Goal: Task Accomplishment & Management: Use online tool/utility

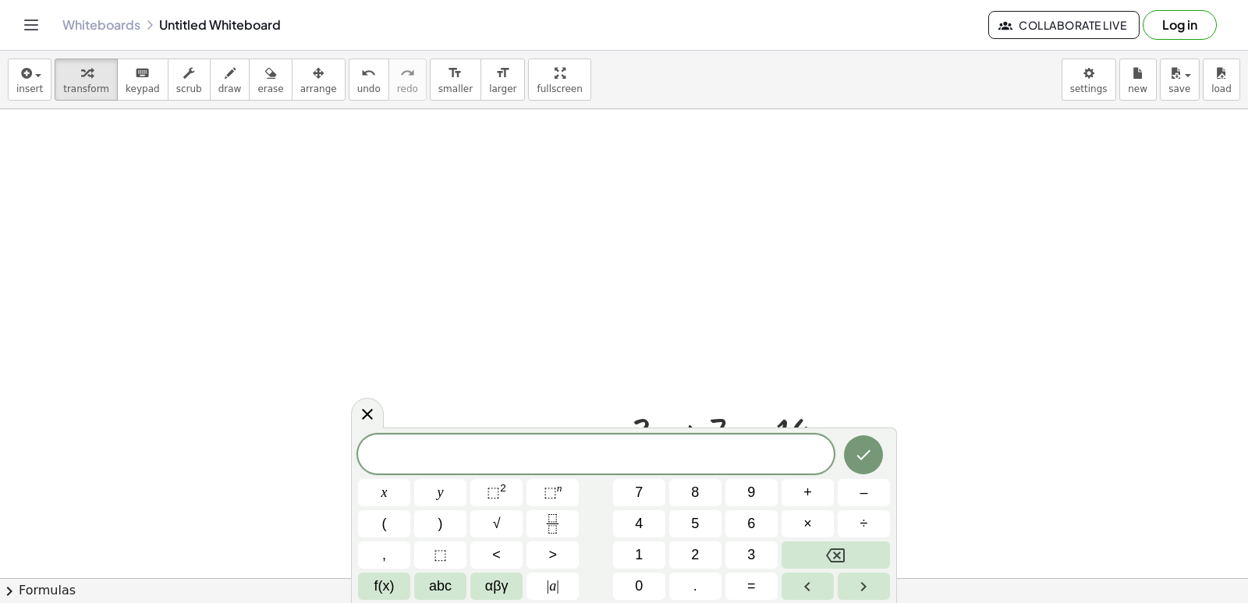
scroll to position [4063, 0]
click at [361, 414] on icon at bounding box center [367, 414] width 19 height 19
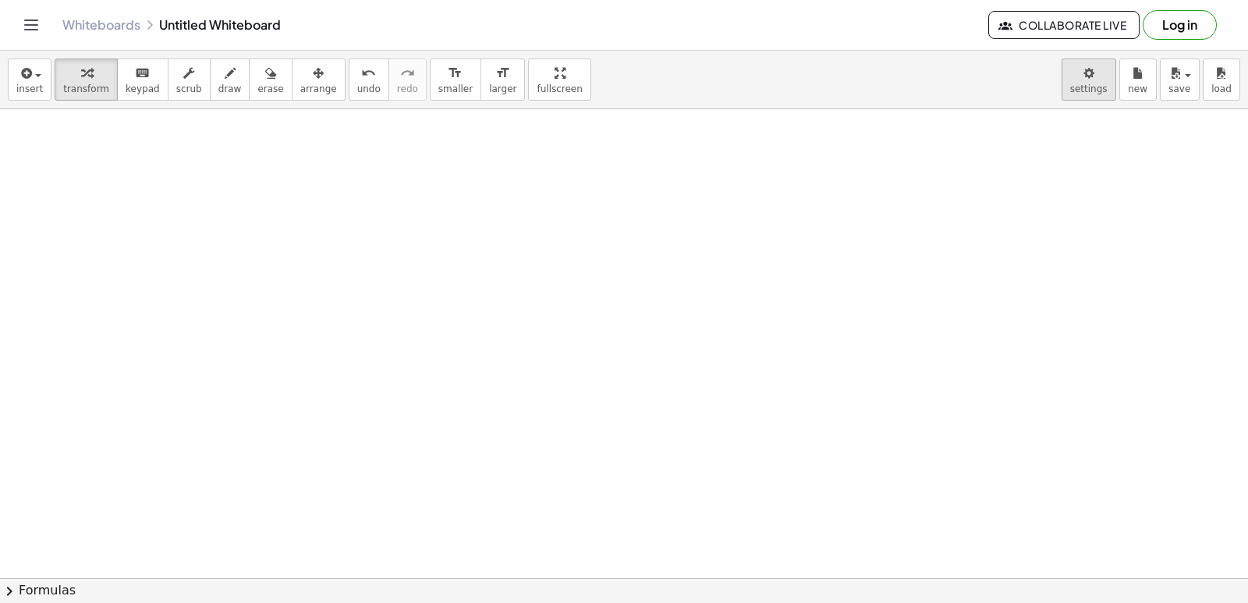
click at [1083, 77] on body "Graspable Math Activities Get Started Activity Bank Assigned Work Classes White…" at bounding box center [624, 301] width 1248 height 603
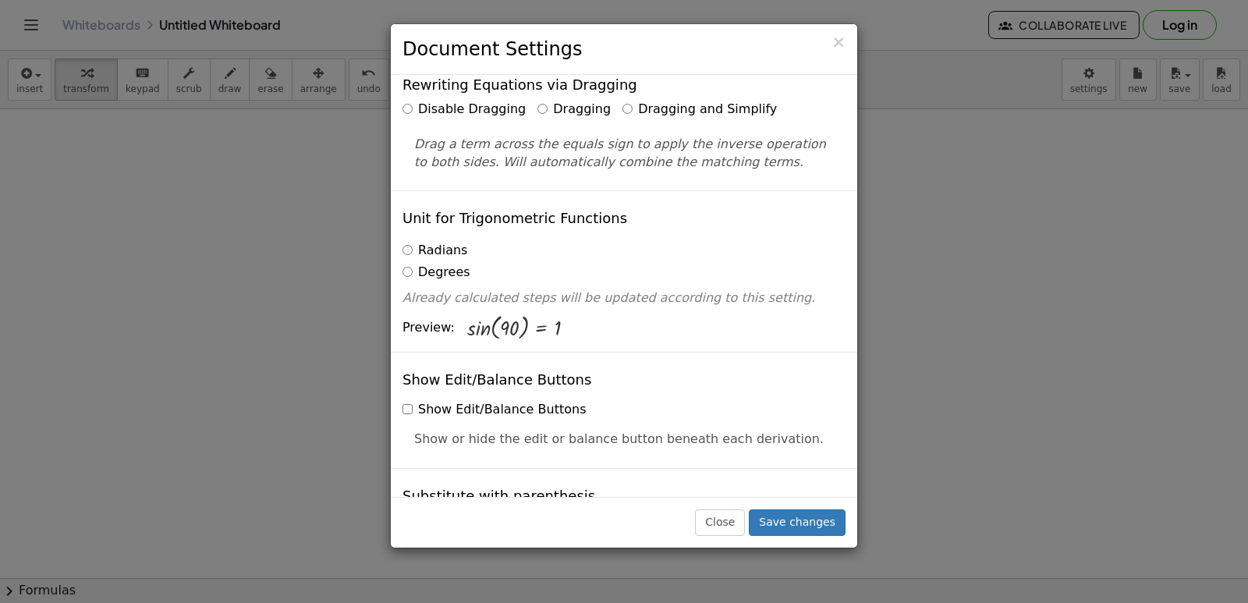
scroll to position [0, 0]
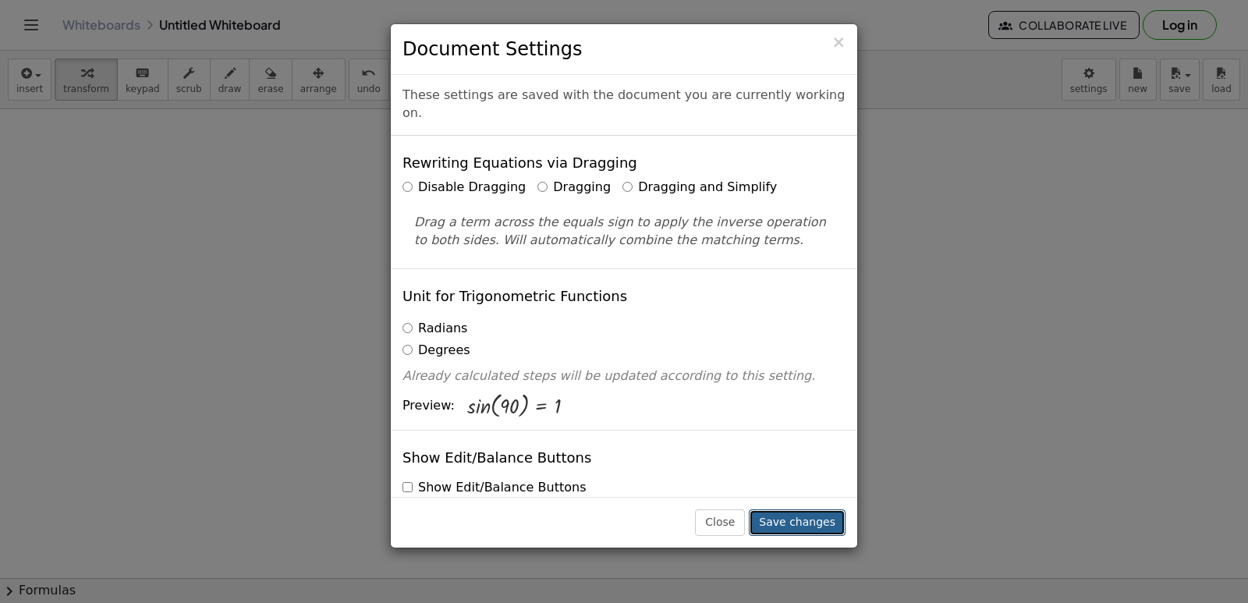
click at [797, 525] on button "Save changes" at bounding box center [797, 522] width 97 height 27
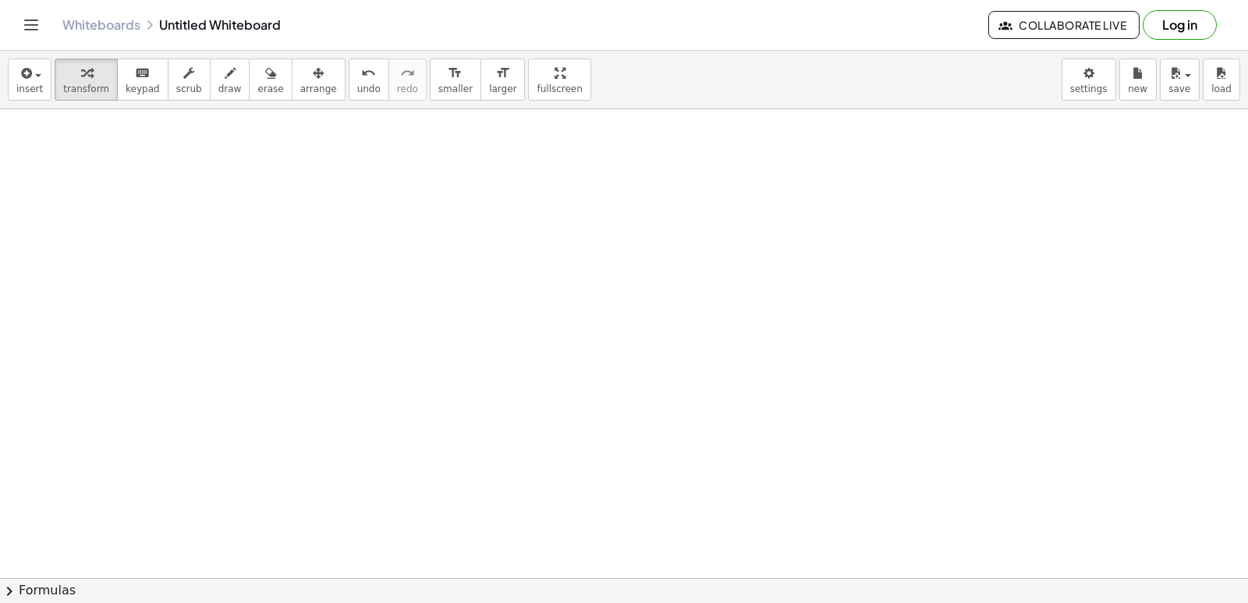
drag, startPoint x: 456, startPoint y: 423, endPoint x: 450, endPoint y: 428, distance: 8.3
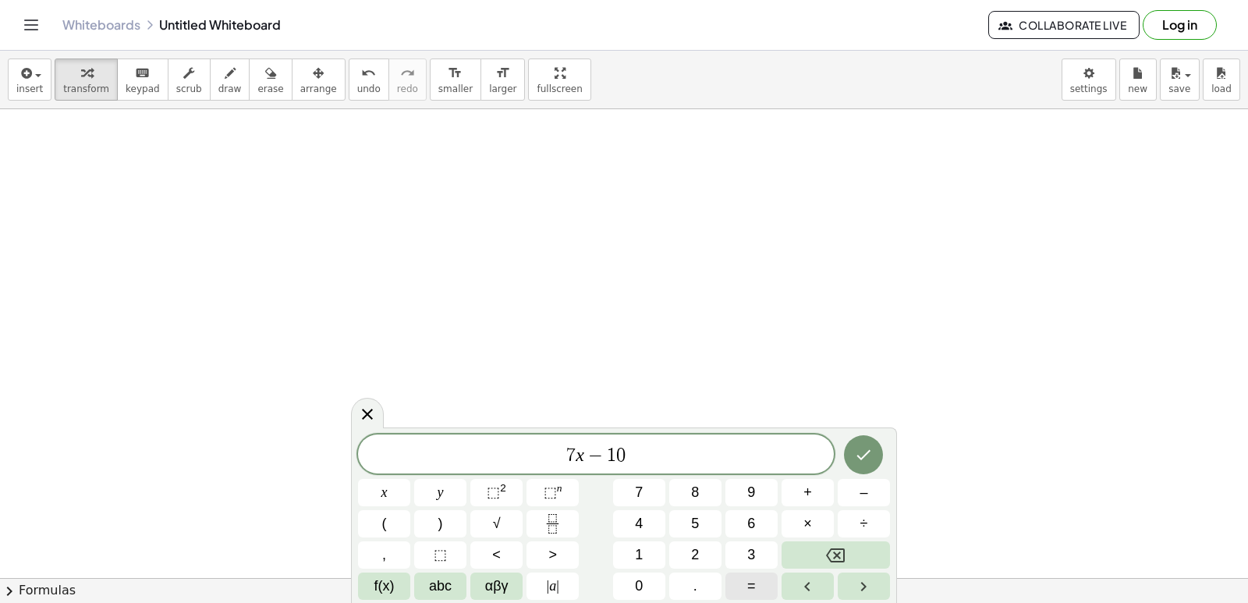
click at [752, 586] on span "=" at bounding box center [751, 585] width 9 height 21
click at [636, 554] on span "1" at bounding box center [639, 554] width 8 height 21
click at [638, 551] on span "1" at bounding box center [639, 554] width 8 height 21
click at [871, 463] on icon "Done" at bounding box center [863, 454] width 19 height 19
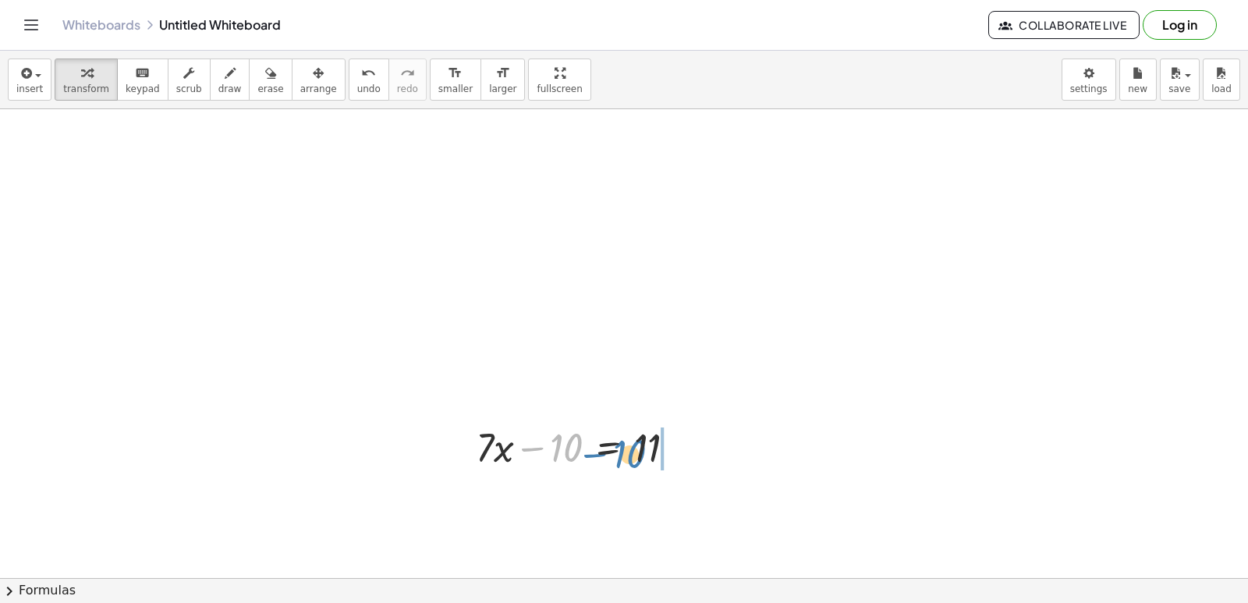
drag, startPoint x: 558, startPoint y: 443, endPoint x: 606, endPoint y: 555, distance: 122.2
click at [674, 446] on div at bounding box center [582, 446] width 228 height 53
click at [608, 501] on div "· 7 · x 10 = 11 + +" at bounding box center [608, 501] width 0 height 0
click at [750, 501] on div "Transform line Copy line as LaTeX Copy derivation as LaTeX Expand new lines: On" at bounding box center [749, 500] width 17 height 17
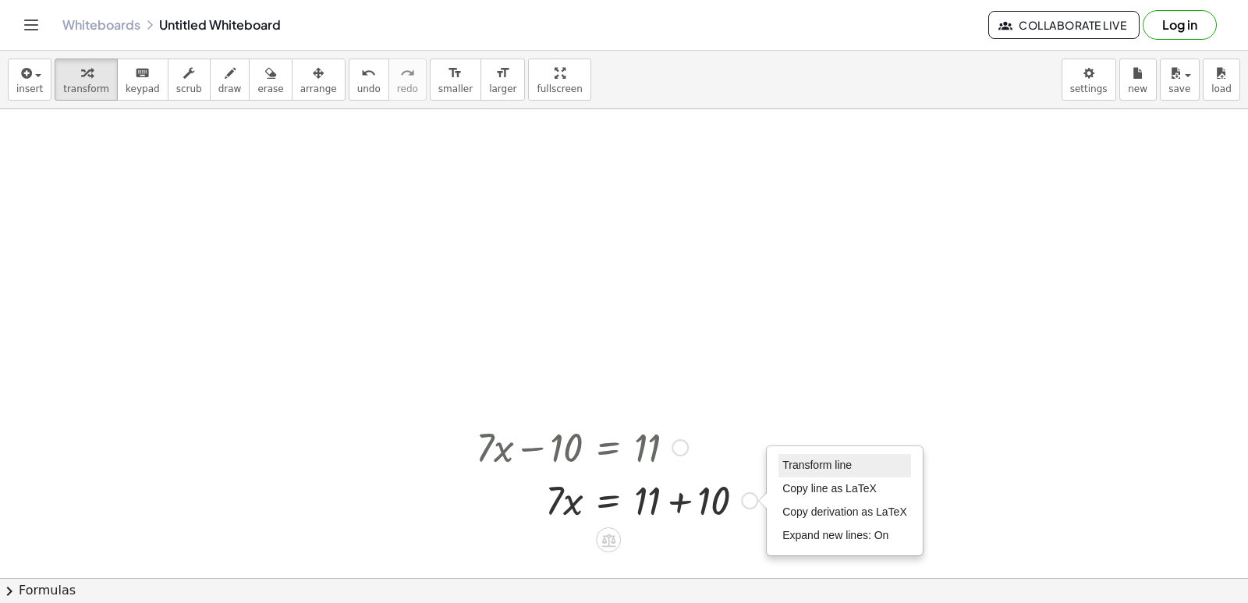
click at [784, 471] on span "Transform line" at bounding box center [816, 464] width 69 height 12
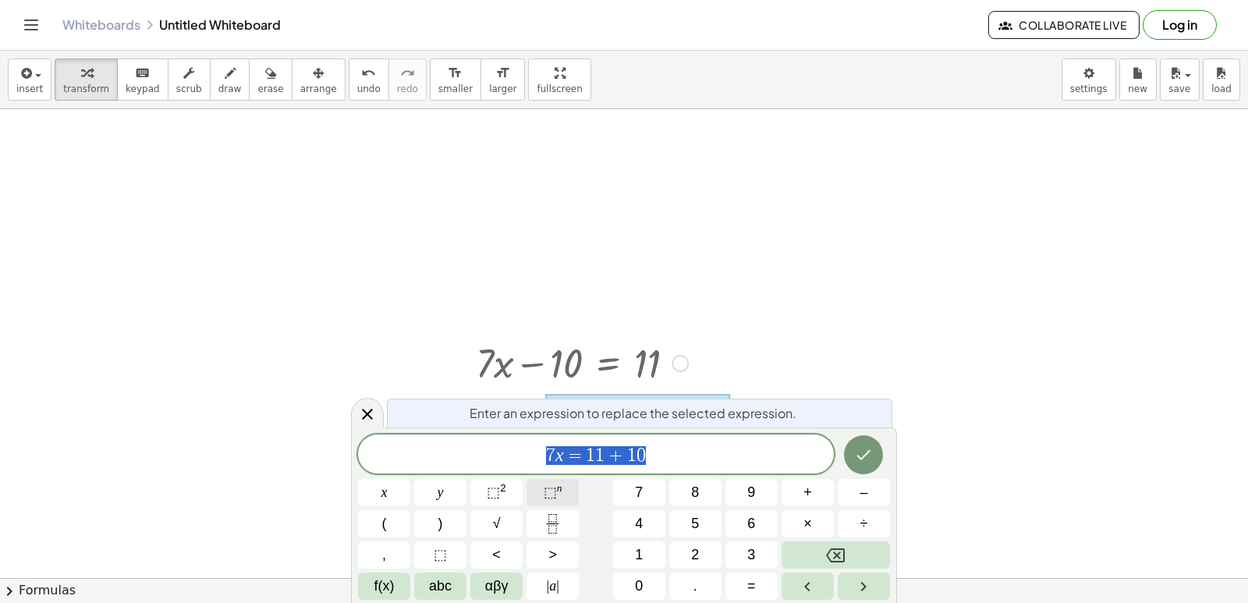
scroll to position [4204, 0]
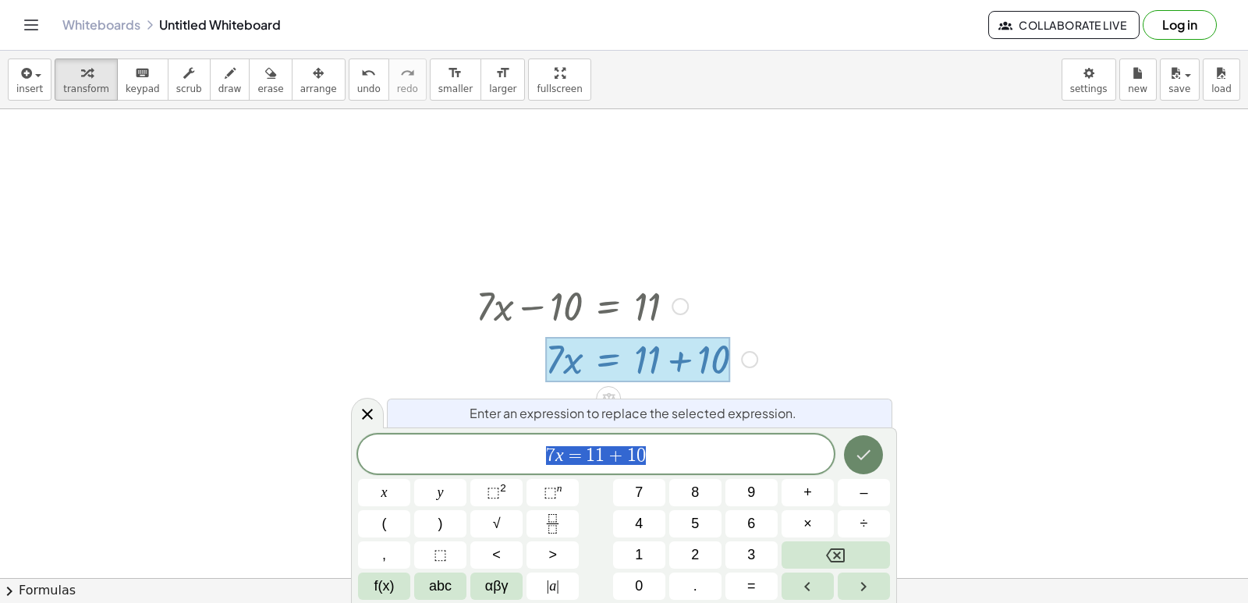
click at [847, 457] on button "Done" at bounding box center [863, 454] width 39 height 39
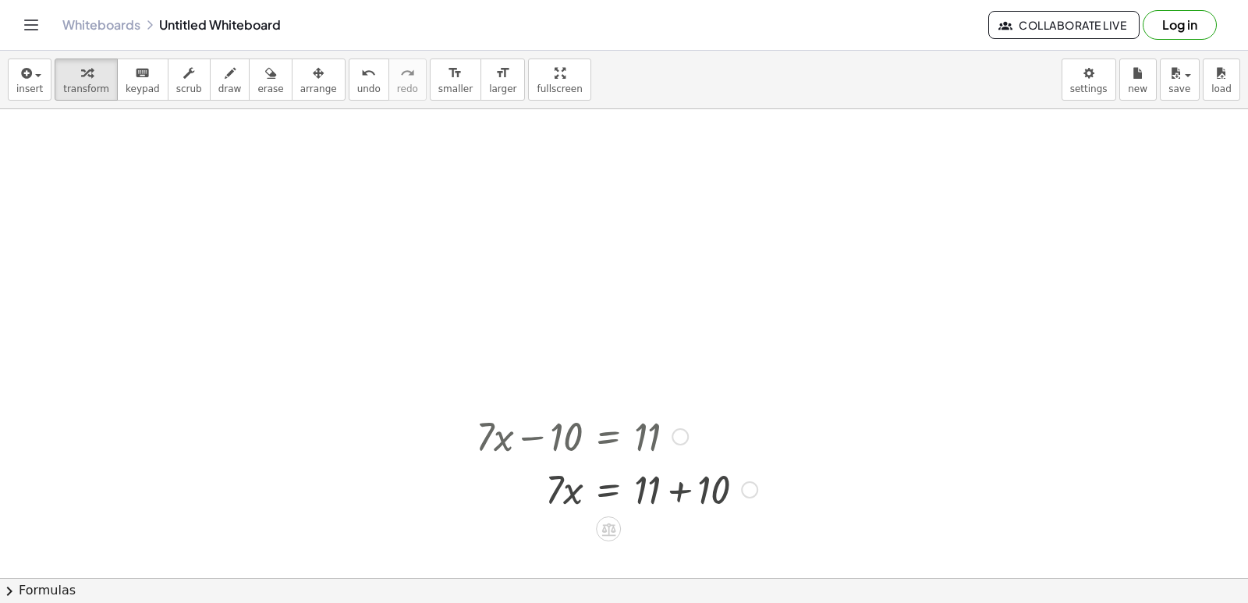
scroll to position [4063, 0]
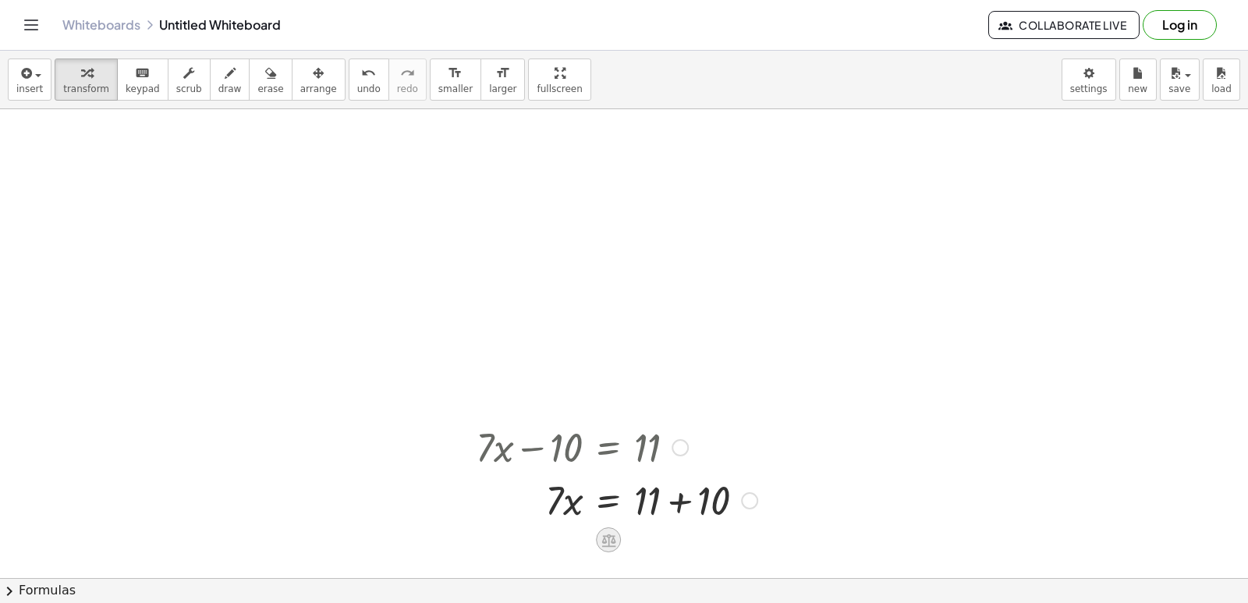
click at [613, 539] on icon at bounding box center [608, 539] width 14 height 13
click at [727, 513] on div at bounding box center [616, 499] width 297 height 53
drag, startPoint x: 663, startPoint y: 505, endPoint x: 788, endPoint y: 515, distance: 125.2
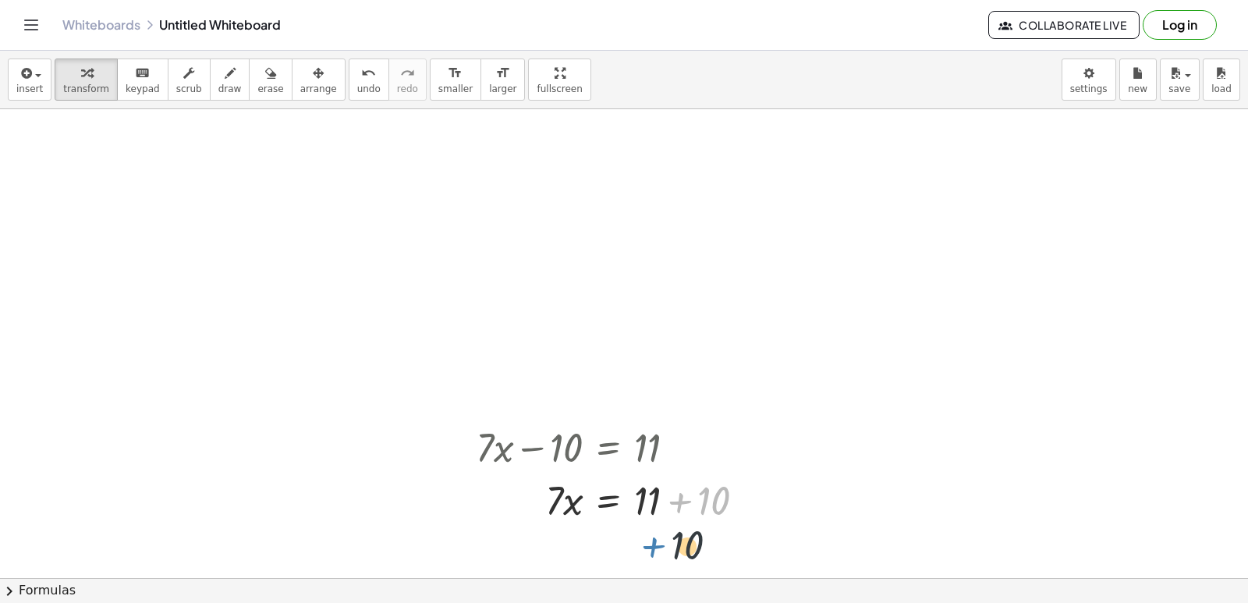
drag, startPoint x: 662, startPoint y: 498, endPoint x: 632, endPoint y: 549, distance: 59.1
drag, startPoint x: 607, startPoint y: 494, endPoint x: 611, endPoint y: 518, distance: 23.7
click at [611, 518] on div at bounding box center [616, 499] width 297 height 53
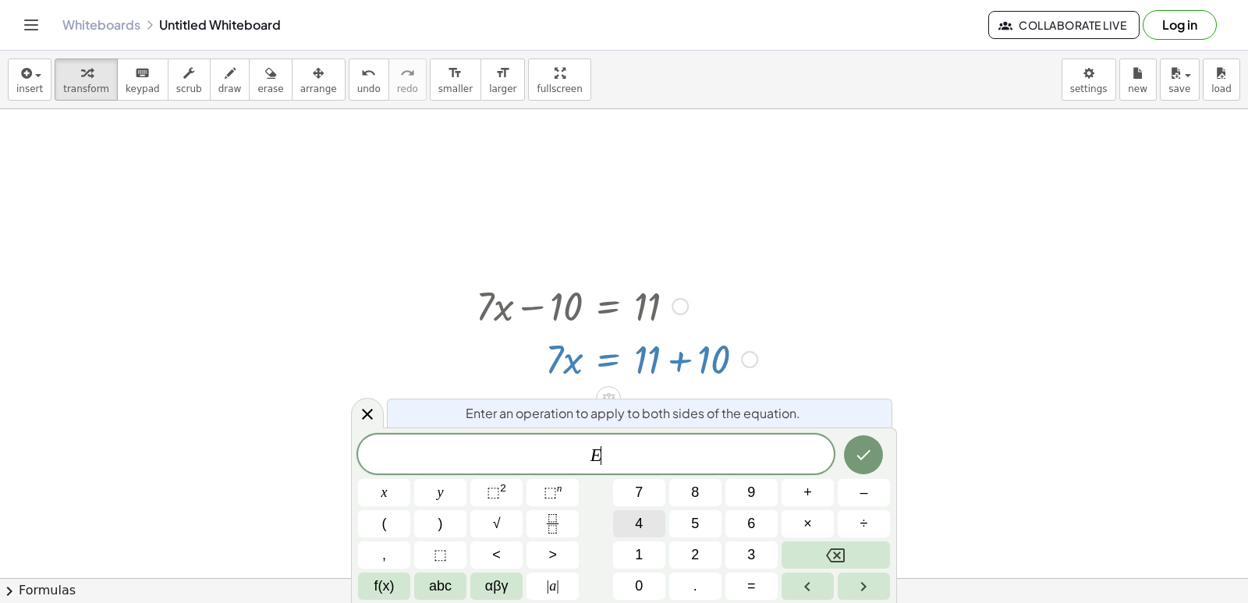
scroll to position [4204, 0]
click at [820, 546] on button "Backspace" at bounding box center [835, 554] width 108 height 27
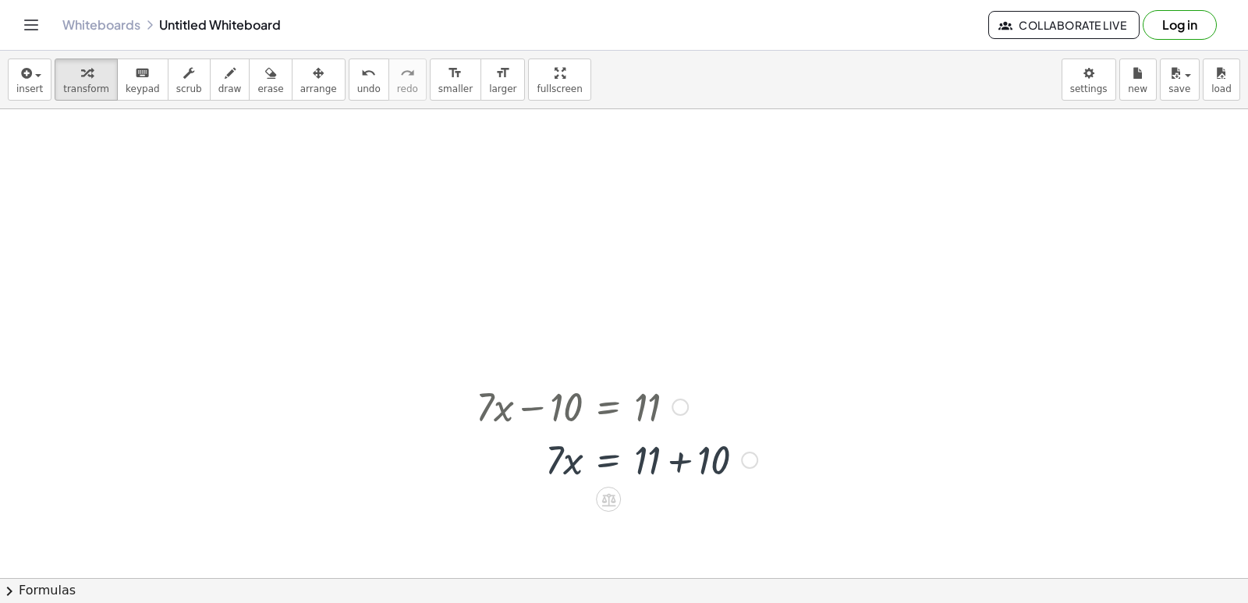
scroll to position [4063, 0]
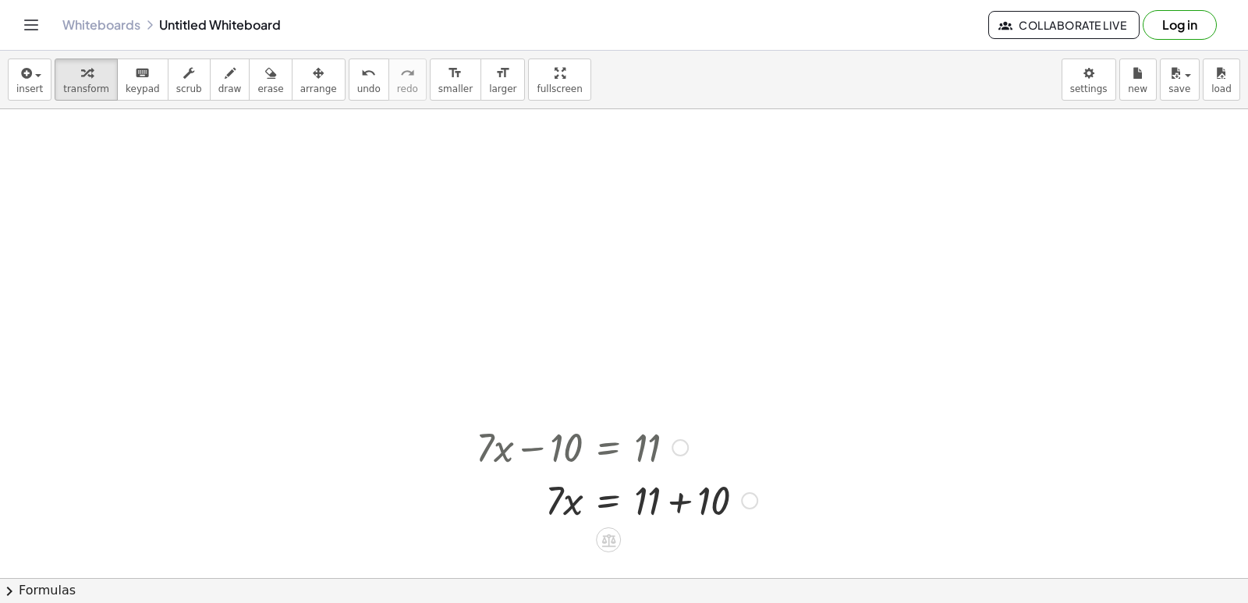
click at [658, 464] on div at bounding box center [616, 446] width 297 height 53
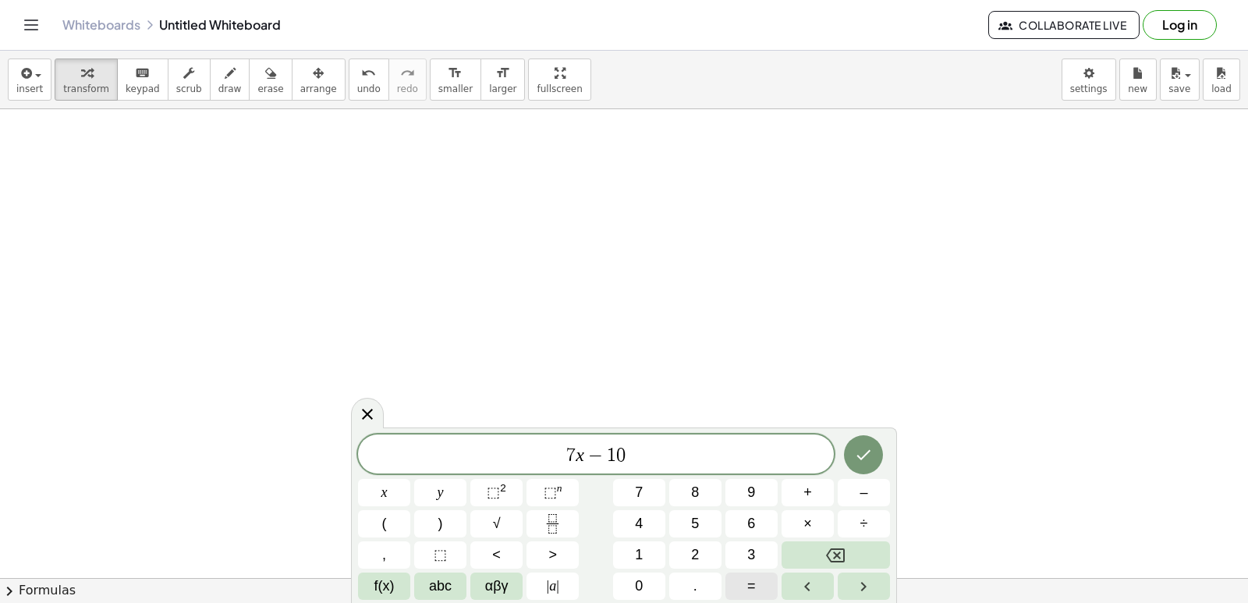
click at [759, 593] on button "=" at bounding box center [751, 585] width 52 height 27
click at [834, 422] on body "Graspable Math Activities Get Started Activity Bank Assigned Work Classes White…" at bounding box center [624, 301] width 1248 height 603
click at [862, 465] on button "Done" at bounding box center [863, 454] width 39 height 39
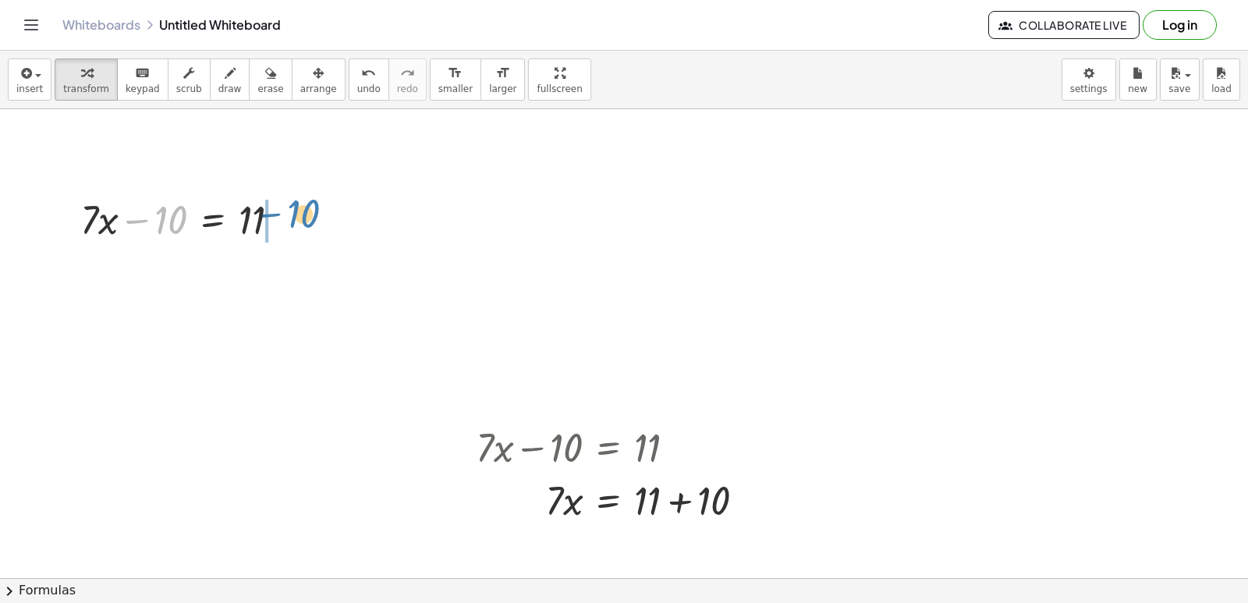
drag, startPoint x: 158, startPoint y: 213, endPoint x: 290, endPoint y: 206, distance: 132.0
click at [290, 206] on div at bounding box center [187, 218] width 228 height 53
drag, startPoint x: 285, startPoint y: 271, endPoint x: 274, endPoint y: 537, distance: 266.2
drag, startPoint x: 280, startPoint y: 274, endPoint x: 276, endPoint y: 322, distance: 47.7
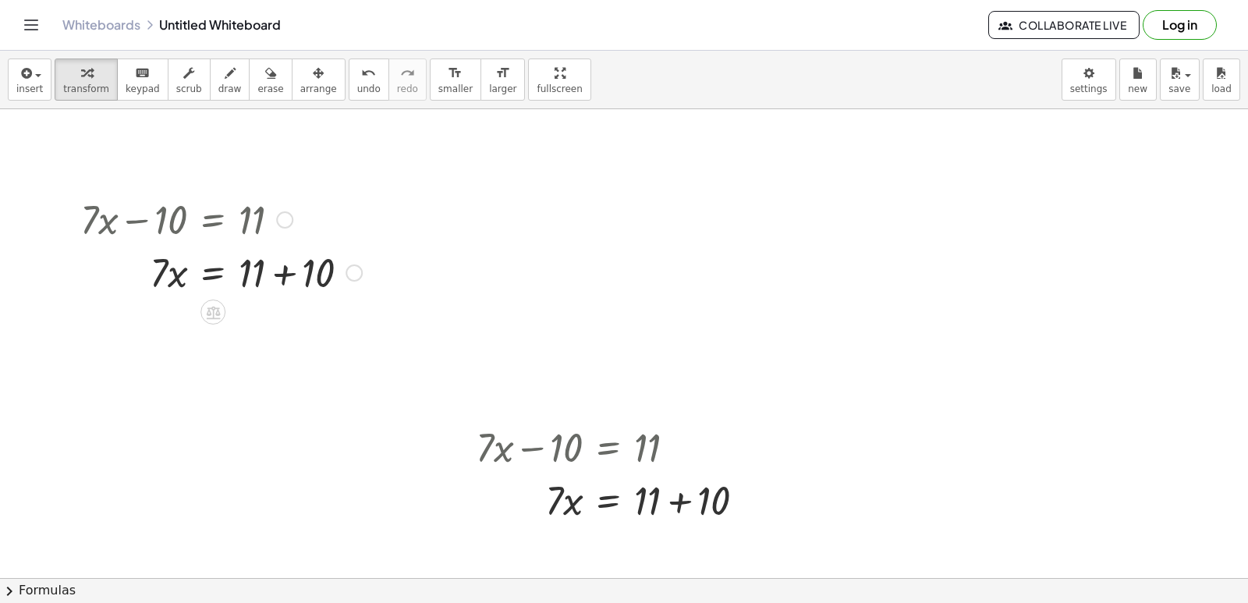
drag, startPoint x: 278, startPoint y: 279, endPoint x: 274, endPoint y: 302, distance: 22.9
click at [279, 271] on div at bounding box center [221, 271] width 297 height 53
drag, startPoint x: 147, startPoint y: 333, endPoint x: 241, endPoint y: 363, distance: 98.4
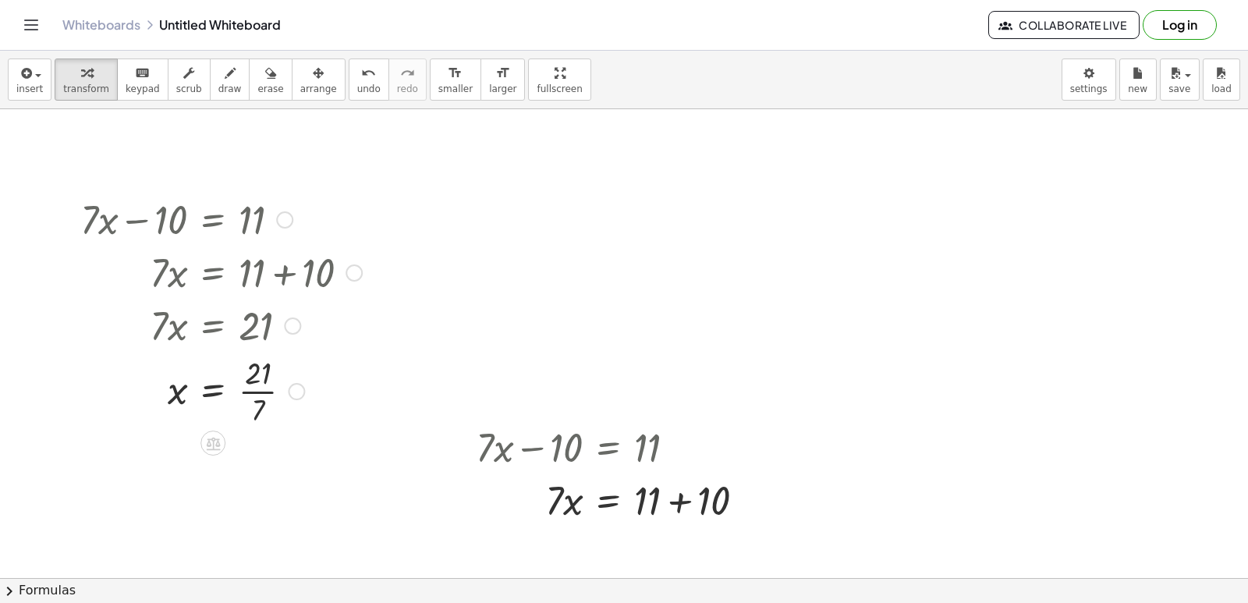
click at [253, 392] on div at bounding box center [221, 390] width 297 height 78
click at [622, 460] on div at bounding box center [616, 446] width 297 height 53
drag, startPoint x: 752, startPoint y: 191, endPoint x: 742, endPoint y: 189, distance: 9.5
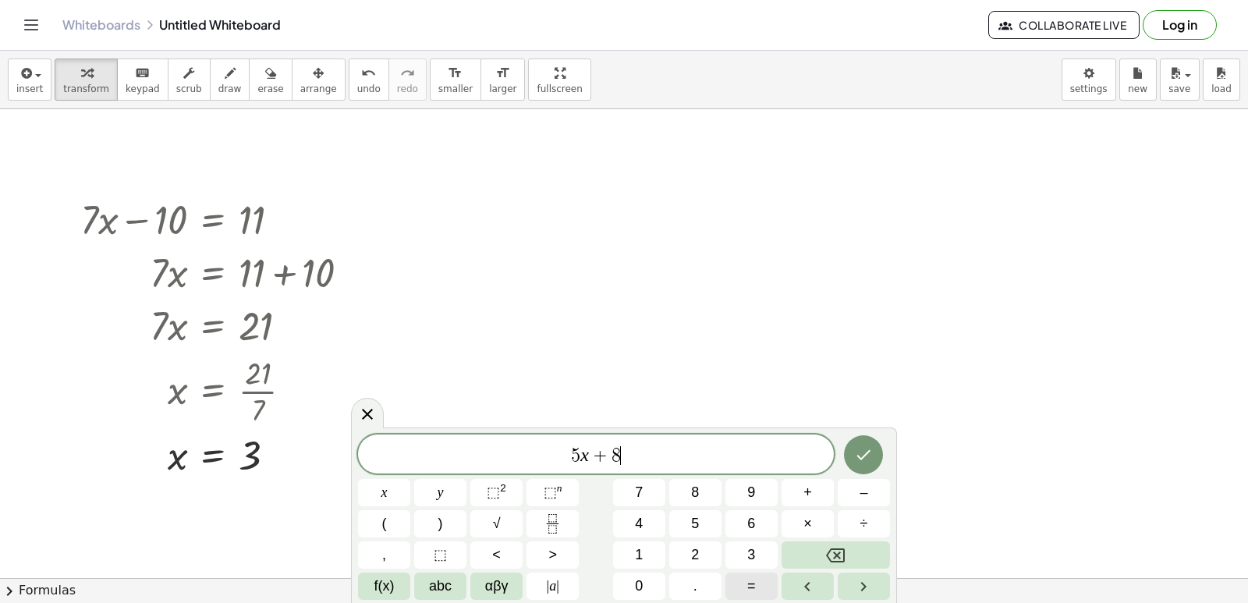
click at [754, 579] on span "=" at bounding box center [751, 585] width 9 height 21
click at [857, 483] on button "–" at bounding box center [863, 492] width 52 height 27
click at [634, 551] on button "1" at bounding box center [639, 554] width 52 height 27
click at [698, 548] on span "2" at bounding box center [695, 554] width 8 height 21
click at [865, 456] on icon "Done" at bounding box center [864, 455] width 14 height 10
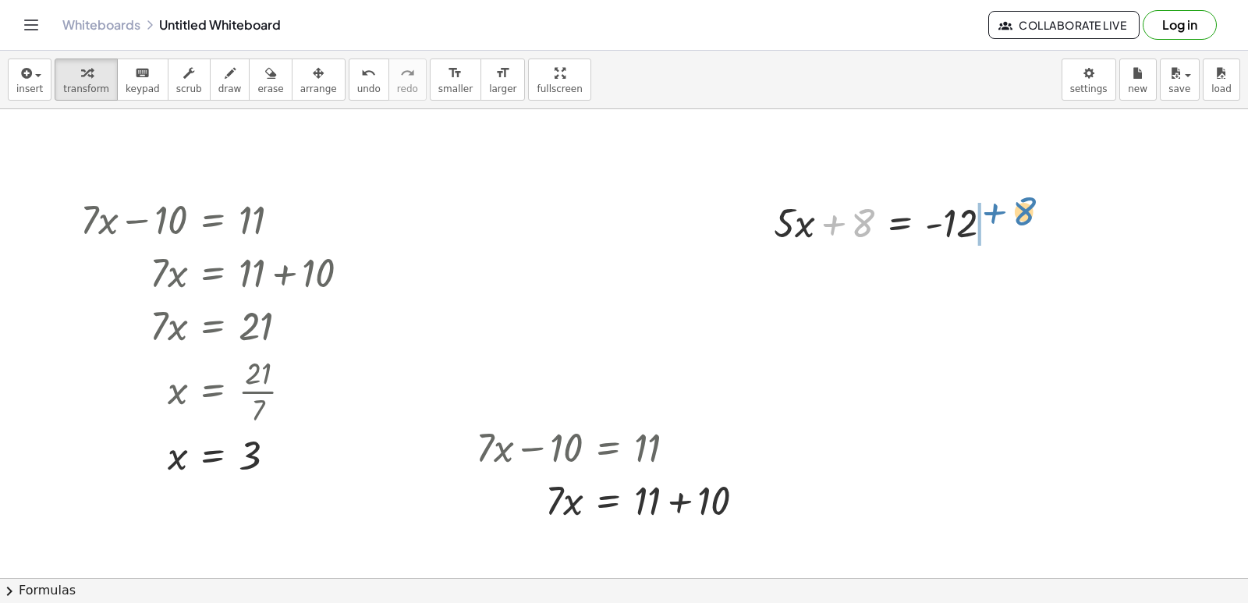
drag, startPoint x: 858, startPoint y: 228, endPoint x: 1014, endPoint y: 224, distance: 156.0
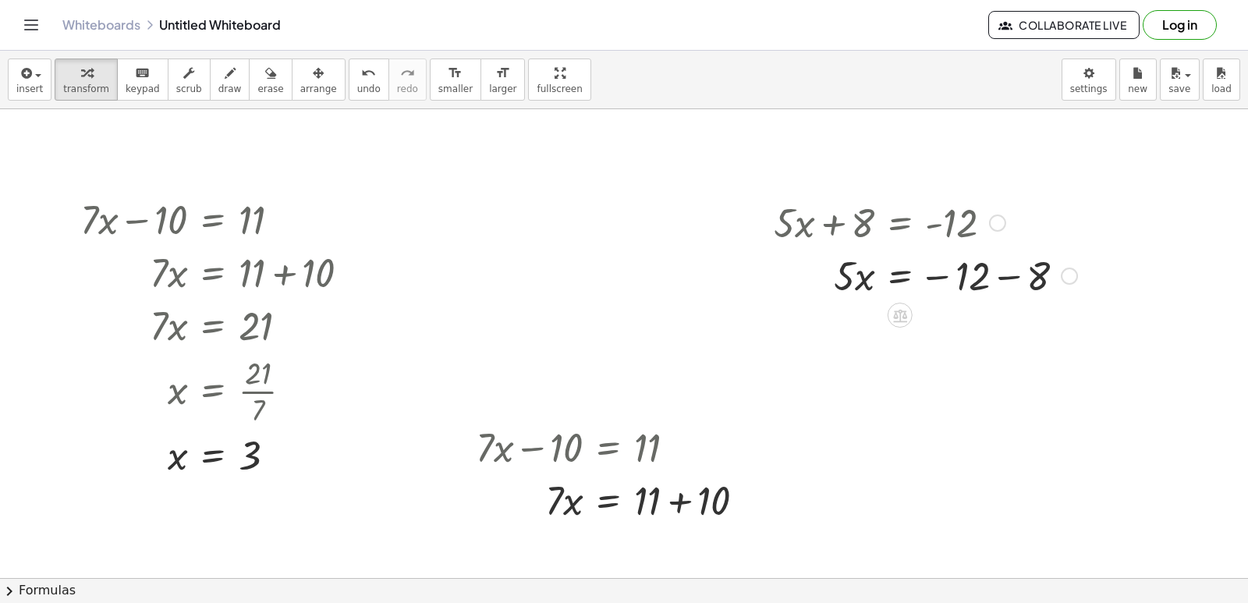
drag, startPoint x: 998, startPoint y: 278, endPoint x: 1014, endPoint y: 331, distance: 55.3
drag, startPoint x: 1000, startPoint y: 275, endPoint x: 1000, endPoint y: 292, distance: 16.4
click at [1000, 291] on div at bounding box center [925, 274] width 319 height 53
click at [1000, 292] on div at bounding box center [925, 274] width 319 height 53
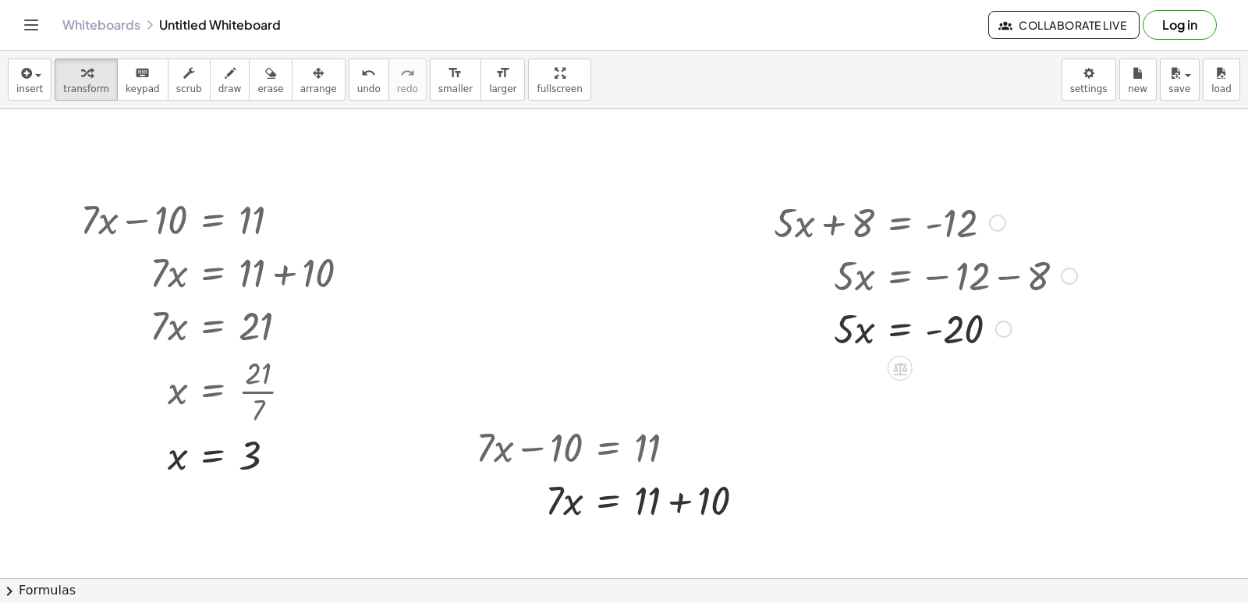
drag, startPoint x: 832, startPoint y: 331, endPoint x: 1049, endPoint y: 513, distance: 283.3
click at [1010, 580] on div "insert select one: Math Expression Function Text Youtube Video Graphing Geometr…" at bounding box center [624, 327] width 1248 height 552
drag, startPoint x: 843, startPoint y: 338, endPoint x: 958, endPoint y: 360, distance: 117.6
click at [958, 330] on div at bounding box center [925, 328] width 319 height 78
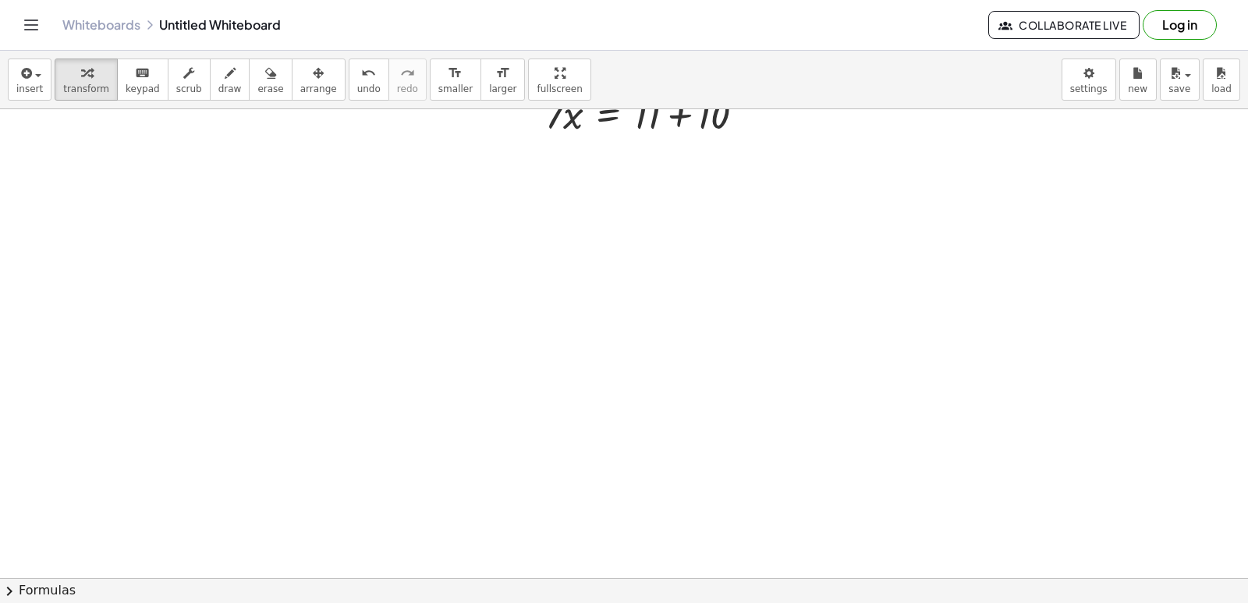
scroll to position [4453, 0]
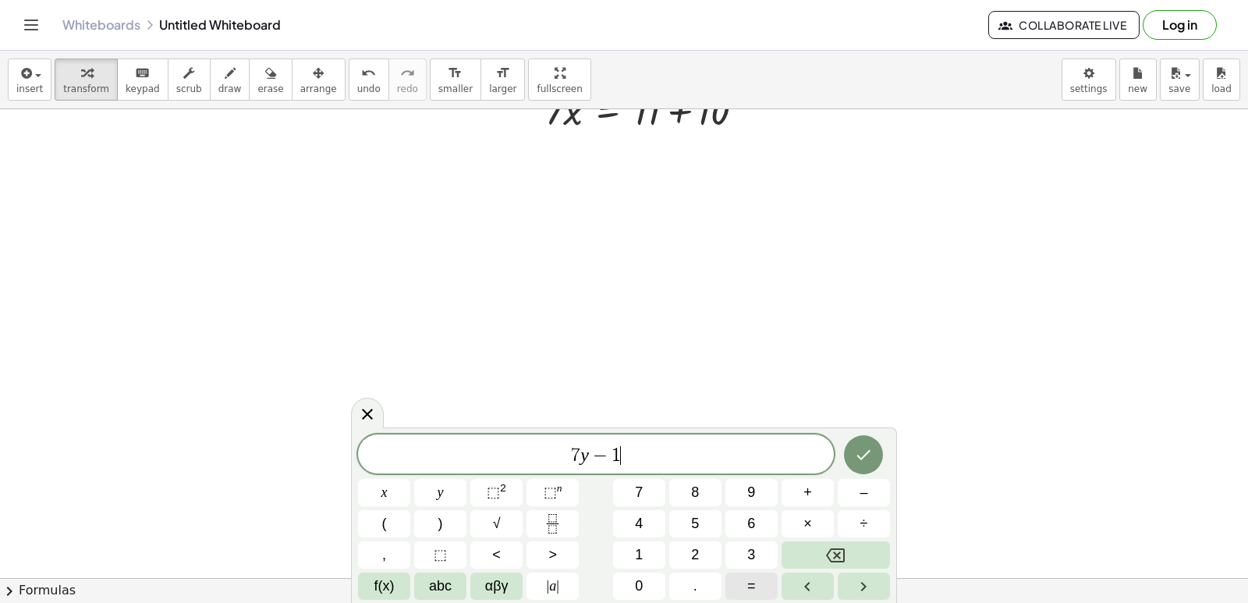
click at [754, 579] on span "=" at bounding box center [751, 585] width 9 height 21
click at [648, 556] on button "1" at bounding box center [639, 554] width 52 height 27
click at [713, 526] on button "5" at bounding box center [695, 523] width 52 height 27
click at [857, 458] on icon "Done" at bounding box center [863, 454] width 19 height 19
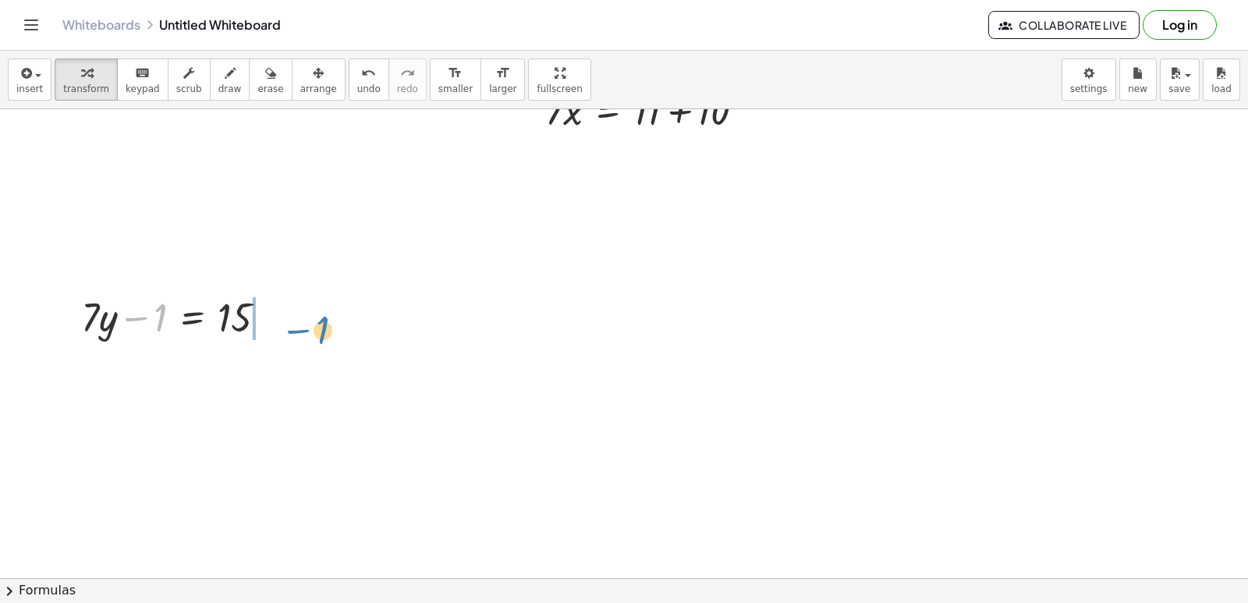
drag, startPoint x: 148, startPoint y: 317, endPoint x: 299, endPoint y: 327, distance: 150.8
click at [269, 375] on div at bounding box center [205, 368] width 264 height 53
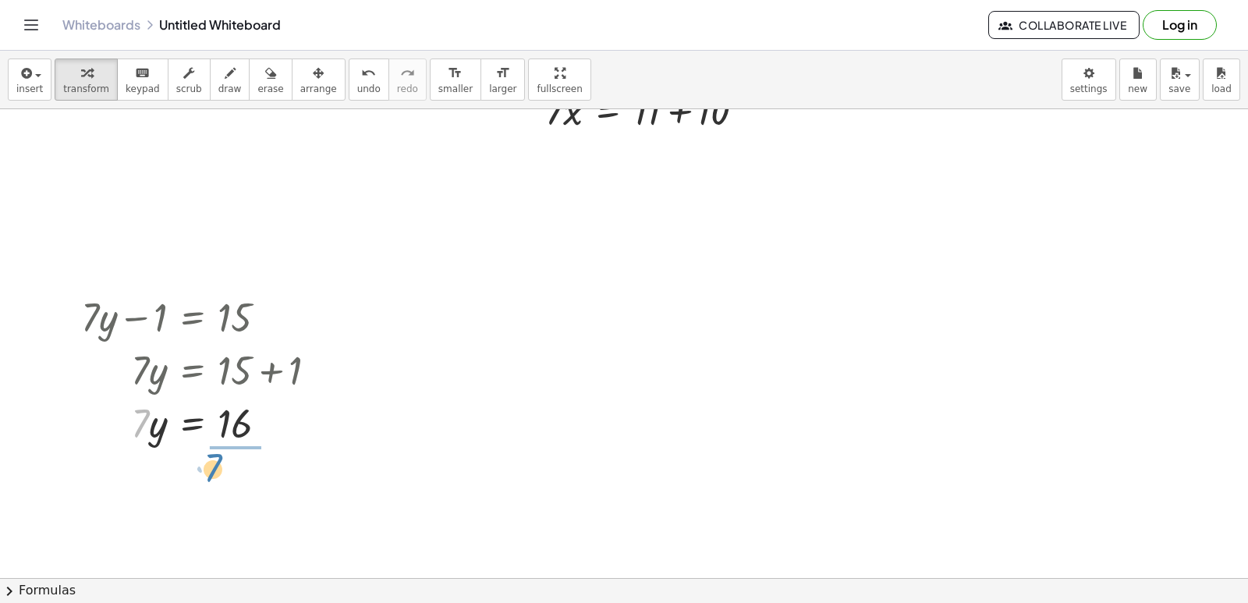
drag, startPoint x: 141, startPoint y: 421, endPoint x: 218, endPoint y: 465, distance: 88.7
click at [226, 478] on div at bounding box center [205, 487] width 264 height 78
click at [225, 489] on div at bounding box center [205, 487] width 264 height 78
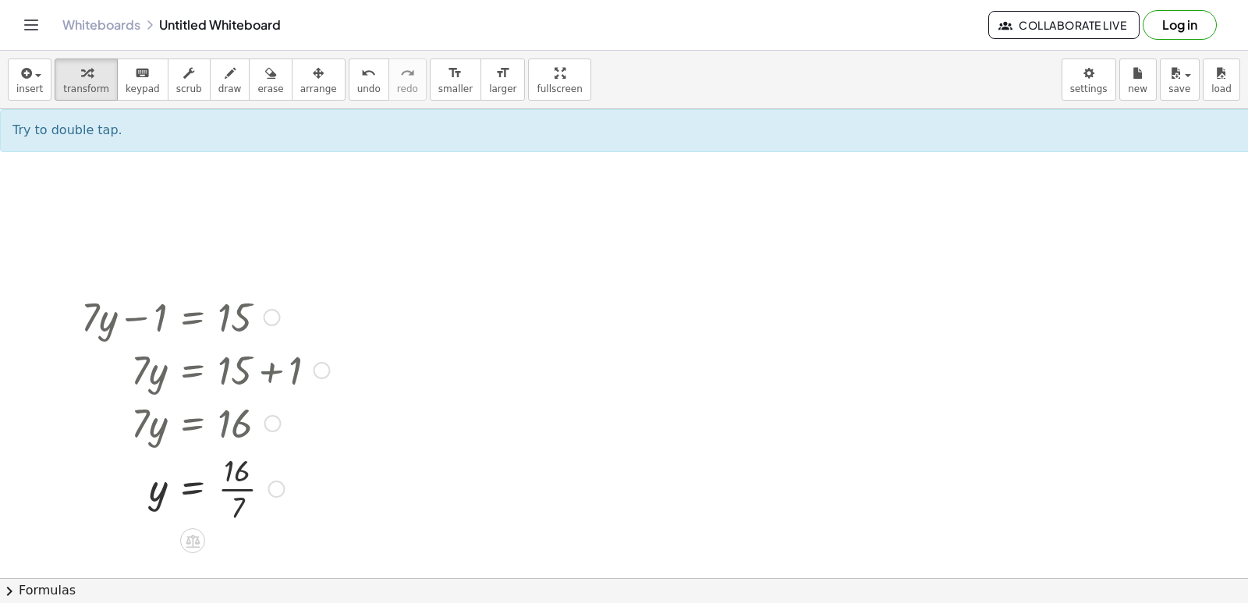
drag, startPoint x: 299, startPoint y: 467, endPoint x: 990, endPoint y: 28, distance: 818.5
click at [1064, 5] on div "Graspable Math Activities Get Started Activity Bank Assigned Work Classes White…" at bounding box center [624, 301] width 1248 height 603
drag, startPoint x: 441, startPoint y: 312, endPoint x: 444, endPoint y: 273, distance: 39.2
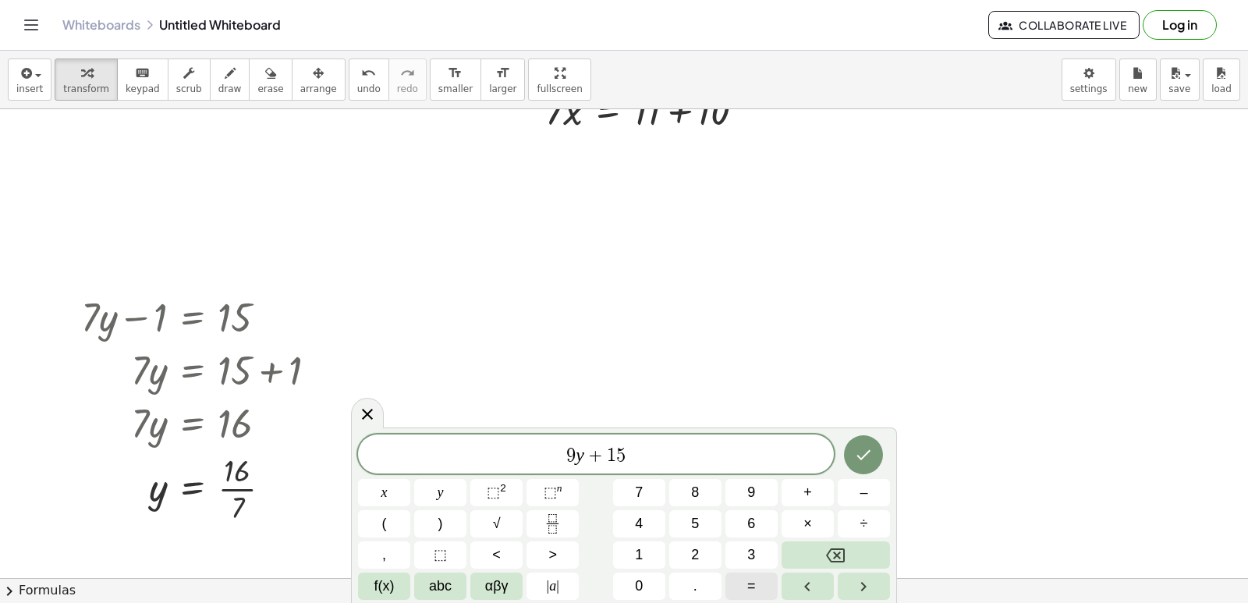
click at [738, 577] on button "=" at bounding box center [751, 585] width 52 height 27
click at [862, 432] on div "9 y + 1 5 = − 2 1 x y ⬚ 2 ⬚ n 7 8 9 + – ( ) √ 4 5 6 × ÷ , ⬚ < > 1 2 3 f(x) abc …" at bounding box center [624, 514] width 546 height 175
click at [410, 479] on div at bounding box center [384, 492] width 52 height 27
click at [866, 451] on icon "Done" at bounding box center [863, 454] width 19 height 19
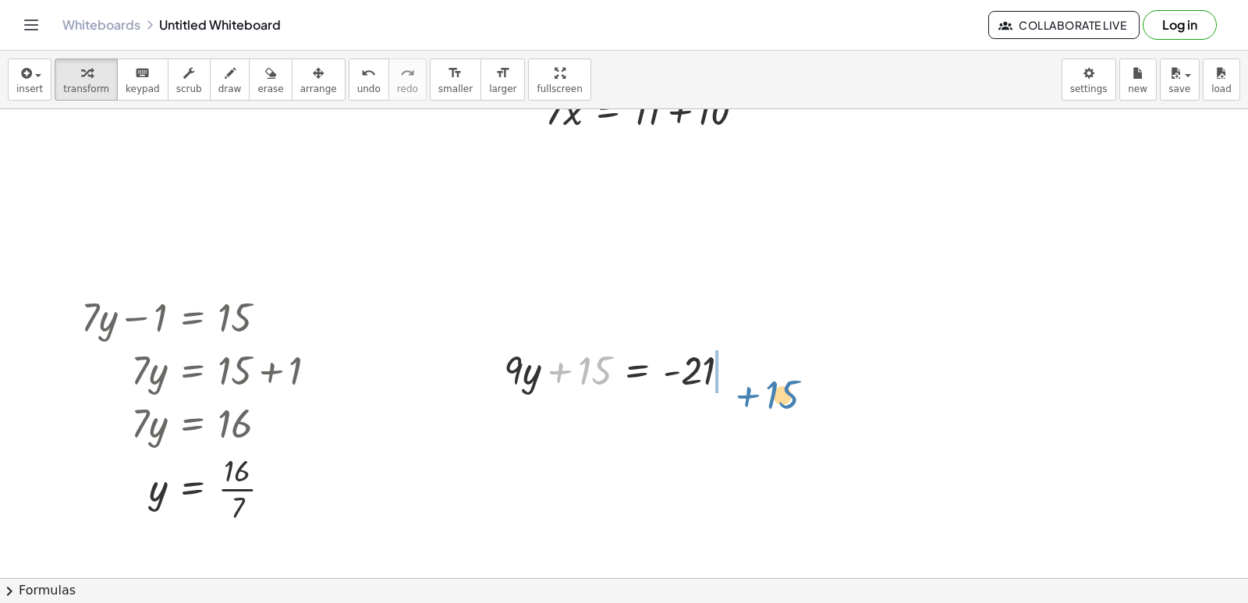
drag, startPoint x: 575, startPoint y: 376, endPoint x: 751, endPoint y: 377, distance: 176.2
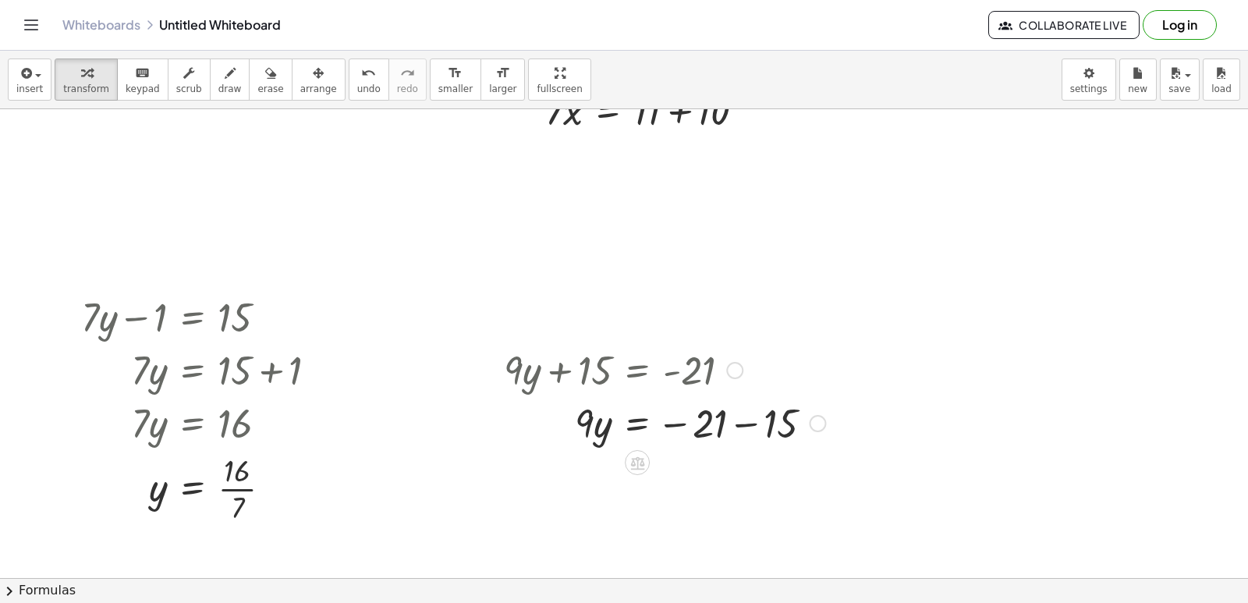
click at [743, 416] on div at bounding box center [664, 421] width 337 height 53
drag, startPoint x: 584, startPoint y: 473, endPoint x: 690, endPoint y: 508, distance: 111.7
click at [689, 470] on div at bounding box center [664, 475] width 337 height 78
click at [691, 469] on div at bounding box center [664, 475] width 337 height 78
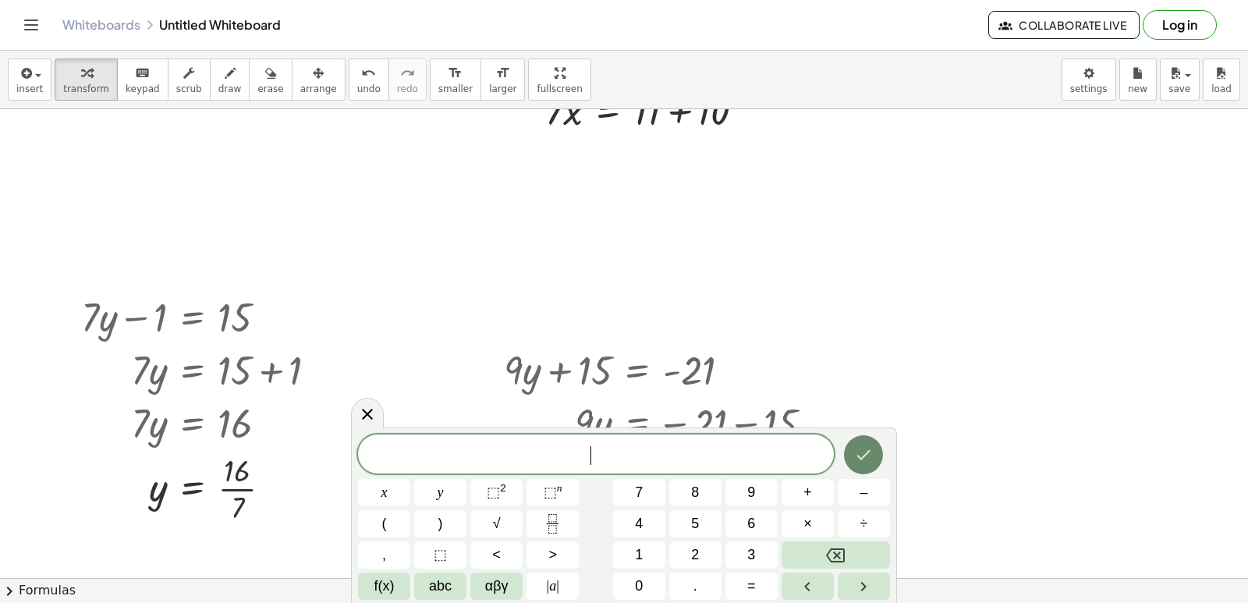
click at [854, 446] on icon "Done" at bounding box center [863, 454] width 19 height 19
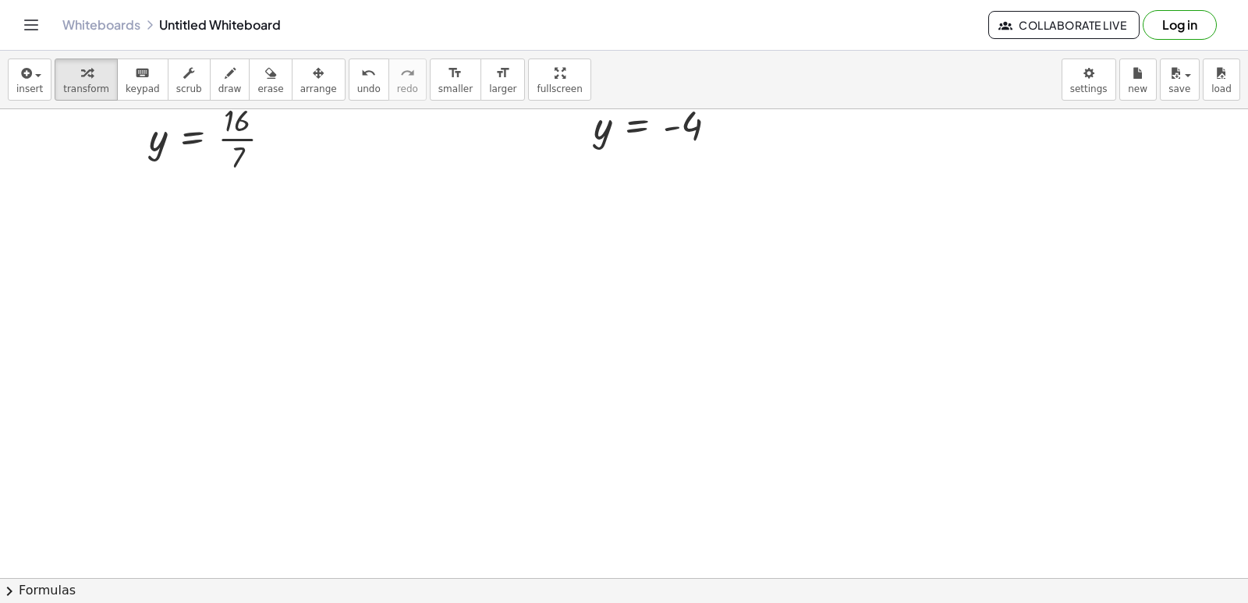
scroll to position [4854, 0]
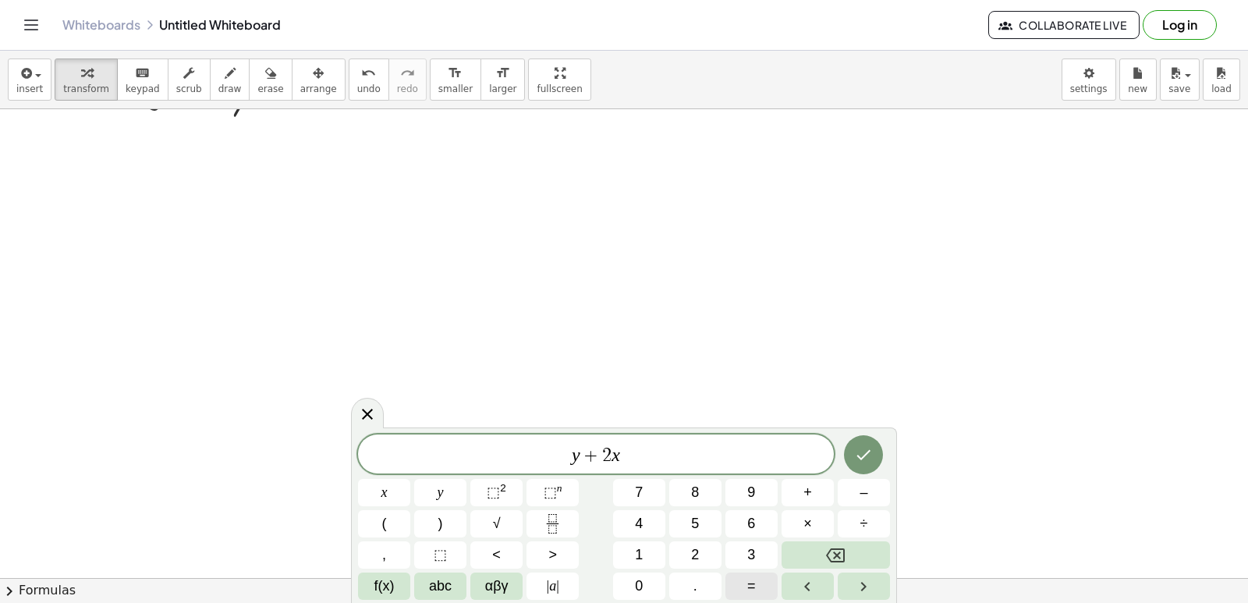
click at [756, 589] on button "=" at bounding box center [751, 585] width 52 height 27
click at [632, 547] on button "1" at bounding box center [639, 554] width 52 height 27
click at [647, 583] on button "0" at bounding box center [639, 585] width 52 height 27
click at [869, 454] on icon "Done" at bounding box center [863, 454] width 19 height 19
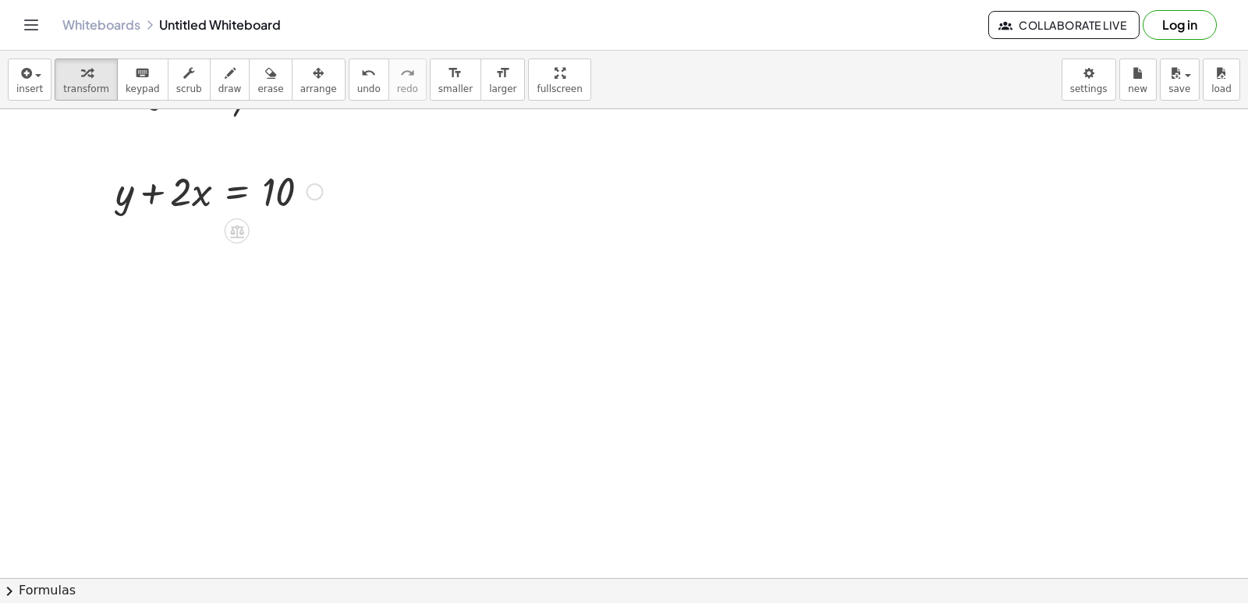
drag, startPoint x: 196, startPoint y: 197, endPoint x: 354, endPoint y: 187, distance: 157.8
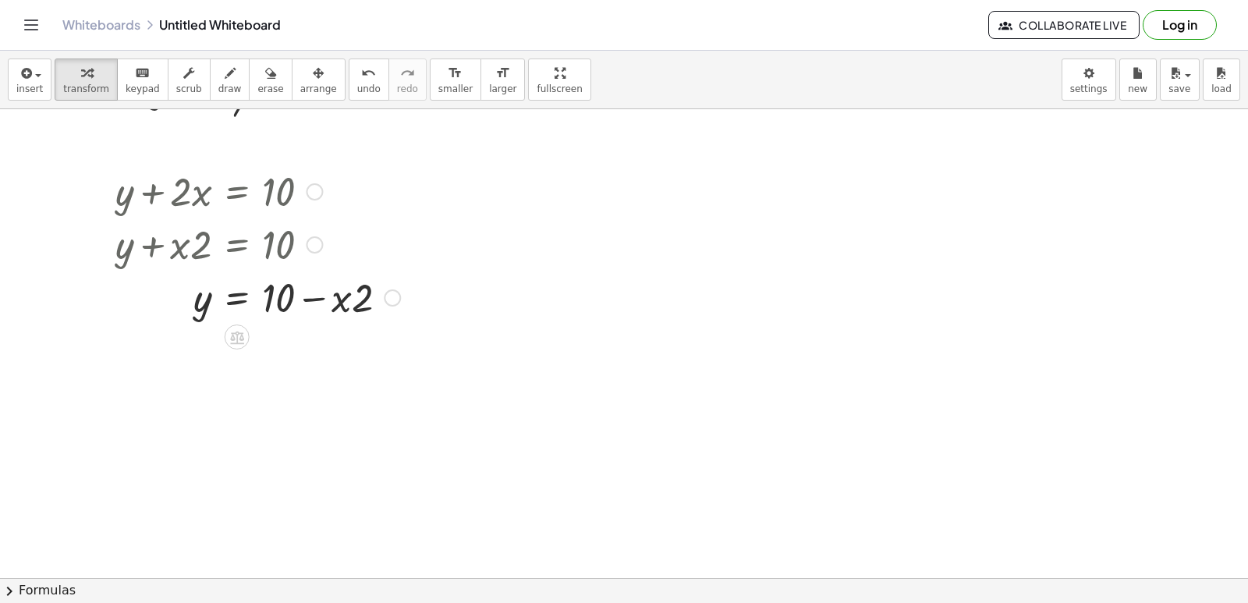
click at [313, 298] on div at bounding box center [258, 296] width 300 height 53
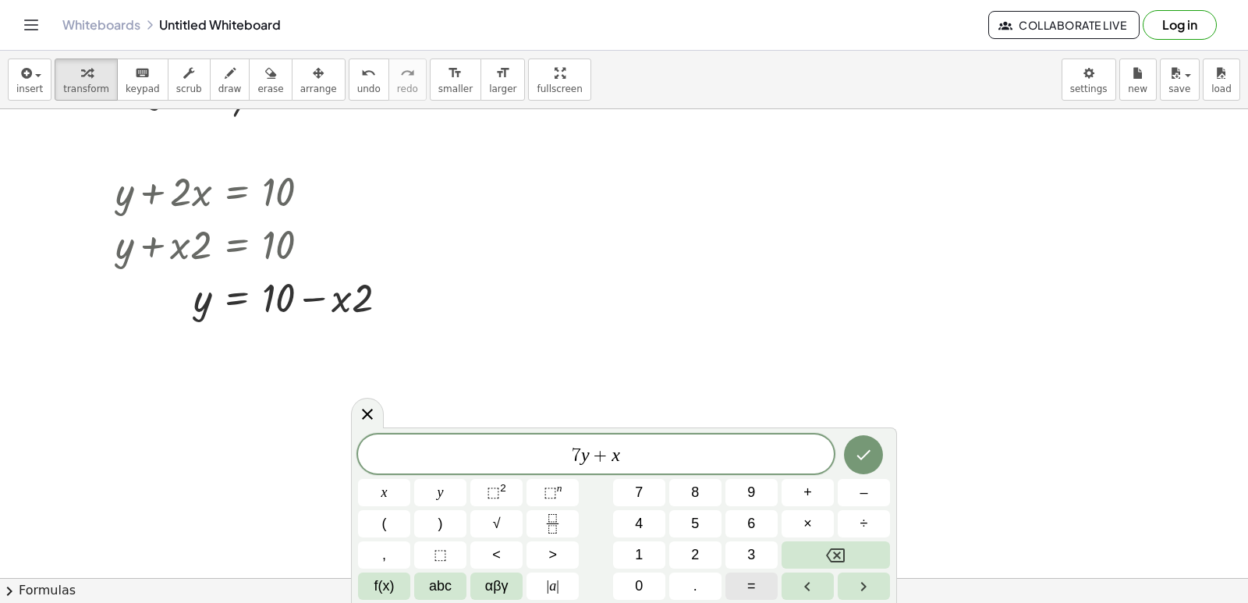
click at [742, 572] on button "=" at bounding box center [751, 585] width 52 height 27
click at [746, 537] on div "7 y + x = ​ x y ⬚ 2 ⬚ n 7 8 9 + – ( ) √ 4 5 6 × ÷ , ⬚ < > 1 2 3 f(x) abc αβγ | …" at bounding box center [624, 516] width 532 height 165
click at [752, 542] on button "3" at bounding box center [751, 554] width 52 height 27
click at [851, 454] on button "Done" at bounding box center [863, 454] width 39 height 39
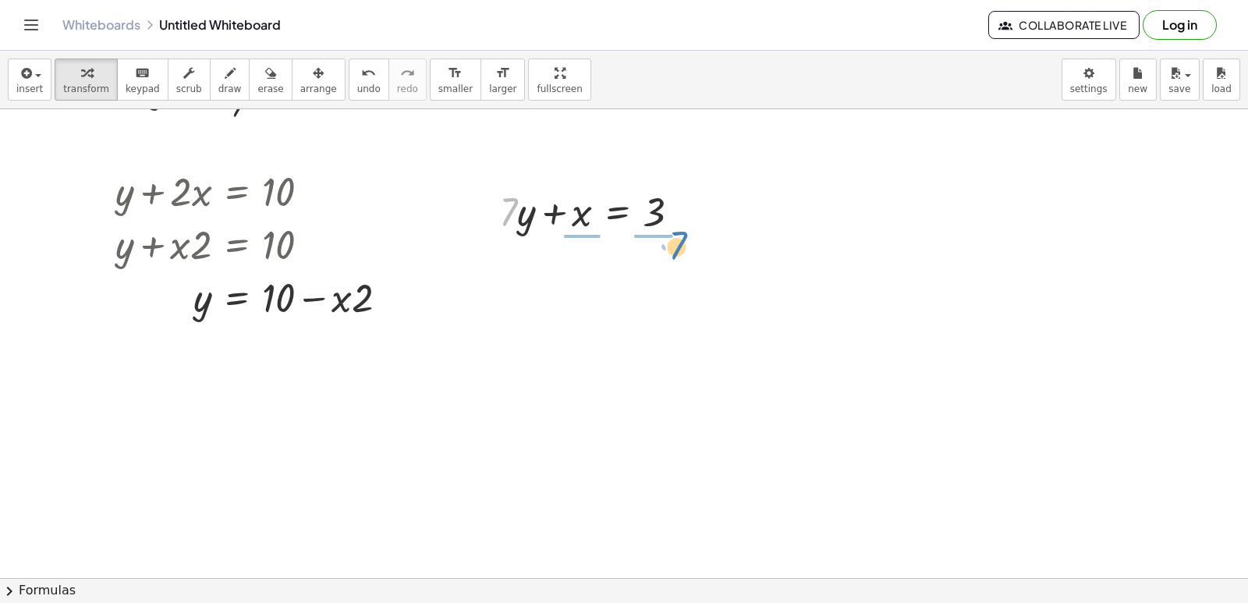
drag, startPoint x: 502, startPoint y: 217, endPoint x: 702, endPoint y: 226, distance: 199.8
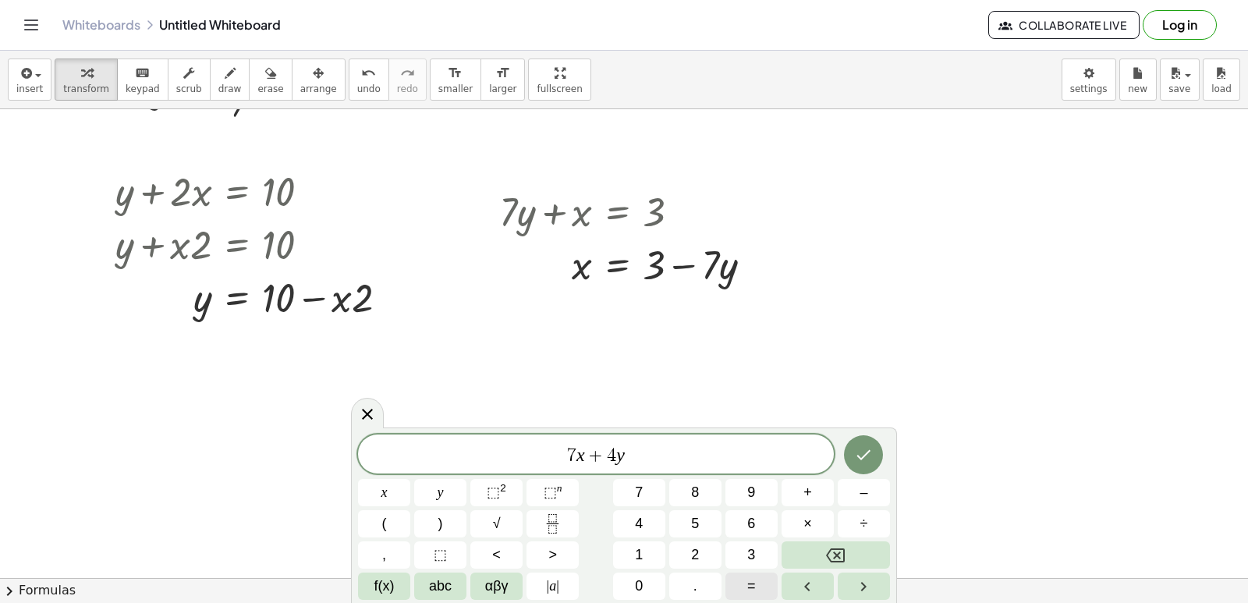
click at [746, 584] on button "=" at bounding box center [751, 585] width 52 height 27
click at [622, 547] on button "1" at bounding box center [639, 554] width 52 height 27
click at [632, 537] on div "7 x + 4 y = 1 ​ x y ⬚ 2 ⬚ n 7 8 9 + – ( ) √ 4 5 6 × ÷ , ⬚ < > 1 2 3 f(x) abc αβ…" at bounding box center [624, 516] width 532 height 165
click at [645, 551] on button "1" at bounding box center [639, 554] width 52 height 27
click at [865, 450] on icon "Done" at bounding box center [863, 454] width 19 height 19
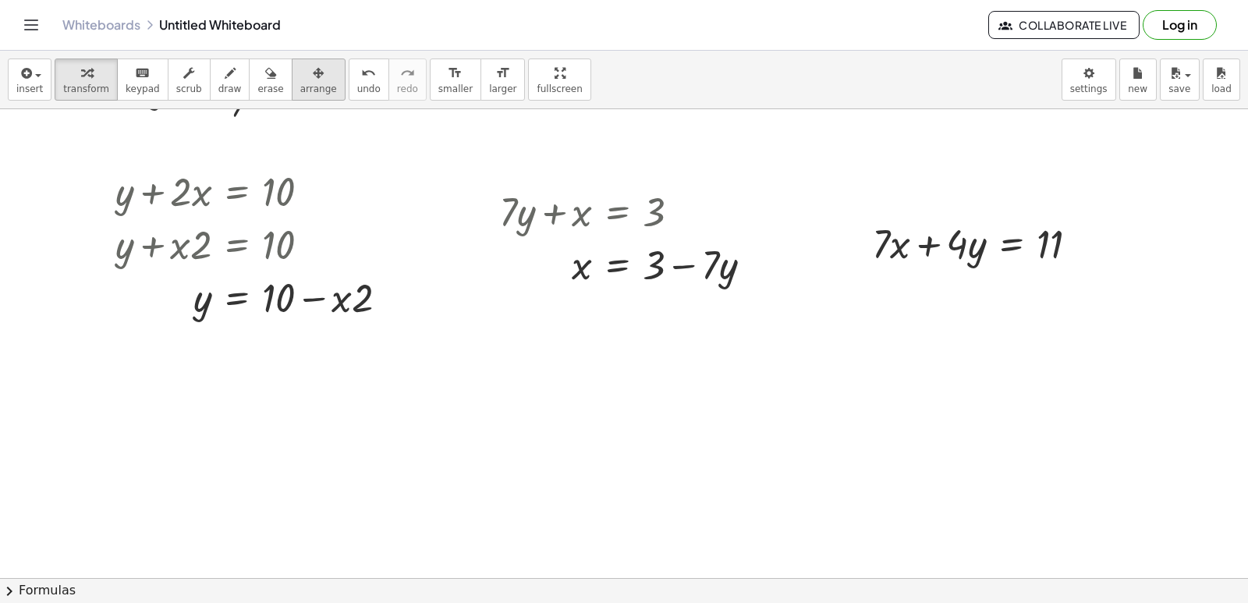
click at [300, 79] on div "button" at bounding box center [318, 72] width 37 height 19
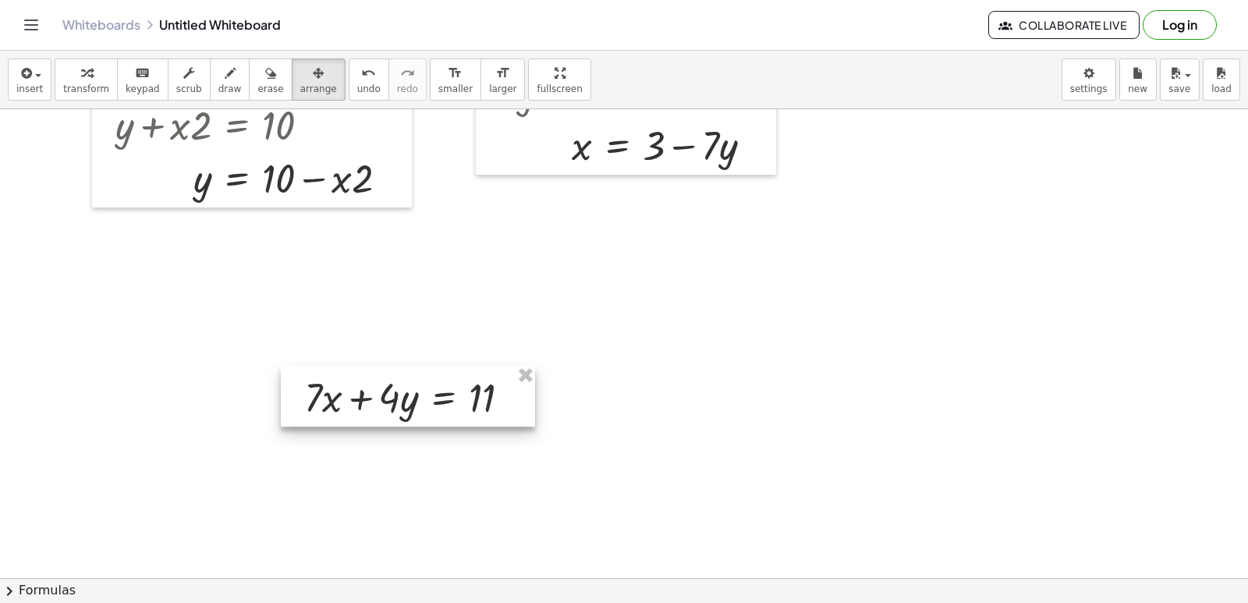
scroll to position [5010, 0]
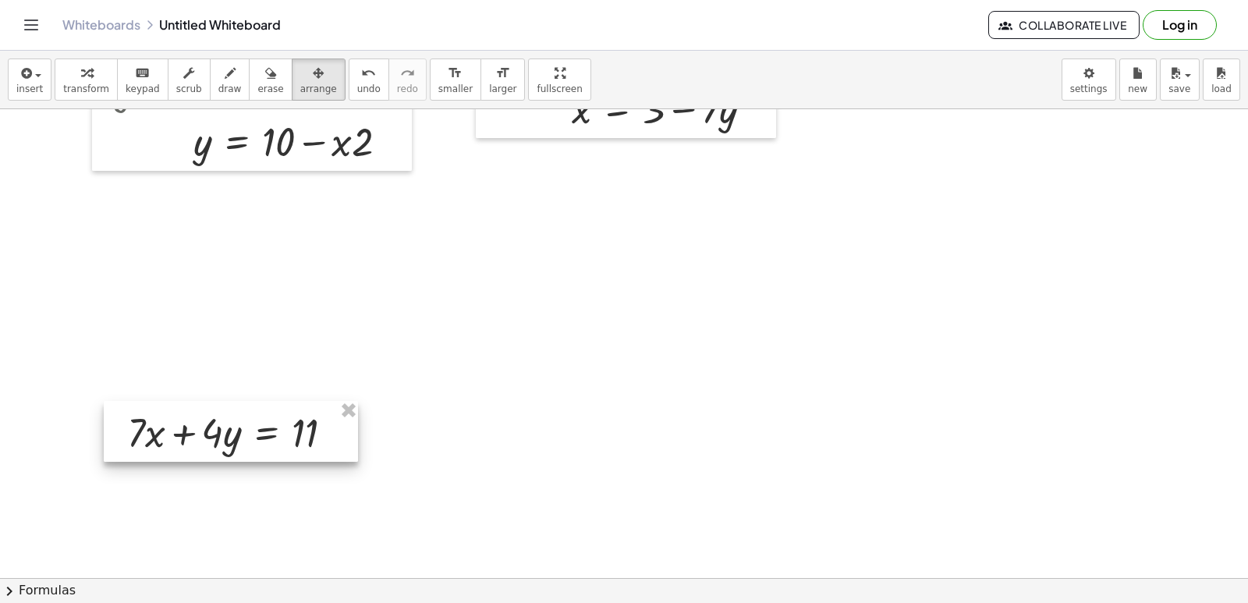
drag, startPoint x: 972, startPoint y: 246, endPoint x: 226, endPoint y: 593, distance: 822.2
click at [226, 593] on div "insert select one: Math Expression Function Text Youtube Video Graphing Geometr…" at bounding box center [624, 327] width 1248 height 552
click at [300, 83] on span "arrange" at bounding box center [318, 88] width 37 height 11
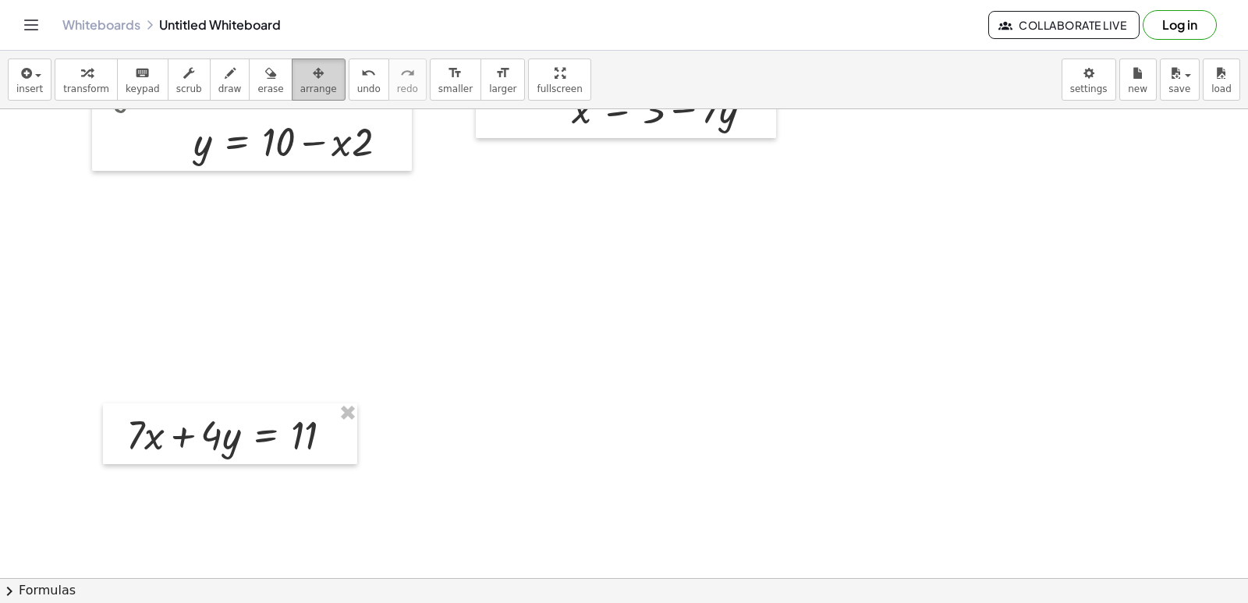
click at [313, 77] on icon "button" at bounding box center [318, 73] width 11 height 19
click at [300, 78] on div "button" at bounding box center [318, 72] width 37 height 19
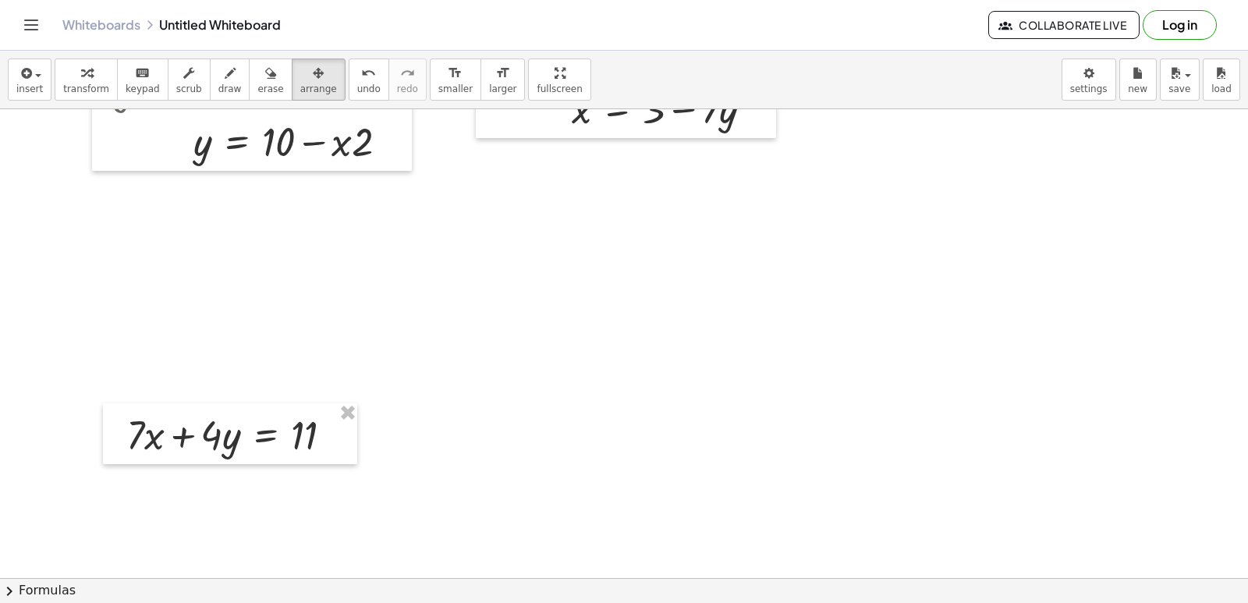
drag, startPoint x: 108, startPoint y: 516, endPoint x: 131, endPoint y: 547, distance: 38.5
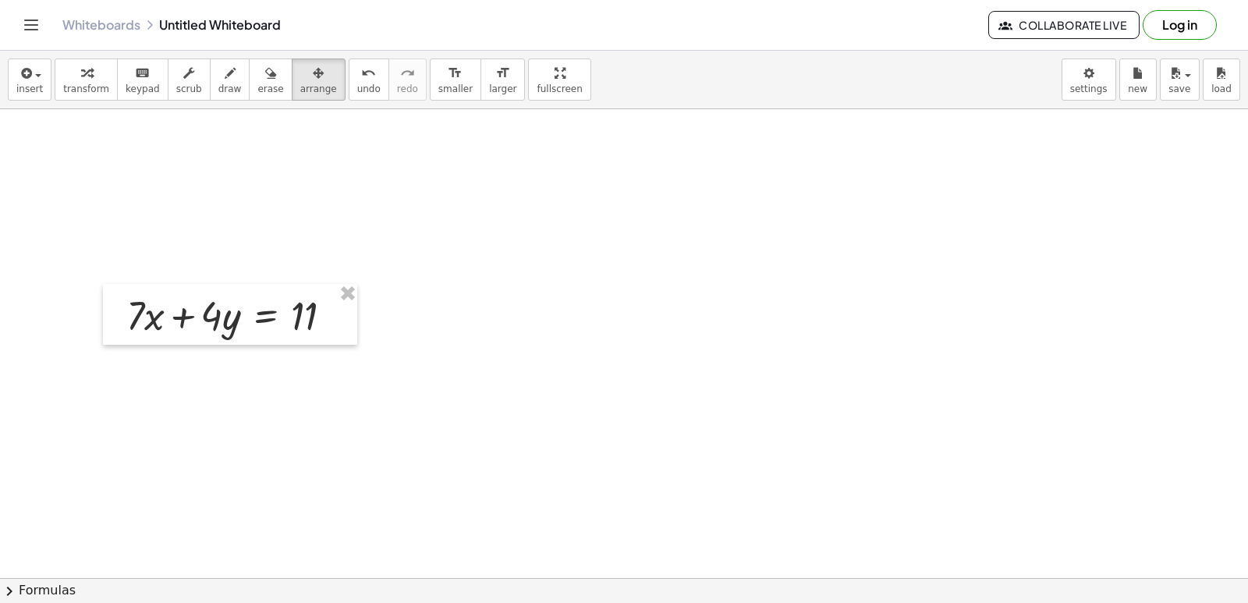
scroll to position [5166, 0]
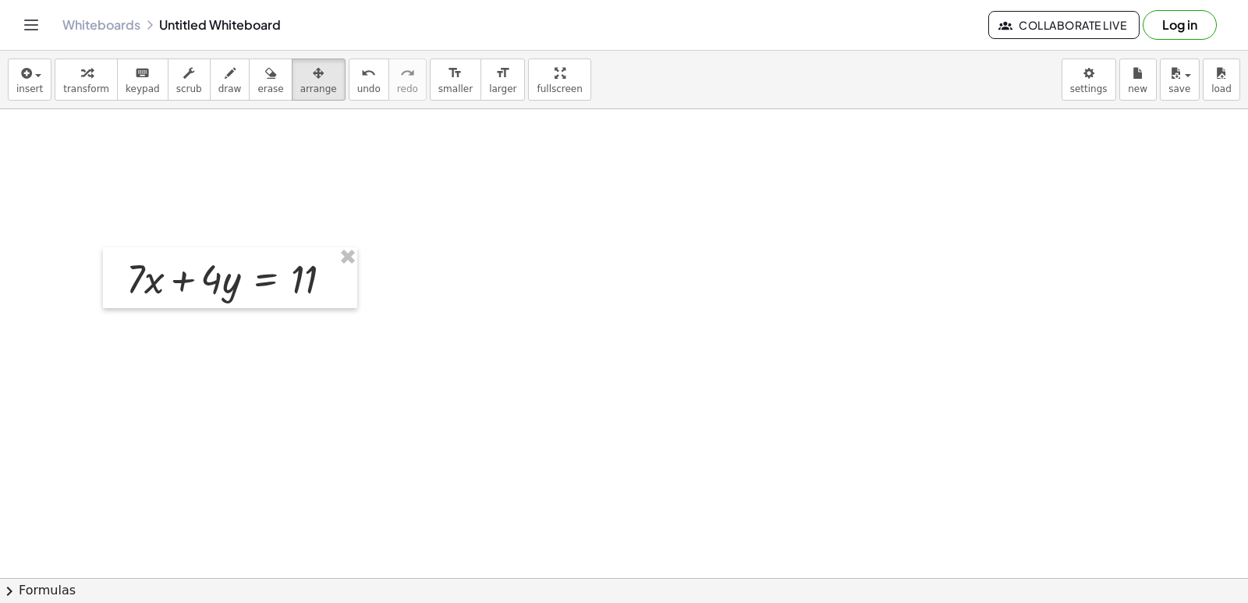
drag, startPoint x: 104, startPoint y: 357, endPoint x: 451, endPoint y: 257, distance: 361.3
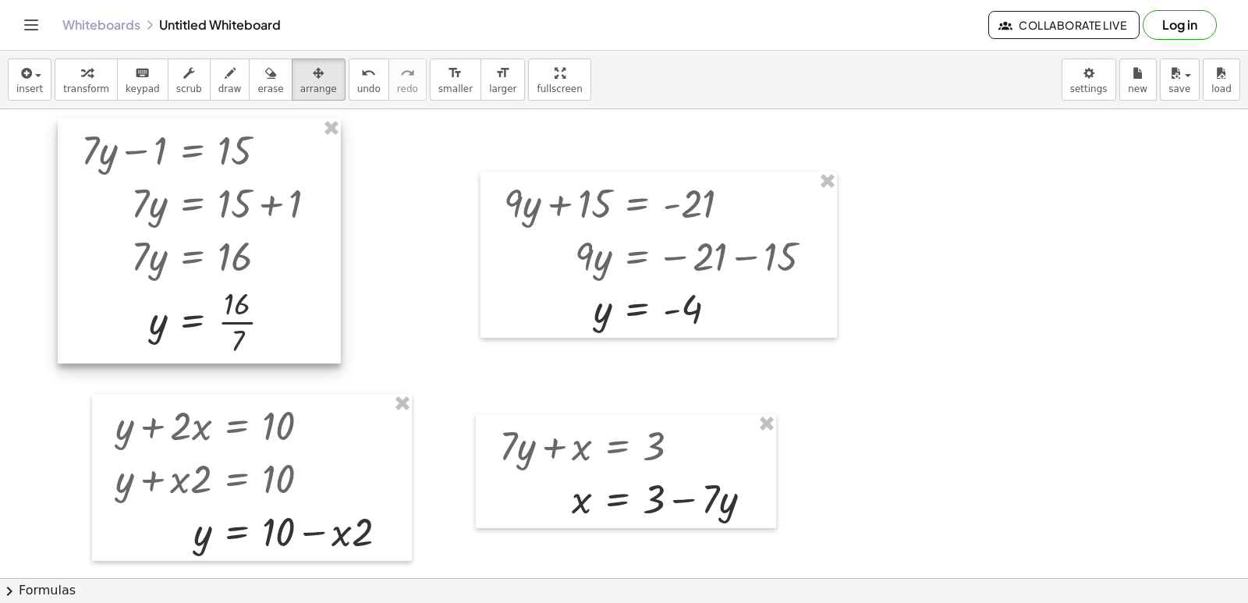
scroll to position [4932, 0]
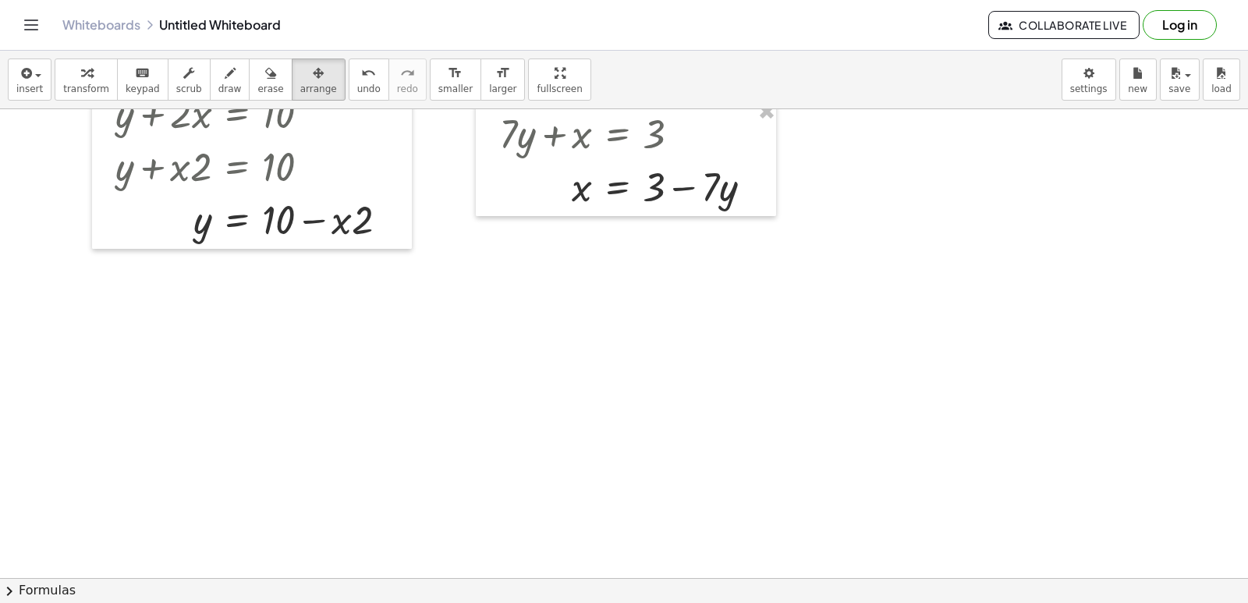
click at [313, 64] on icon "button" at bounding box center [318, 73] width 11 height 19
click at [69, 68] on div "button" at bounding box center [86, 72] width 46 height 19
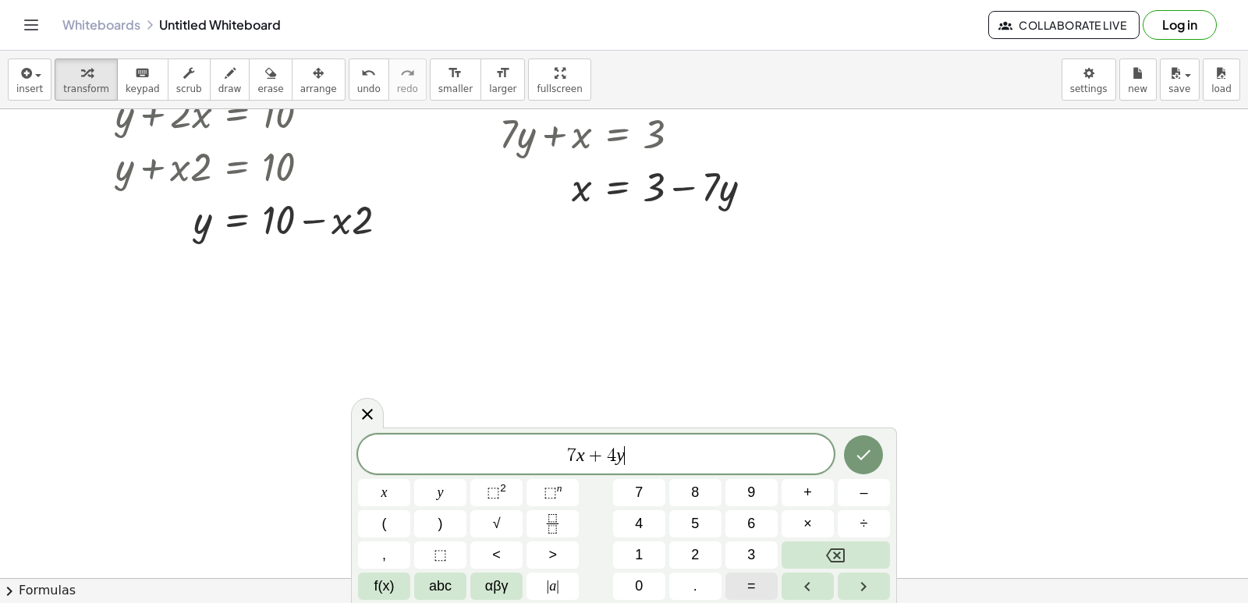
click at [752, 589] on span "=" at bounding box center [751, 585] width 9 height 21
click at [648, 551] on button "1" at bounding box center [639, 554] width 52 height 27
click at [857, 446] on icon "Done" at bounding box center [863, 454] width 19 height 19
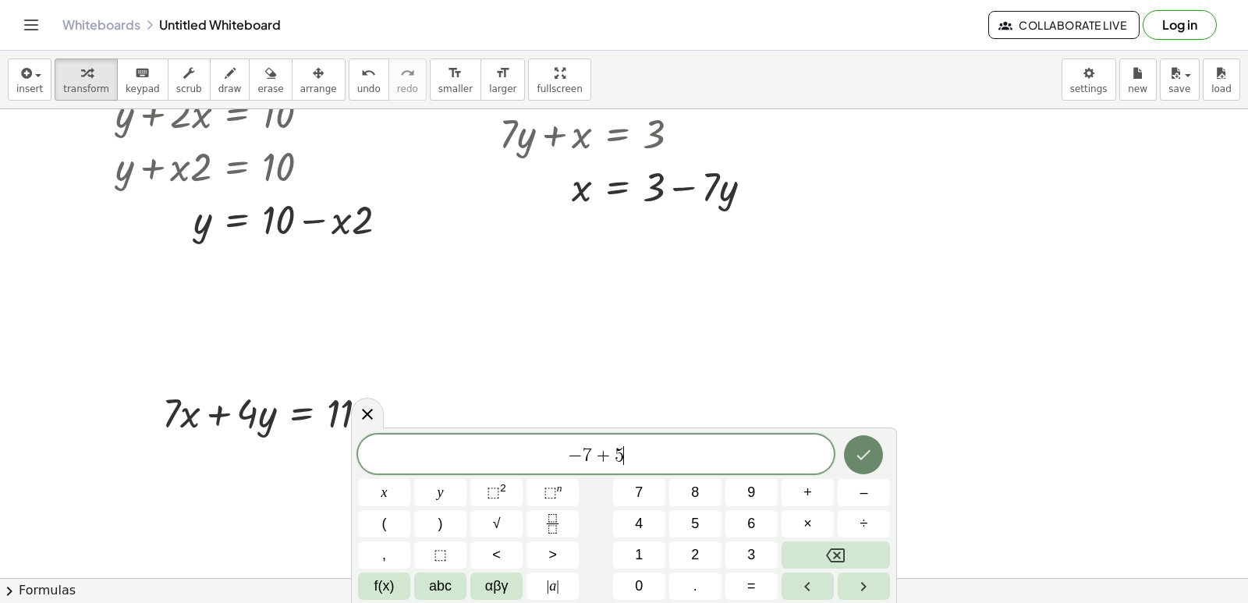
click at [866, 436] on button "Done" at bounding box center [863, 454] width 39 height 39
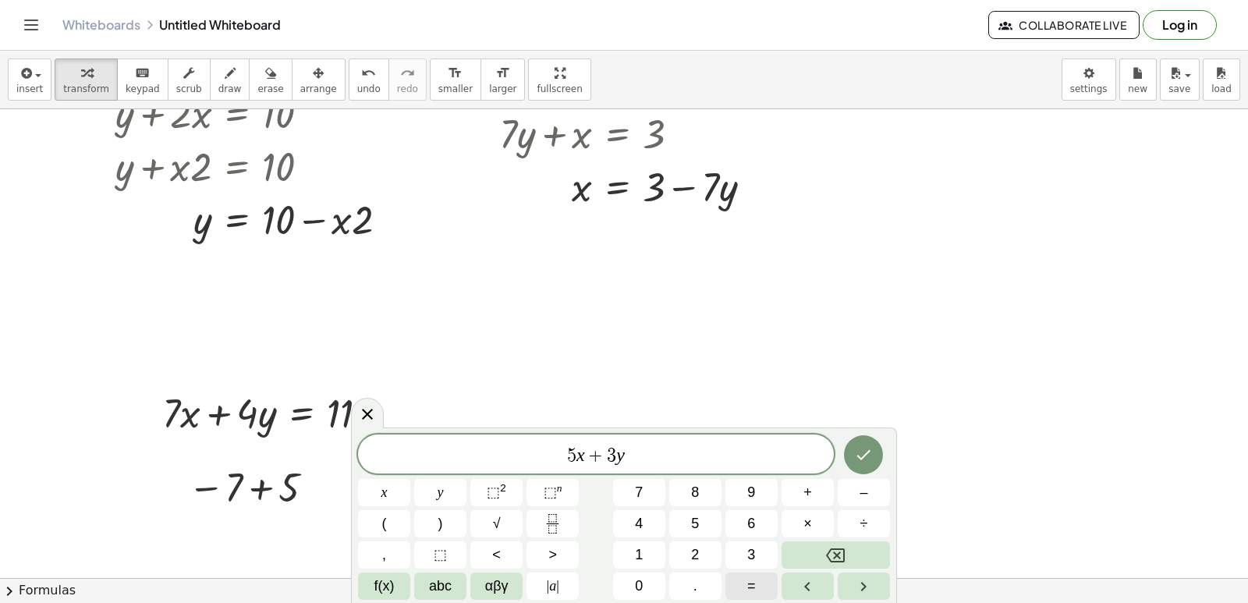
click at [731, 588] on button "=" at bounding box center [751, 585] width 52 height 27
click at [641, 551] on span "1" at bounding box center [639, 554] width 8 height 21
click at [752, 560] on span "3" at bounding box center [751, 554] width 8 height 21
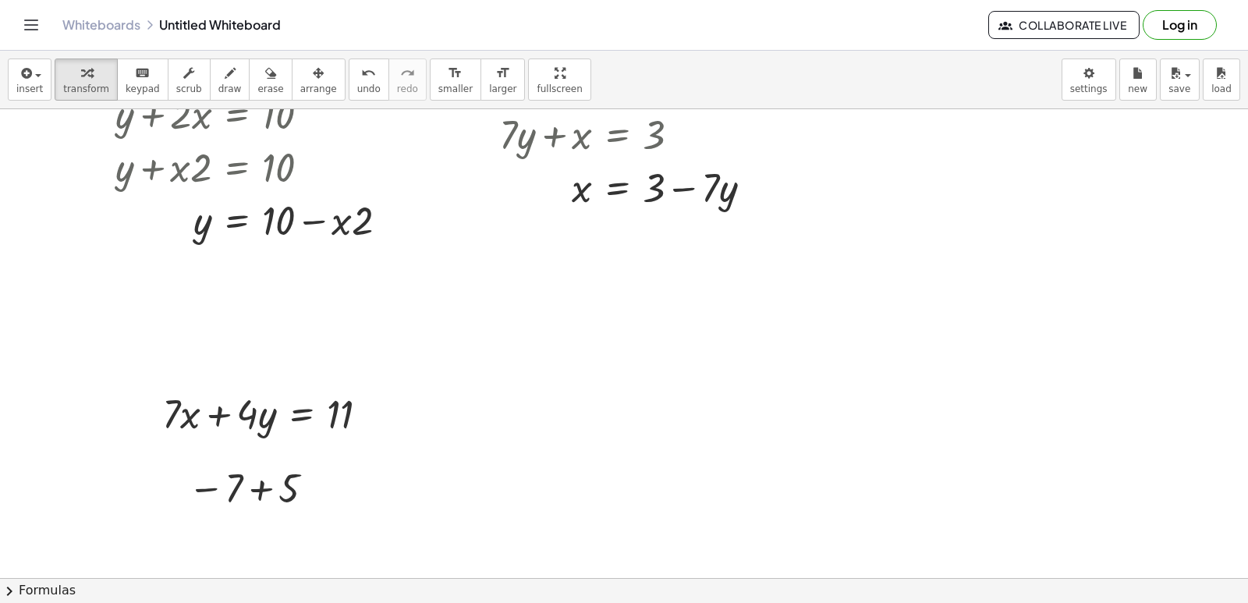
scroll to position [5010, 0]
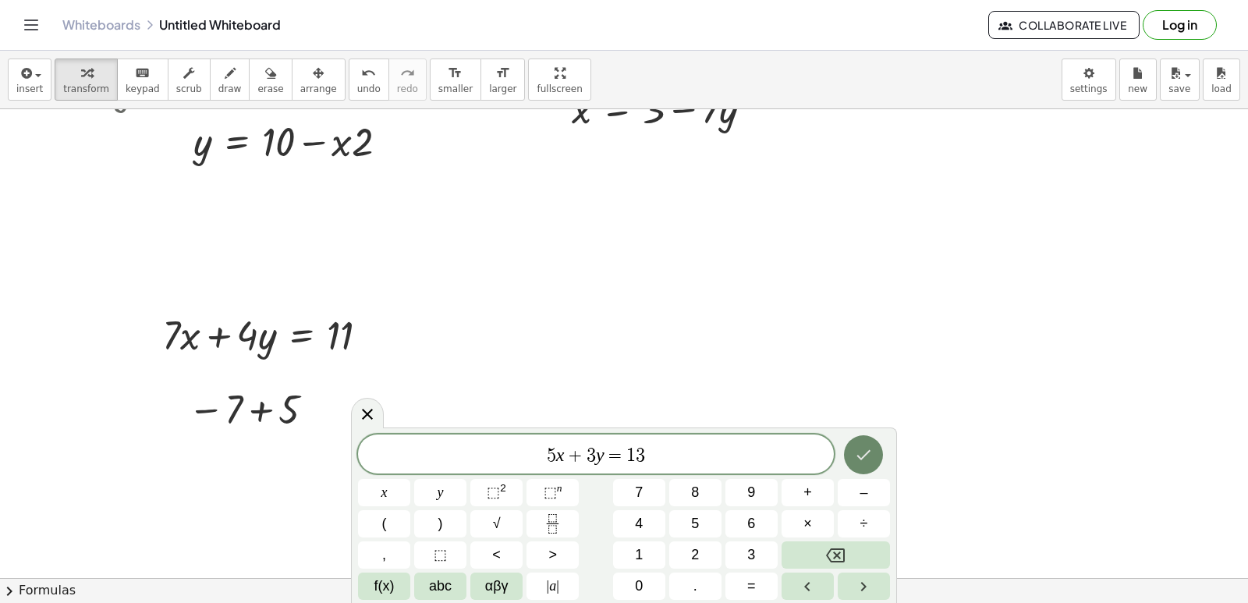
click at [871, 448] on button "Done" at bounding box center [863, 454] width 39 height 39
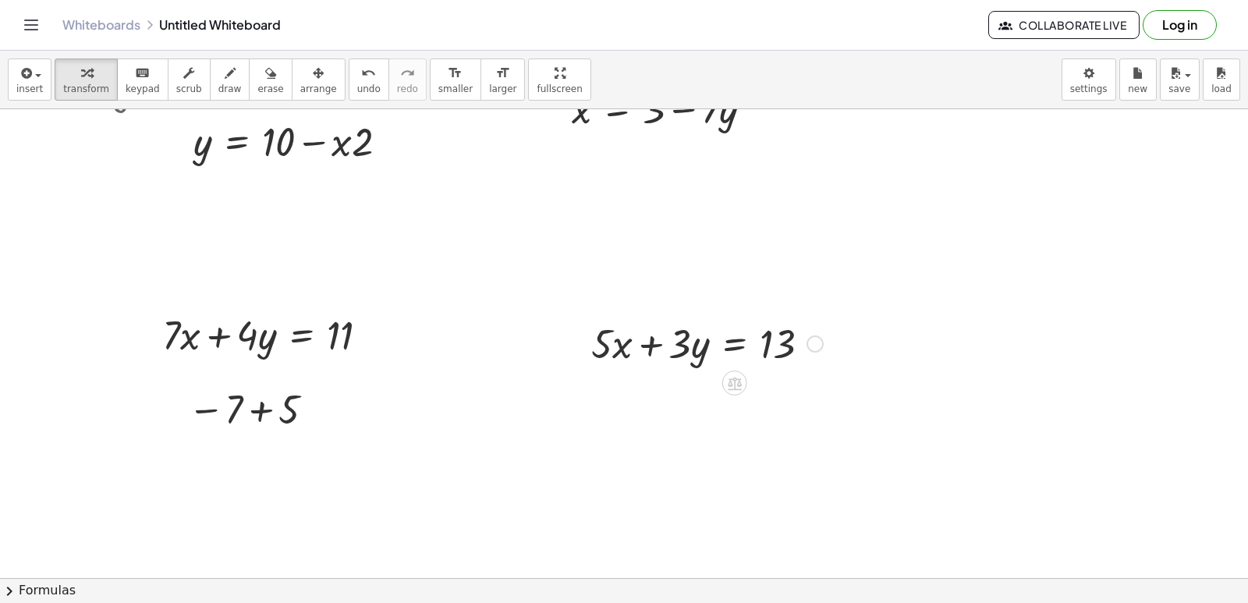
click at [604, 365] on div at bounding box center [706, 342] width 247 height 53
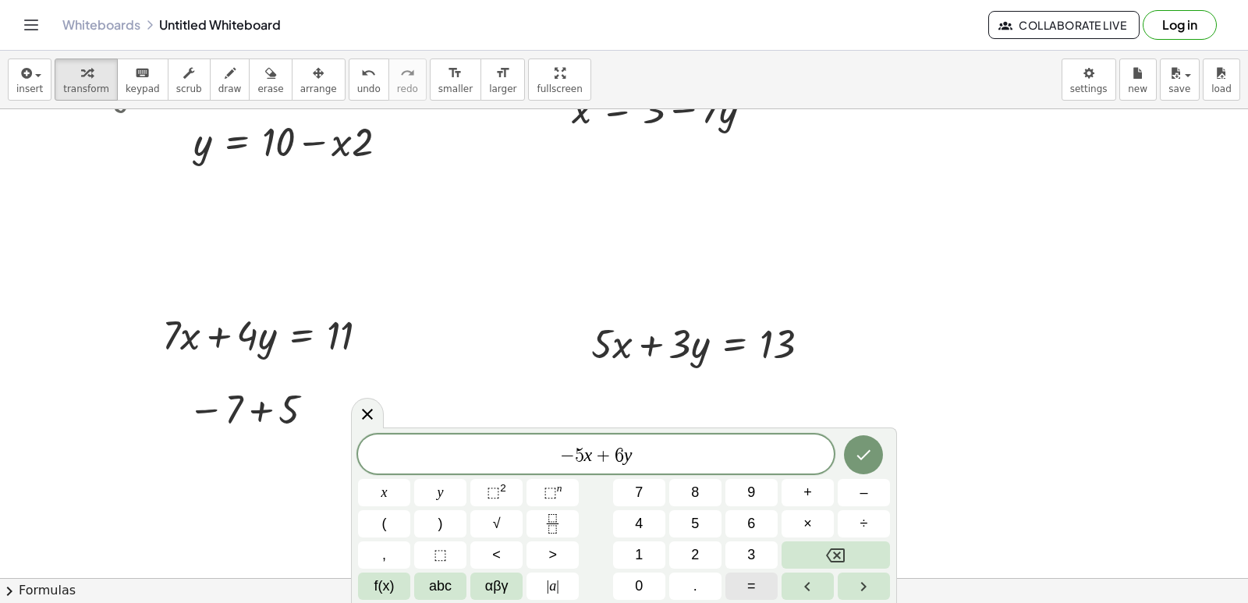
click at [759, 588] on button "=" at bounding box center [751, 585] width 52 height 27
click at [868, 496] on button "–" at bounding box center [863, 492] width 52 height 27
click at [621, 508] on div "− 5 x + 6 y = − ​ x y ⬚ 2 ⬚ n 7 8 9 + – ( ) √ 4 5 6 × ÷ , ⬚ < > 1 2 3 f(x) abc …" at bounding box center [624, 516] width 532 height 165
click at [649, 520] on button "4" at bounding box center [639, 523] width 52 height 27
click at [869, 450] on icon "Done" at bounding box center [863, 454] width 19 height 19
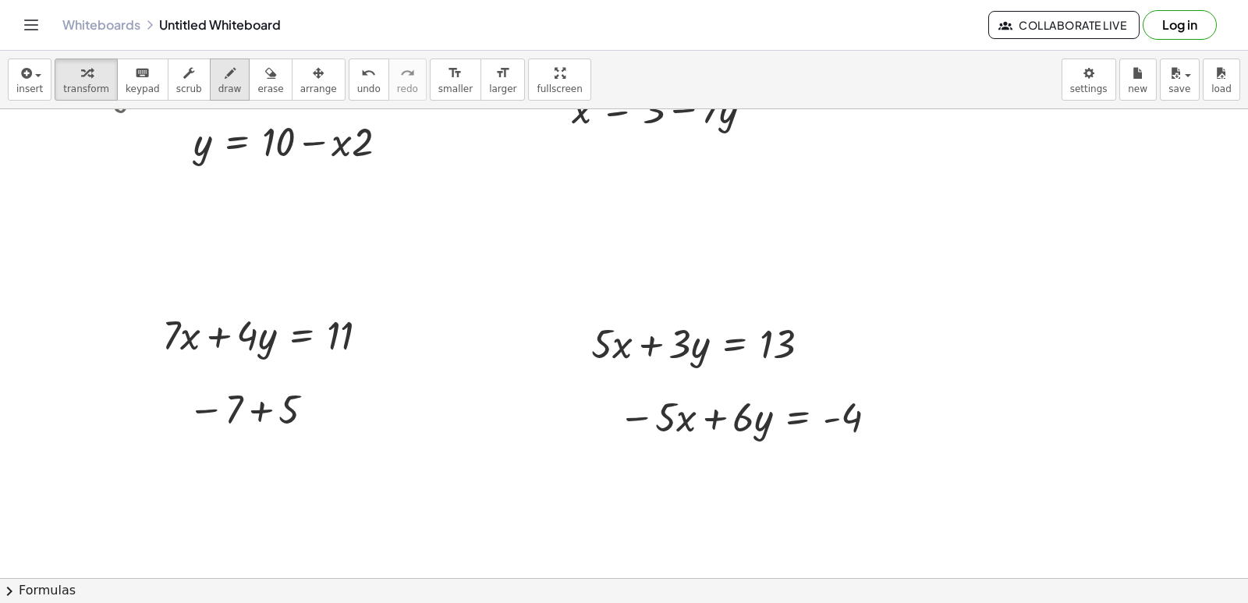
click at [219, 79] on div "button" at bounding box center [229, 72] width 23 height 19
drag, startPoint x: 621, startPoint y: 462, endPoint x: 878, endPoint y: 449, distance: 256.8
click at [99, 94] on span "transform" at bounding box center [86, 88] width 46 height 11
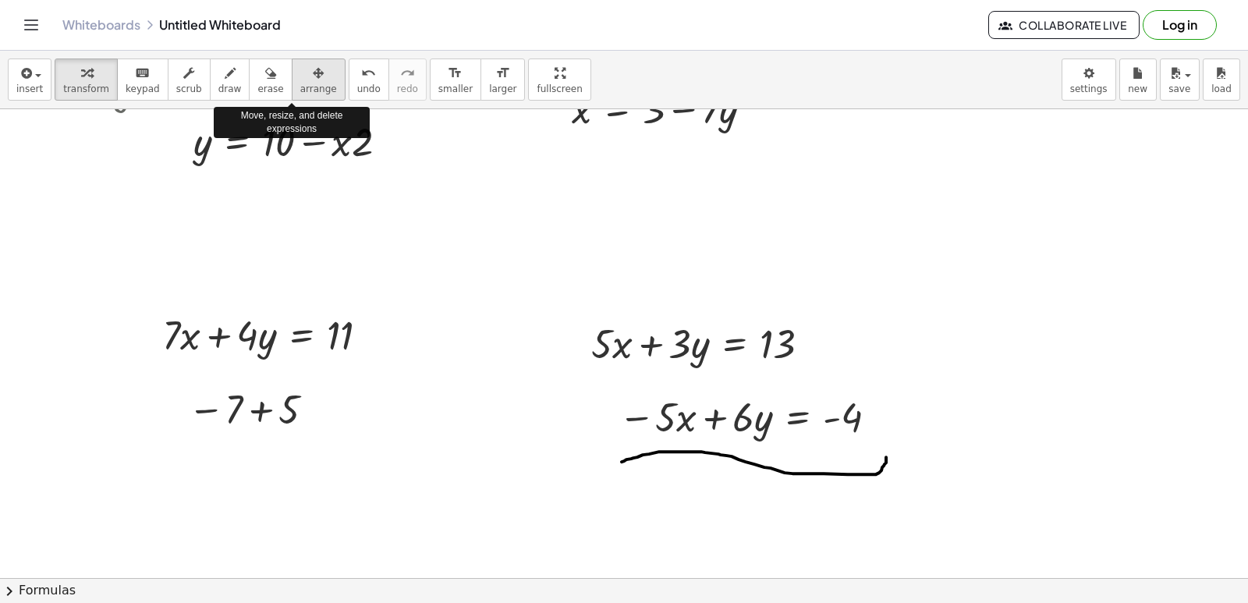
click at [305, 83] on span "arrange" at bounding box center [318, 88] width 37 height 11
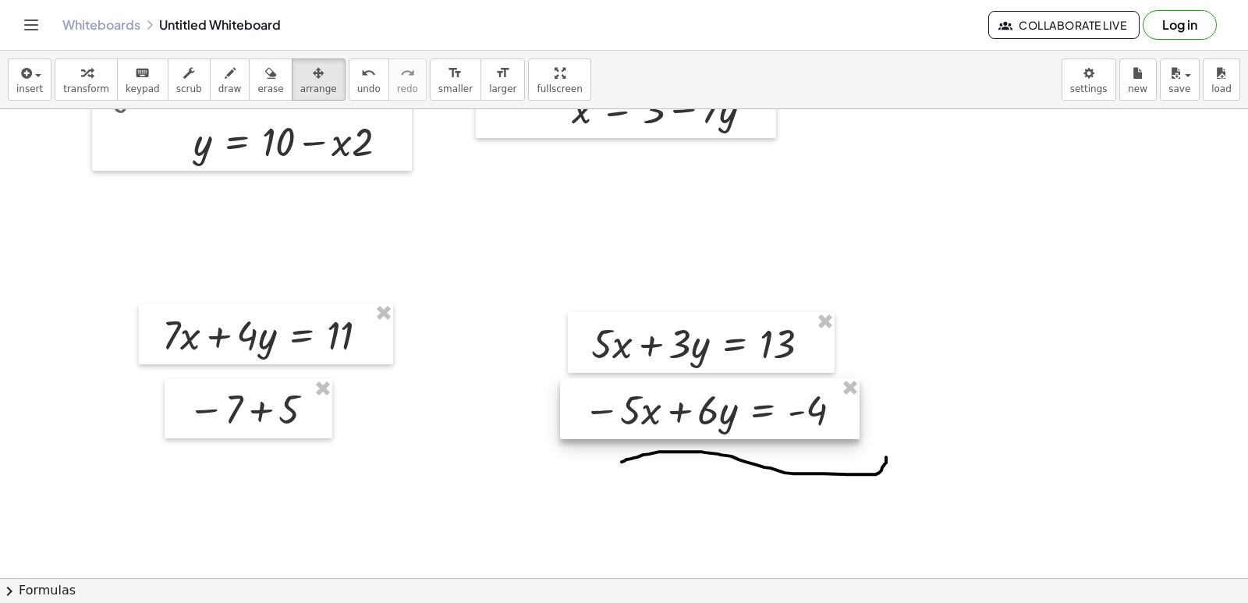
drag, startPoint x: 734, startPoint y: 425, endPoint x: 699, endPoint y: 418, distance: 35.8
click at [699, 418] on div at bounding box center [709, 408] width 299 height 61
drag, startPoint x: 731, startPoint y: 454, endPoint x: 739, endPoint y: 453, distance: 7.8
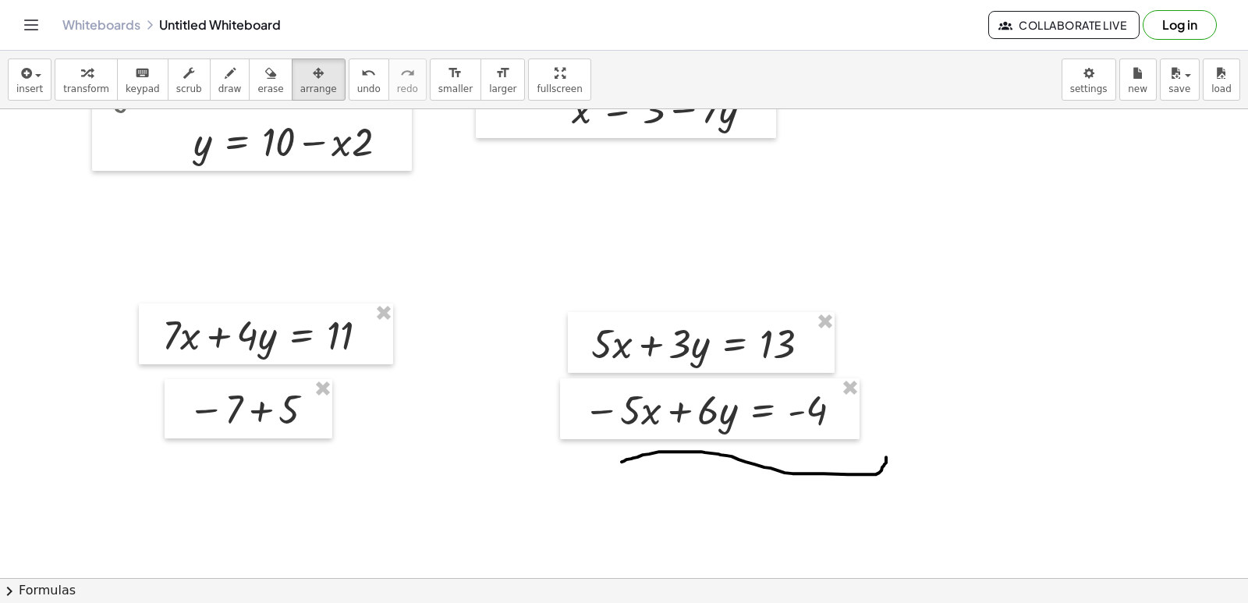
drag, startPoint x: 240, startPoint y: 77, endPoint x: 883, endPoint y: 474, distance: 755.2
click at [276, 78] on div "transform keyboard keypad scrub draw erase arrange" at bounding box center [200, 79] width 290 height 42
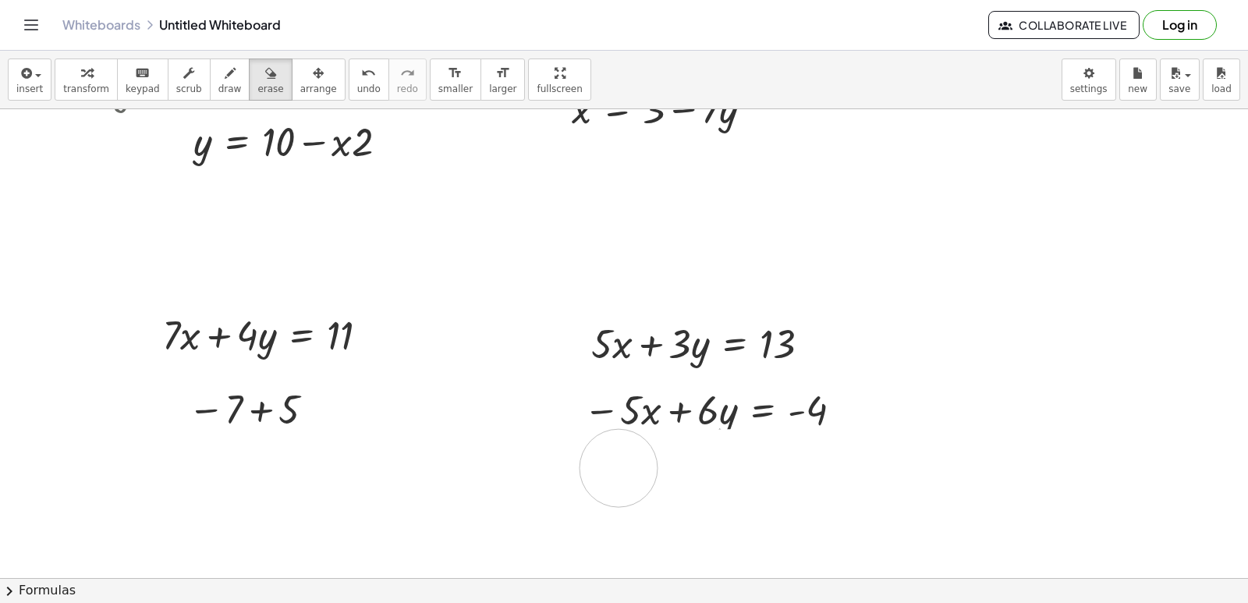
drag, startPoint x: 896, startPoint y: 438, endPoint x: 618, endPoint y: 468, distance: 279.2
click at [225, 76] on icon "button" at bounding box center [230, 73] width 11 height 19
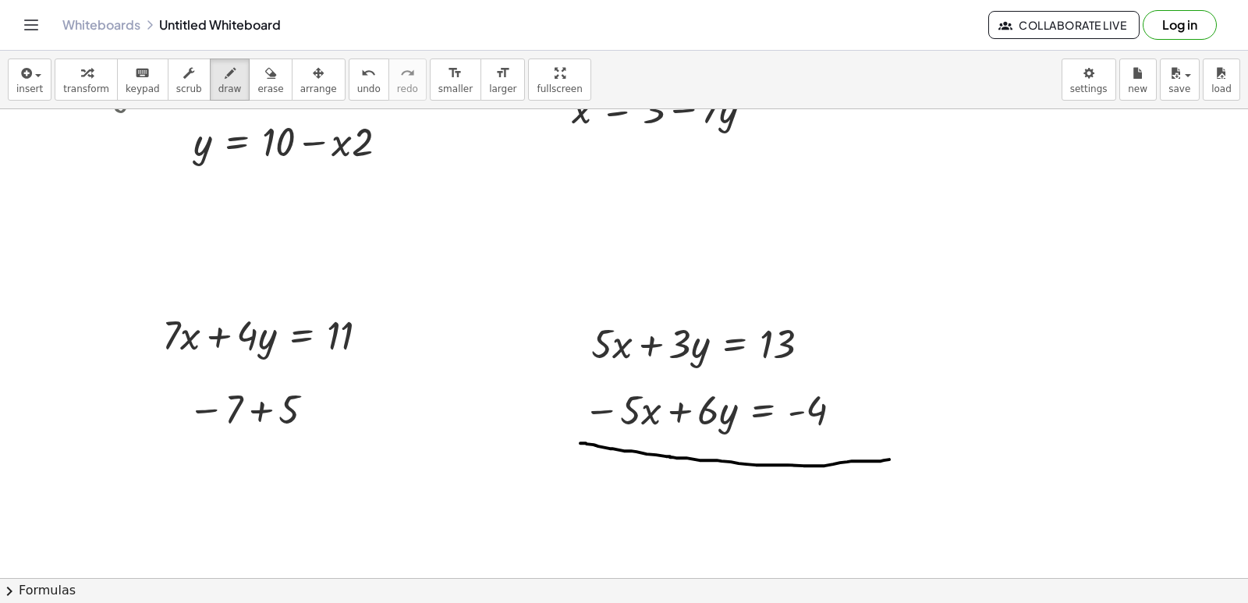
drag, startPoint x: 580, startPoint y: 443, endPoint x: 848, endPoint y: 457, distance: 268.6
click at [87, 79] on div "button" at bounding box center [86, 72] width 46 height 19
drag, startPoint x: 617, startPoint y: 320, endPoint x: 600, endPoint y: 380, distance: 62.2
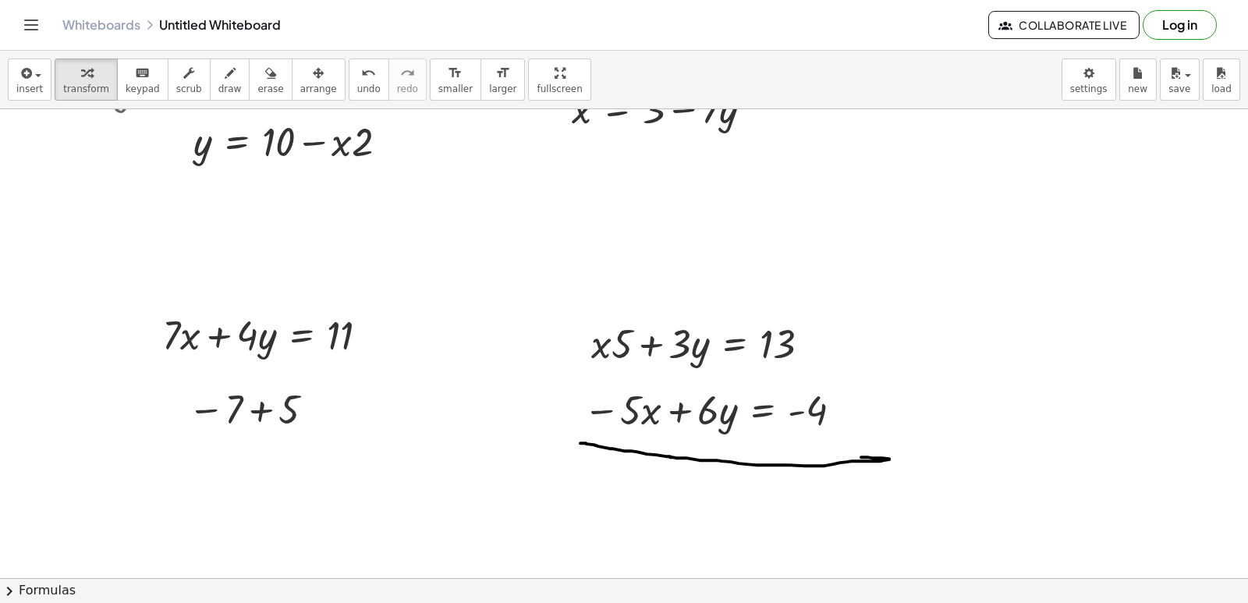
click at [229, 66] on button "draw" at bounding box center [230, 79] width 41 height 42
drag, startPoint x: 628, startPoint y: 324, endPoint x: 596, endPoint y: 389, distance: 72.2
drag, startPoint x: 636, startPoint y: 377, endPoint x: 635, endPoint y: 441, distance: 64.0
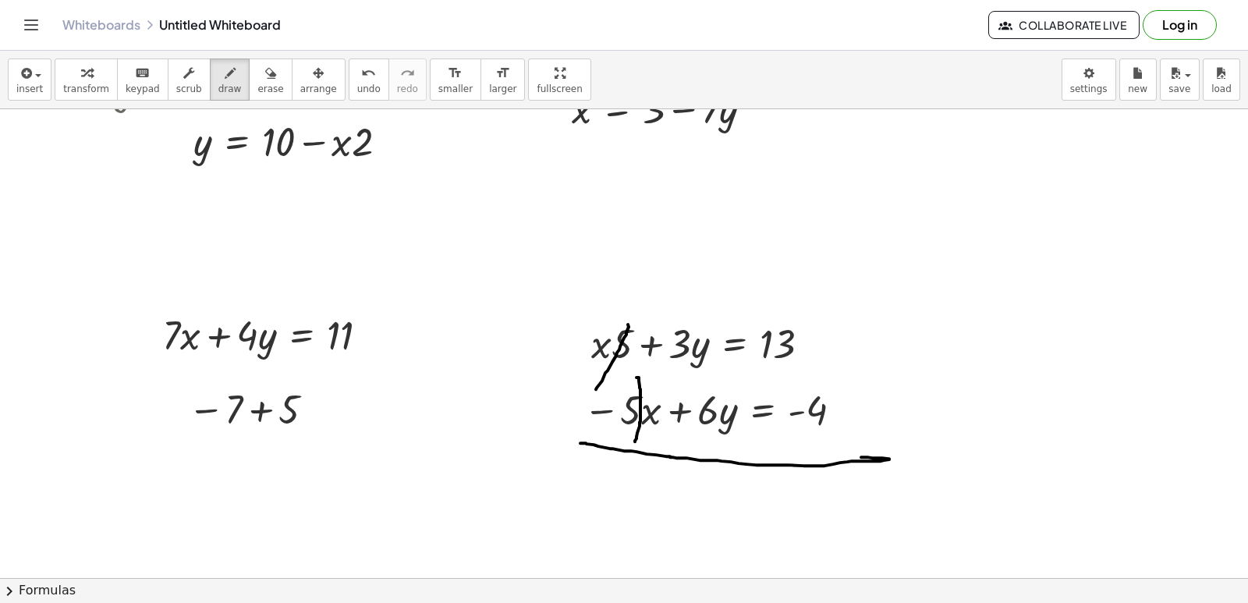
drag, startPoint x: 93, startPoint y: 87, endPoint x: 575, endPoint y: 437, distance: 596.3
click at [112, 94] on div "transform keyboard keypad scrub draw erase arrange" at bounding box center [200, 79] width 290 height 42
drag, startPoint x: 685, startPoint y: 480, endPoint x: 720, endPoint y: 390, distance: 96.3
drag, startPoint x: 644, startPoint y: 481, endPoint x: 644, endPoint y: 458, distance: 23.4
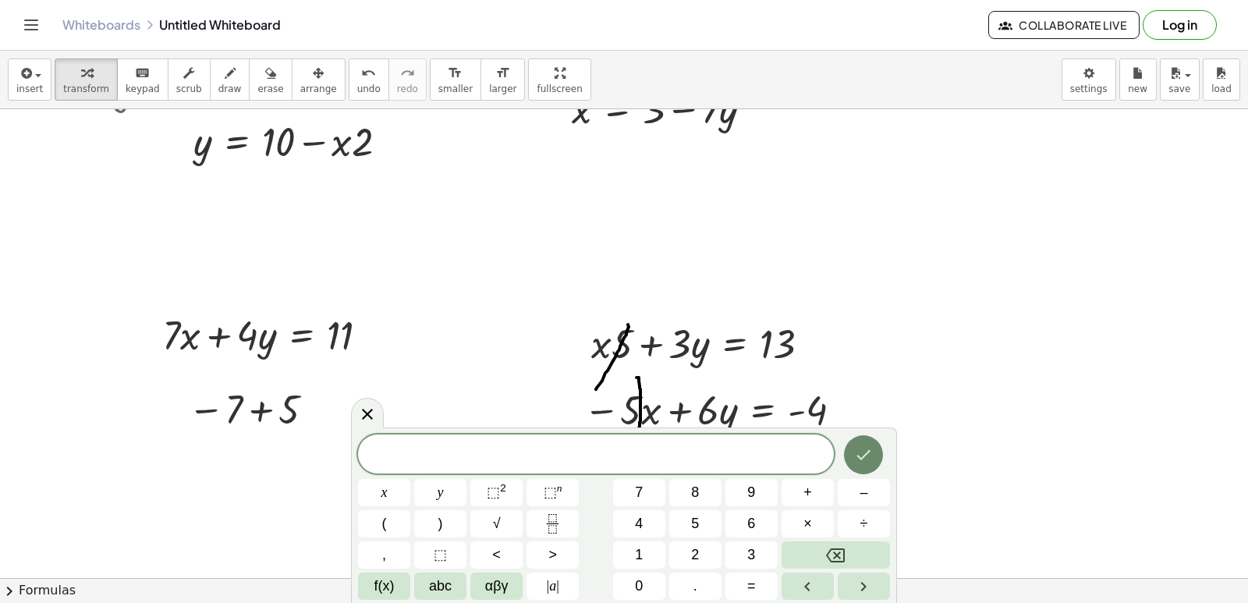
click at [876, 446] on button "Done" at bounding box center [863, 454] width 39 height 39
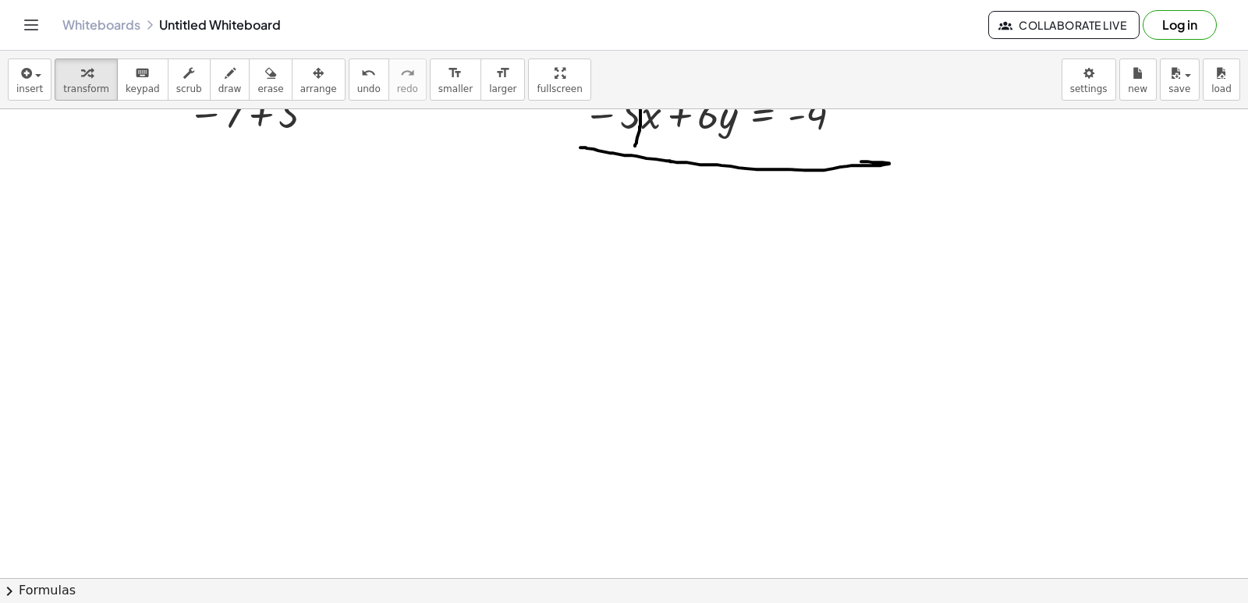
scroll to position [5322, 0]
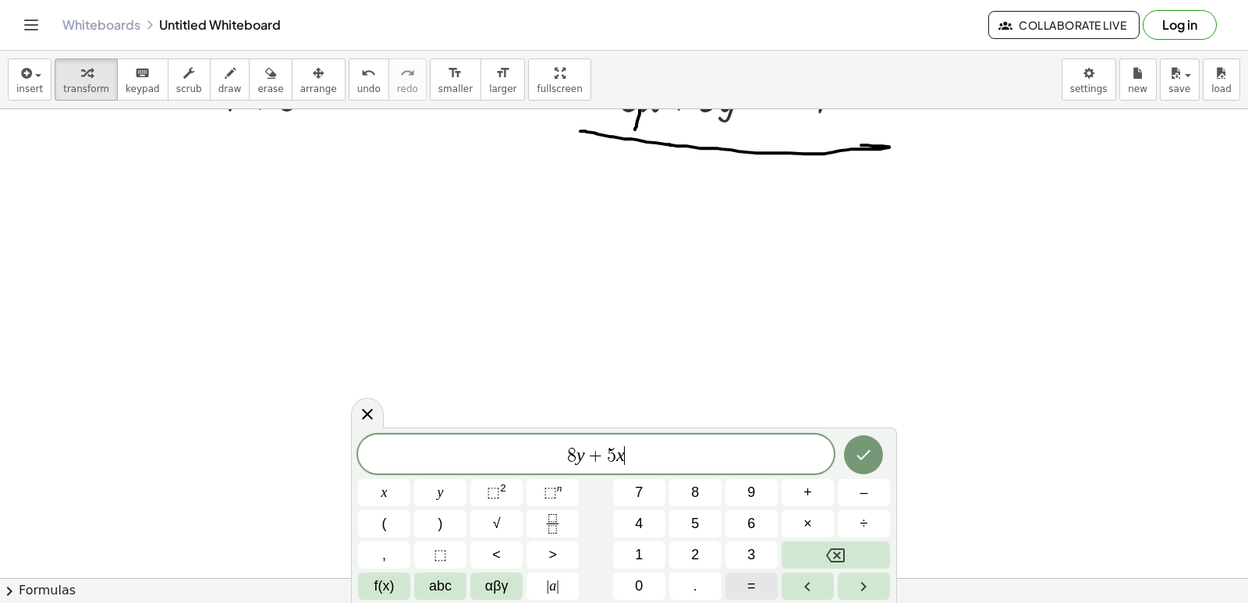
click at [756, 578] on button "=" at bounding box center [751, 585] width 52 height 27
click at [625, 550] on button "1" at bounding box center [639, 554] width 52 height 27
click at [699, 480] on button "8" at bounding box center [695, 492] width 52 height 27
click at [871, 472] on button "Done" at bounding box center [863, 454] width 39 height 39
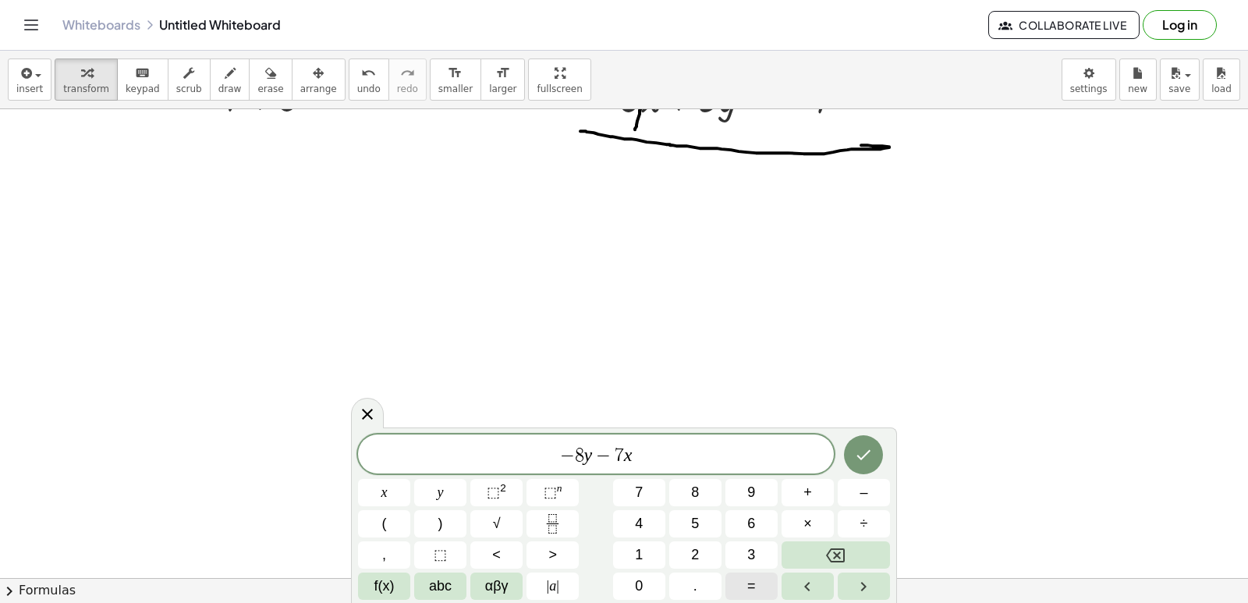
click at [740, 586] on button "=" at bounding box center [751, 585] width 52 height 27
click at [859, 487] on button "–" at bounding box center [863, 492] width 52 height 27
click at [688, 547] on button "2" at bounding box center [695, 554] width 52 height 27
click at [704, 532] on div "− 8 y − 7 x = − ​ x y ⬚ 2 ⬚ n 7 8 9 + – ( ) √ 4 5 6 × ÷ , ⬚ < > 1 2 3 f(x) abc …" at bounding box center [624, 516] width 532 height 165
click at [701, 551] on button "2" at bounding box center [695, 554] width 52 height 27
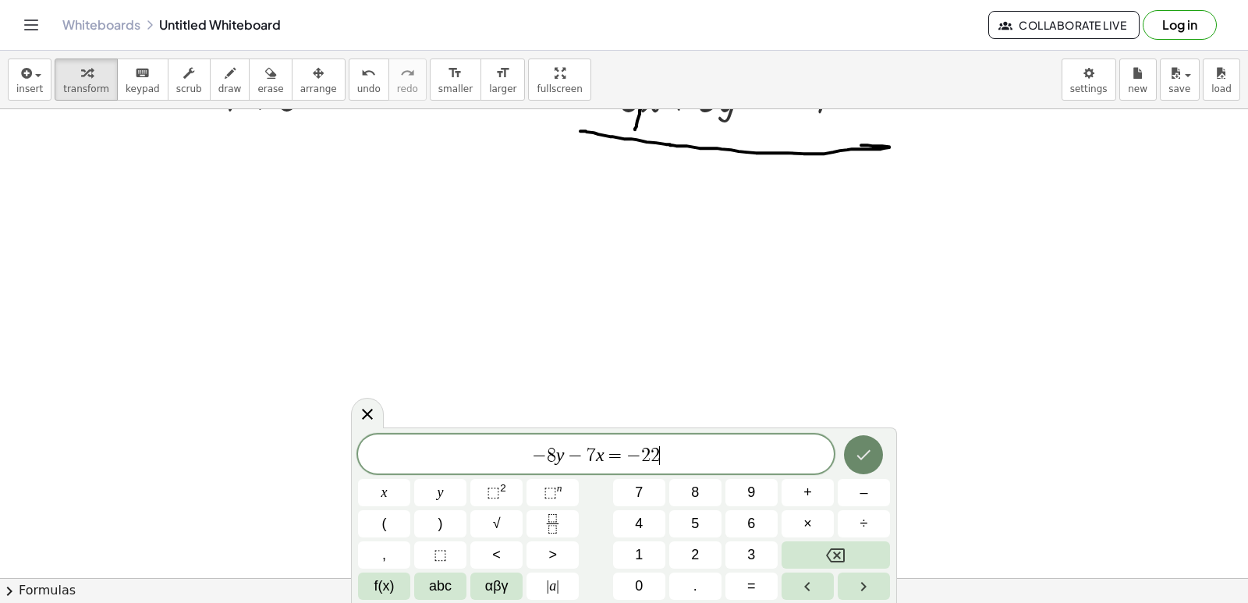
click at [857, 453] on icon "Done" at bounding box center [863, 454] width 19 height 19
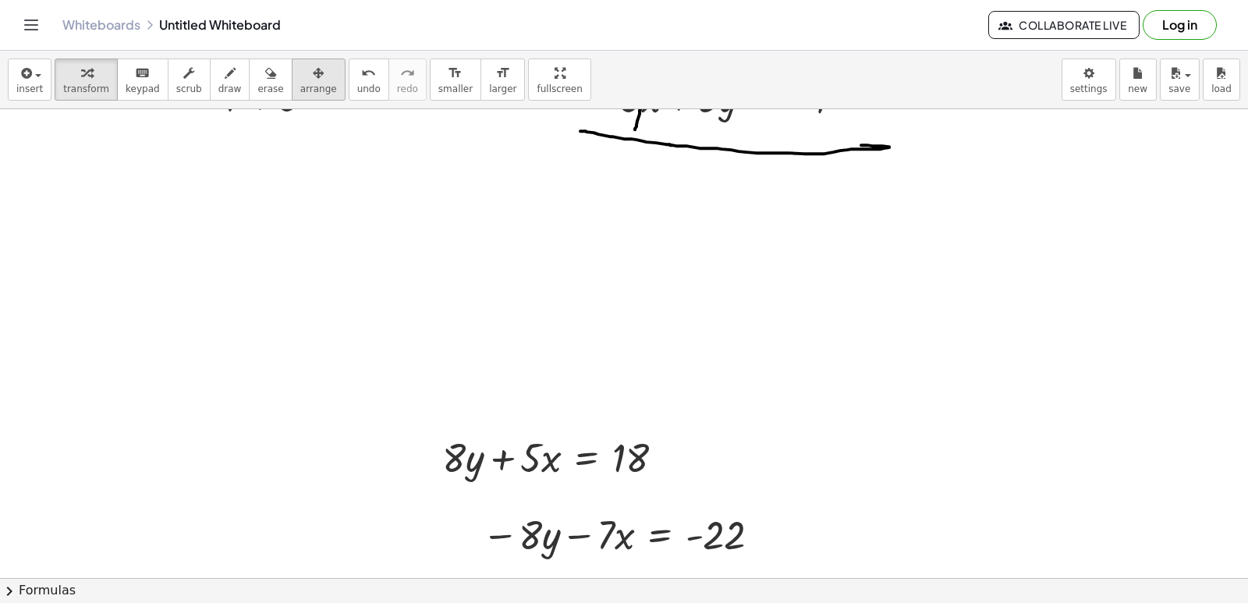
click at [300, 86] on span "arrange" at bounding box center [318, 88] width 37 height 11
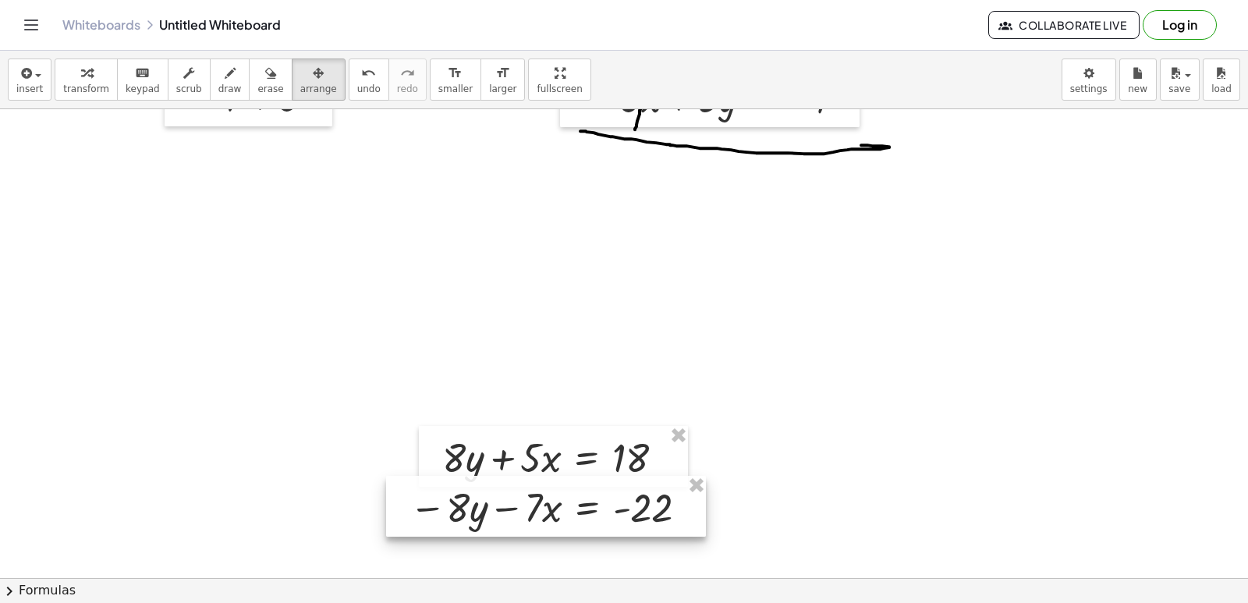
drag, startPoint x: 550, startPoint y: 519, endPoint x: 477, endPoint y: 491, distance: 77.5
click at [477, 491] on div at bounding box center [546, 506] width 320 height 61
drag, startPoint x: 60, startPoint y: 88, endPoint x: 267, endPoint y: 512, distance: 471.1
click at [62, 95] on button "transform" at bounding box center [86, 79] width 63 height 42
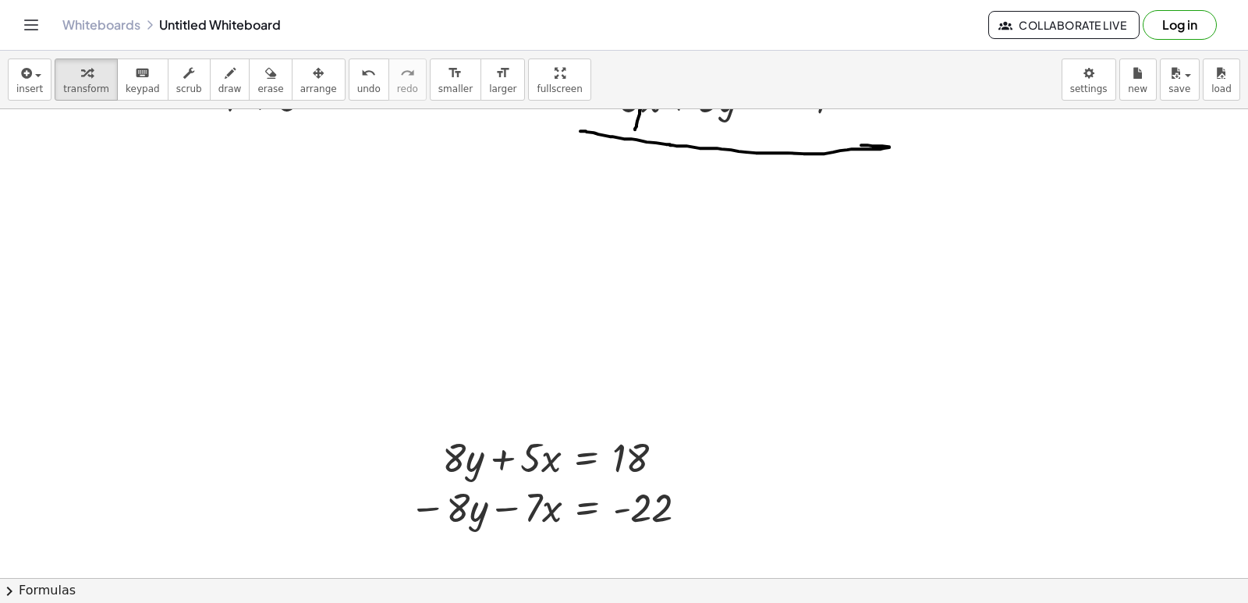
scroll to position [5556, 0]
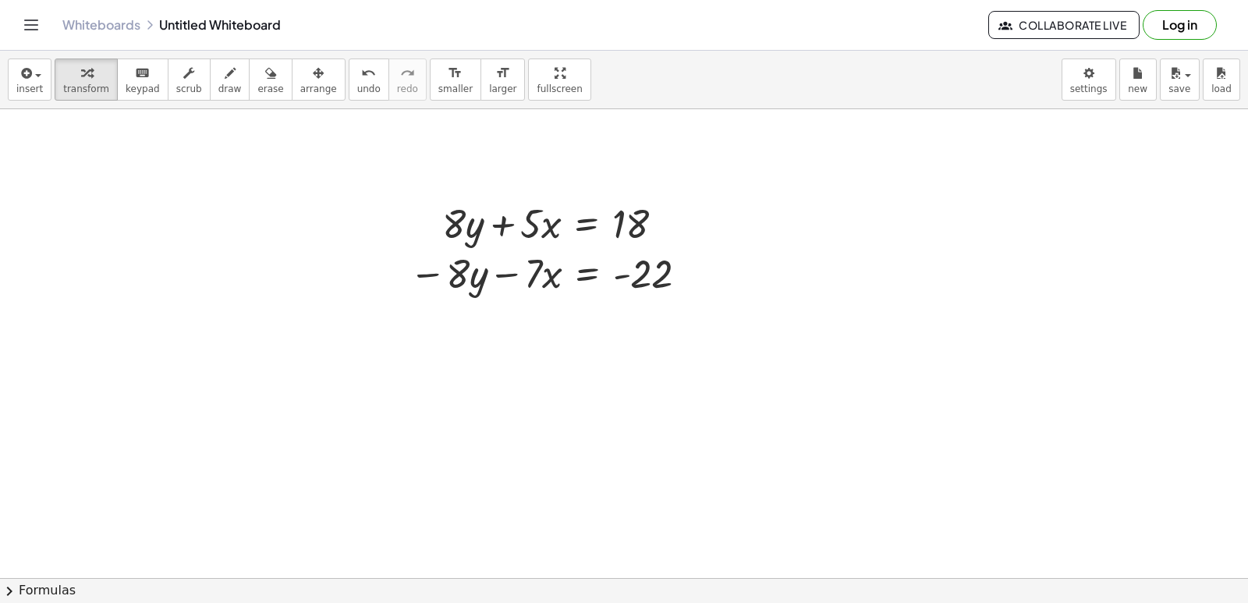
drag, startPoint x: 198, startPoint y: 82, endPoint x: 373, endPoint y: 363, distance: 330.6
click at [210, 88] on button "draw" at bounding box center [230, 79] width 41 height 42
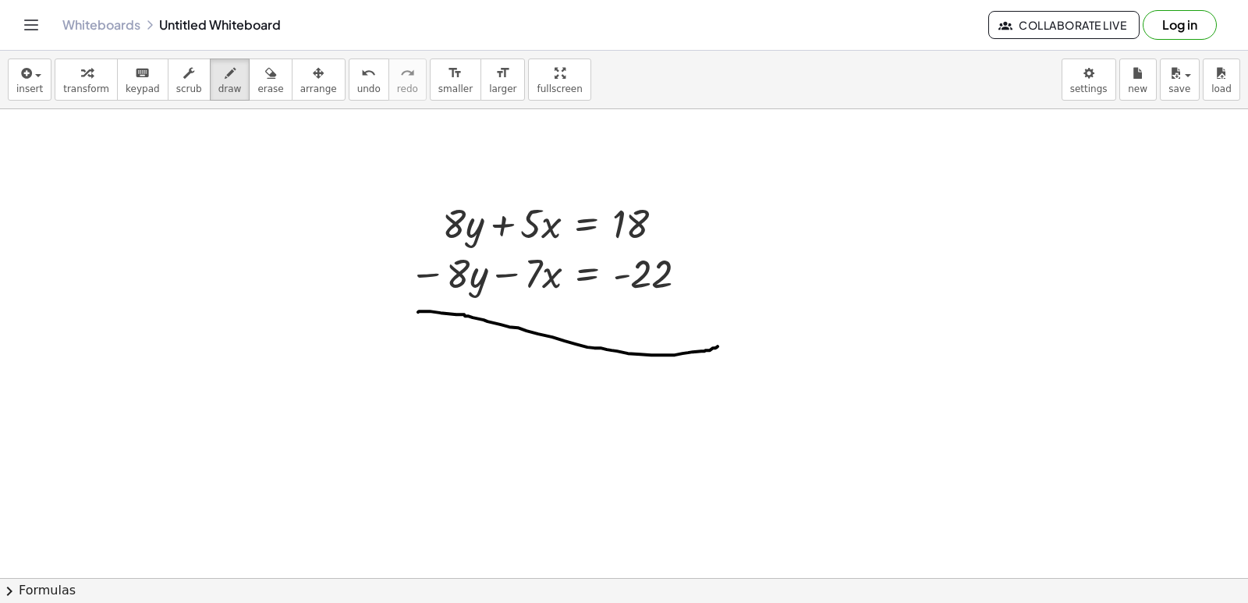
drag, startPoint x: 418, startPoint y: 312, endPoint x: 717, endPoint y: 346, distance: 301.4
click at [257, 87] on span "erase" at bounding box center [270, 88] width 26 height 11
drag, startPoint x: 434, startPoint y: 331, endPoint x: 573, endPoint y: 377, distance: 146.2
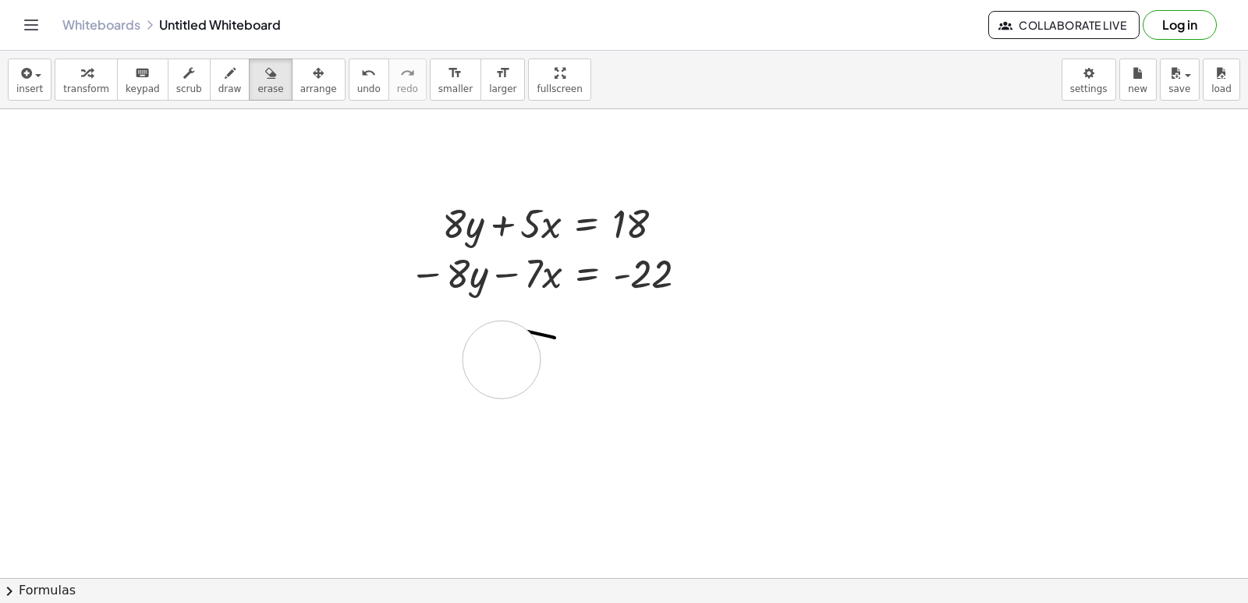
drag, startPoint x: 501, startPoint y: 359, endPoint x: 506, endPoint y: 350, distance: 10.5
drag, startPoint x: 555, startPoint y: 370, endPoint x: 545, endPoint y: 355, distance: 18.0
click at [218, 94] on span "draw" at bounding box center [229, 88] width 23 height 11
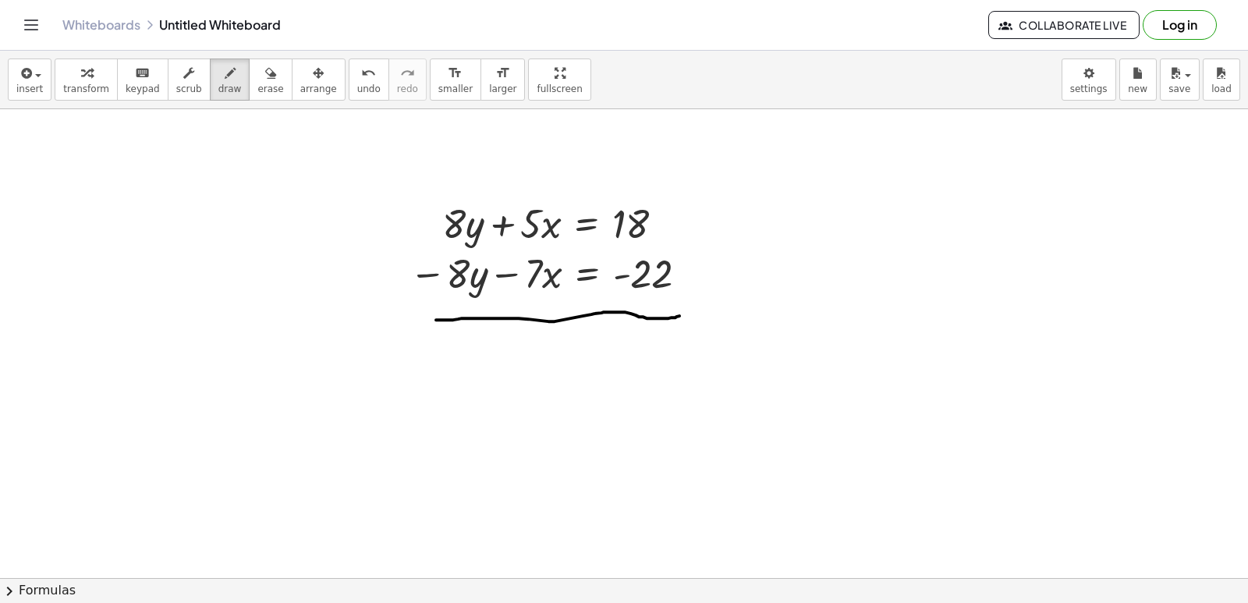
drag, startPoint x: 436, startPoint y: 320, endPoint x: 694, endPoint y: 313, distance: 258.2
drag, startPoint x: 481, startPoint y: 213, endPoint x: 434, endPoint y: 304, distance: 102.9
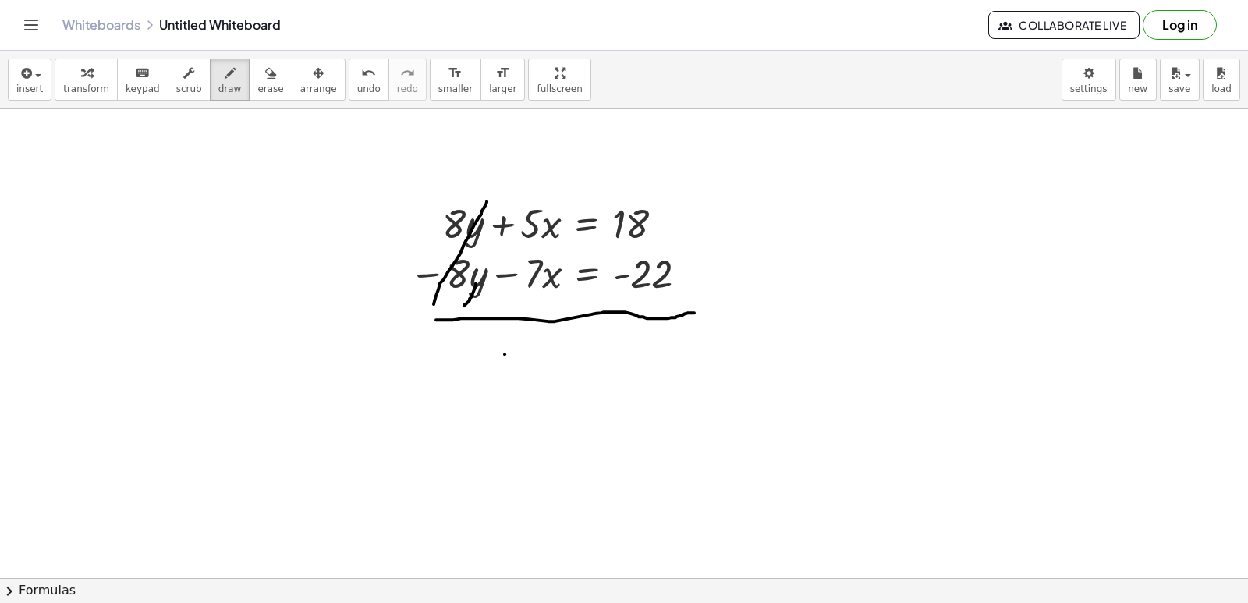
click at [91, 89] on span "transform" at bounding box center [86, 88] width 46 height 11
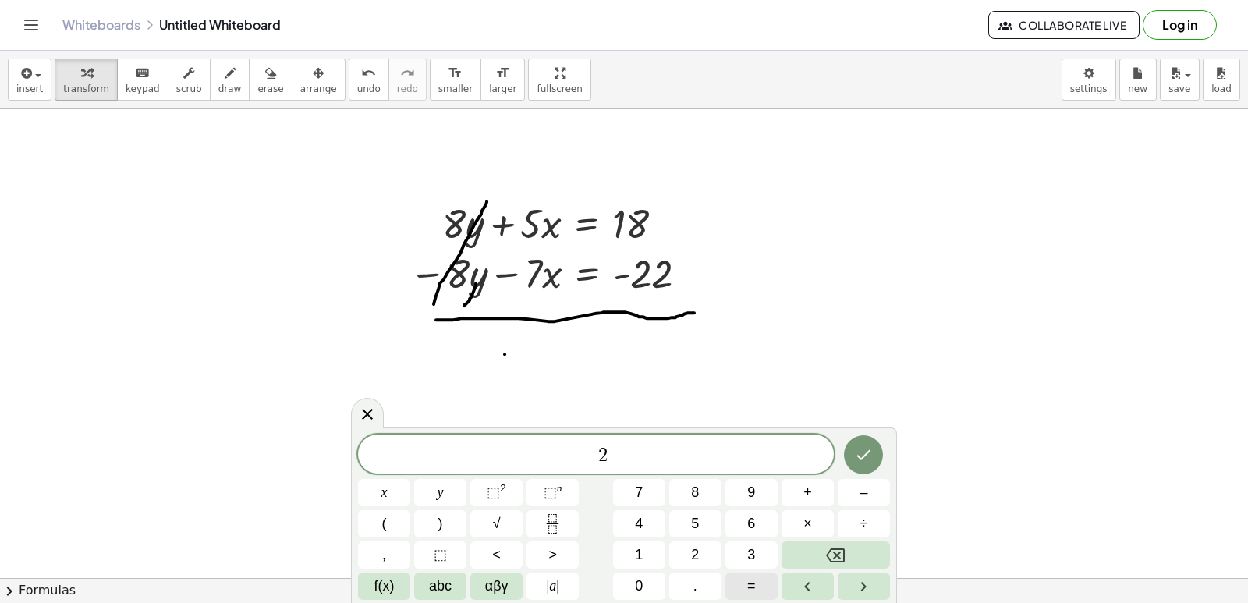
click at [750, 584] on span "=" at bounding box center [751, 585] width 9 height 21
click at [866, 502] on button "–" at bounding box center [863, 492] width 52 height 27
click at [645, 522] on button "4" at bounding box center [639, 523] width 52 height 27
click at [859, 450] on icon "Done" at bounding box center [863, 454] width 19 height 19
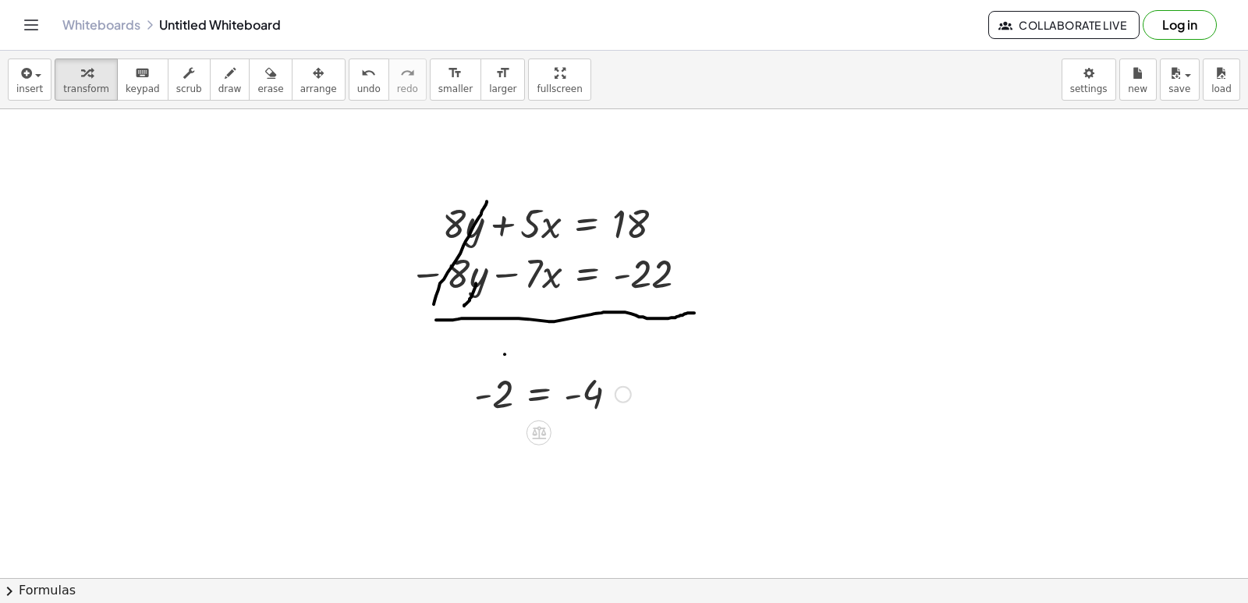
click at [512, 388] on div at bounding box center [552, 392] width 172 height 51
click at [514, 388] on div at bounding box center [552, 392] width 172 height 51
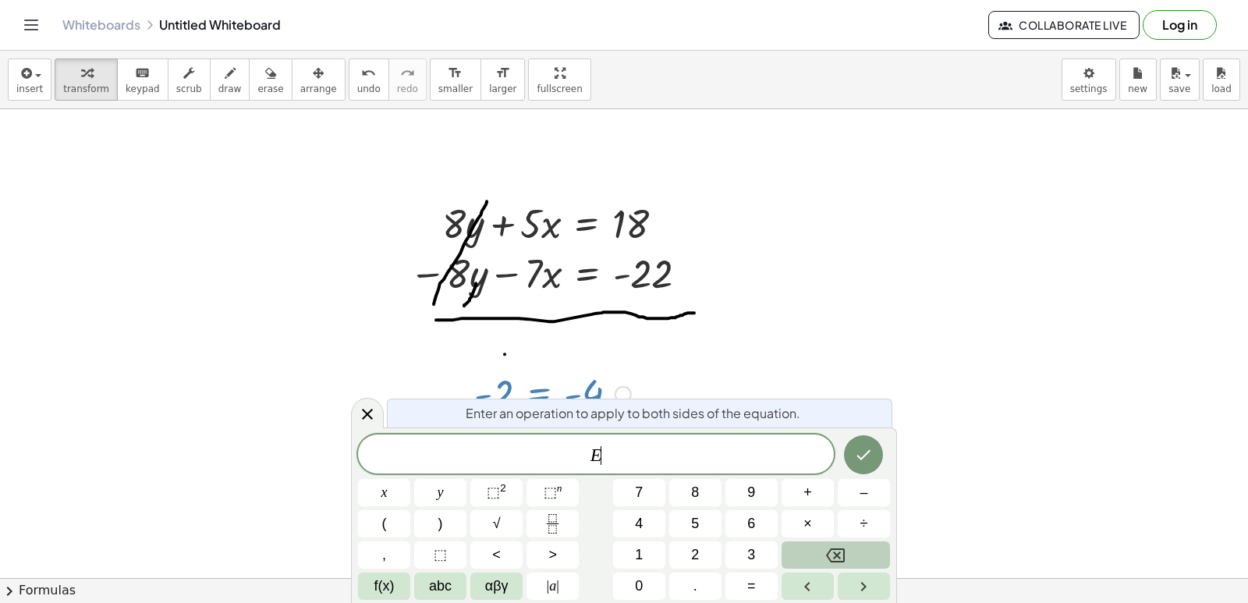
click at [856, 553] on button "Backspace" at bounding box center [835, 554] width 108 height 27
click at [855, 462] on icon "Done" at bounding box center [863, 454] width 19 height 19
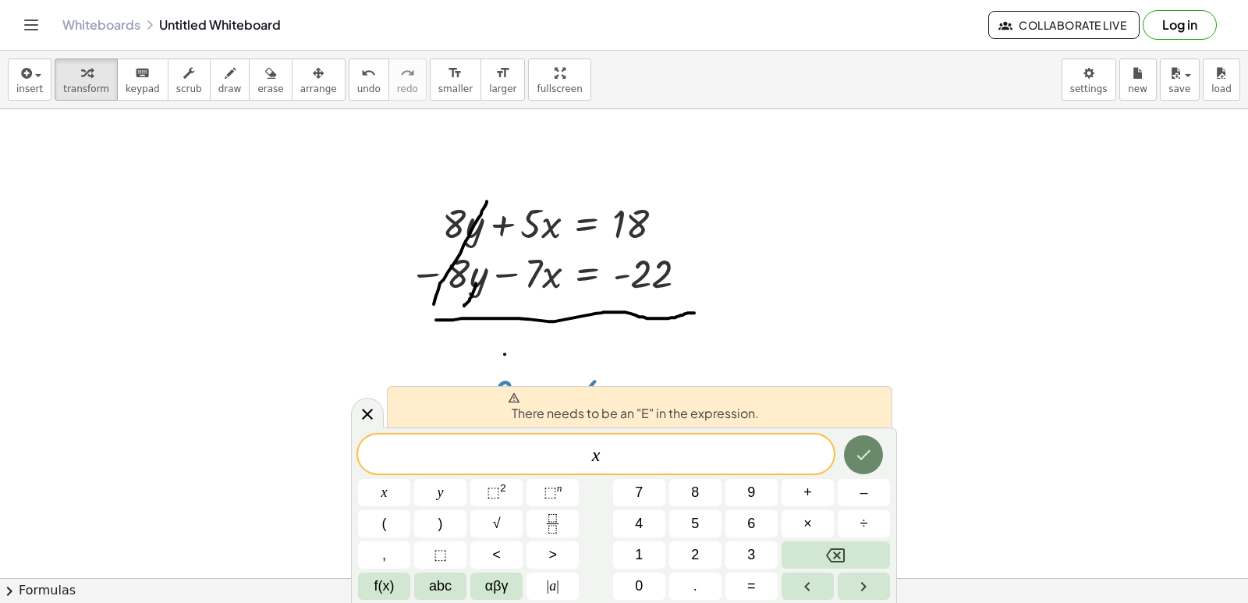
click at [855, 463] on icon "Done" at bounding box center [863, 454] width 19 height 19
drag, startPoint x: 1084, startPoint y: 528, endPoint x: 1039, endPoint y: 482, distance: 64.0
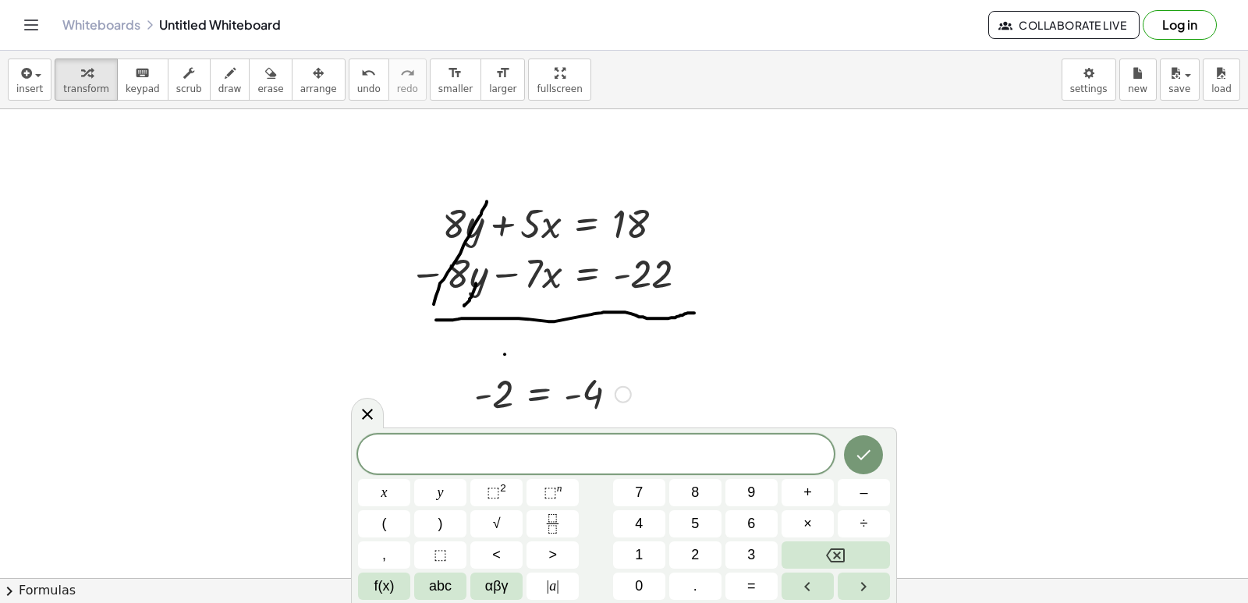
click at [515, 385] on div at bounding box center [552, 392] width 172 height 51
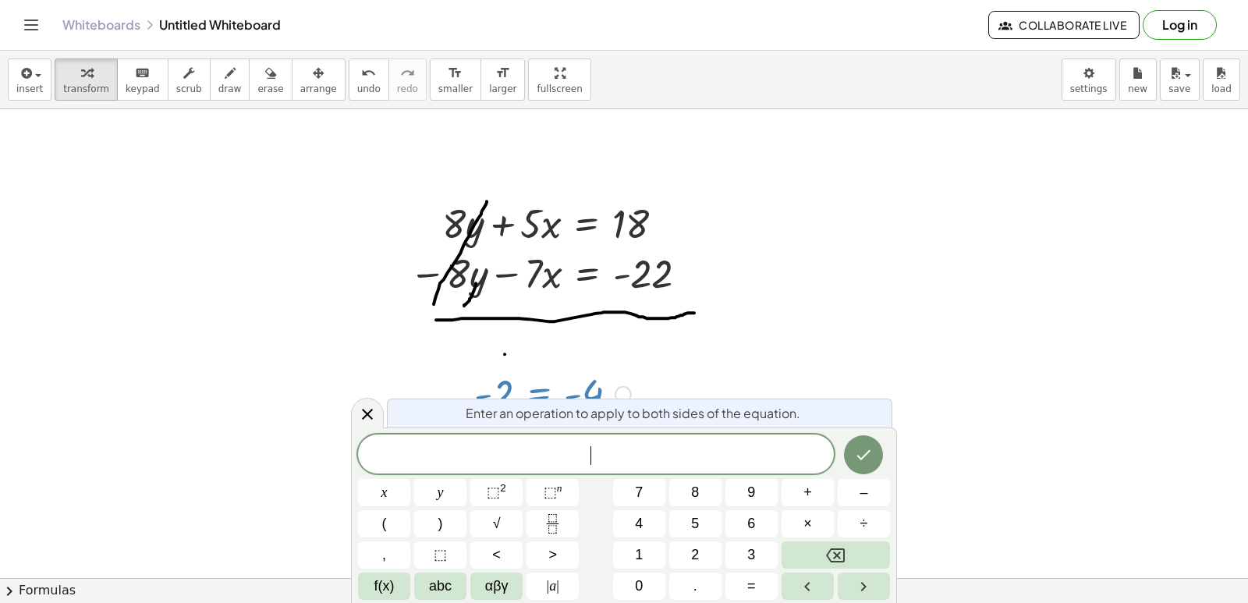
drag, startPoint x: 802, startPoint y: 368, endPoint x: 804, endPoint y: 383, distance: 15.0
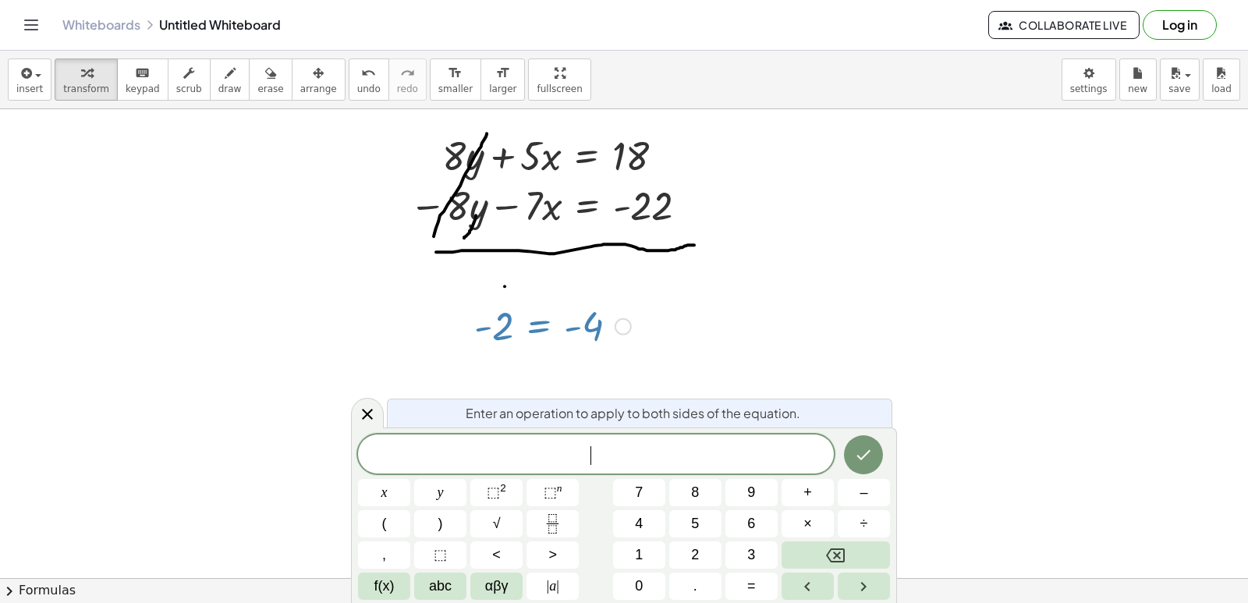
scroll to position [5635, 0]
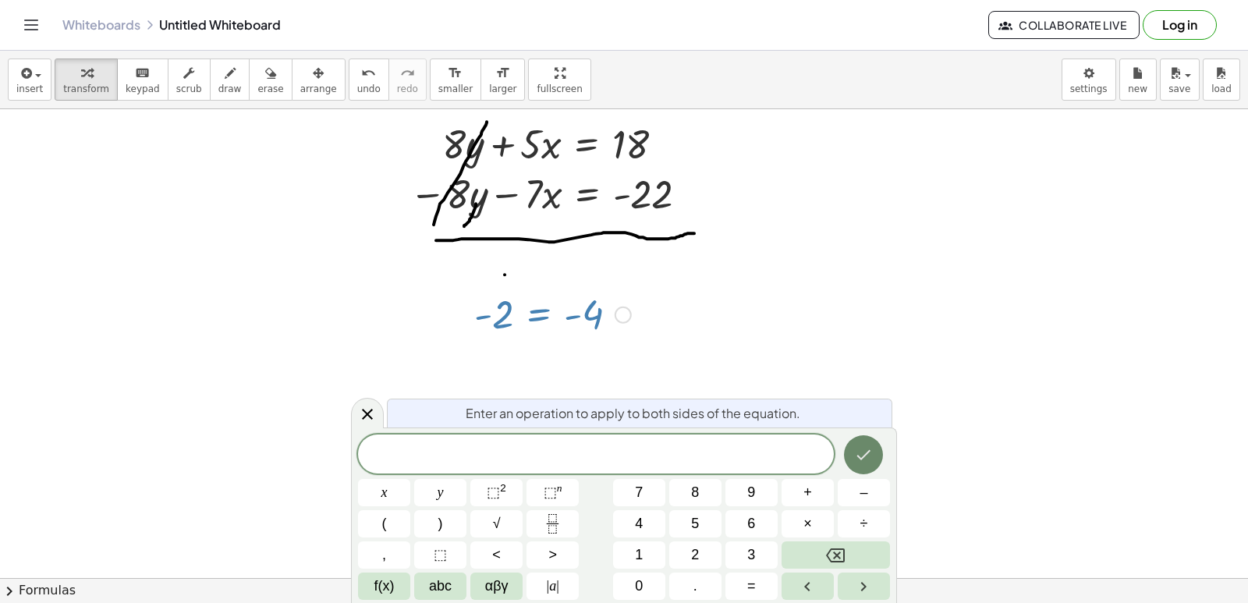
click at [859, 463] on icon "Done" at bounding box center [863, 454] width 19 height 19
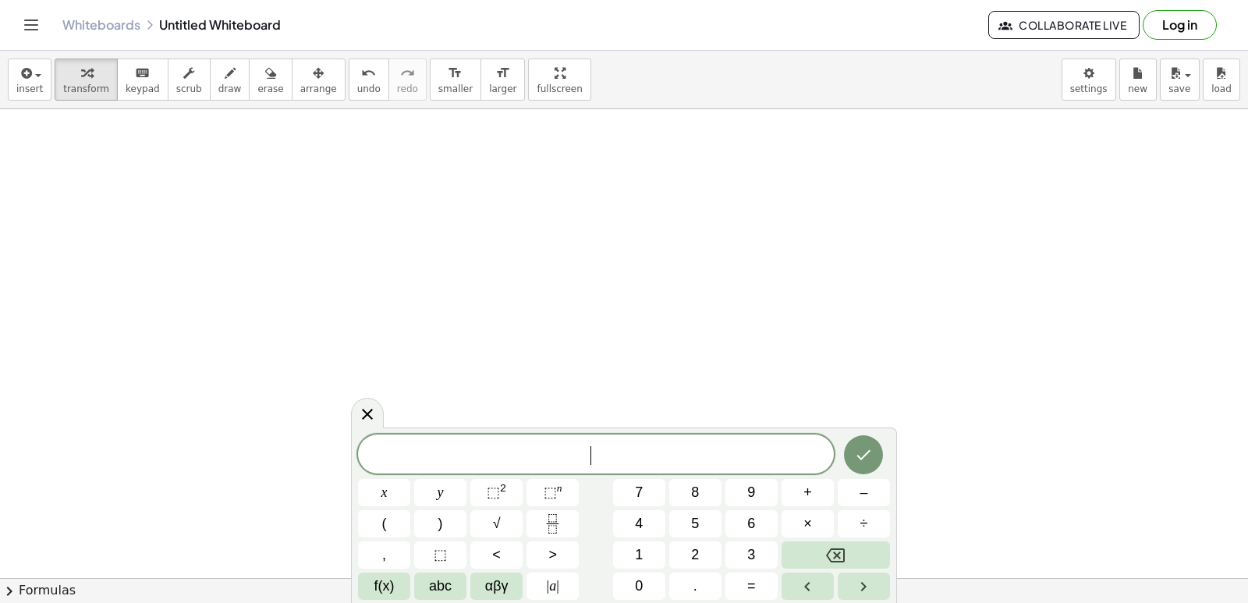
scroll to position [5946, 0]
click at [756, 589] on button "=" at bounding box center [751, 585] width 52 height 27
click at [851, 511] on div "= ​ x y ⬚ 2 ⬚ n 7 8 9 + – ( ) √ 4 5 6 × ÷ , ⬚ < > 1 2 3 f(x) abc αβγ | a | 0 . =" at bounding box center [624, 516] width 532 height 165
click at [816, 554] on button "Backspace" at bounding box center [835, 554] width 108 height 27
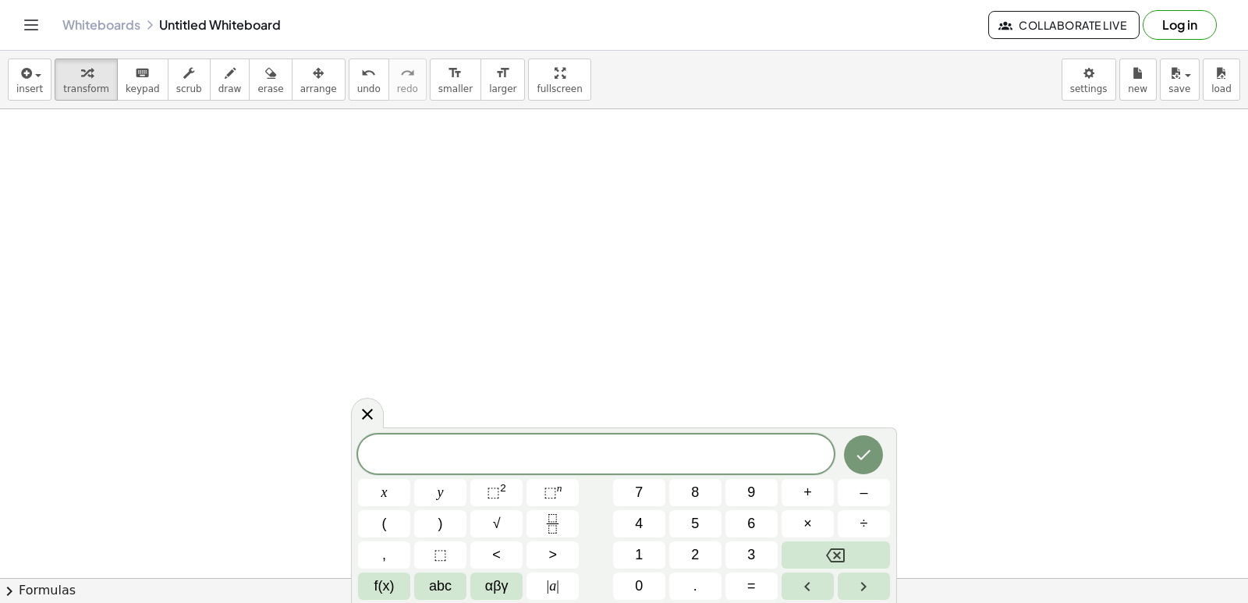
click at [573, 451] on span "​" at bounding box center [596, 455] width 476 height 22
click at [628, 491] on button "7" at bounding box center [639, 492] width 52 height 27
click at [384, 579] on span "f(x)" at bounding box center [384, 585] width 20 height 21
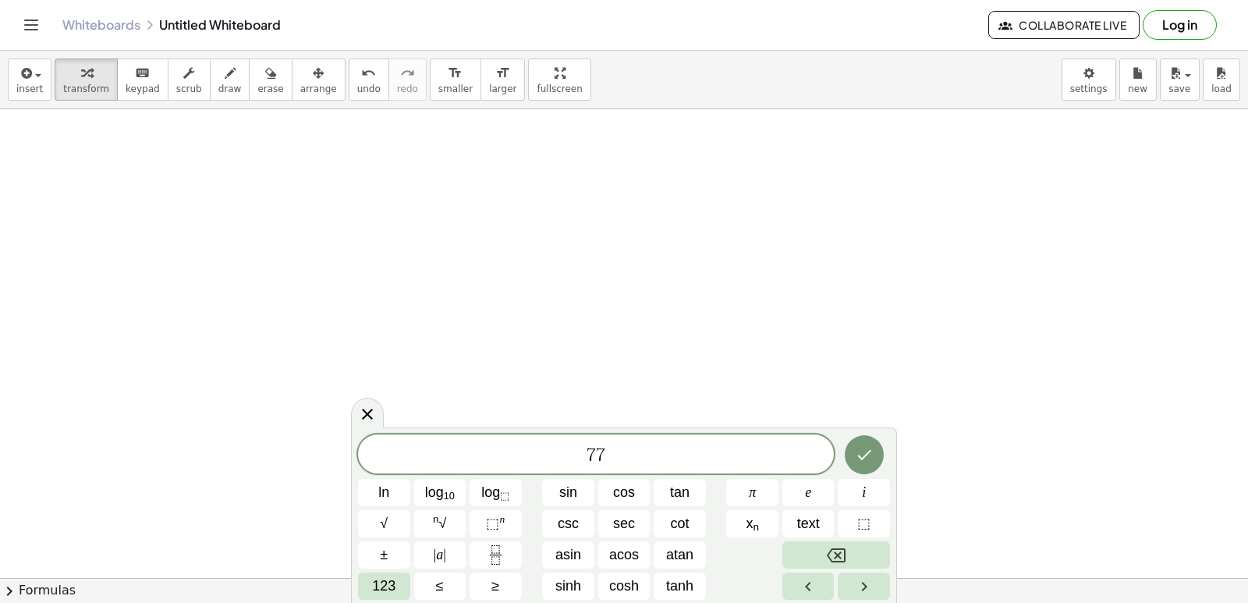
click at [834, 535] on div "text" at bounding box center [808, 523] width 52 height 27
click at [826, 542] on button "Backspace" at bounding box center [836, 554] width 108 height 27
click at [388, 589] on span "123" at bounding box center [383, 585] width 23 height 21
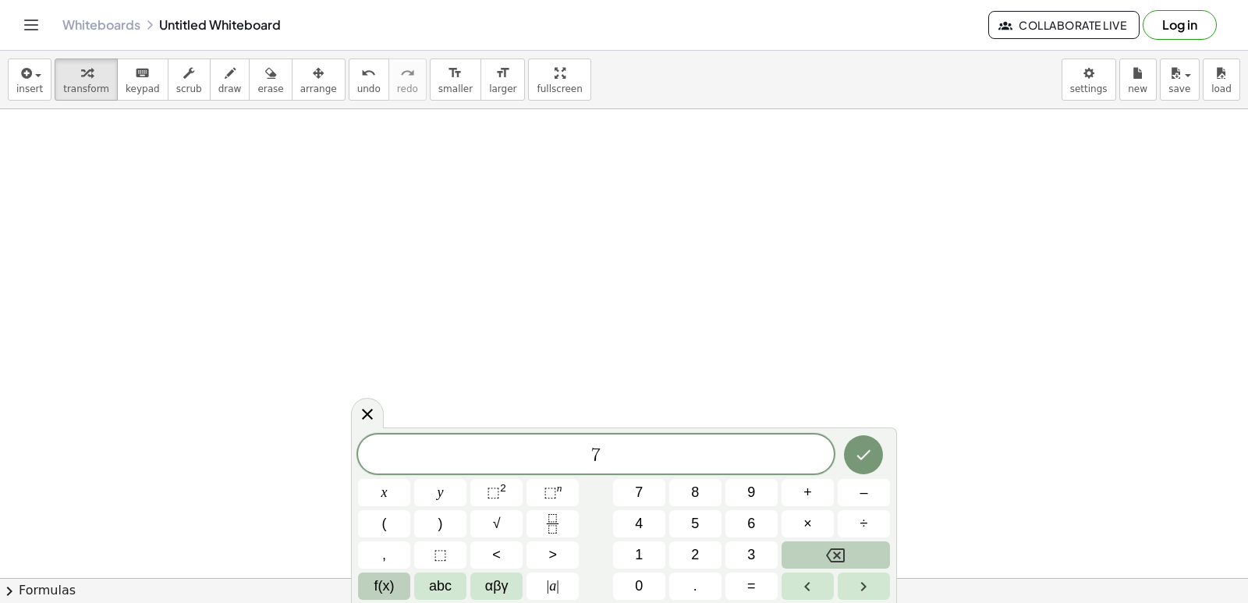
click at [377, 585] on span "f(x)" at bounding box center [384, 585] width 20 height 21
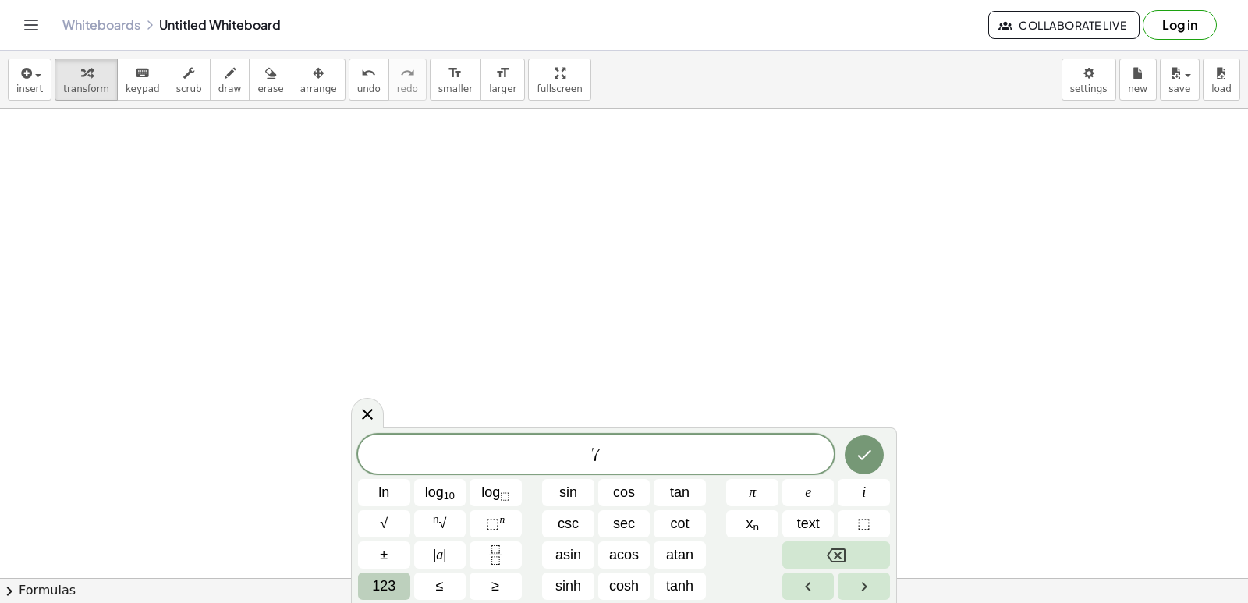
click at [370, 583] on button "123" at bounding box center [384, 585] width 52 height 27
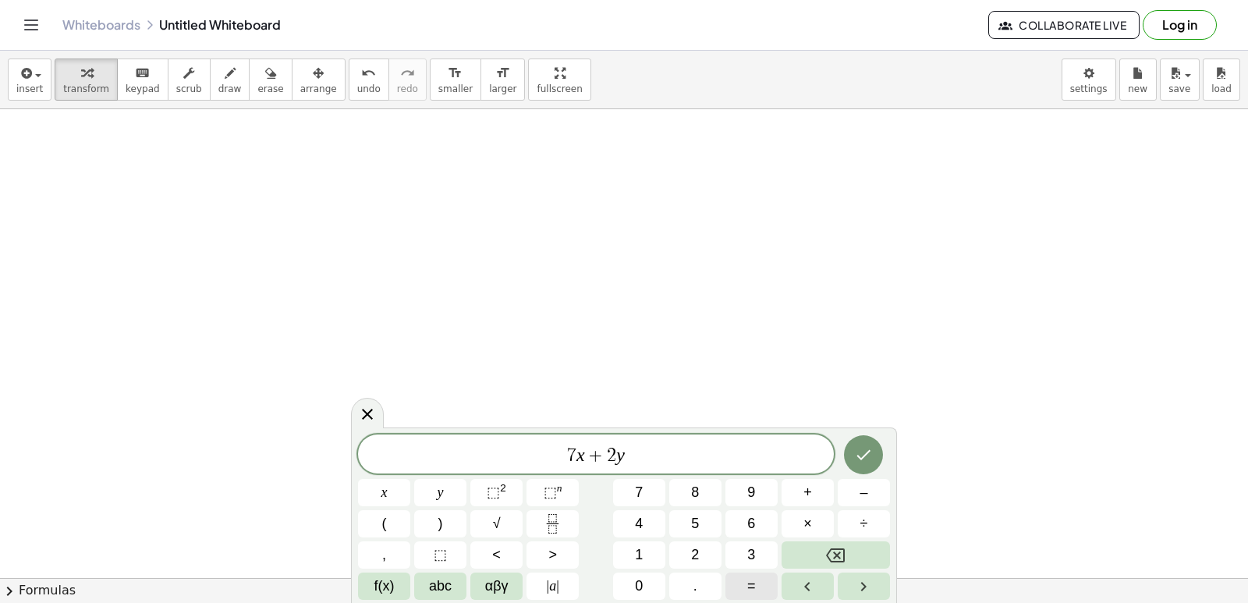
click at [748, 579] on span "=" at bounding box center [751, 585] width 9 height 21
click at [632, 547] on button "1" at bounding box center [639, 554] width 52 height 27
click at [697, 489] on span "8" at bounding box center [695, 492] width 8 height 21
click at [873, 453] on icon "Done" at bounding box center [863, 454] width 19 height 19
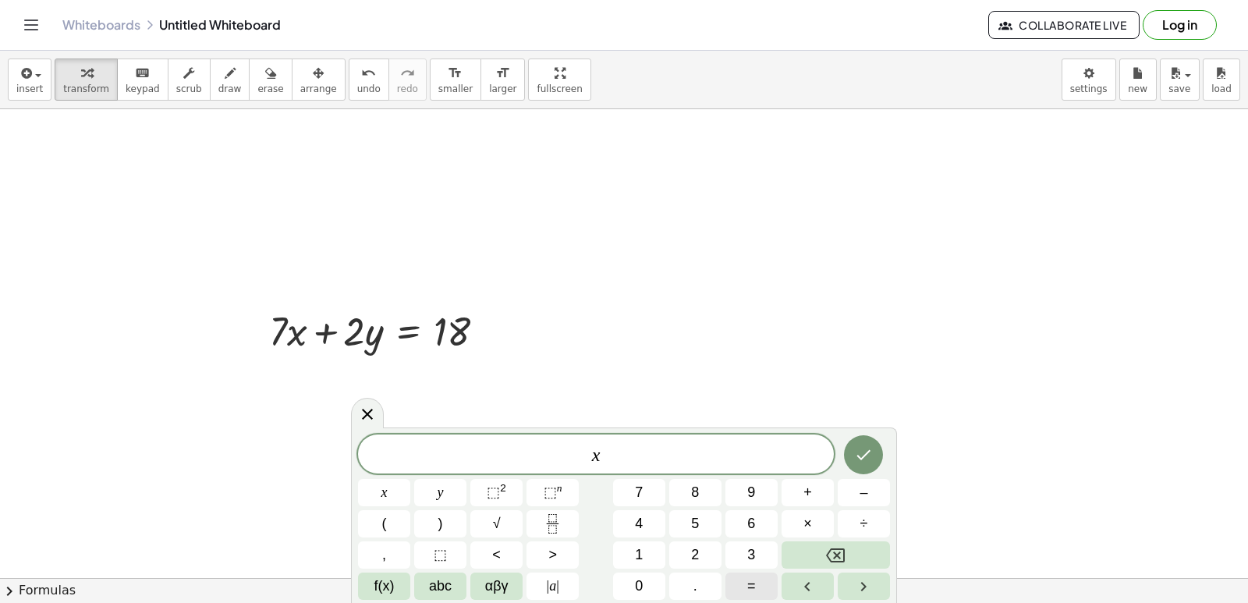
click at [736, 587] on button "=" at bounding box center [751, 585] width 52 height 27
click at [689, 558] on button "2" at bounding box center [695, 554] width 52 height 27
click at [865, 456] on button "Done" at bounding box center [863, 454] width 39 height 39
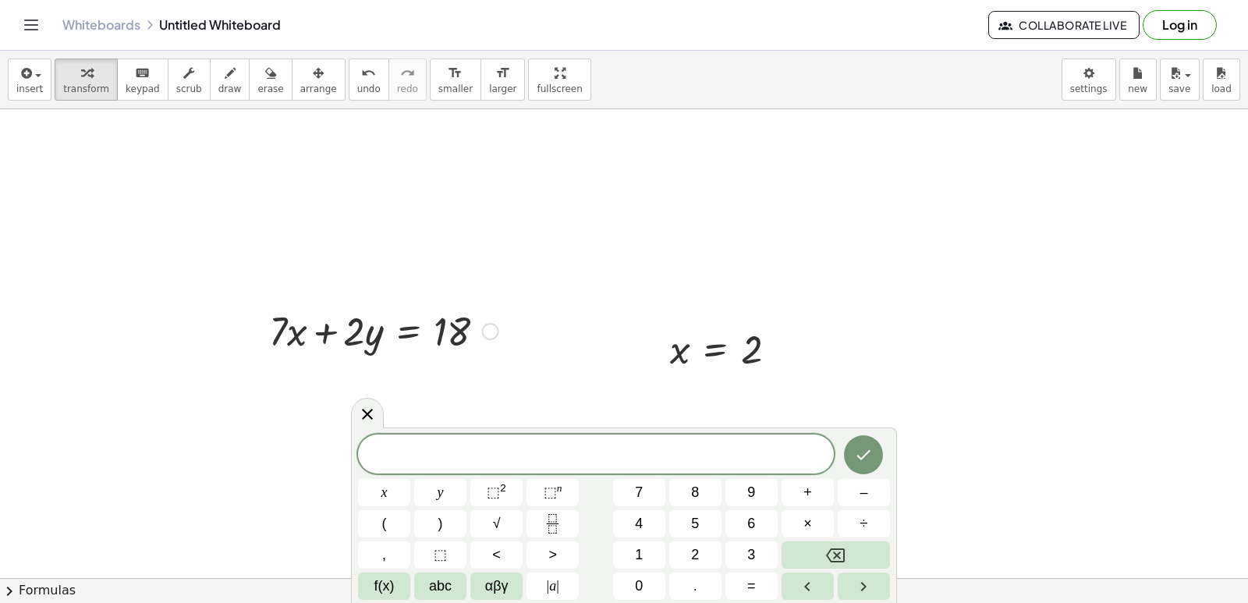
click at [304, 338] on div at bounding box center [383, 329] width 245 height 53
click at [320, 320] on div at bounding box center [383, 329] width 245 height 53
click at [366, 406] on icon at bounding box center [367, 413] width 19 height 19
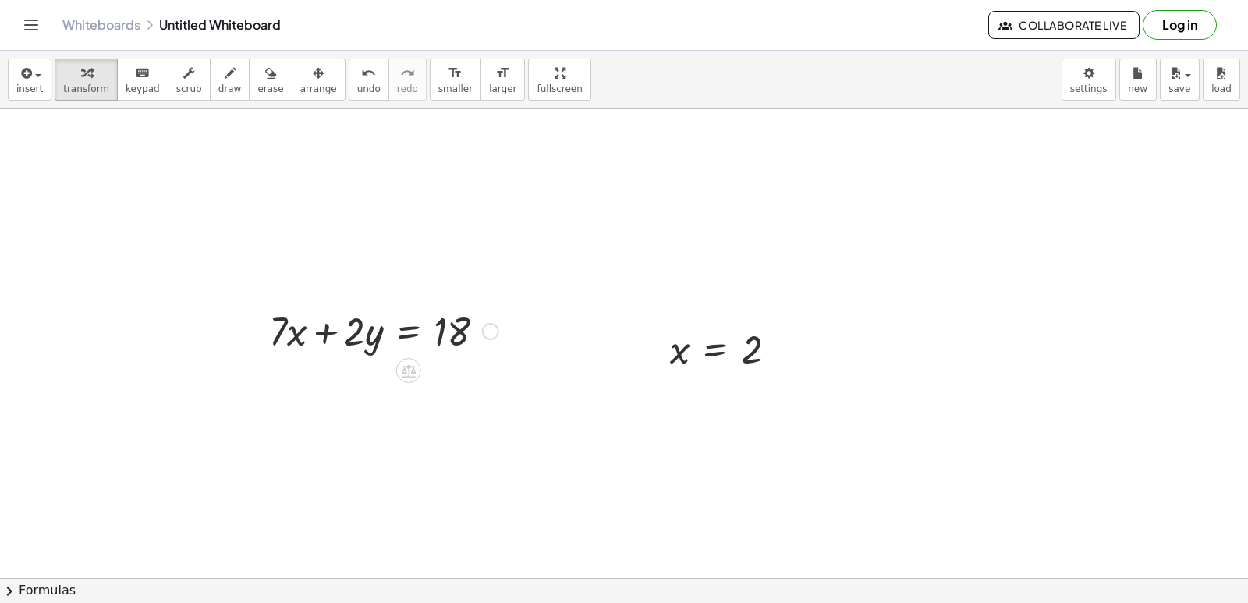
click at [294, 342] on div at bounding box center [383, 329] width 245 height 53
click at [299, 335] on div at bounding box center [383, 329] width 245 height 53
drag, startPoint x: 281, startPoint y: 332, endPoint x: 313, endPoint y: 395, distance: 70.8
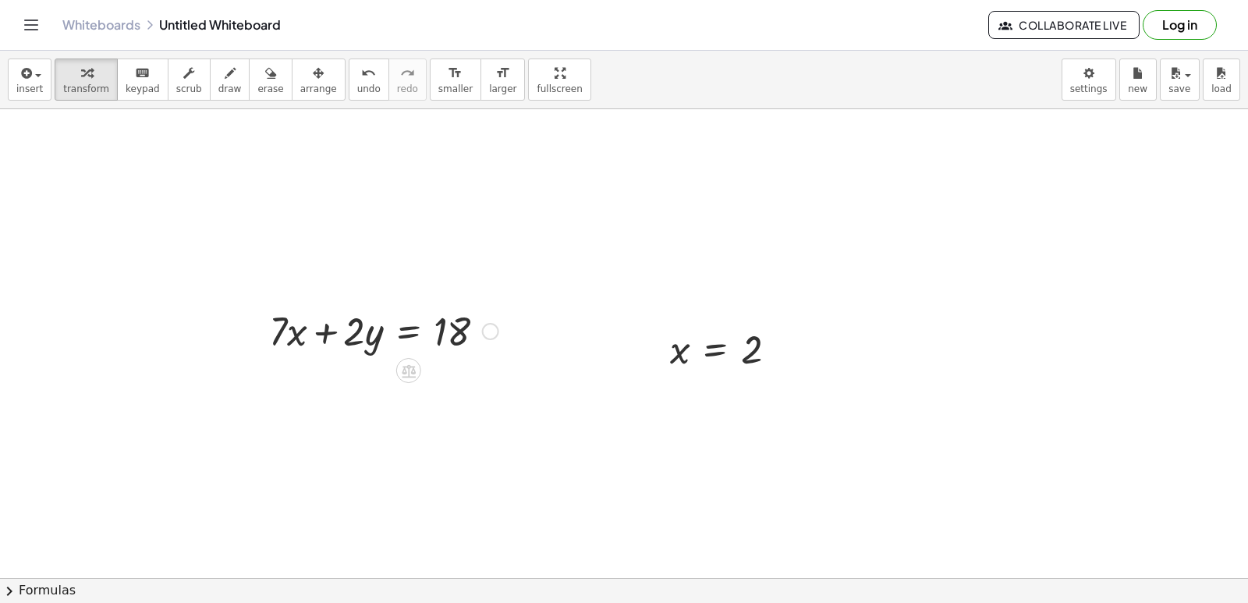
drag, startPoint x: 295, startPoint y: 342, endPoint x: 296, endPoint y: 439, distance: 96.7
click at [322, 317] on div at bounding box center [383, 329] width 245 height 53
click at [291, 326] on div at bounding box center [383, 329] width 245 height 53
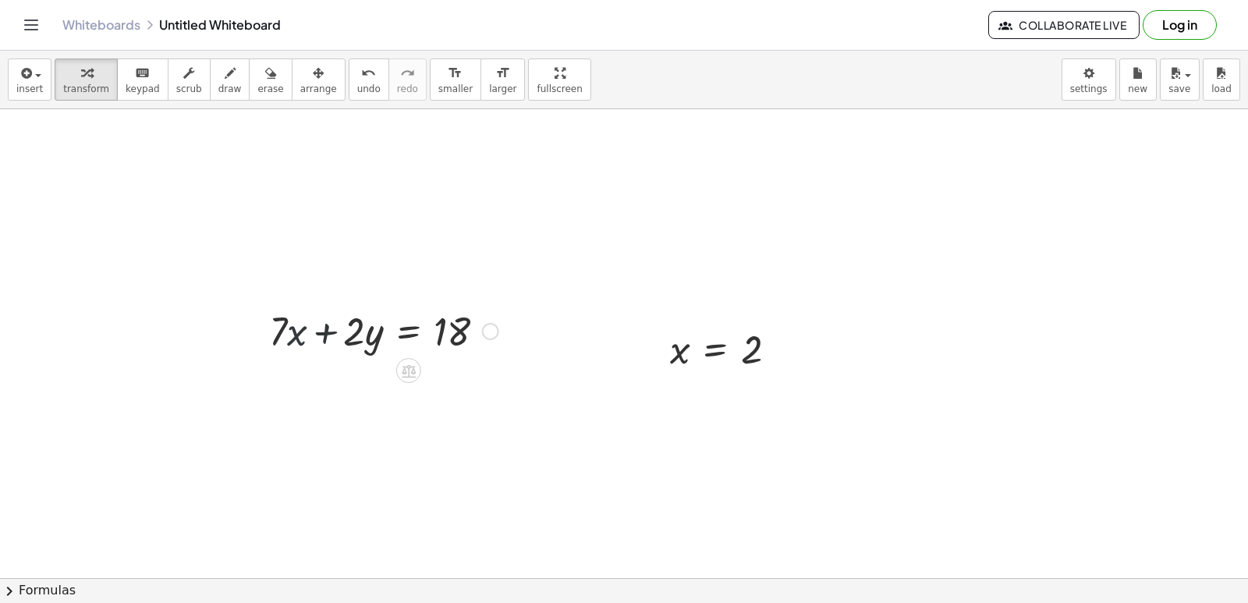
click at [291, 326] on div at bounding box center [383, 329] width 245 height 53
click at [285, 324] on div at bounding box center [383, 329] width 245 height 53
click at [282, 323] on div at bounding box center [383, 329] width 245 height 53
click at [261, 320] on div at bounding box center [257, 329] width 23 height 61
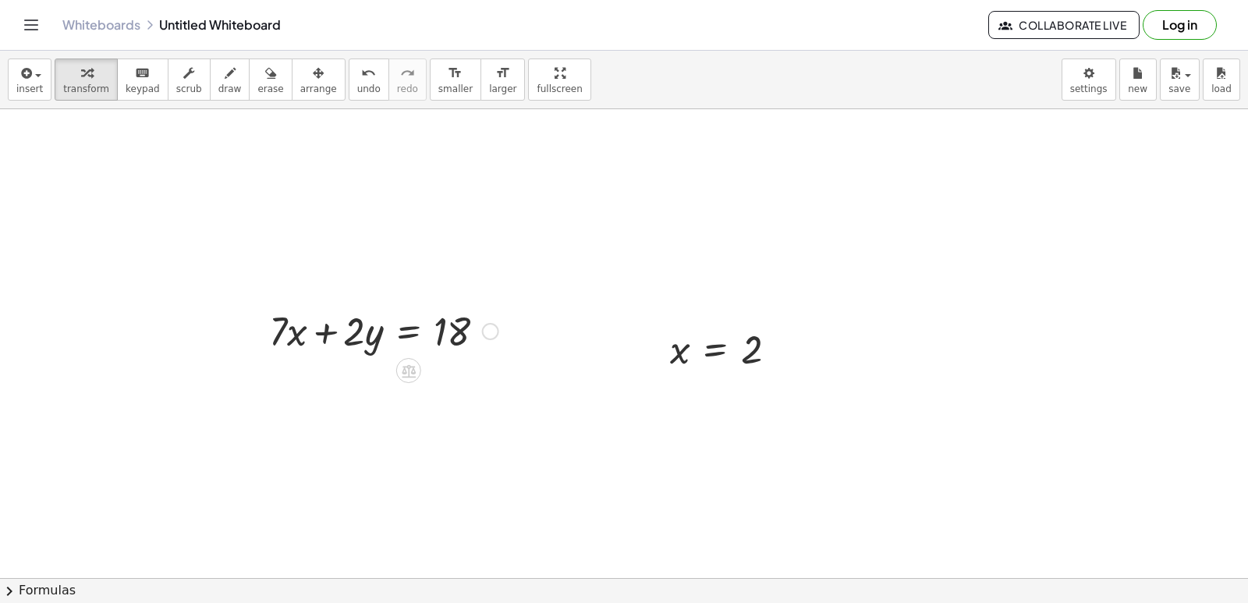
click at [288, 335] on div at bounding box center [383, 329] width 245 height 53
click at [288, 332] on div at bounding box center [383, 329] width 245 height 53
click at [300, 359] on div "+ · 7 · x + · 2 · y = 18" at bounding box center [378, 329] width 264 height 61
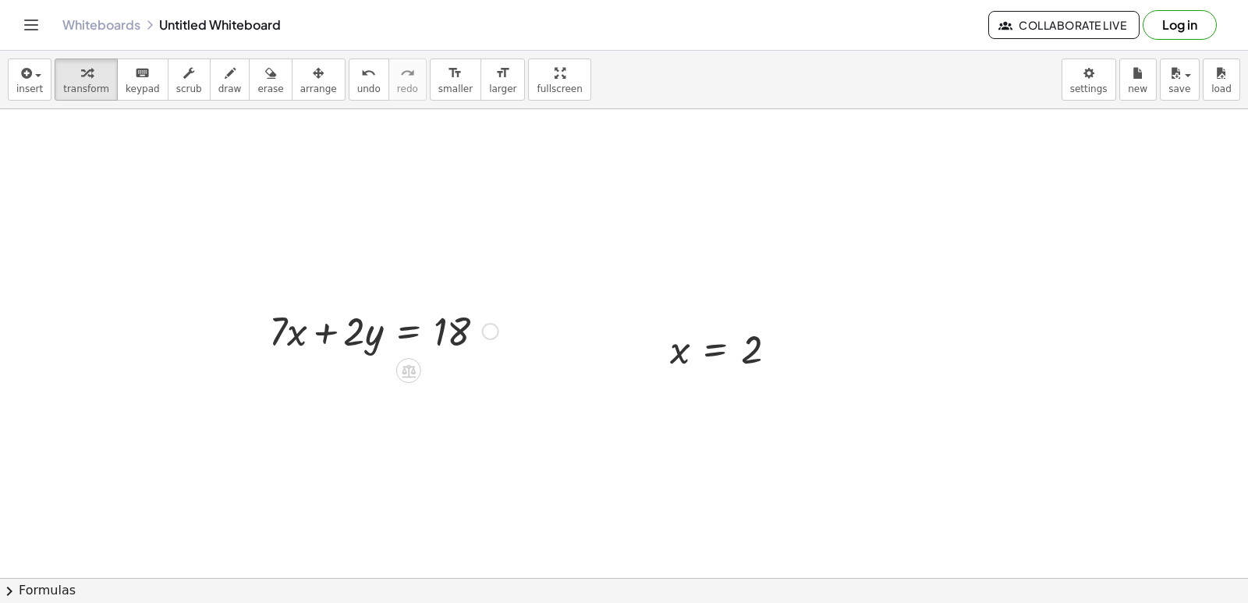
click at [302, 356] on div at bounding box center [383, 329] width 245 height 53
click at [302, 355] on div at bounding box center [383, 329] width 245 height 53
click at [302, 347] on div at bounding box center [383, 329] width 245 height 53
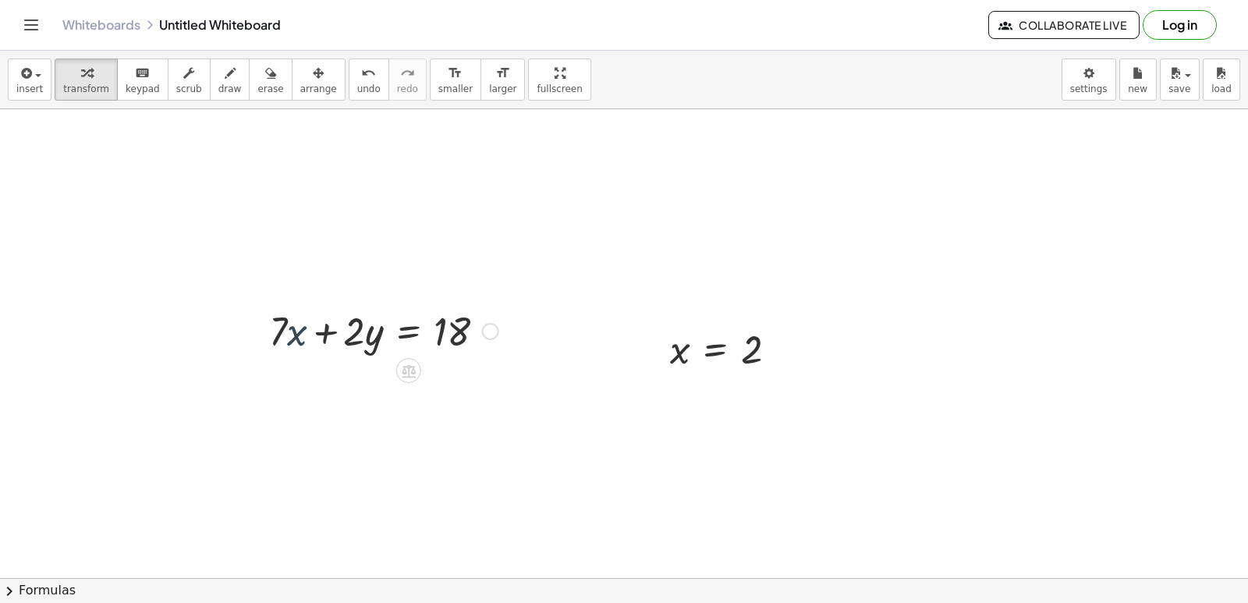
click at [302, 347] on div at bounding box center [383, 329] width 245 height 53
drag, startPoint x: 395, startPoint y: 377, endPoint x: 407, endPoint y: 374, distance: 11.9
click at [407, 374] on div at bounding box center [408, 370] width 25 height 25
click at [350, 377] on span "+" at bounding box center [346, 370] width 9 height 23
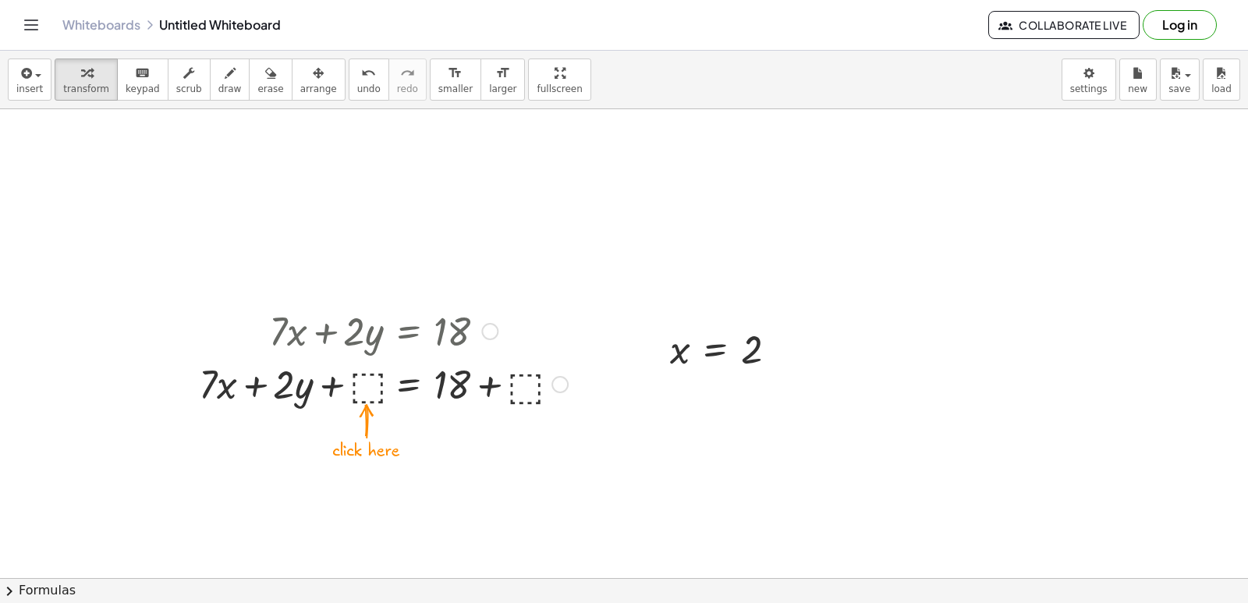
click at [338, 381] on div at bounding box center [383, 382] width 384 height 53
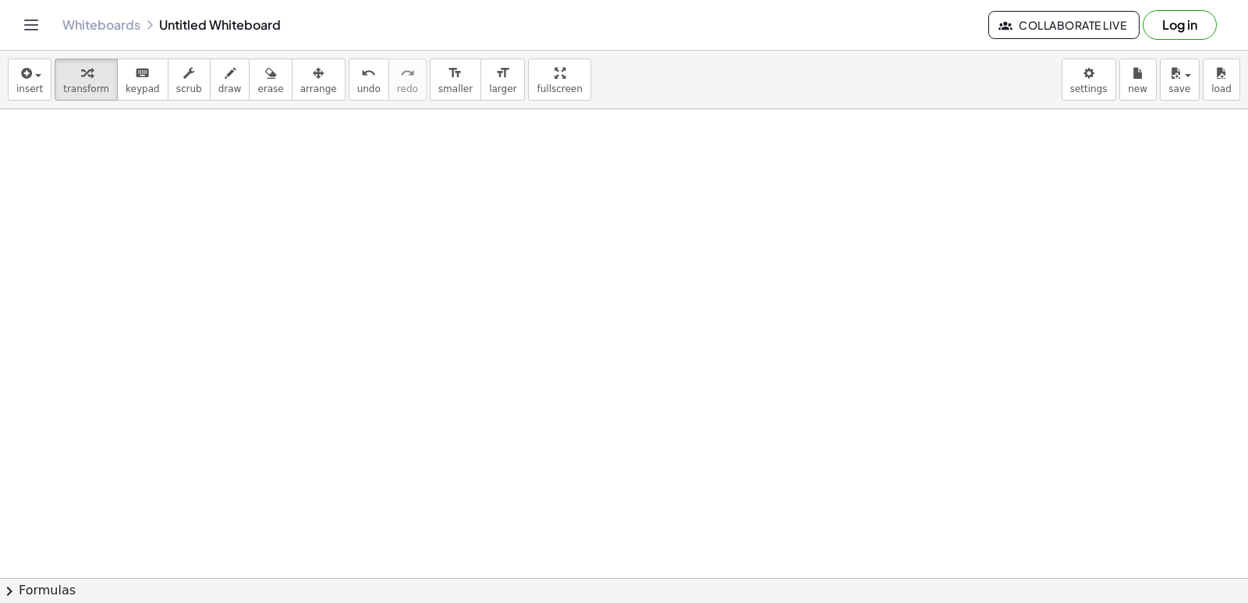
scroll to position [6413, 0]
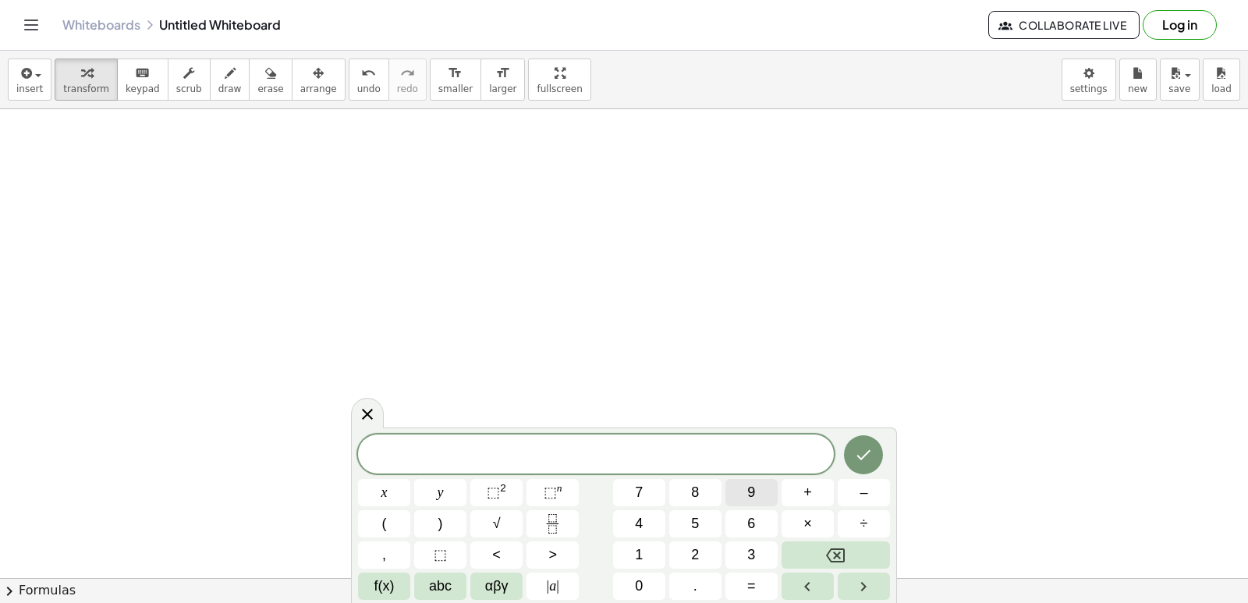
click at [749, 492] on span "9" at bounding box center [751, 492] width 8 height 21
click at [799, 528] on button "×" at bounding box center [807, 523] width 52 height 27
click at [830, 551] on icon "Backspace" at bounding box center [835, 555] width 19 height 14
click at [767, 578] on button "=" at bounding box center [751, 585] width 52 height 27
click at [634, 518] on button "4" at bounding box center [639, 523] width 52 height 27
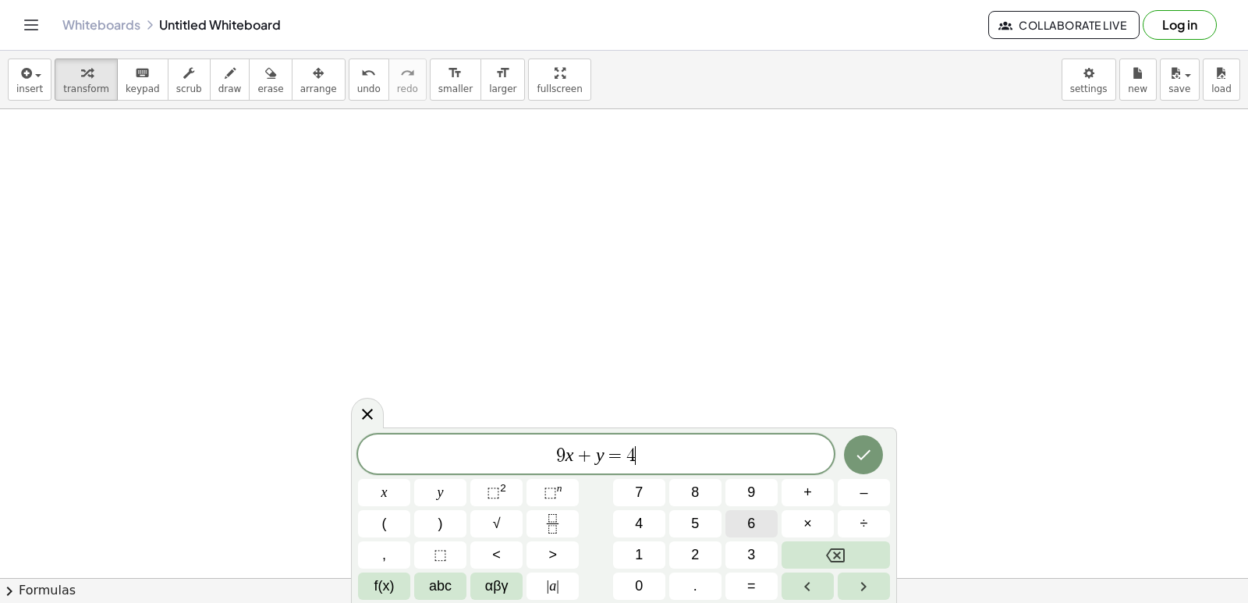
click at [774, 526] on button "6" at bounding box center [751, 523] width 52 height 27
click at [410, 479] on div at bounding box center [384, 492] width 52 height 27
click at [875, 449] on button "Done" at bounding box center [863, 454] width 39 height 39
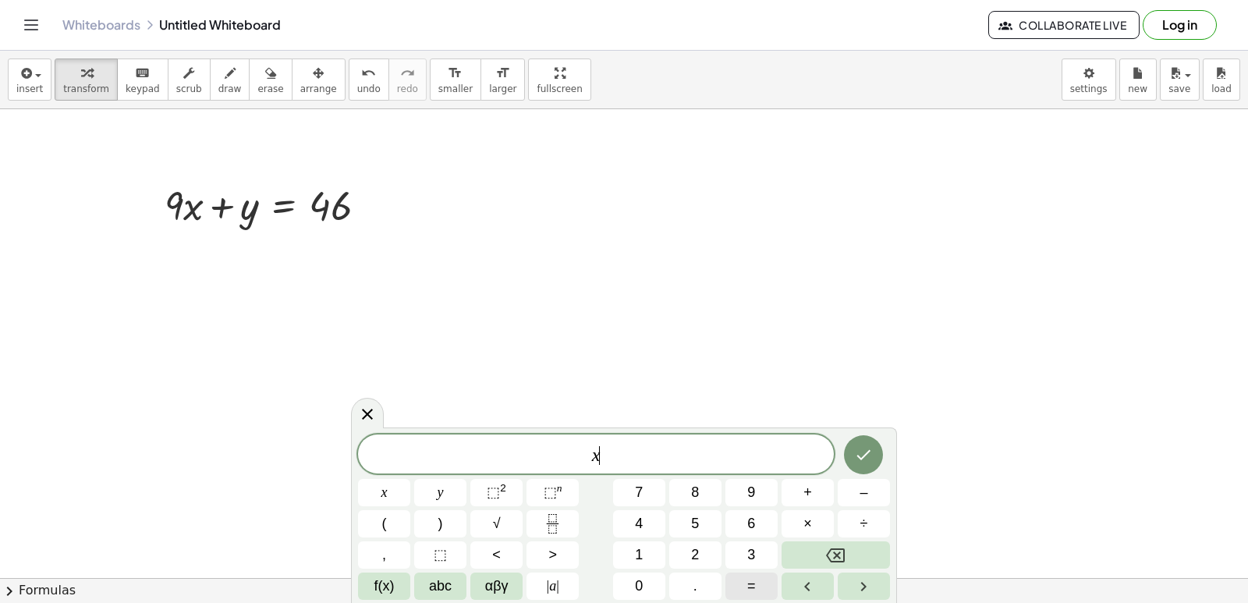
click at [736, 577] on button "=" at bounding box center [751, 585] width 52 height 27
click at [696, 512] on button "5" at bounding box center [695, 523] width 52 height 27
click at [878, 463] on button "Done" at bounding box center [863, 454] width 39 height 39
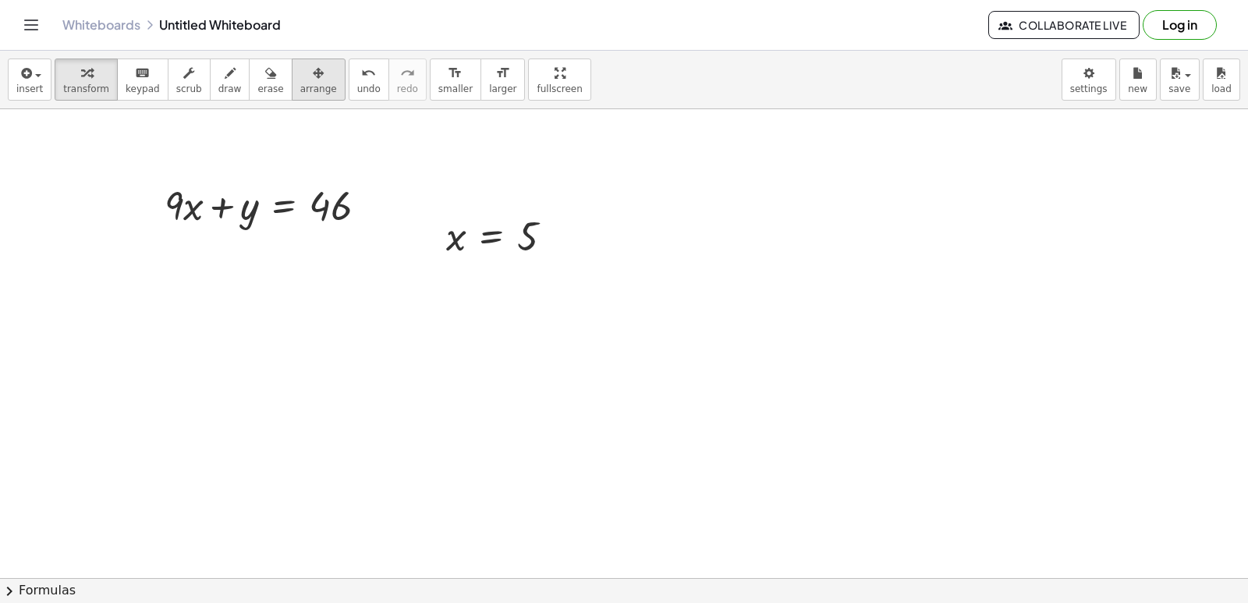
click at [314, 84] on button "arrange" at bounding box center [319, 79] width 54 height 42
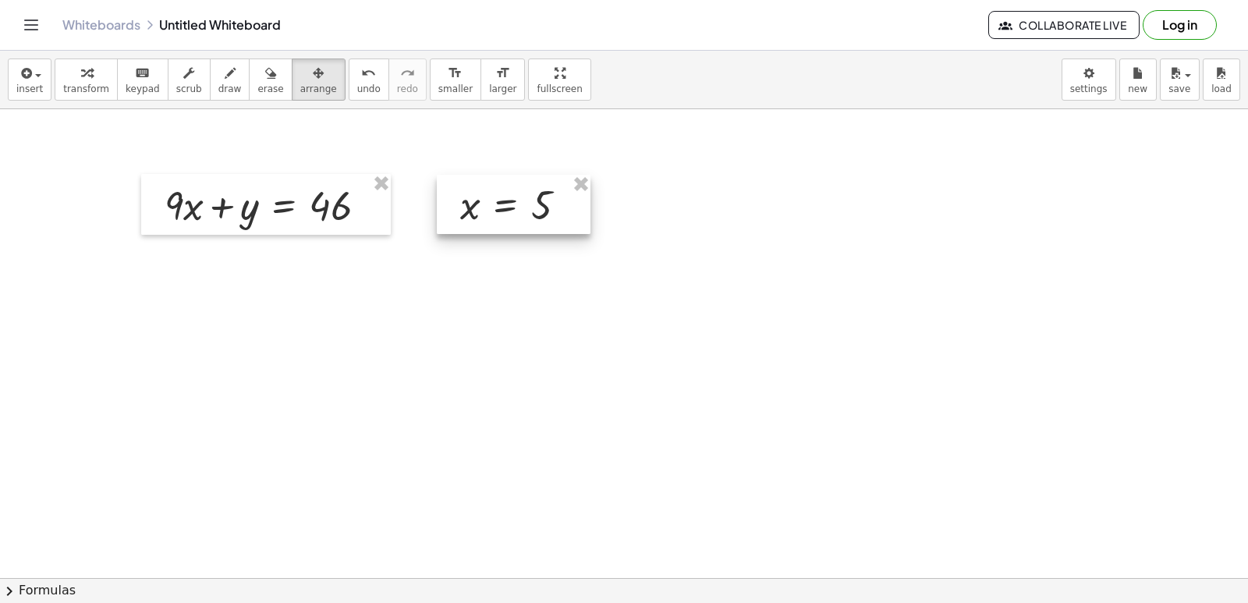
click at [476, 207] on div at bounding box center [514, 204] width 154 height 59
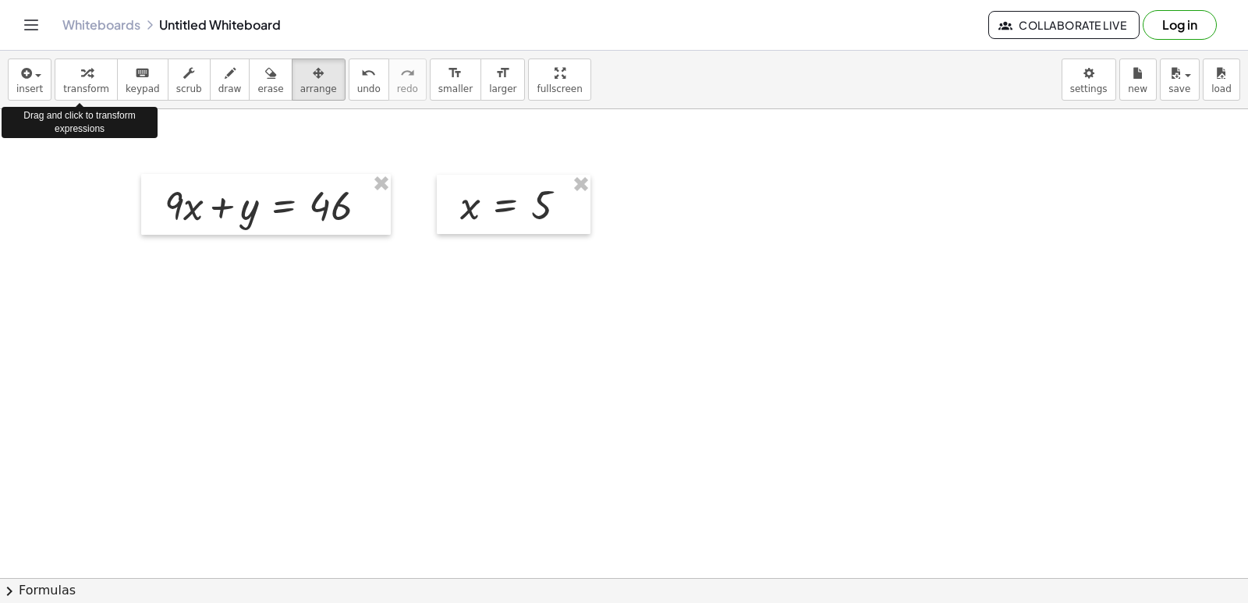
drag, startPoint x: 94, startPoint y: 62, endPoint x: 163, endPoint y: 185, distance: 141.0
click at [112, 62] on div "transform keyboard keypad scrub draw erase arrange" at bounding box center [200, 79] width 290 height 42
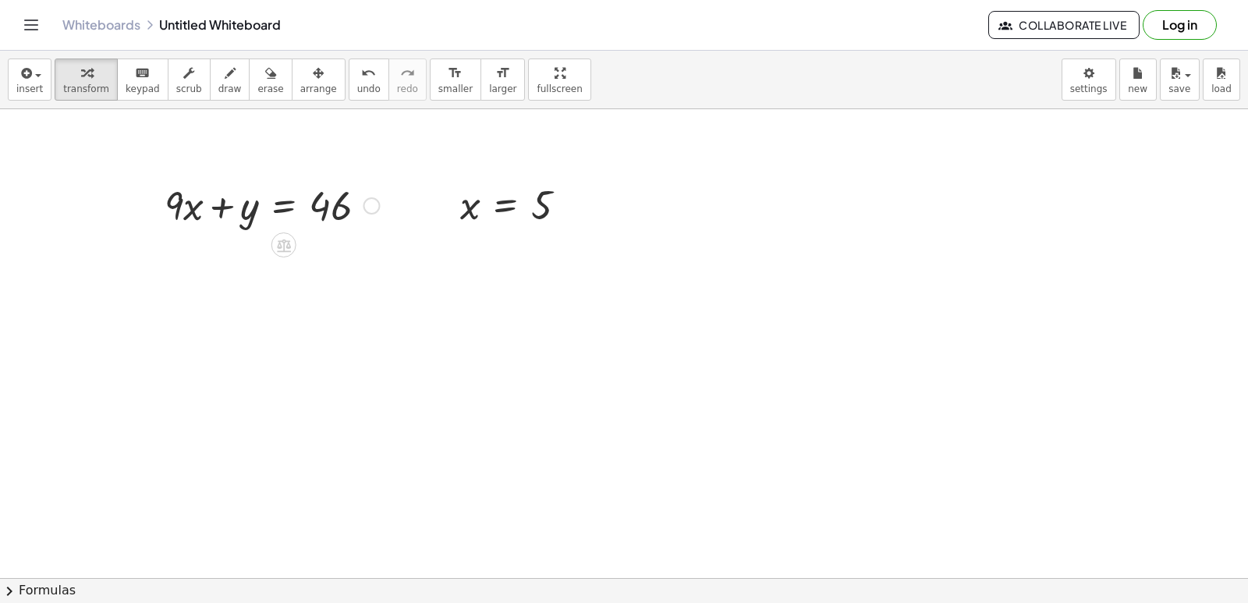
drag, startPoint x: 186, startPoint y: 200, endPoint x: 184, endPoint y: 187, distance: 12.6
click at [189, 188] on div at bounding box center [272, 204] width 230 height 53
drag, startPoint x: 180, startPoint y: 208, endPoint x: 142, endPoint y: 214, distance: 38.7
click at [150, 208] on div "+ · 9 · x + y = 46" at bounding box center [266, 204] width 250 height 61
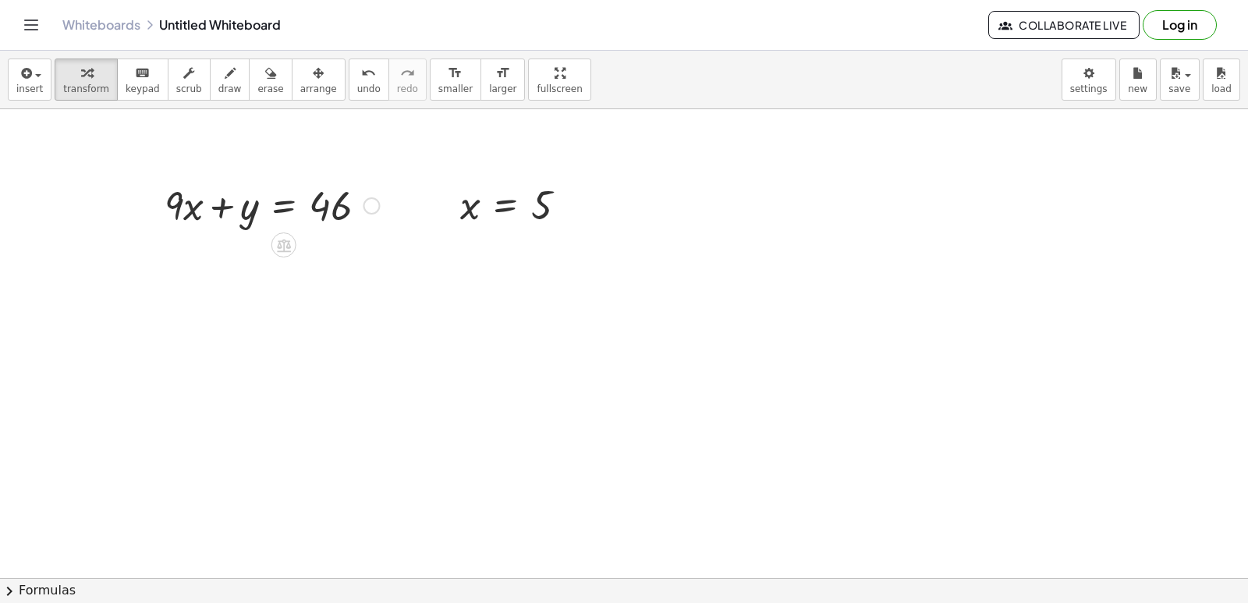
drag, startPoint x: 195, startPoint y: 214, endPoint x: 179, endPoint y: 219, distance: 17.0
click at [181, 219] on div at bounding box center [272, 204] width 230 height 53
drag, startPoint x: 187, startPoint y: 212, endPoint x: 136, endPoint y: 161, distance: 72.2
click at [161, 177] on div "+ · 9 · x + y = 46" at bounding box center [266, 204] width 250 height 61
drag, startPoint x: 193, startPoint y: 261, endPoint x: 117, endPoint y: 248, distance: 77.6
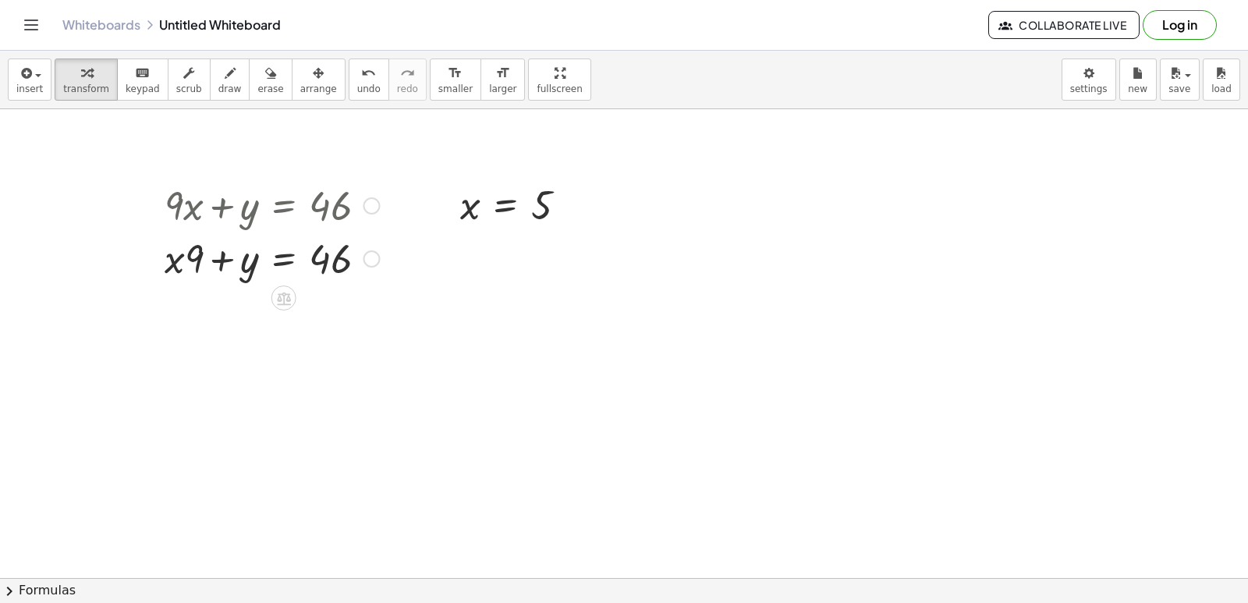
click at [168, 261] on div at bounding box center [272, 257] width 230 height 53
click at [188, 275] on div at bounding box center [272, 257] width 230 height 53
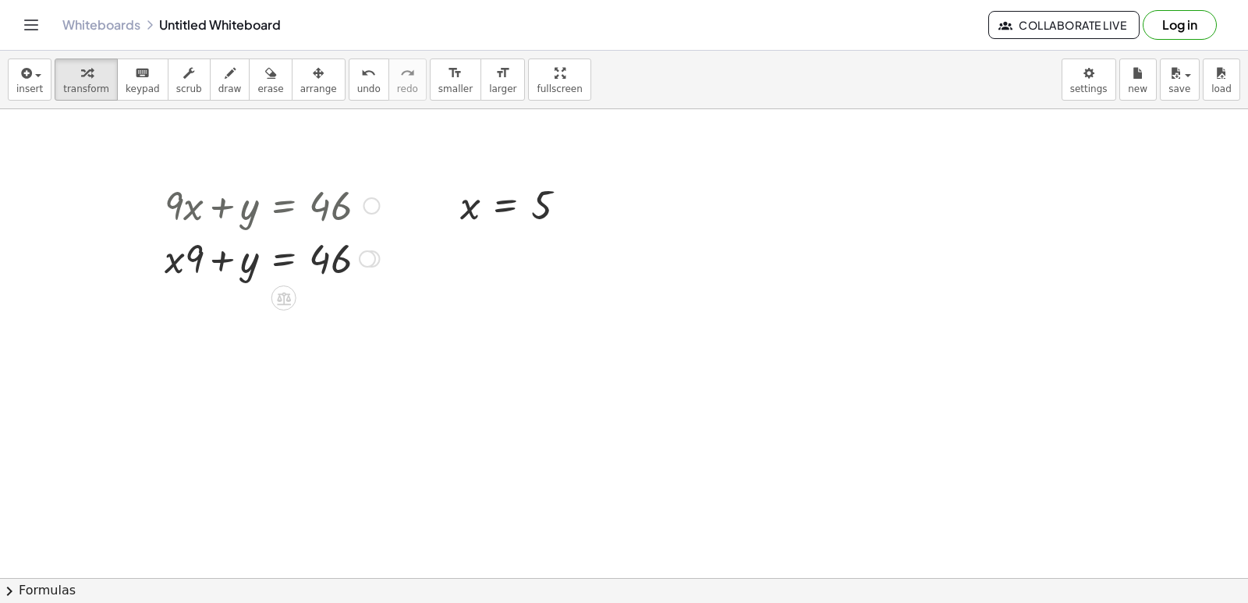
click at [199, 256] on div at bounding box center [272, 257] width 230 height 53
drag, startPoint x: 185, startPoint y: 246, endPoint x: 130, endPoint y: 243, distance: 54.7
click at [158, 243] on div "+ · 9 · x + y = 46 + · x · 9 + y = 46 + · 9 · x + y = 46 + · 9 · x + y = 46" at bounding box center [266, 231] width 250 height 114
drag, startPoint x: 243, startPoint y: 356, endPoint x: 241, endPoint y: 335, distance: 21.2
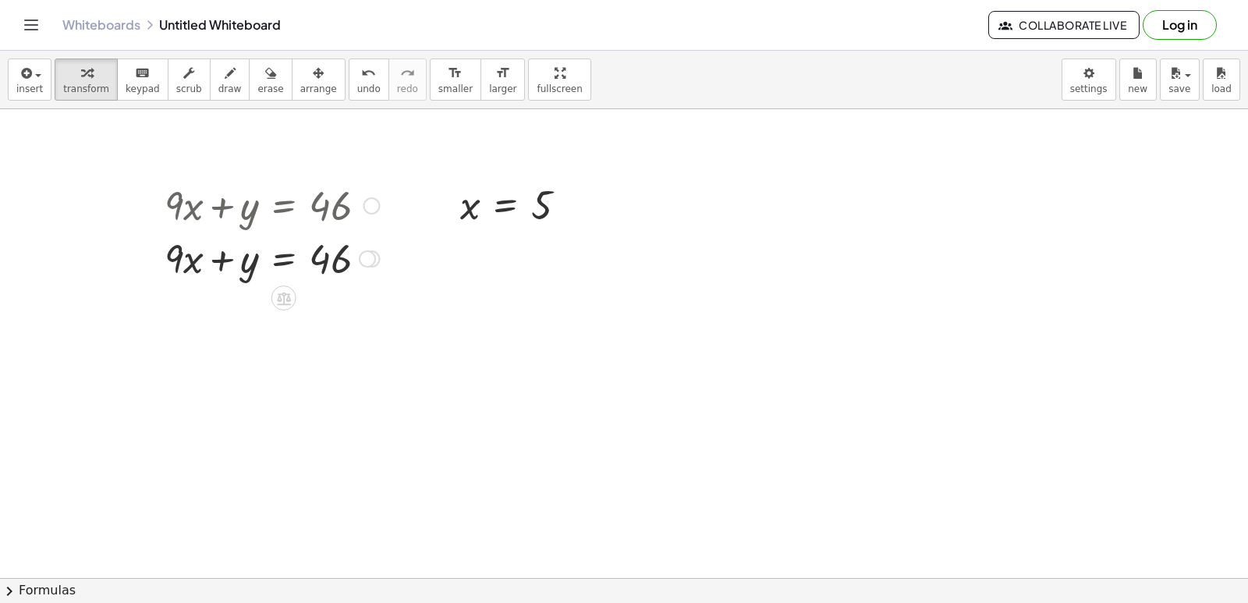
drag, startPoint x: 519, startPoint y: 209, endPoint x: 222, endPoint y: 259, distance: 300.5
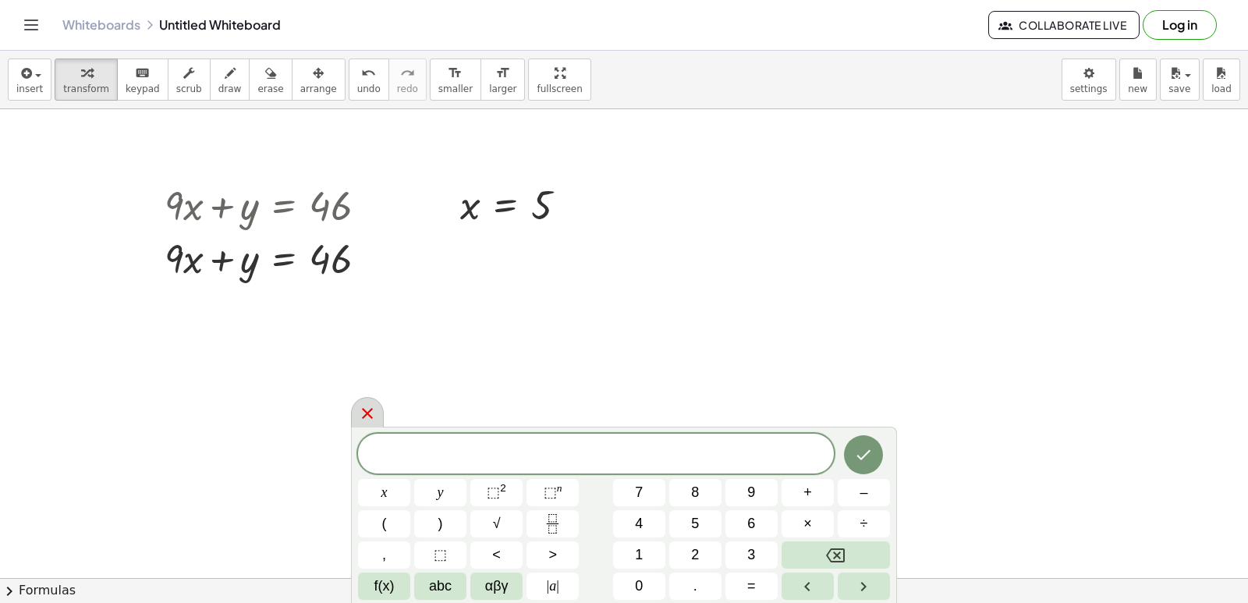
click at [374, 408] on icon at bounding box center [367, 413] width 19 height 19
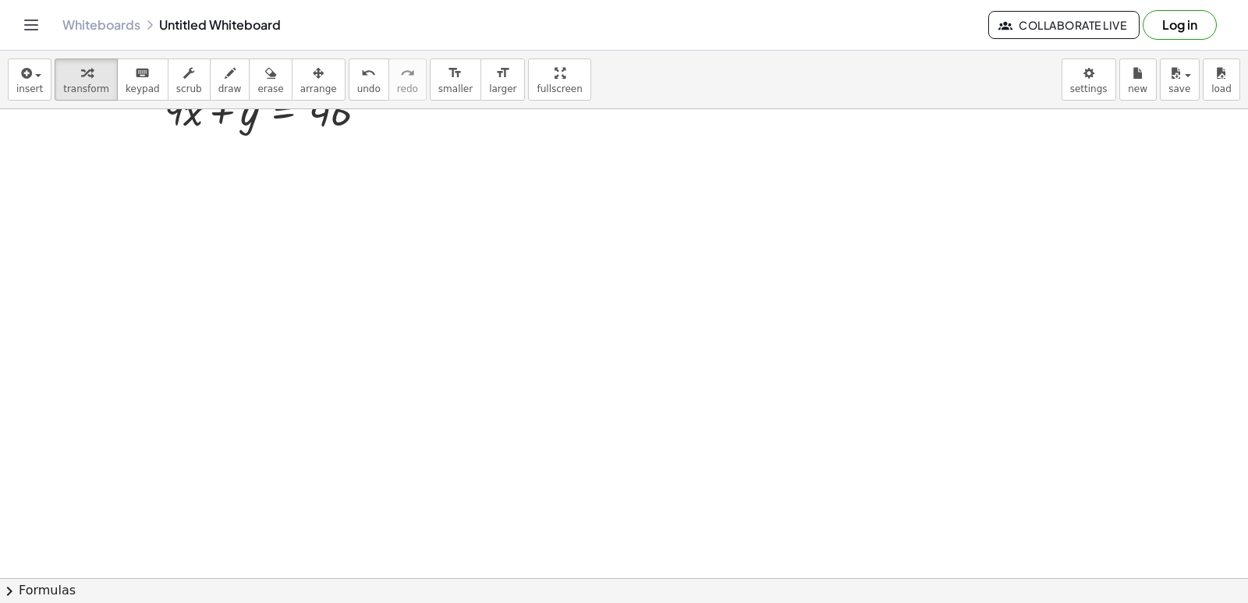
scroll to position [6573, 0]
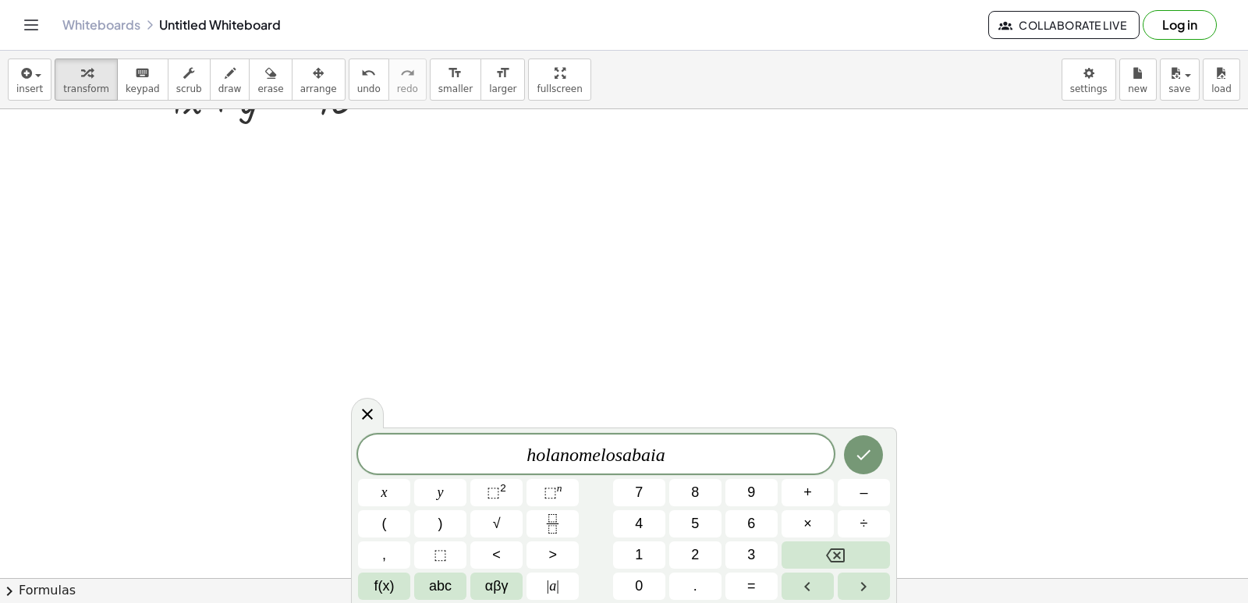
click at [821, 570] on div "h o l a n o m e l o s a b a i a x y ⬚ 2 ⬚ n 7 8 9 + – ( ) √ 4 5 6 × ÷ , ⬚ < > 1…" at bounding box center [624, 516] width 532 height 165
click at [826, 569] on div "h o l a n o m e l o s a b a i a x y ⬚ 2 ⬚ n 7 8 9 + – ( ) √ 4 5 6 × ÷ , ⬚ < > 1…" at bounding box center [624, 516] width 532 height 165
click at [830, 566] on button "Backspace" at bounding box center [835, 554] width 108 height 27
click at [847, 562] on button "Backspace" at bounding box center [835, 554] width 108 height 27
click at [851, 559] on button "Backspace" at bounding box center [835, 554] width 108 height 27
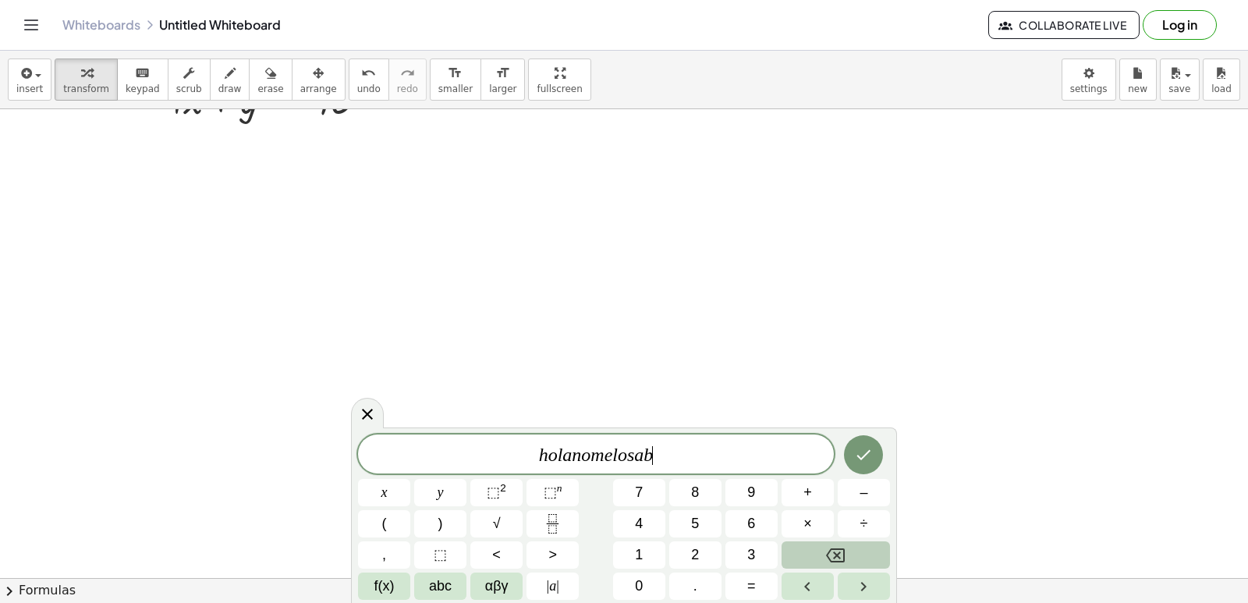
click at [851, 559] on button "Backspace" at bounding box center [835, 554] width 108 height 27
click at [852, 558] on button "Backspace" at bounding box center [835, 554] width 108 height 27
click at [854, 558] on button "Backspace" at bounding box center [835, 554] width 108 height 27
click at [859, 540] on div "h o l a n o m e l o ​ x y ⬚ 2 ⬚ n 7 8 9 + – ( ) √ 4 5 6 × ÷ , ⬚ < > 1 2 3 f(x) …" at bounding box center [624, 516] width 532 height 165
drag, startPoint x: 859, startPoint y: 539, endPoint x: 872, endPoint y: 519, distance: 23.8
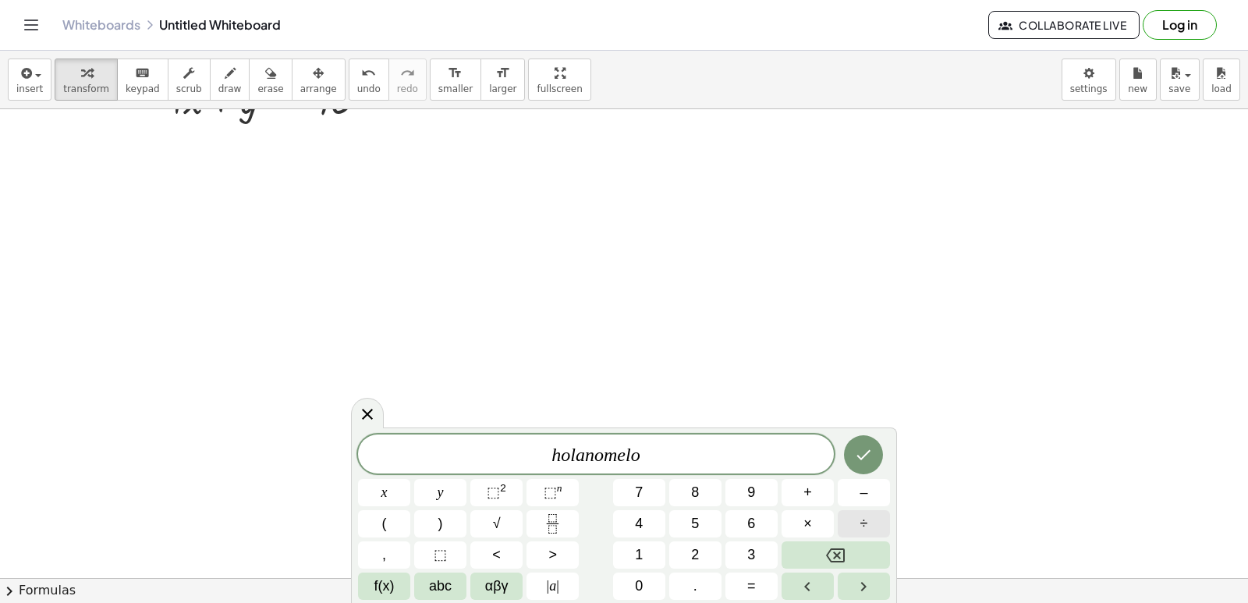
click at [872, 519] on div "h o l a n o m e l o x y ⬚ 2 ⬚ n 7 8 9 + – ( ) √ 4 5 6 × ÷ , ⬚ < > 1 2 3 f(x) ab…" at bounding box center [624, 516] width 532 height 165
click at [882, 527] on button "÷" at bounding box center [863, 523] width 52 height 27
click at [852, 557] on button "Backspace" at bounding box center [835, 554] width 108 height 27
click at [853, 556] on button "Backspace" at bounding box center [835, 554] width 108 height 27
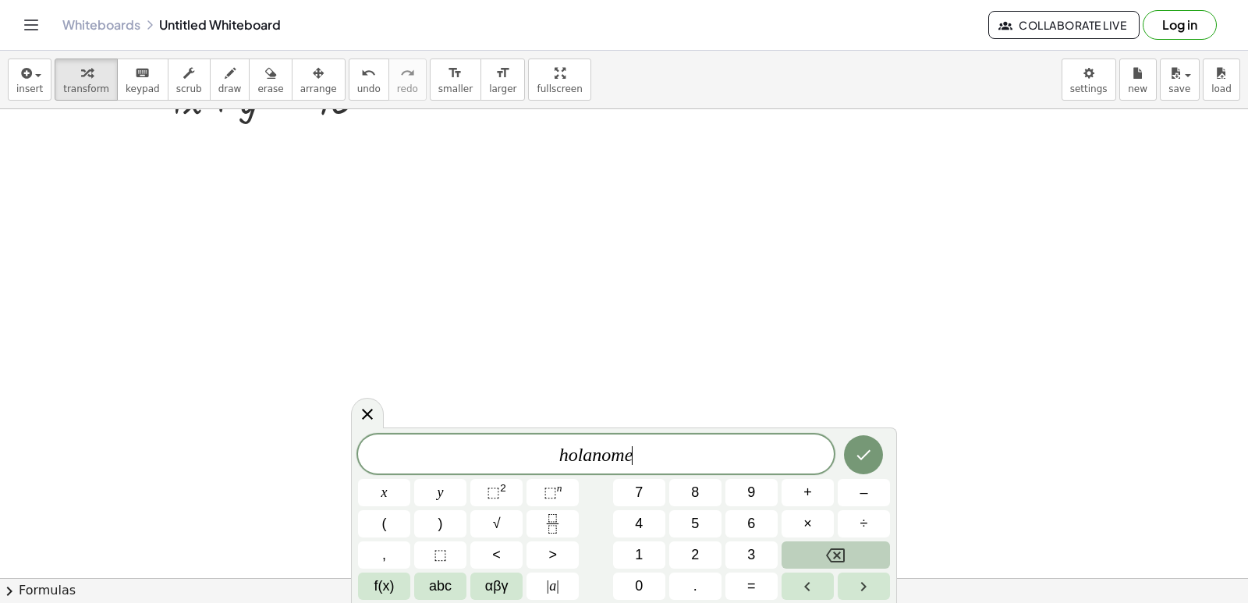
click at [853, 556] on button "Backspace" at bounding box center [835, 554] width 108 height 27
click at [848, 554] on button "Backspace" at bounding box center [835, 554] width 108 height 27
click at [872, 568] on div "[PERSON_NAME] ​ x y ⬚ 2 ⬚ n 7 8 9 + – ( ) √ 4 5 6 × ÷ , ⬚ < > 1 2 3 f(x) abc αβ…" at bounding box center [624, 516] width 532 height 165
click at [872, 568] on button "Backspace" at bounding box center [835, 554] width 108 height 27
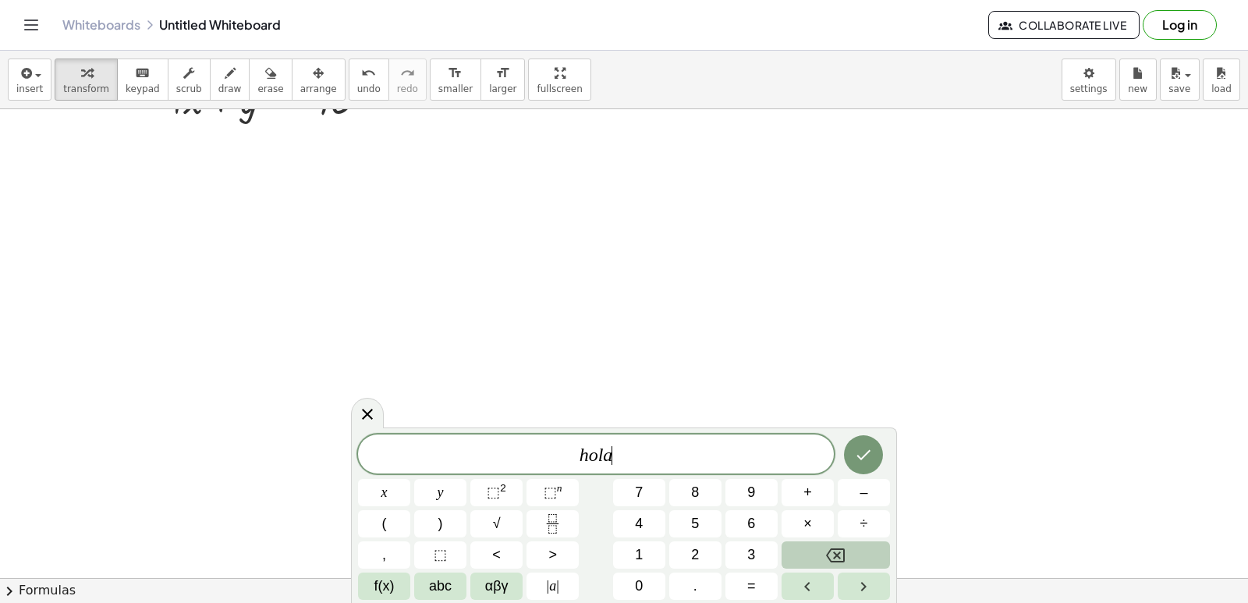
click at [872, 568] on button "Backspace" at bounding box center [835, 554] width 108 height 27
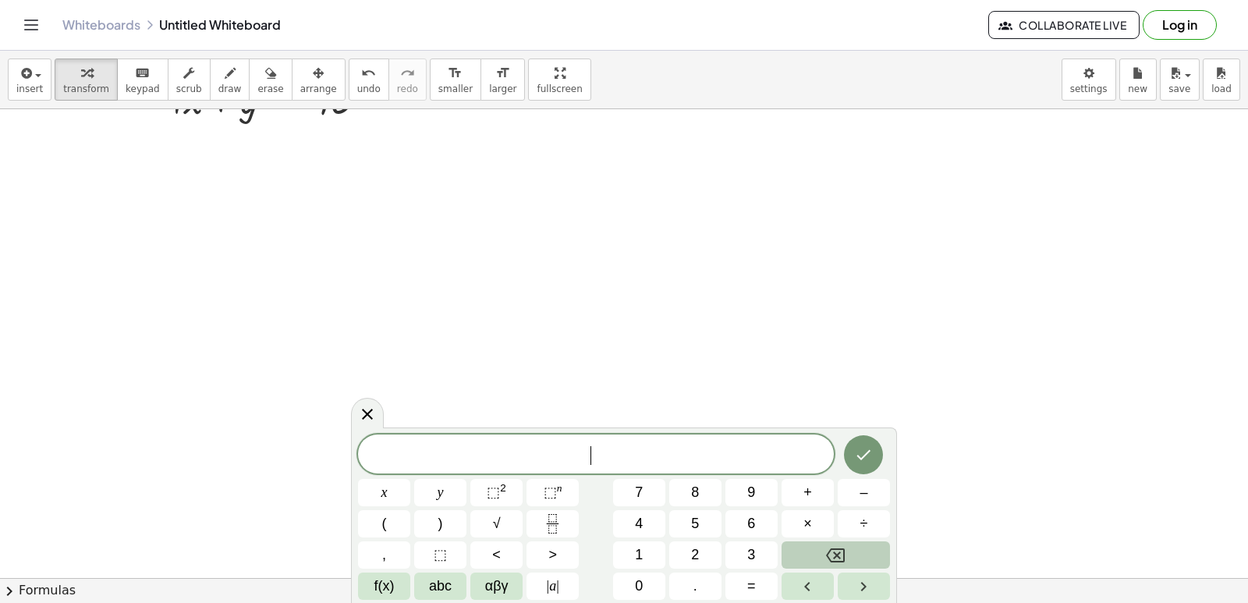
click at [872, 568] on button "Backspace" at bounding box center [835, 554] width 108 height 27
click at [684, 551] on button "2" at bounding box center [695, 554] width 52 height 27
click at [708, 500] on button "8" at bounding box center [695, 492] width 52 height 27
click at [726, 459] on span "v 2 8 ​" at bounding box center [596, 455] width 476 height 22
click at [728, 540] on div "v 2 8 ​ x y ⬚ 2 ⬚ n 7 8 9 + – ( ) √ 4 5 6 × ÷ , ⬚ < > 1 2 3 f(x) abc αβγ | a | …" at bounding box center [624, 516] width 532 height 165
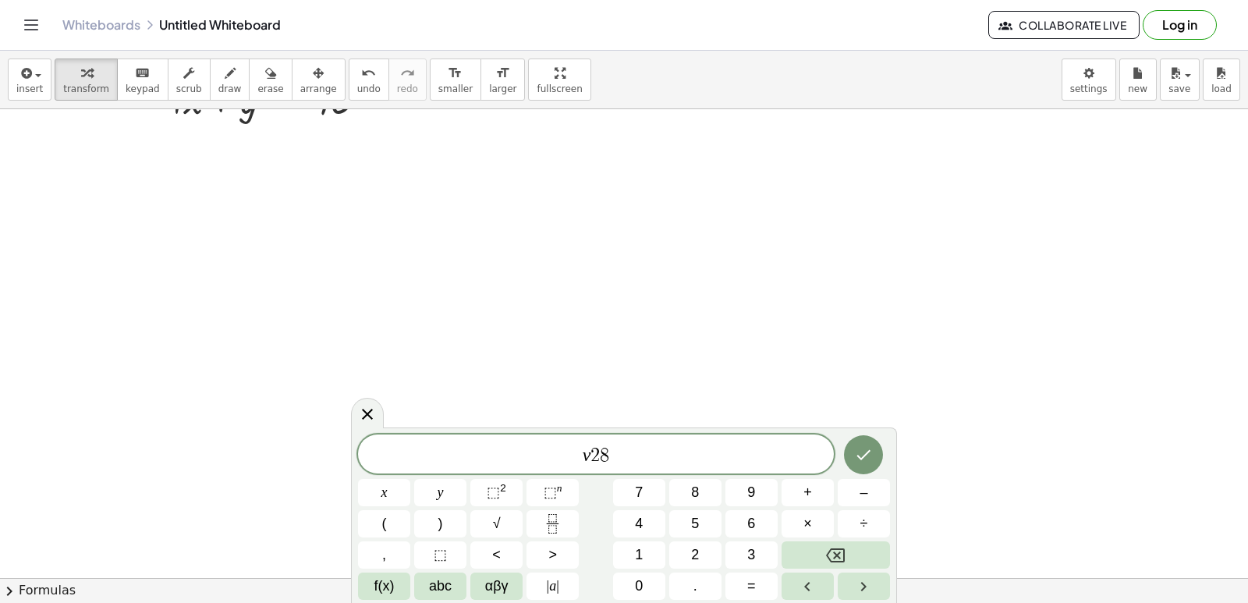
click at [669, 510] on div "5" at bounding box center [695, 523] width 52 height 27
click at [797, 542] on button "Backspace" at bounding box center [835, 554] width 108 height 27
click at [797, 535] on button "×" at bounding box center [807, 523] width 52 height 27
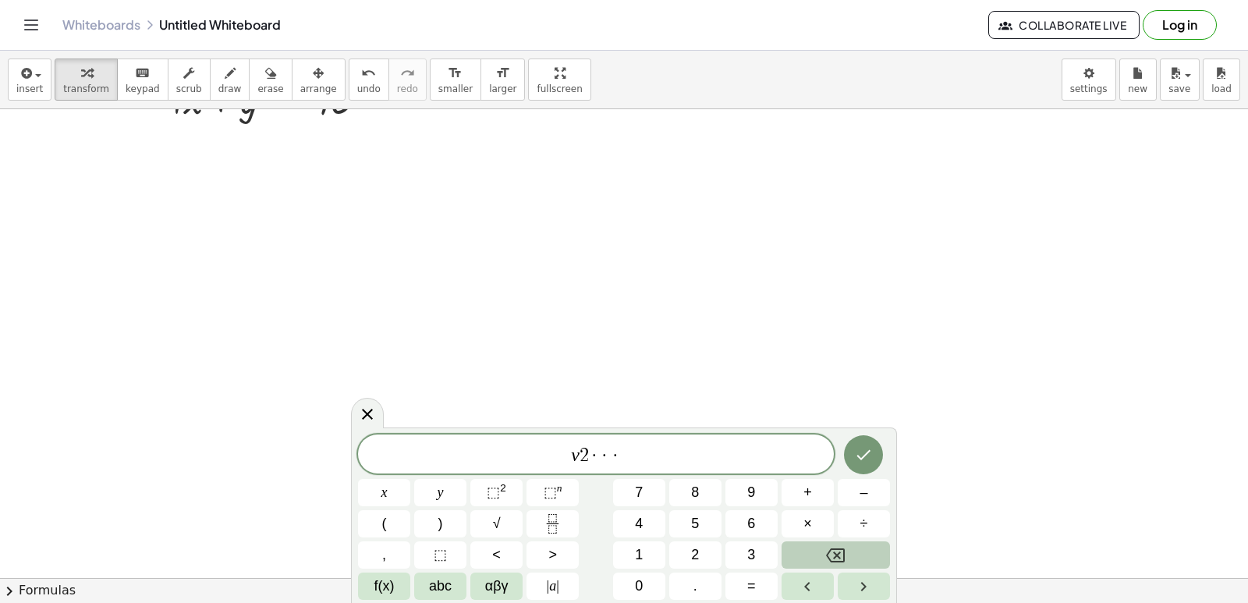
click at [805, 543] on button "Backspace" at bounding box center [835, 554] width 108 height 27
click at [806, 543] on button "Backspace" at bounding box center [835, 554] width 108 height 27
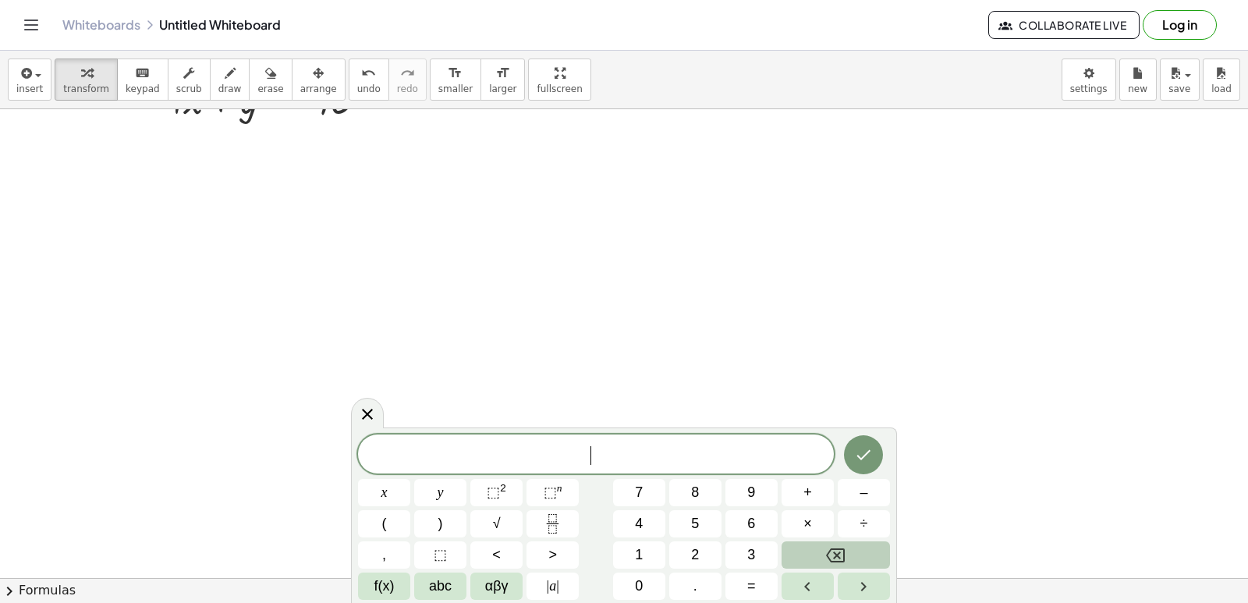
click at [806, 543] on button "Backspace" at bounding box center [835, 554] width 108 height 27
click at [806, 549] on button "Backspace" at bounding box center [835, 554] width 108 height 27
click at [806, 554] on button "Backspace" at bounding box center [835, 554] width 108 height 27
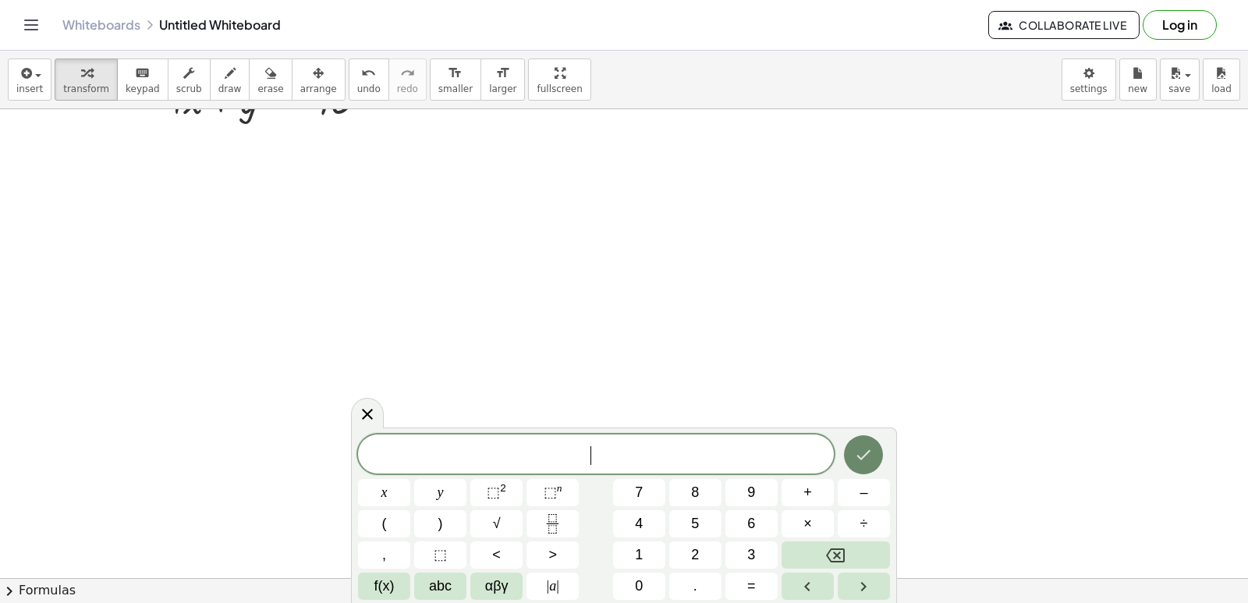
click at [859, 444] on button "Done" at bounding box center [863, 454] width 39 height 39
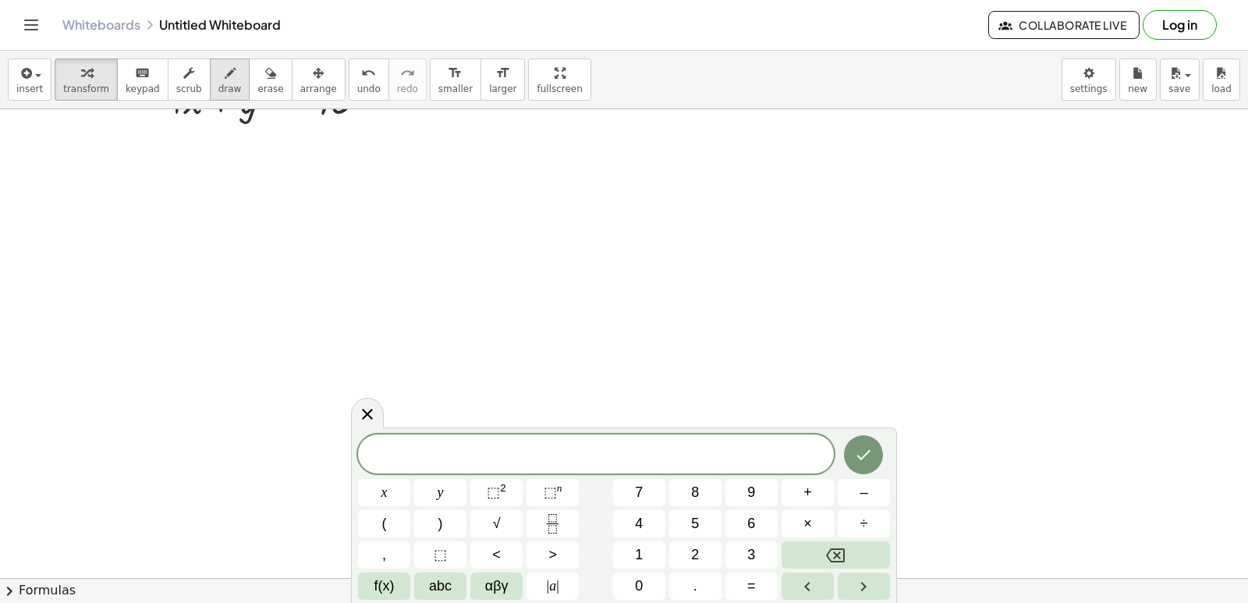
click at [218, 65] on div "button" at bounding box center [229, 72] width 23 height 19
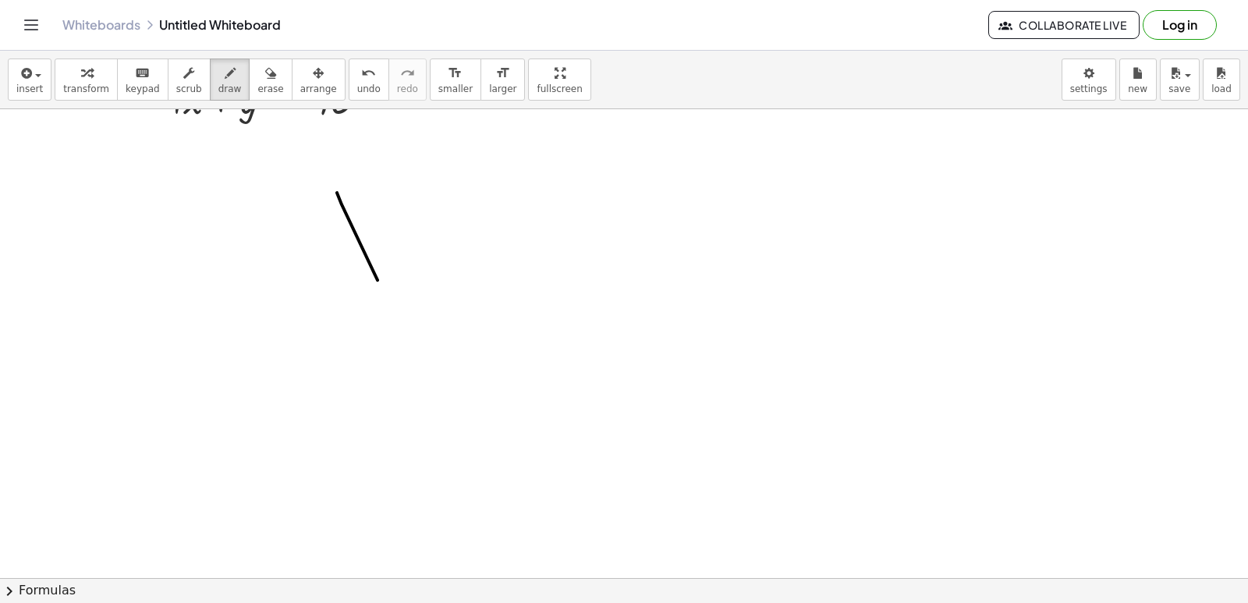
drag, startPoint x: 377, startPoint y: 280, endPoint x: 395, endPoint y: 264, distance: 23.2
drag, startPoint x: 399, startPoint y: 240, endPoint x: 404, endPoint y: 270, distance: 30.0
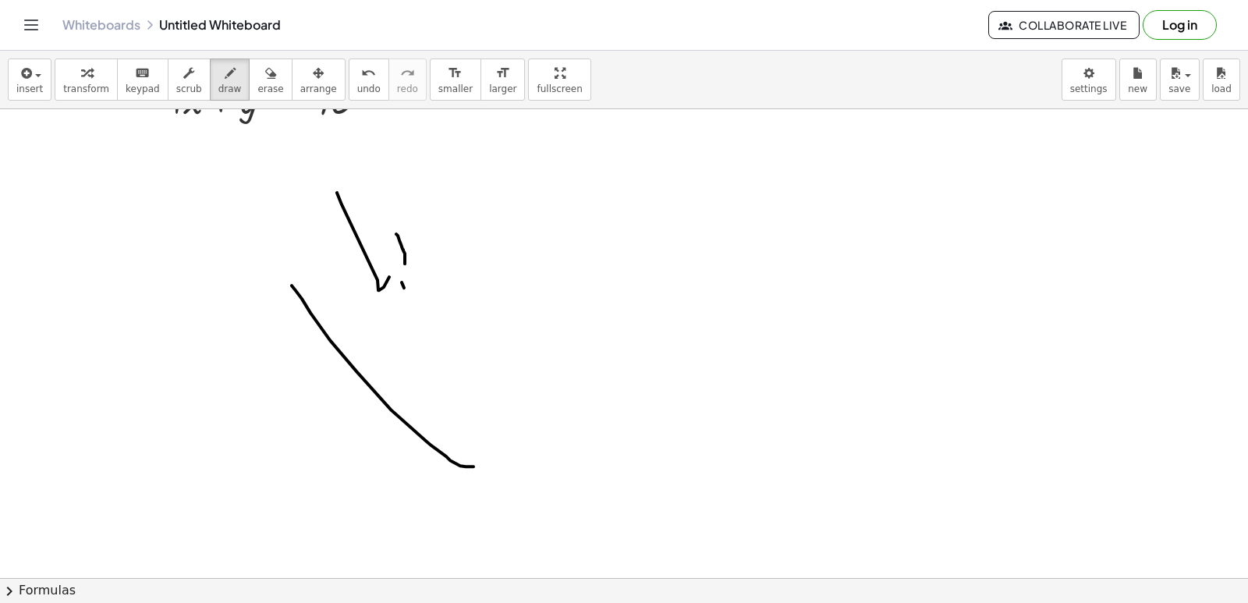
drag, startPoint x: 391, startPoint y: 409, endPoint x: 599, endPoint y: 301, distance: 234.7
click at [257, 116] on div "insert select one: Math Expression Function Text Youtube Video Graphing Geometr…" at bounding box center [624, 327] width 1248 height 552
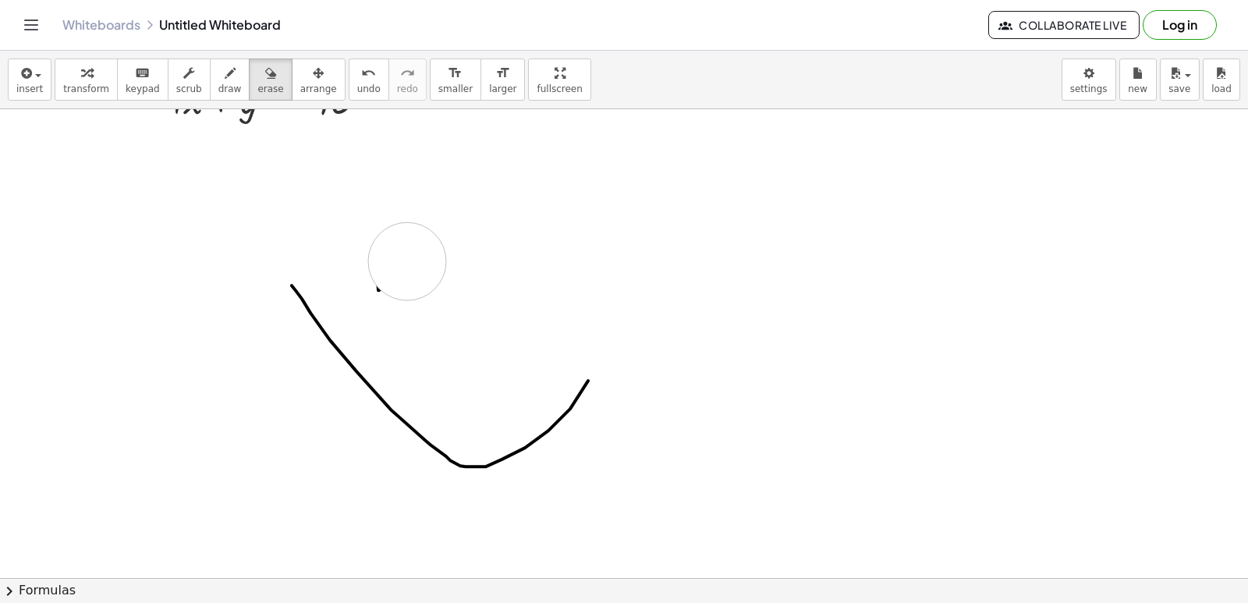
drag, startPoint x: 381, startPoint y: 421, endPoint x: 325, endPoint y: 314, distance: 120.3
drag, startPoint x: 304, startPoint y: 289, endPoint x: 354, endPoint y: 382, distance: 106.0
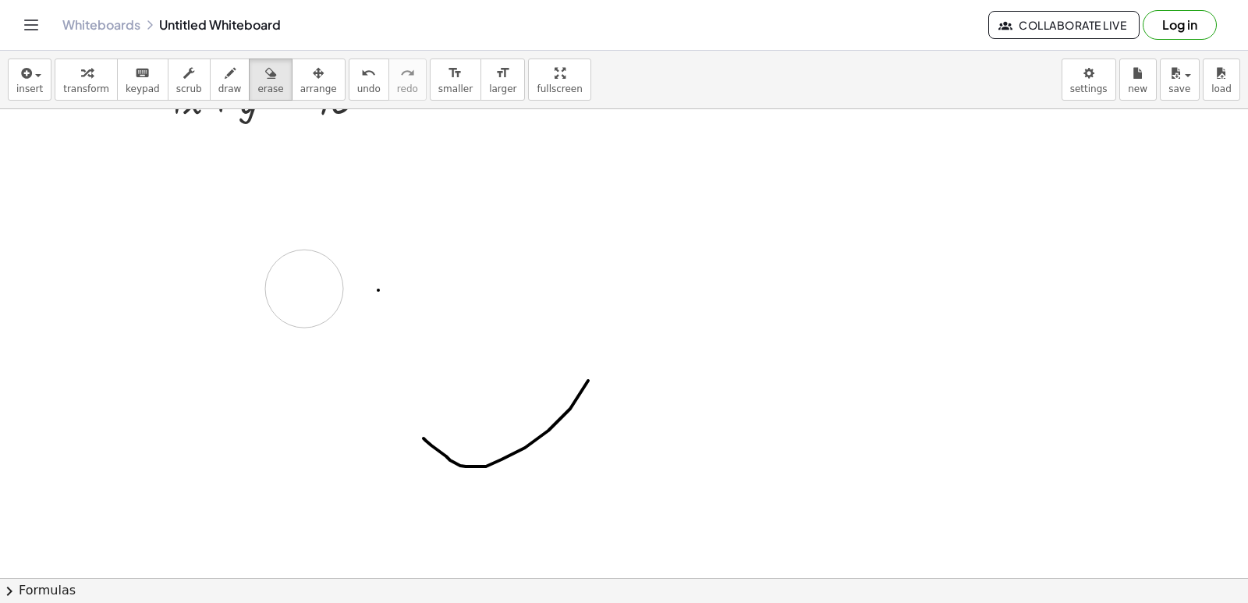
drag, startPoint x: 581, startPoint y: 400, endPoint x: 507, endPoint y: 356, distance: 86.4
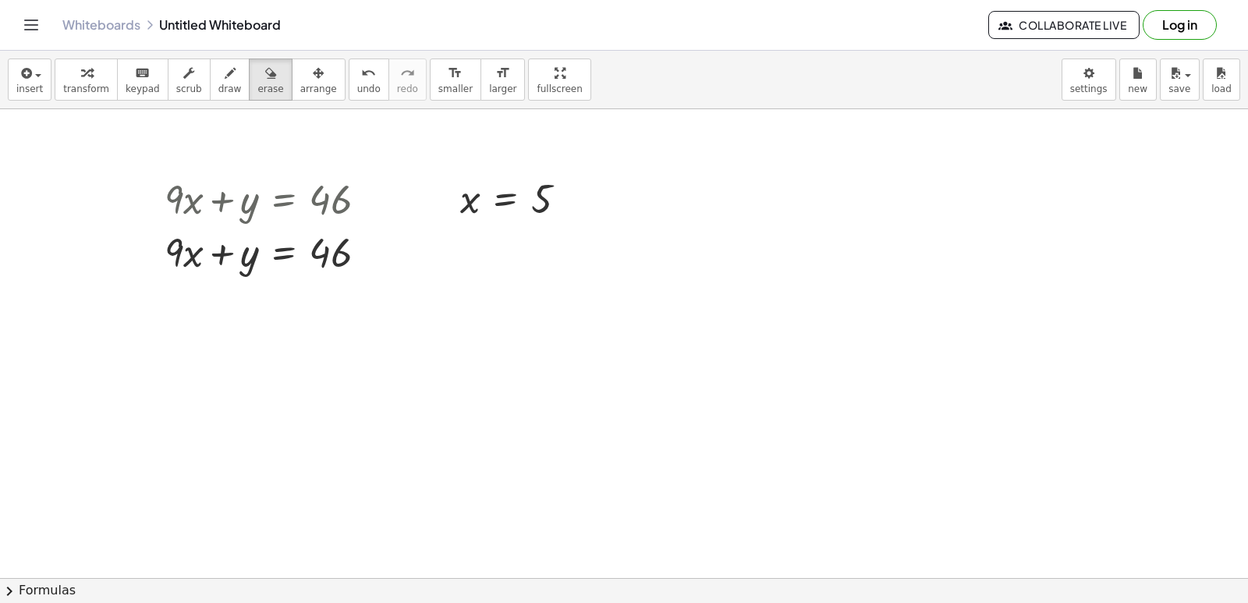
scroll to position [6417, 0]
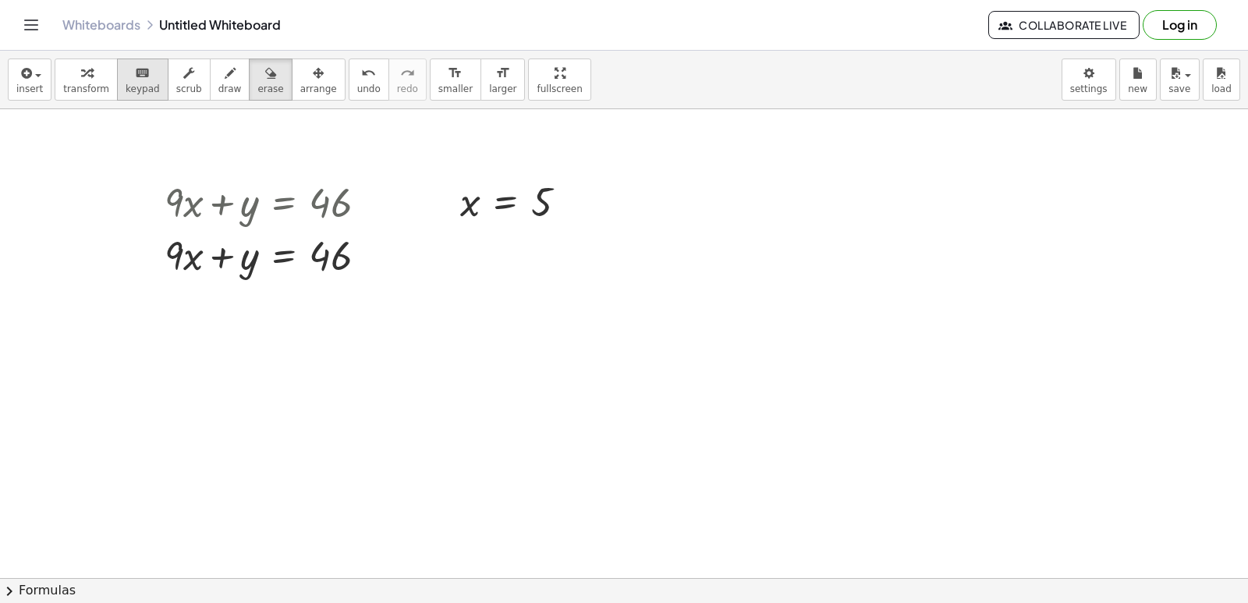
click at [126, 68] on div "keyboard" at bounding box center [143, 72] width 34 height 19
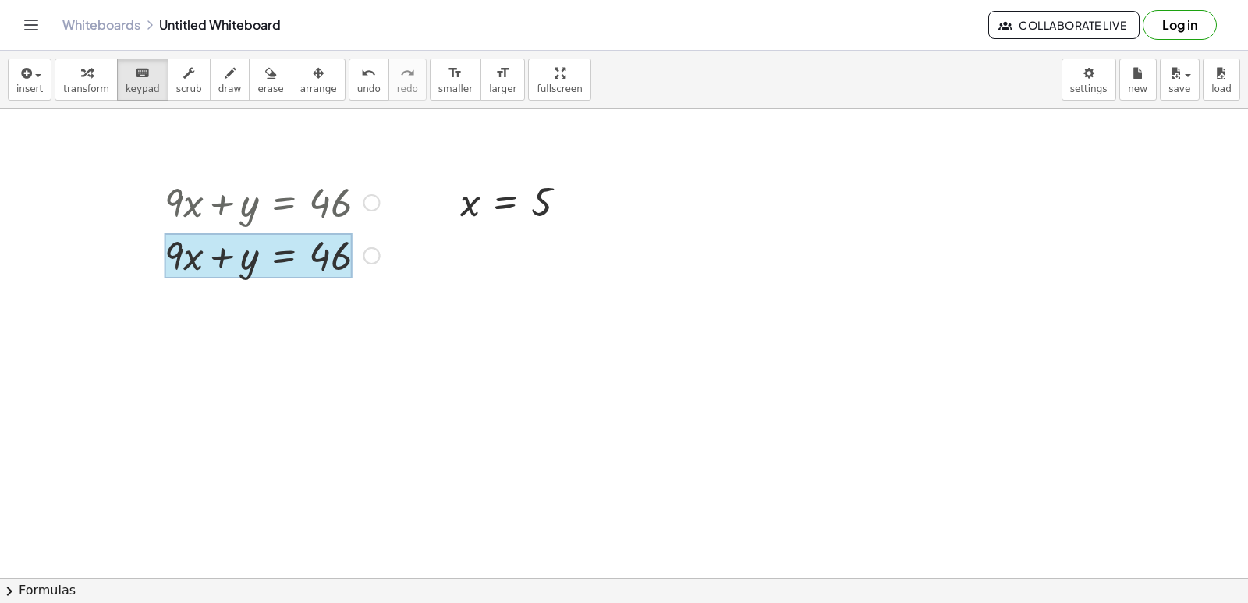
click at [258, 257] on div at bounding box center [258, 255] width 187 height 45
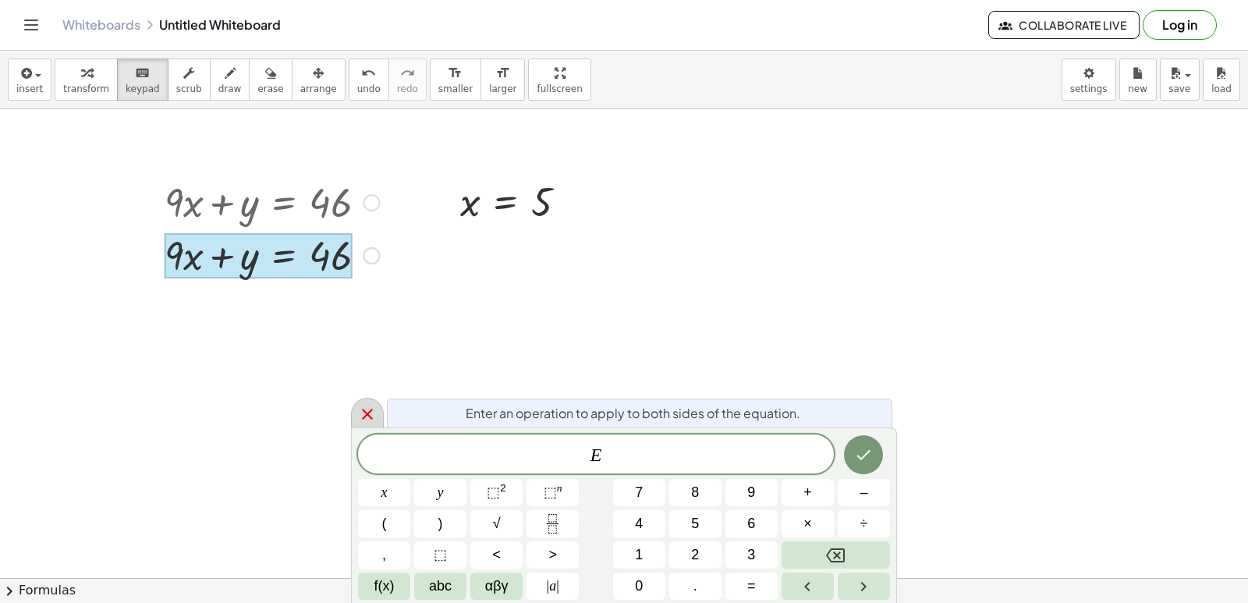
click at [369, 406] on icon at bounding box center [367, 414] width 19 height 19
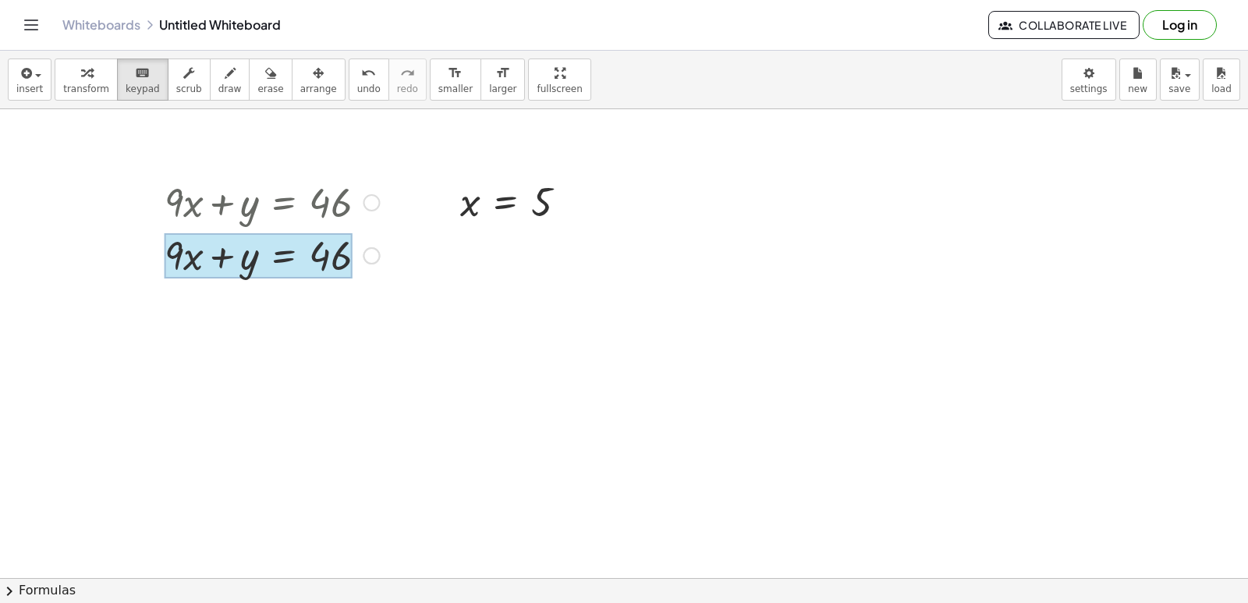
click at [268, 253] on div at bounding box center [258, 255] width 187 height 45
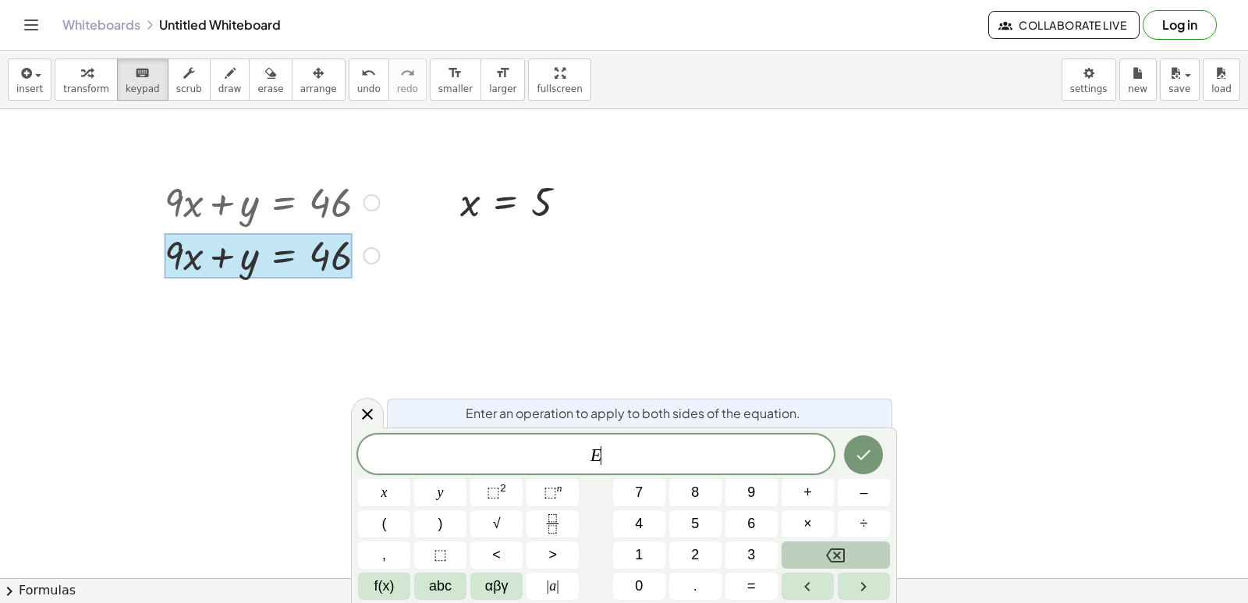
click at [816, 544] on button "Backspace" at bounding box center [835, 554] width 108 height 27
click at [849, 451] on button "Done" at bounding box center [863, 454] width 39 height 39
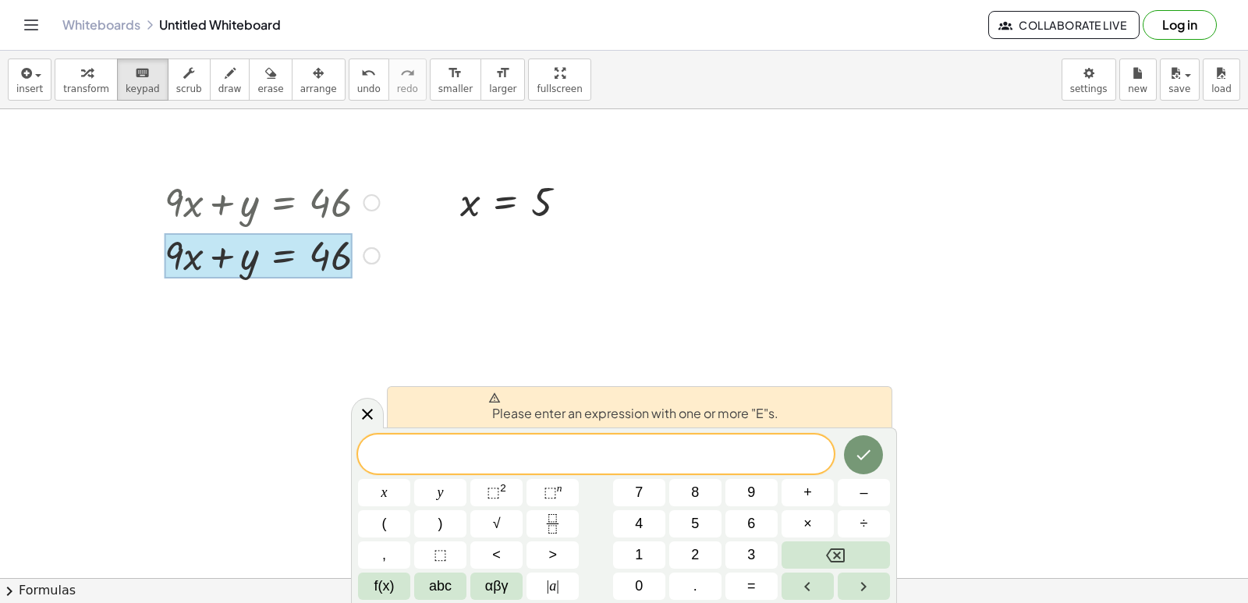
drag, startPoint x: 501, startPoint y: 320, endPoint x: 445, endPoint y: 276, distance: 71.1
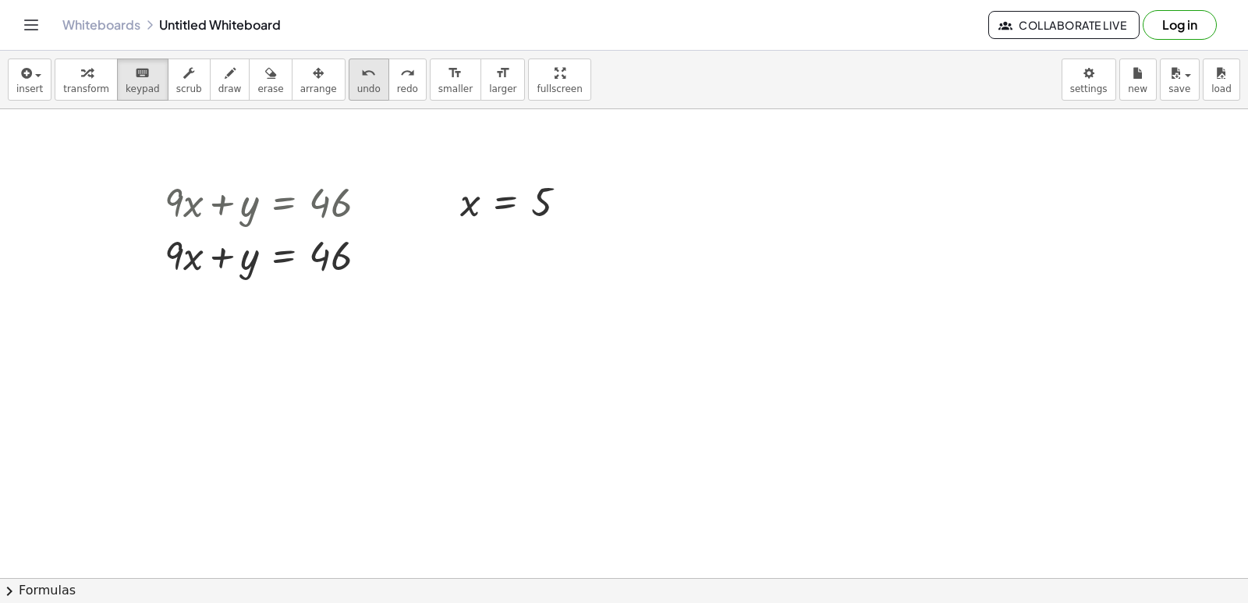
click at [357, 83] on span "undo" at bounding box center [368, 88] width 23 height 11
click at [361, 78] on icon "undo" at bounding box center [368, 73] width 15 height 19
click at [357, 73] on div "undo" at bounding box center [368, 72] width 23 height 19
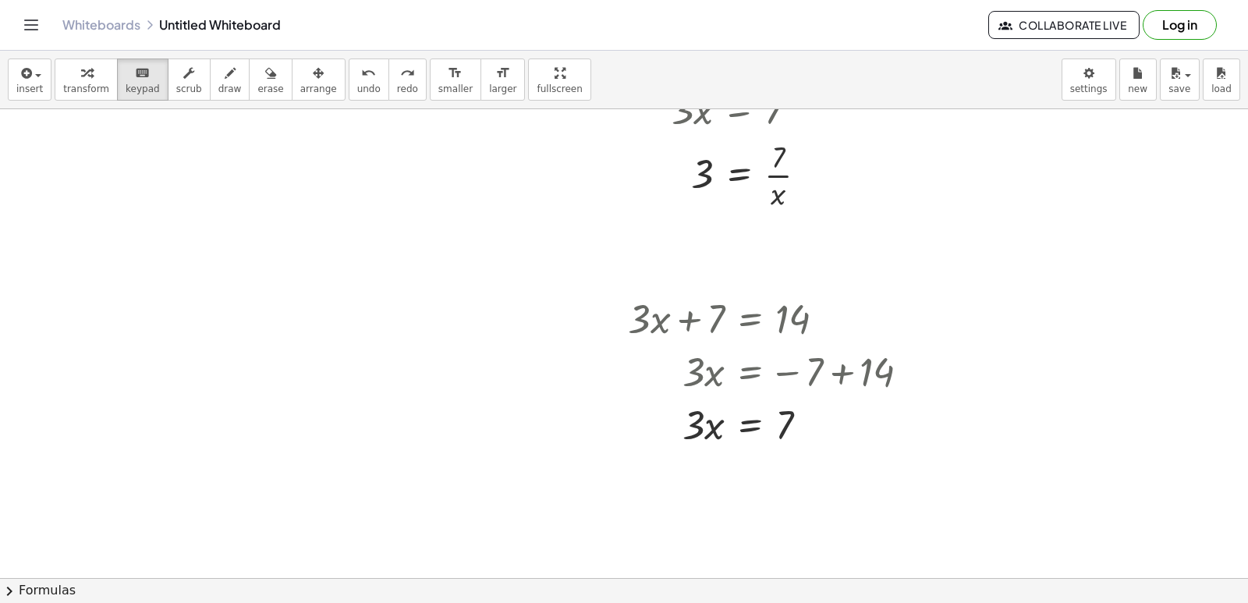
scroll to position [936, 0]
click at [552, 150] on div "insert select one: Math Expression Function Text Youtube Video Graphing Geometr…" at bounding box center [624, 327] width 1248 height 552
click at [646, 396] on div at bounding box center [775, 422] width 310 height 53
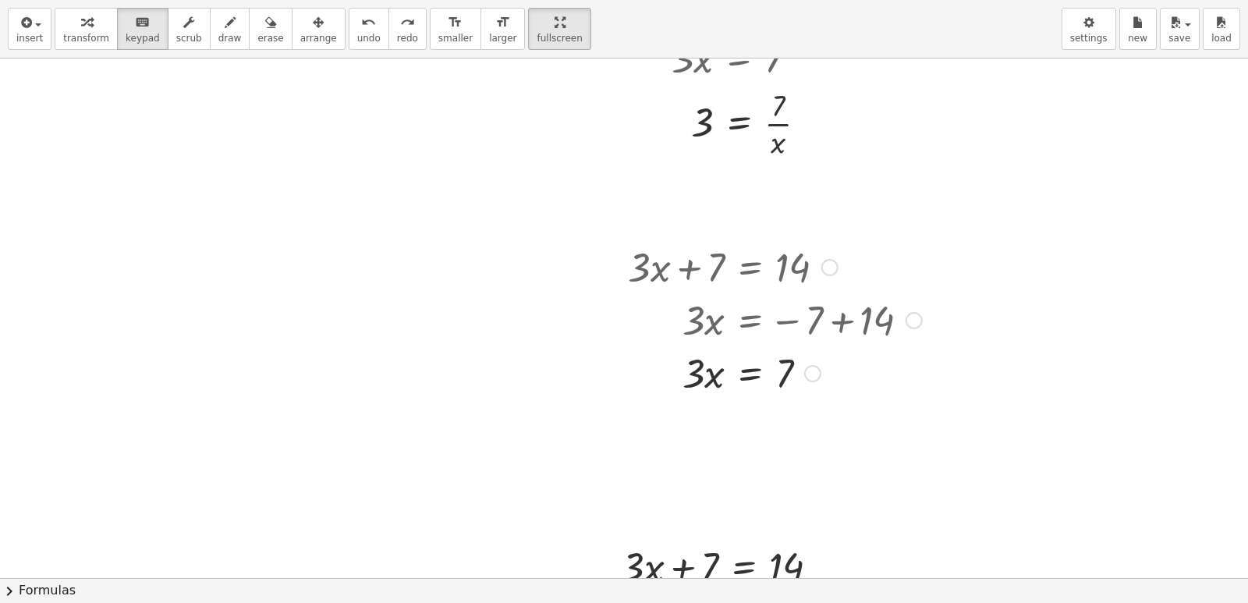
drag, startPoint x: 646, startPoint y: 395, endPoint x: 472, endPoint y: 335, distance: 183.7
click at [623, 392] on div "+ · 3 · x + 7 = 14 · 3 · x = − 7 + 14 · 3 · x 7 =" at bounding box center [768, 318] width 329 height 167
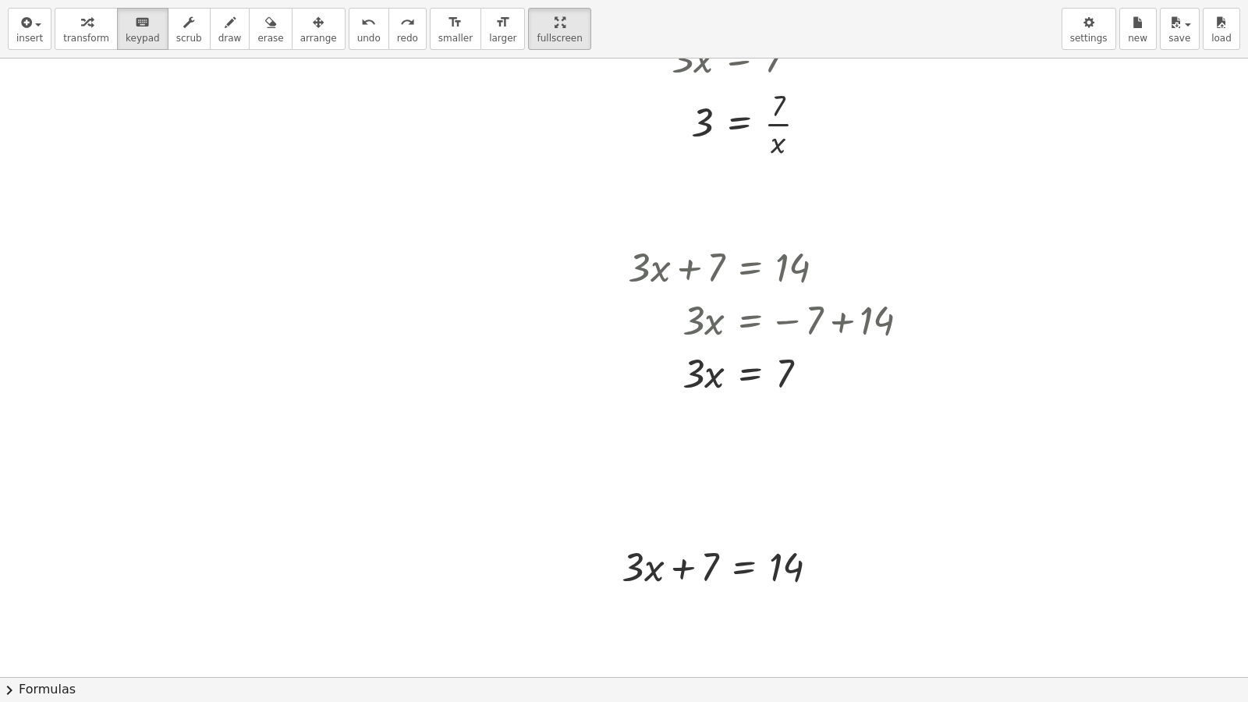
drag, startPoint x: 500, startPoint y: 27, endPoint x: 501, endPoint y: -41, distance: 67.9
click at [501, 0] on html "Graspable Math Activities Get Started Activity Bank Assigned Work Classes White…" at bounding box center [624, 351] width 1248 height 702
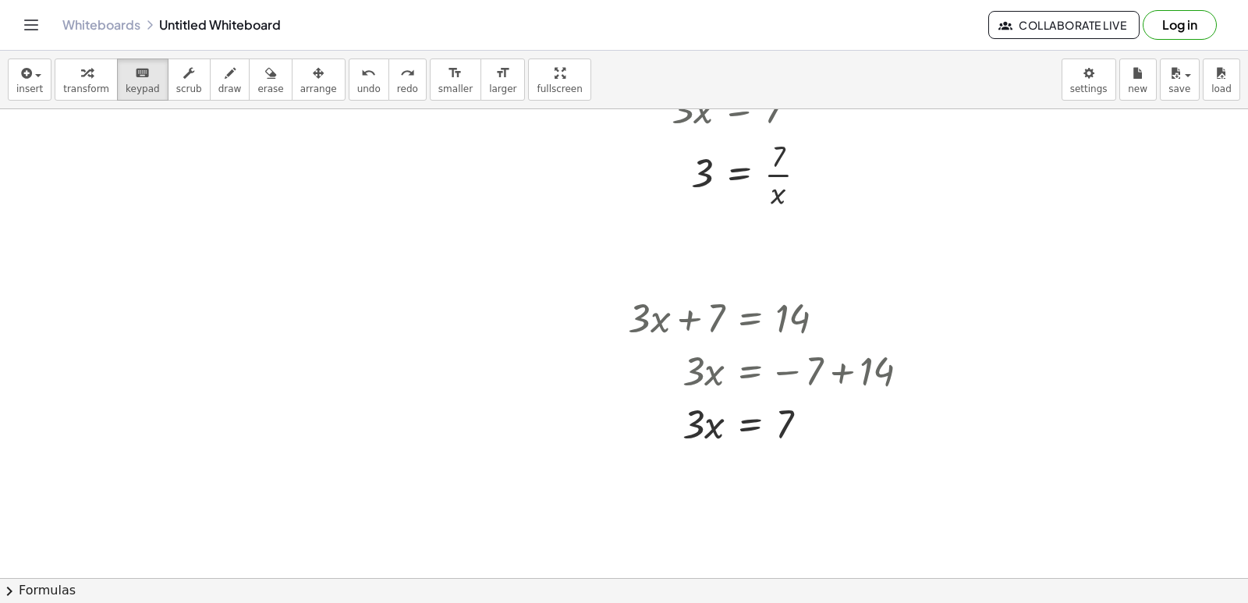
click at [448, 66] on icon "format_size" at bounding box center [455, 73] width 15 height 19
click at [81, 72] on icon "button" at bounding box center [86, 73] width 11 height 19
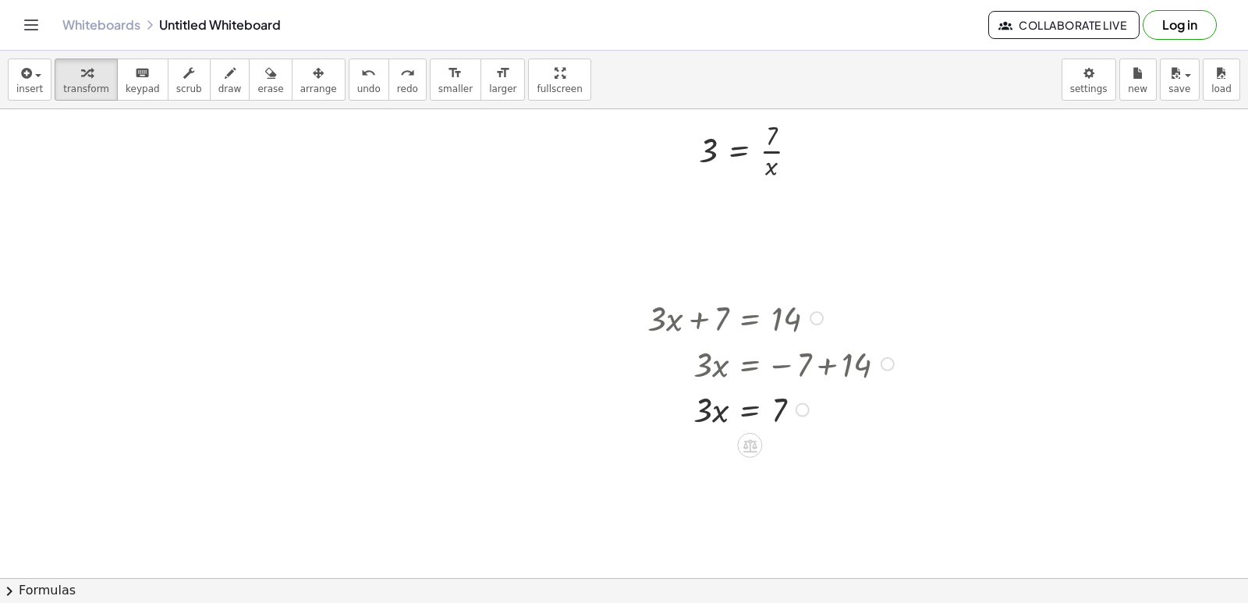
drag, startPoint x: 802, startPoint y: 409, endPoint x: 816, endPoint y: 448, distance: 42.2
drag, startPoint x: 889, startPoint y: 366, endPoint x: 844, endPoint y: 342, distance: 50.9
click at [888, 366] on div at bounding box center [887, 364] width 14 height 14
click at [817, 317] on div at bounding box center [816, 318] width 14 height 14
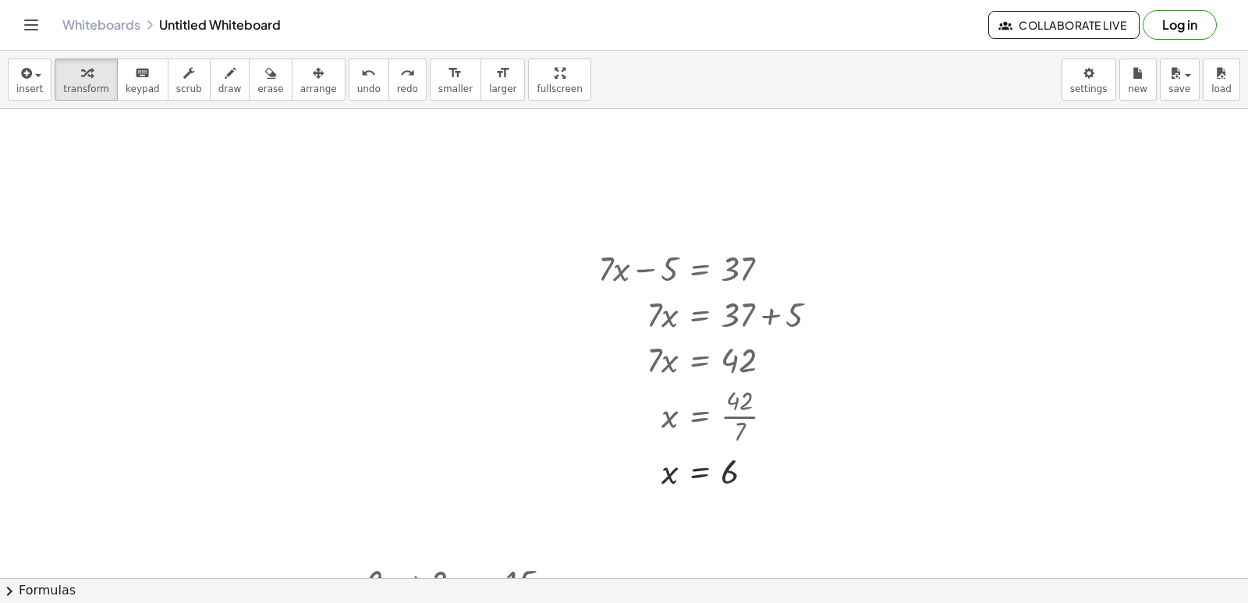
scroll to position [1560, 0]
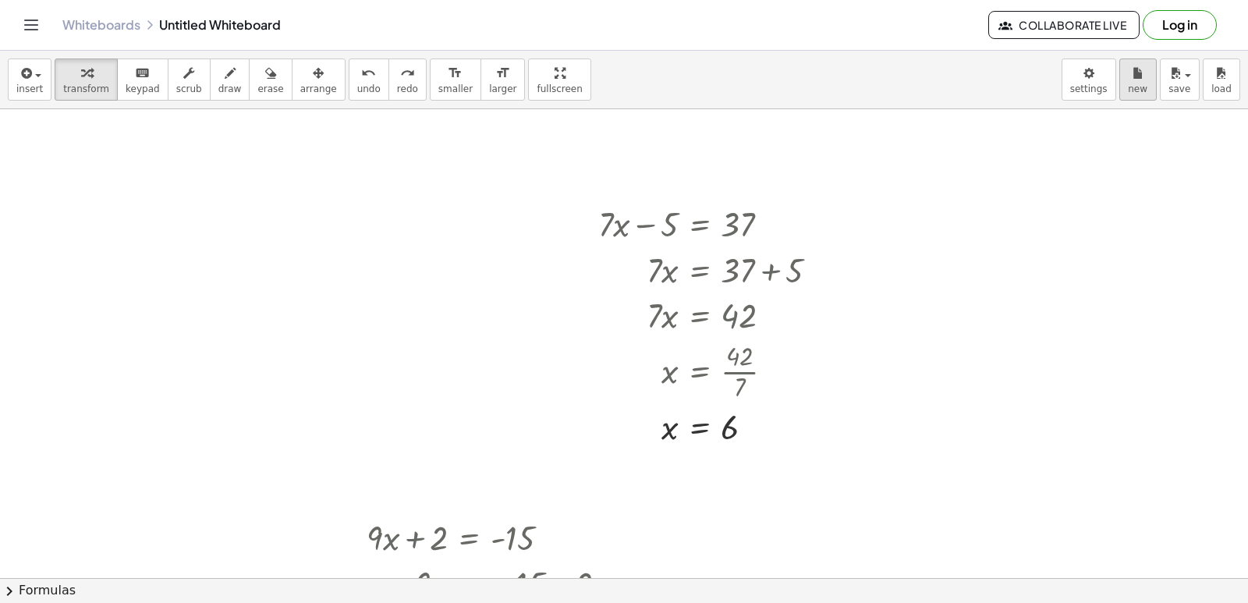
click at [1129, 86] on span "new" at bounding box center [1137, 88] width 19 height 11
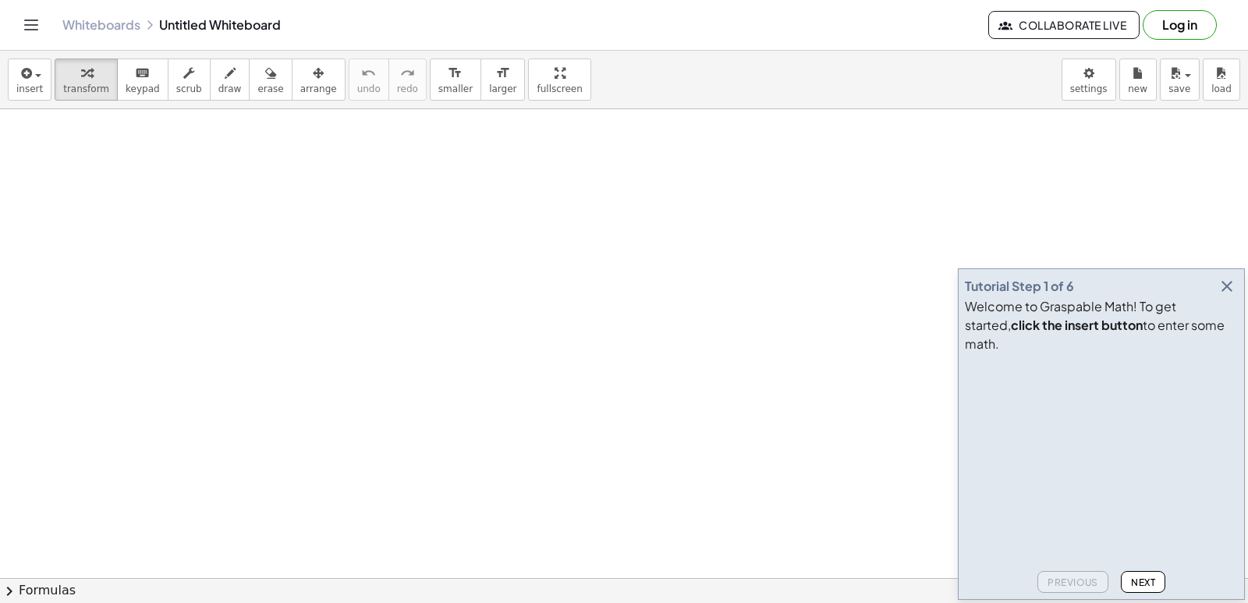
click at [1223, 296] on icon "button" at bounding box center [1226, 286] width 19 height 19
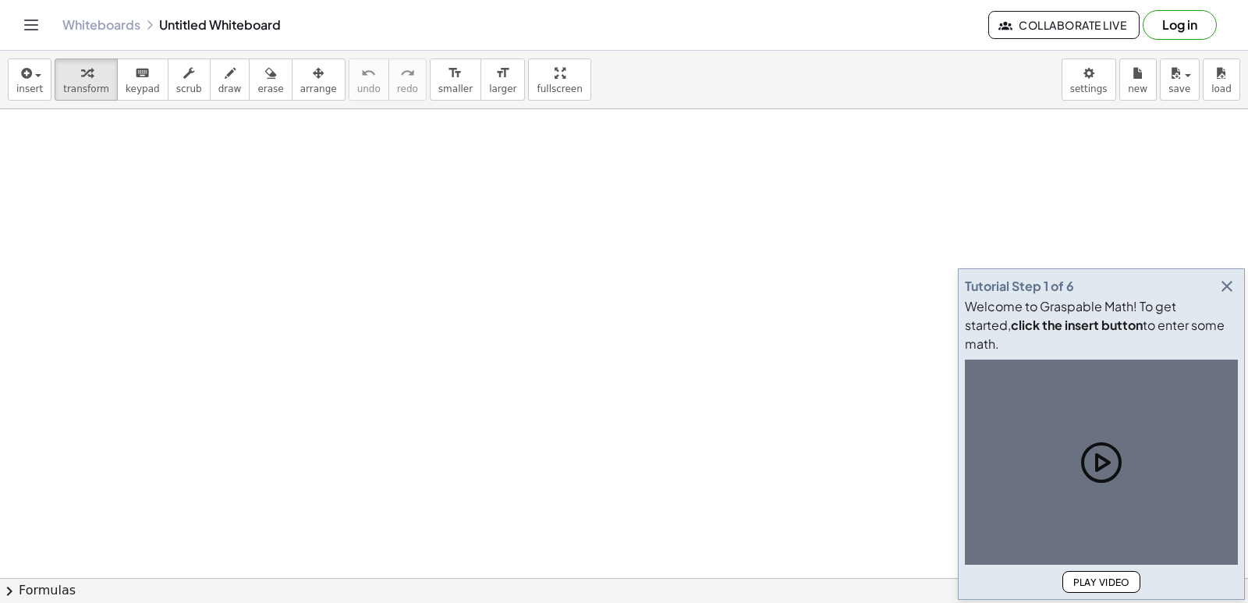
click at [1223, 296] on icon "button" at bounding box center [1226, 286] width 19 height 19
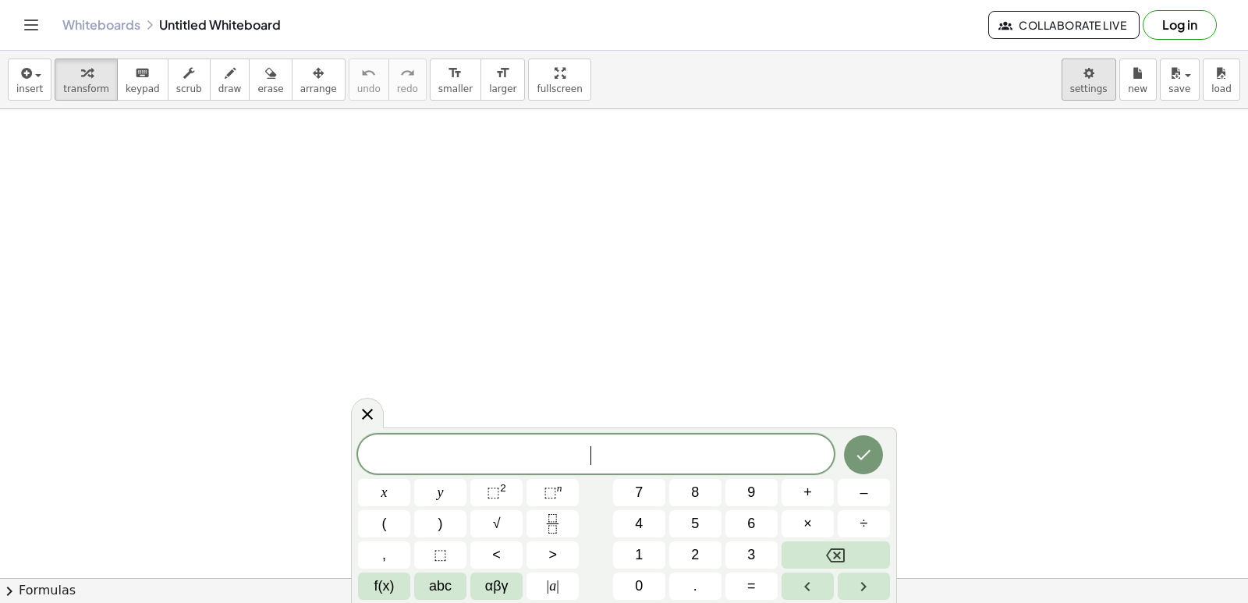
click at [1089, 93] on body "Graspable Math Activities Get Started Activity Bank Assigned Work Classes White…" at bounding box center [624, 301] width 1248 height 603
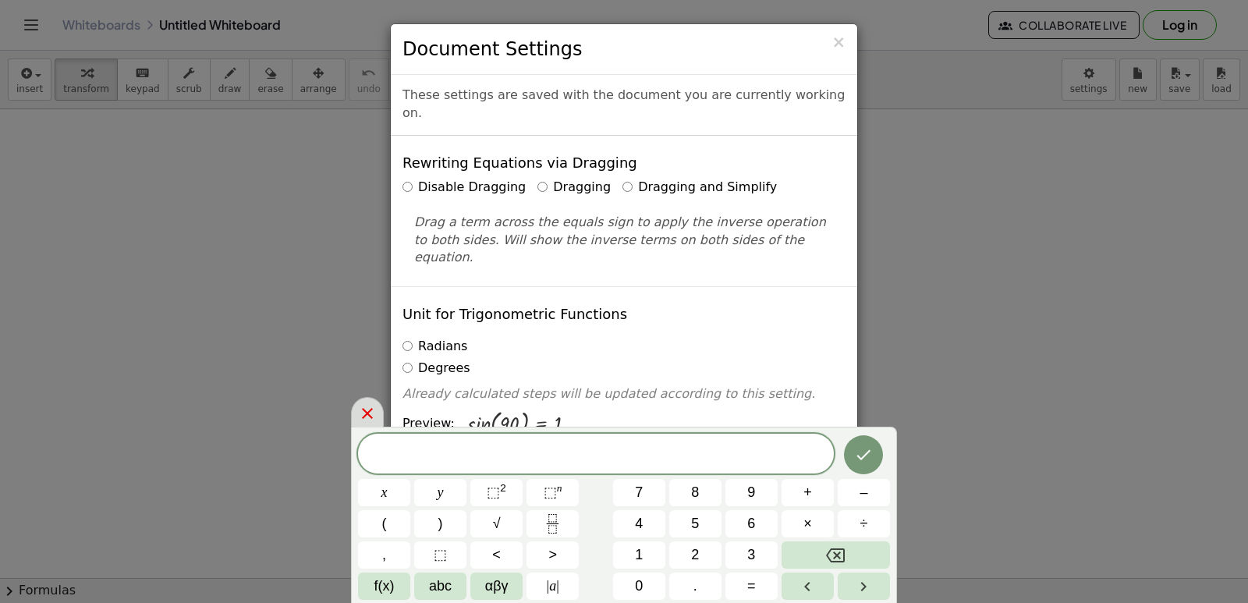
click at [370, 417] on icon at bounding box center [367, 413] width 11 height 11
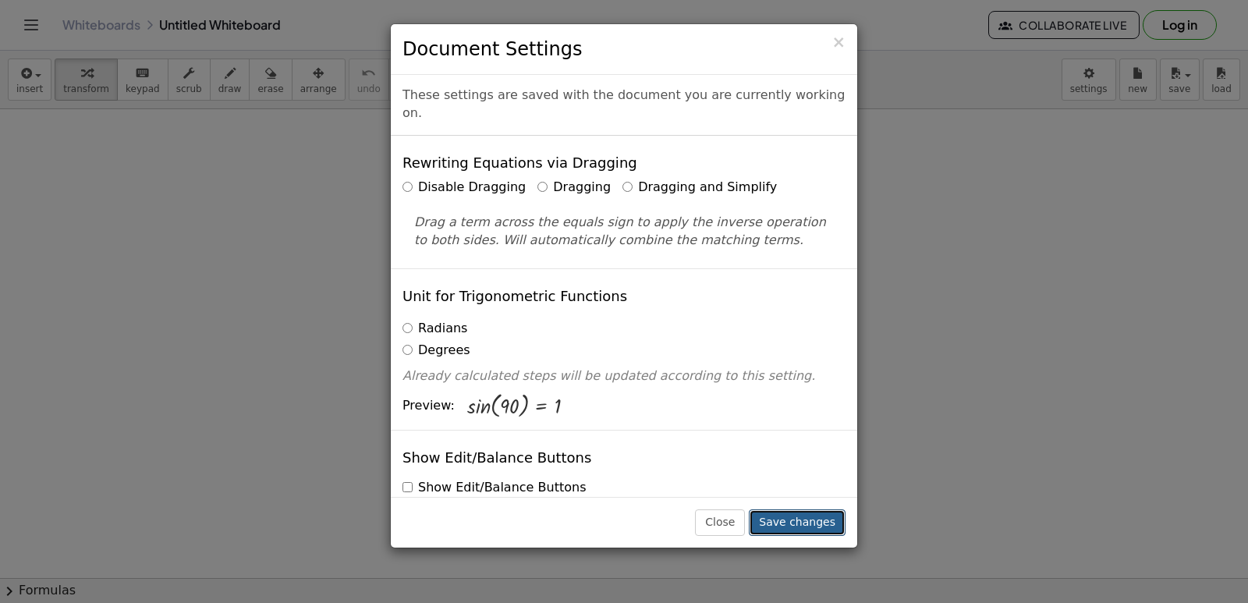
drag, startPoint x: 814, startPoint y: 519, endPoint x: 815, endPoint y: 528, distance: 8.6
click at [814, 526] on button "Save changes" at bounding box center [797, 522] width 97 height 27
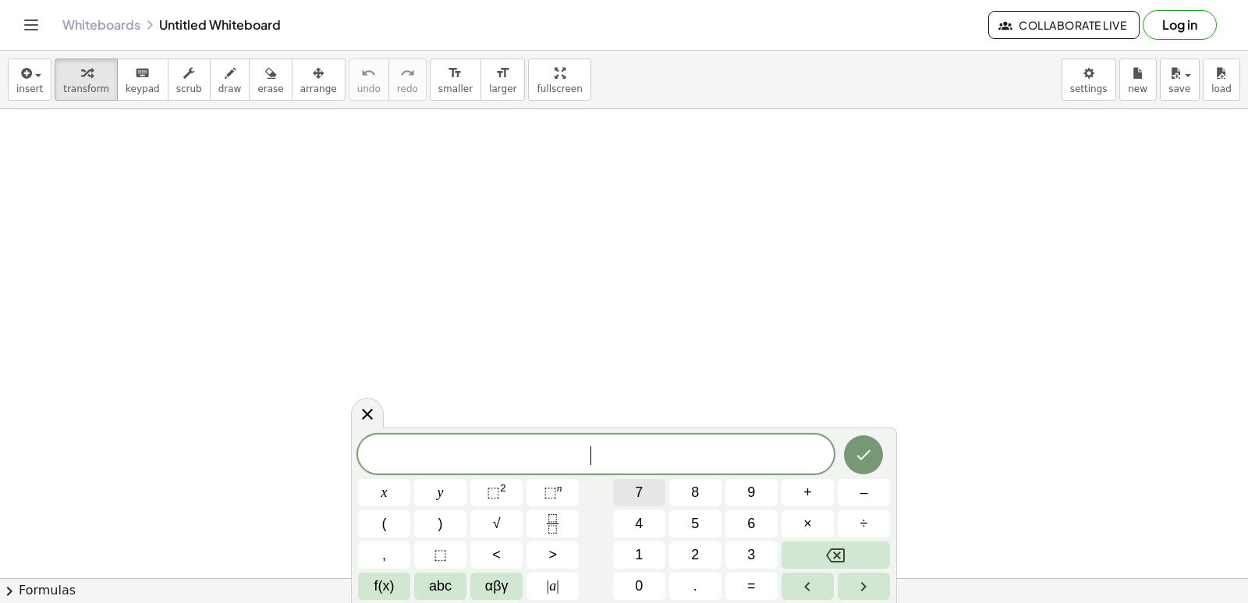
click at [647, 490] on button "7" at bounding box center [639, 492] width 52 height 27
click at [396, 494] on button "x" at bounding box center [384, 492] width 52 height 27
click at [824, 487] on button "+" at bounding box center [807, 492] width 52 height 27
click at [763, 489] on button "9" at bounding box center [751, 492] width 52 height 27
click at [754, 579] on span "=" at bounding box center [751, 585] width 9 height 21
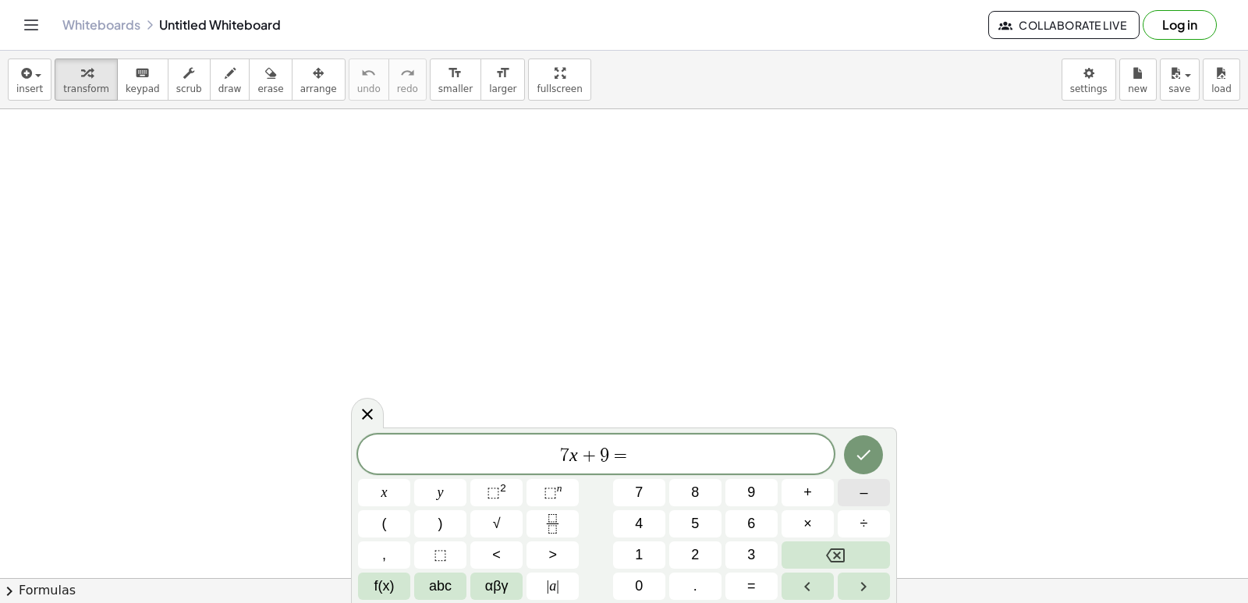
click at [844, 499] on button "–" at bounding box center [863, 492] width 52 height 27
click at [660, 558] on button "1" at bounding box center [639, 554] width 52 height 27
click at [696, 547] on span "2" at bounding box center [695, 554] width 8 height 21
click at [865, 465] on button "Done" at bounding box center [863, 454] width 39 height 39
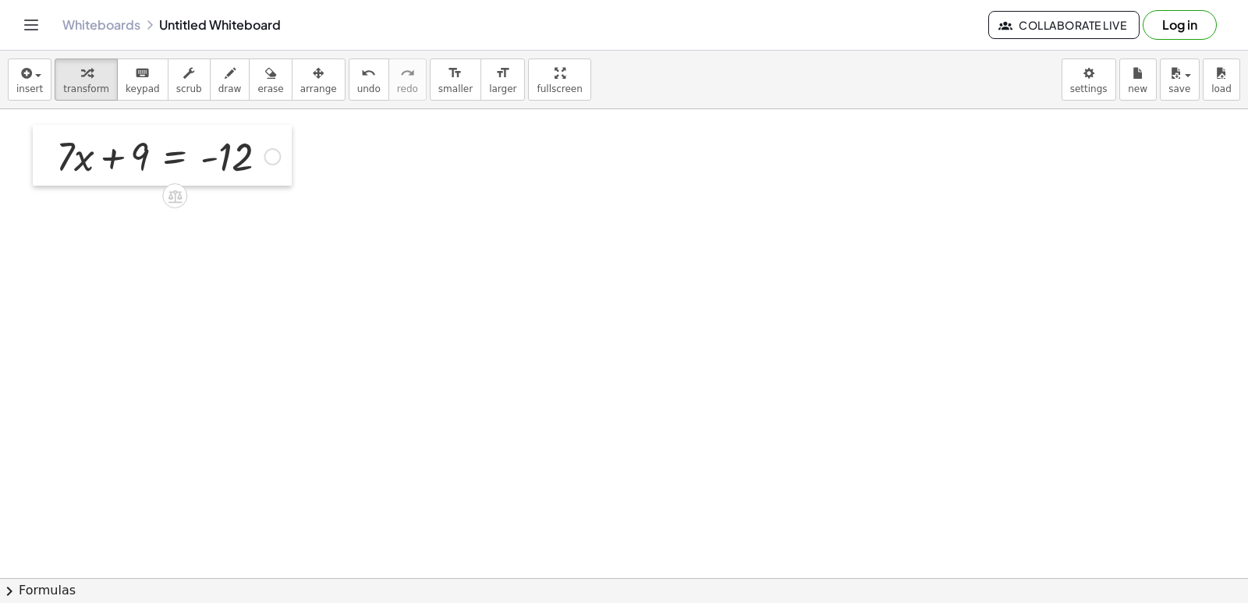
drag, startPoint x: 739, startPoint y: 437, endPoint x: 42, endPoint y: 177, distance: 744.2
click at [42, 177] on div at bounding box center [44, 155] width 23 height 61
drag, startPoint x: 114, startPoint y: 151, endPoint x: 280, endPoint y: 158, distance: 166.2
click at [280, 158] on div at bounding box center [167, 155] width 239 height 53
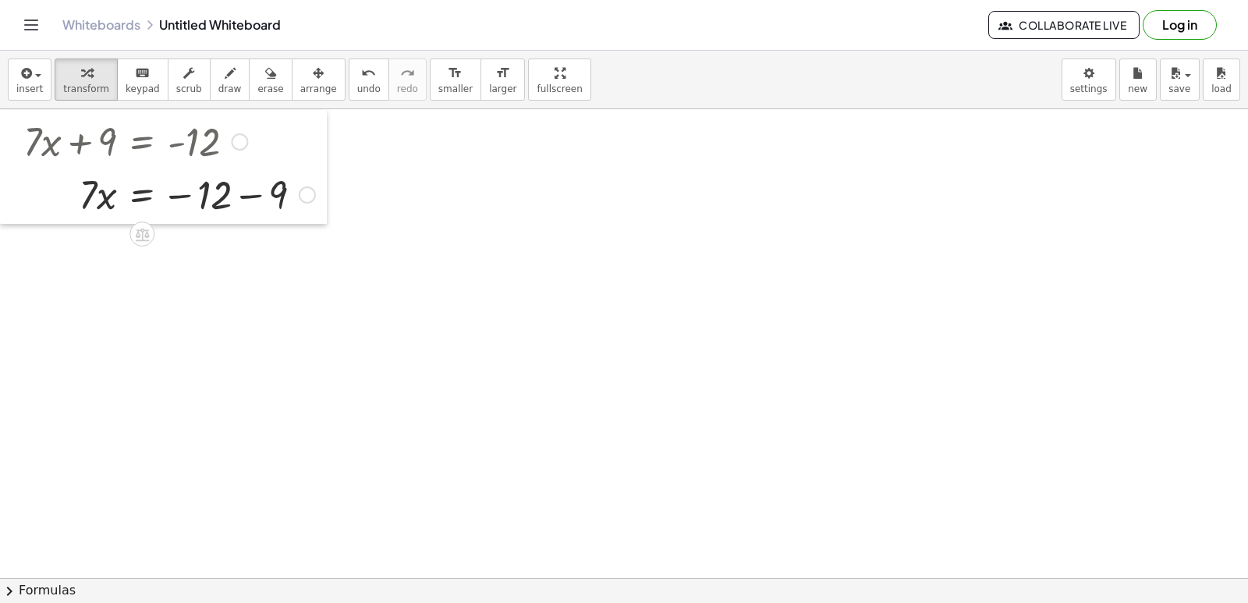
drag, startPoint x: 41, startPoint y: 146, endPoint x: 0, endPoint y: 131, distance: 43.2
click at [0, 131] on div at bounding box center [11, 167] width 23 height 114
click at [242, 198] on div at bounding box center [169, 193] width 307 height 53
drag, startPoint x: 88, startPoint y: 245, endPoint x: 208, endPoint y: 270, distance: 122.6
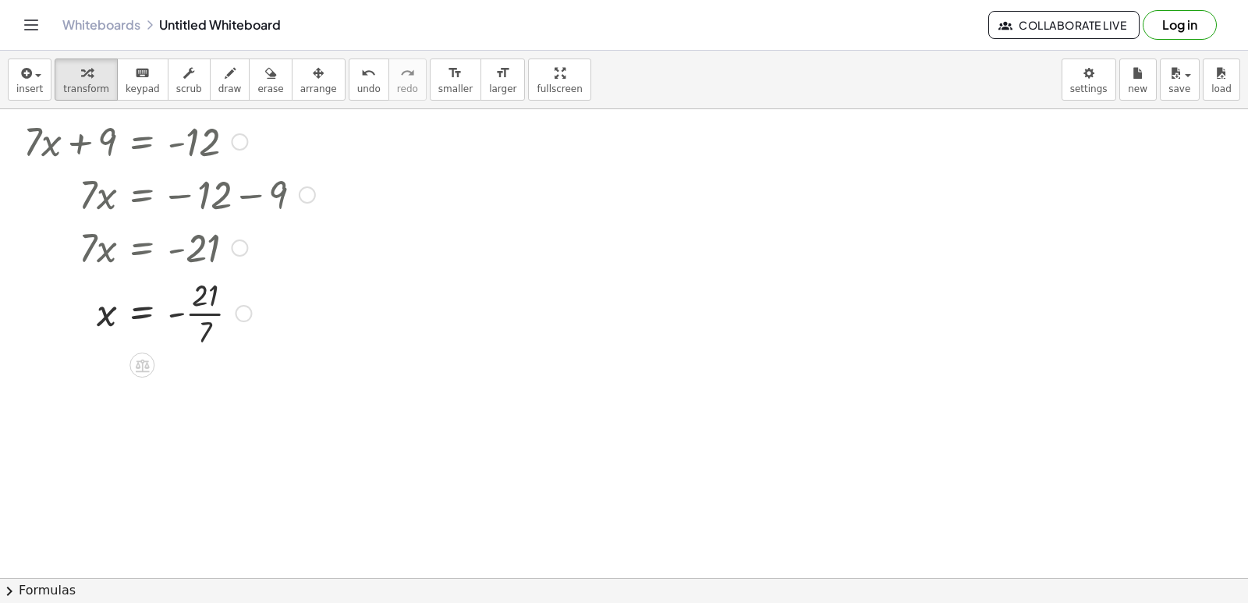
click at [179, 314] on div at bounding box center [169, 312] width 307 height 78
click at [203, 312] on div at bounding box center [169, 312] width 307 height 78
click at [605, 376] on div at bounding box center [624, 577] width 1248 height 937
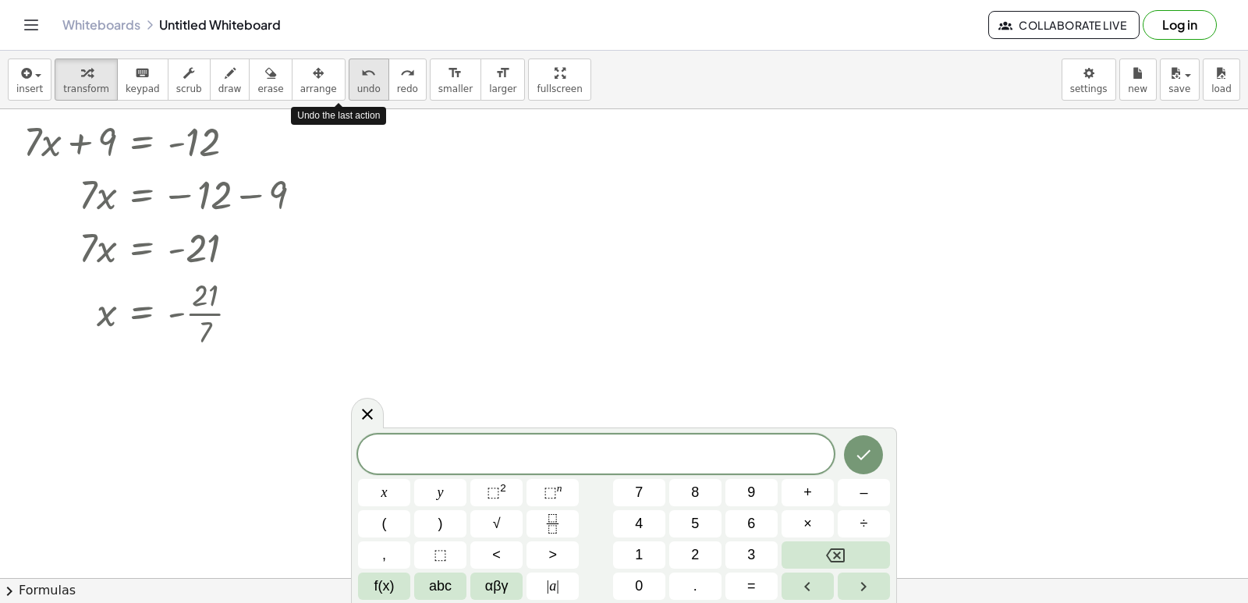
click at [357, 87] on span "undo" at bounding box center [368, 88] width 23 height 11
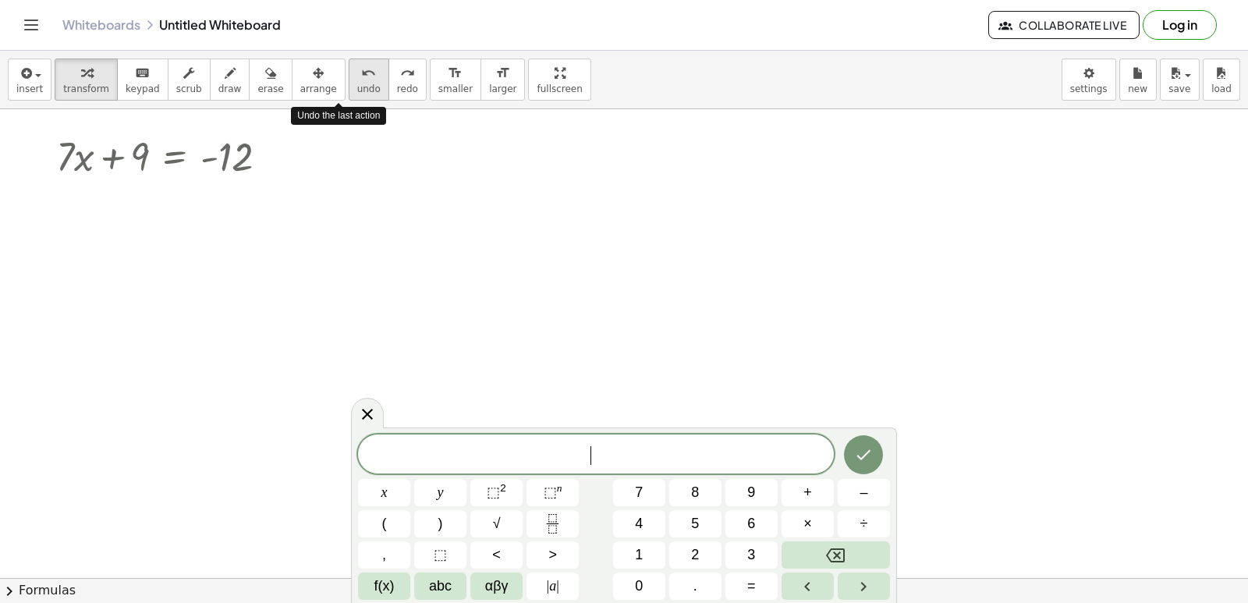
click at [357, 87] on span "undo" at bounding box center [368, 88] width 23 height 11
drag, startPoint x: 114, startPoint y: 155, endPoint x: 268, endPoint y: 163, distance: 154.6
click at [268, 163] on div at bounding box center [167, 155] width 239 height 53
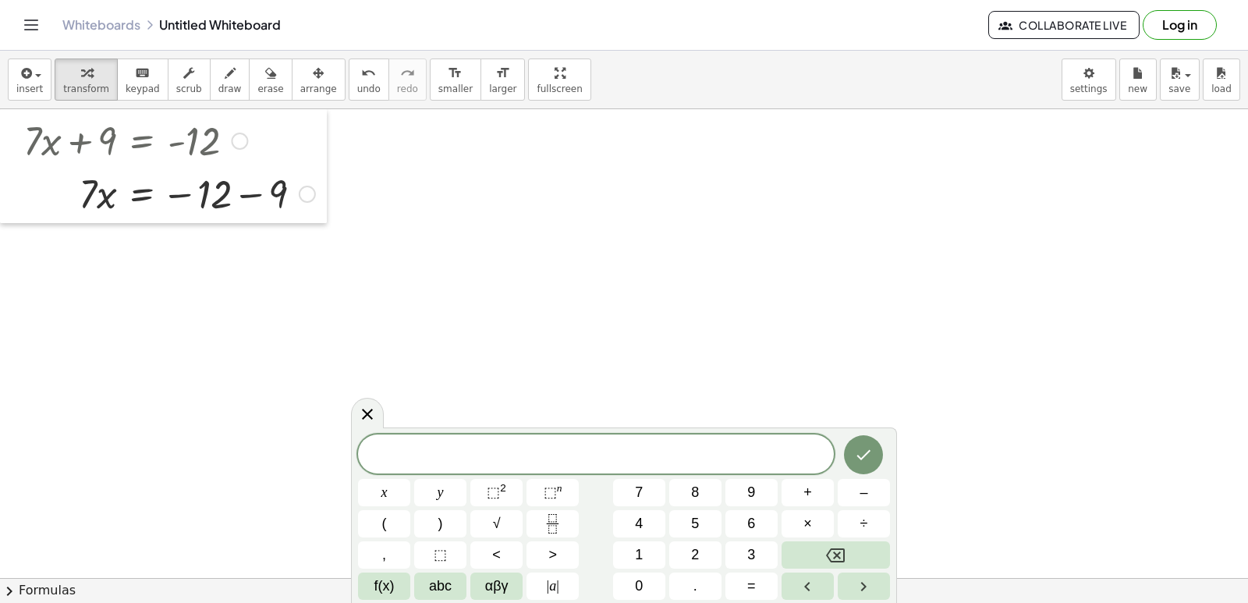
drag, startPoint x: 35, startPoint y: 150, endPoint x: 0, endPoint y: 126, distance: 42.6
click at [0, 126] on div at bounding box center [11, 166] width 23 height 114
click at [247, 197] on div at bounding box center [169, 192] width 307 height 53
drag, startPoint x: 87, startPoint y: 238, endPoint x: 206, endPoint y: 268, distance: 123.1
click at [204, 268] on div at bounding box center [169, 245] width 307 height 53
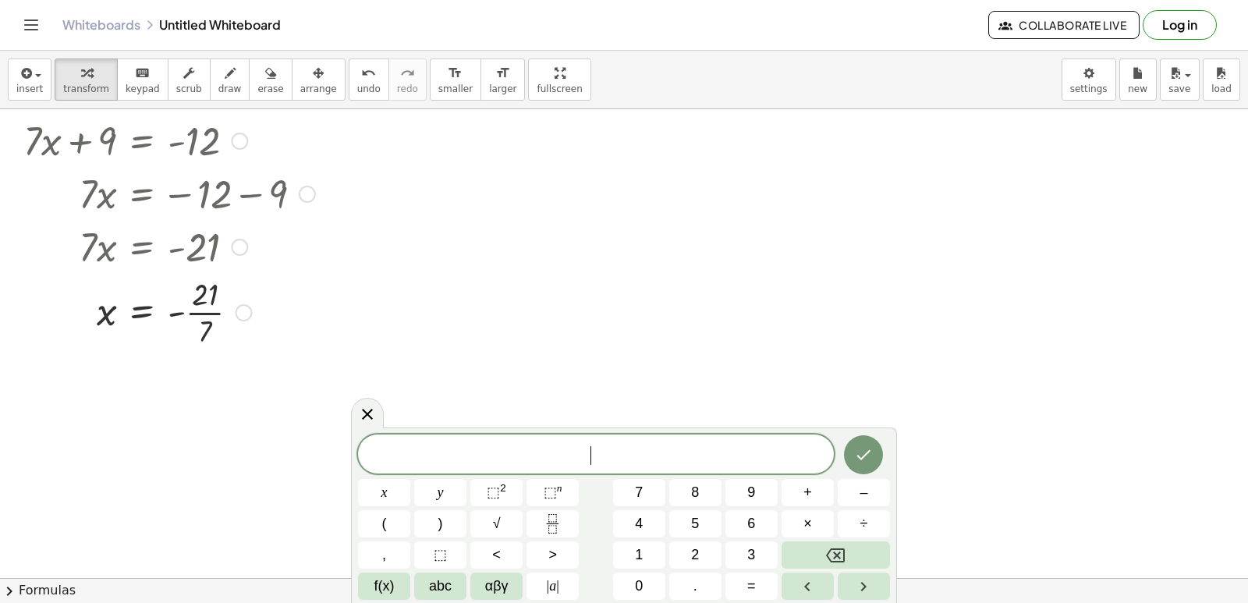
click at [202, 313] on div at bounding box center [169, 311] width 307 height 78
click at [694, 494] on span "8" at bounding box center [695, 492] width 8 height 21
click at [441, 482] on button "y" at bounding box center [440, 492] width 52 height 27
click at [853, 487] on button "–" at bounding box center [863, 492] width 52 height 27
click at [693, 517] on span "5" at bounding box center [695, 523] width 8 height 21
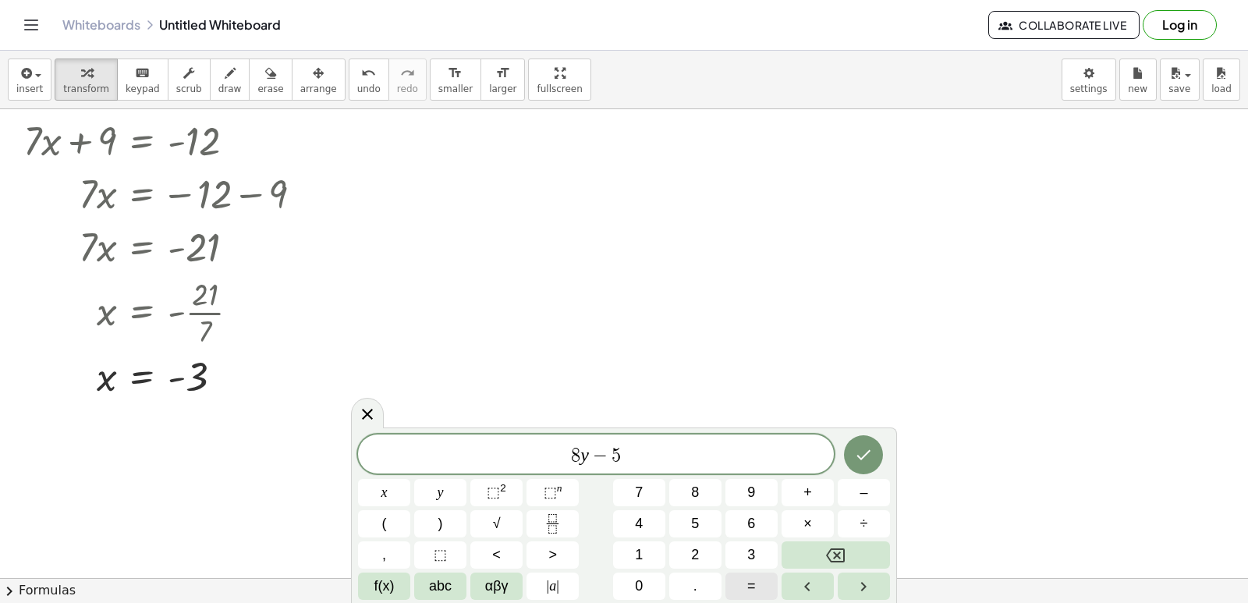
click at [746, 585] on button "=" at bounding box center [751, 585] width 52 height 27
click at [641, 555] on span "1" at bounding box center [639, 554] width 8 height 21
click at [873, 452] on icon "Done" at bounding box center [863, 454] width 19 height 19
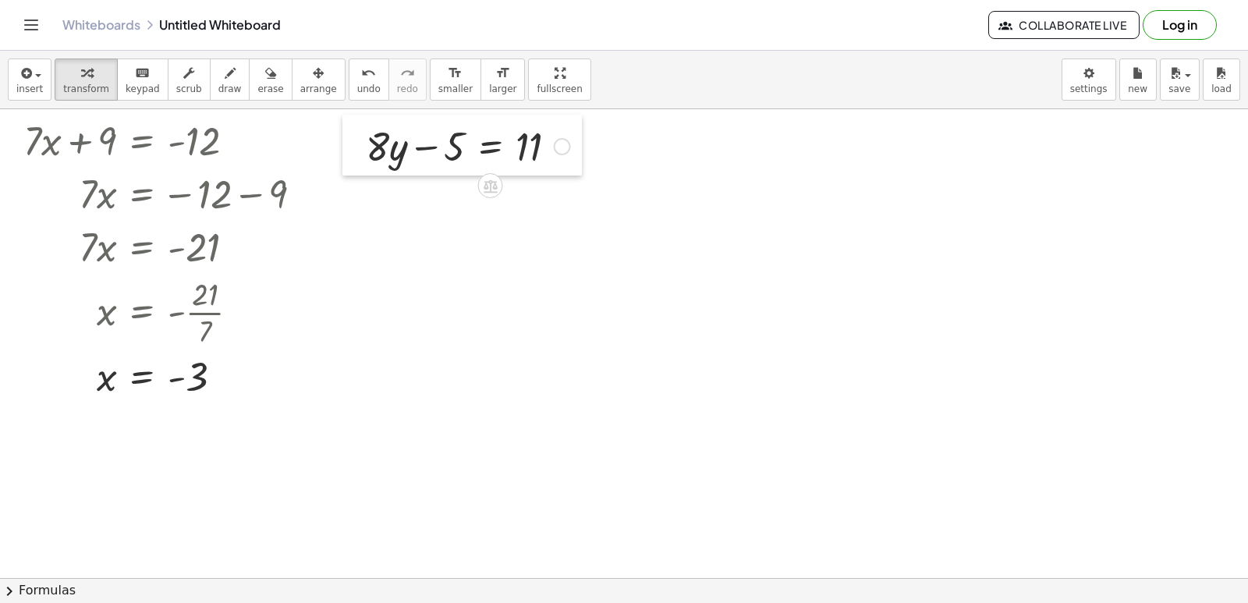
drag, startPoint x: 614, startPoint y: 424, endPoint x: 351, endPoint y: 163, distance: 370.5
click at [351, 163] on div at bounding box center [353, 145] width 23 height 61
drag, startPoint x: 360, startPoint y: 157, endPoint x: 360, endPoint y: 147, distance: 9.4
click at [360, 147] on div at bounding box center [353, 139] width 23 height 61
drag, startPoint x: 418, startPoint y: 147, endPoint x: 565, endPoint y: 161, distance: 147.3
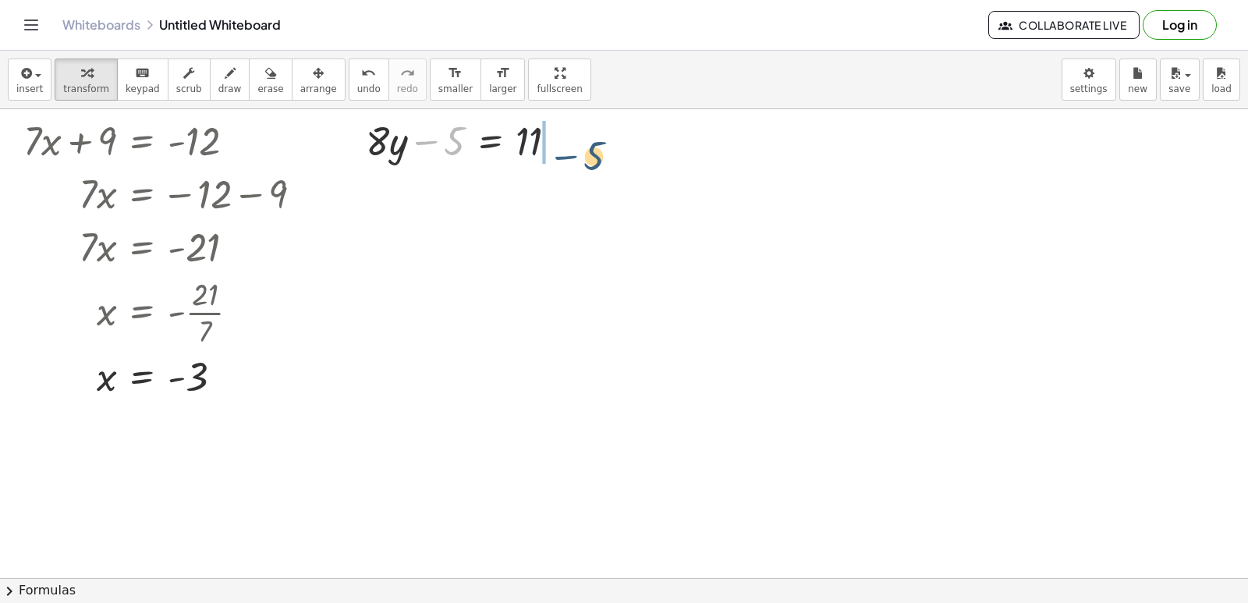
click at [563, 161] on div at bounding box center [468, 139] width 220 height 53
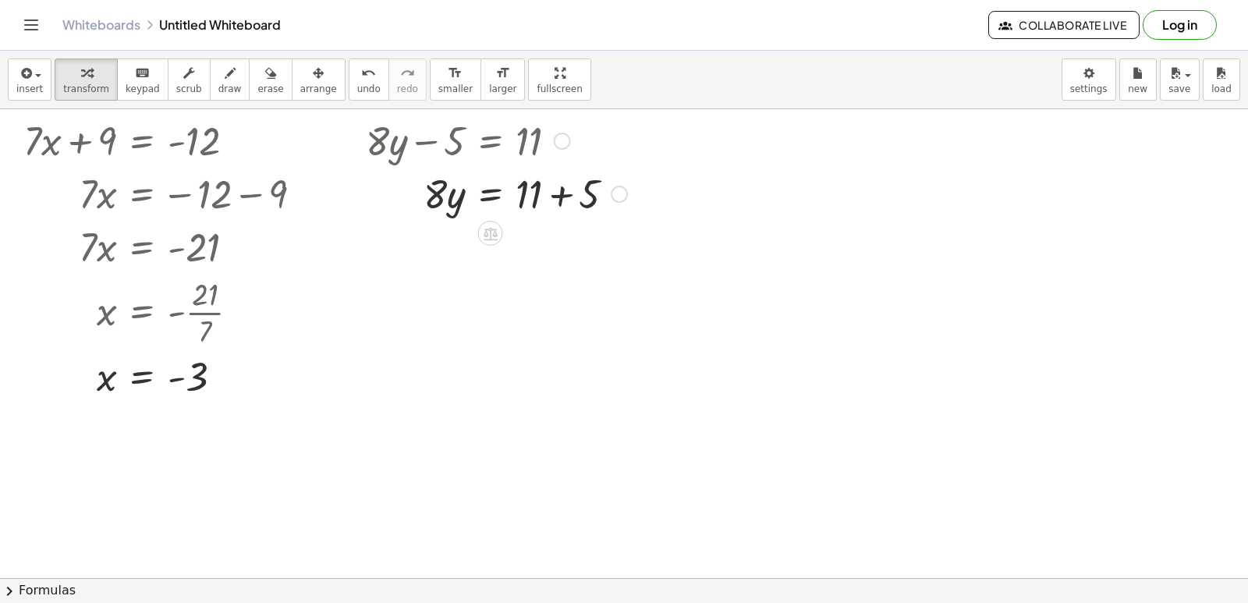
drag, startPoint x: 560, startPoint y: 195, endPoint x: 534, endPoint y: 207, distance: 28.6
click at [559, 195] on div at bounding box center [496, 192] width 277 height 53
drag, startPoint x: 435, startPoint y: 255, endPoint x: 554, endPoint y: 299, distance: 126.3
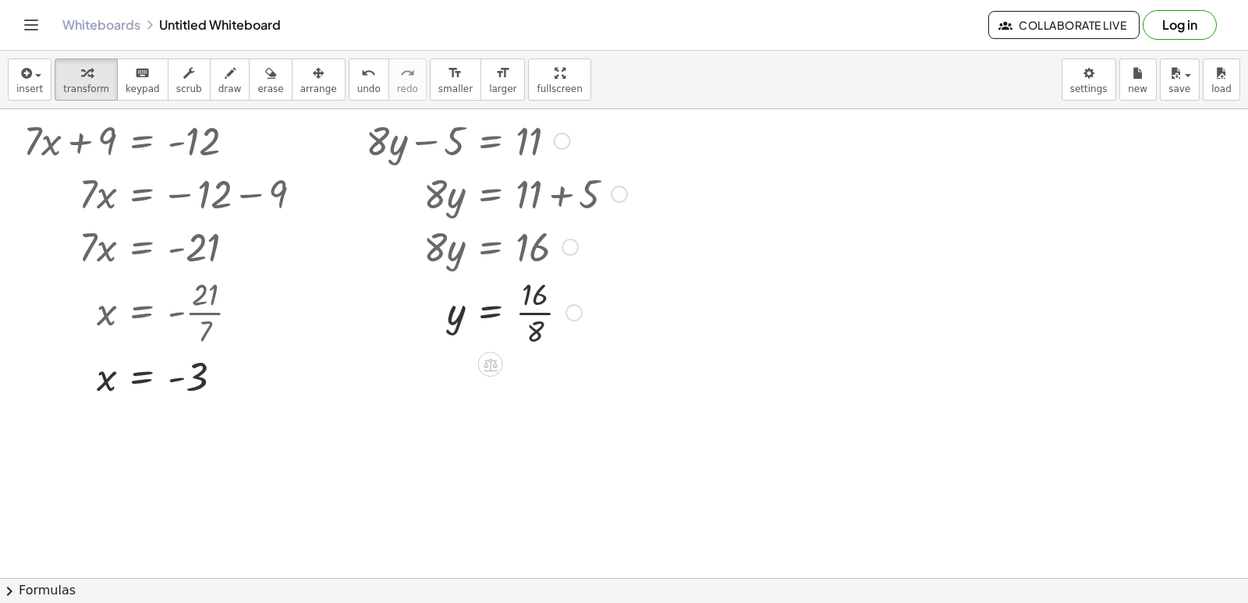
click at [527, 312] on div at bounding box center [496, 311] width 277 height 78
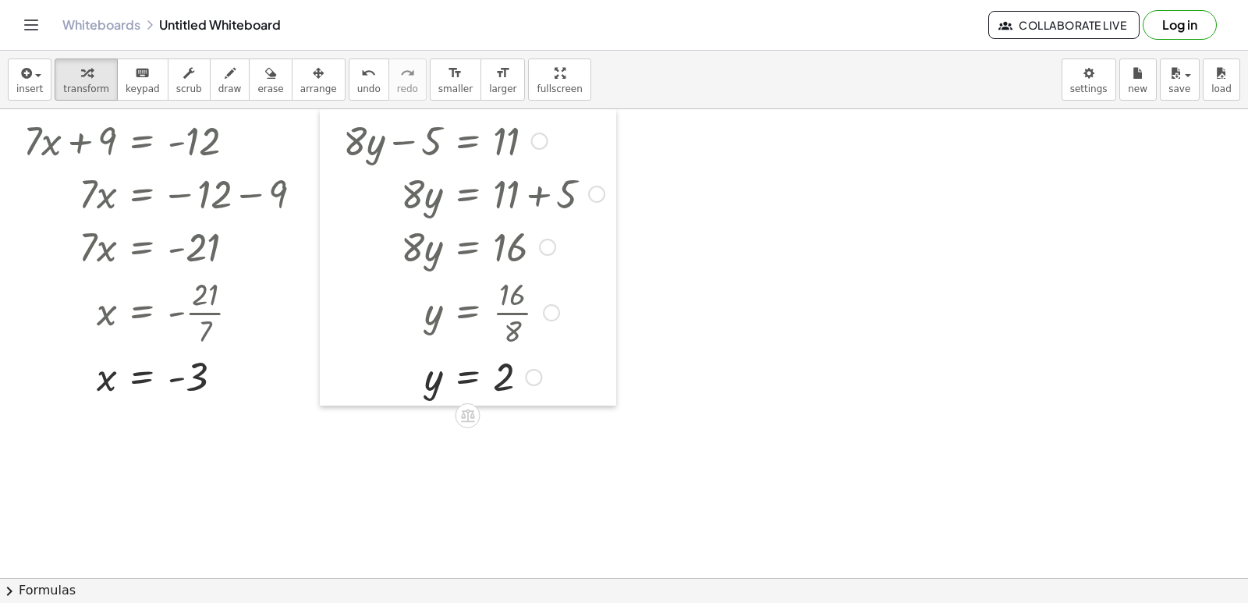
drag, startPoint x: 347, startPoint y: 167, endPoint x: 767, endPoint y: 371, distance: 467.3
click at [320, 148] on div at bounding box center [331, 257] width 23 height 296
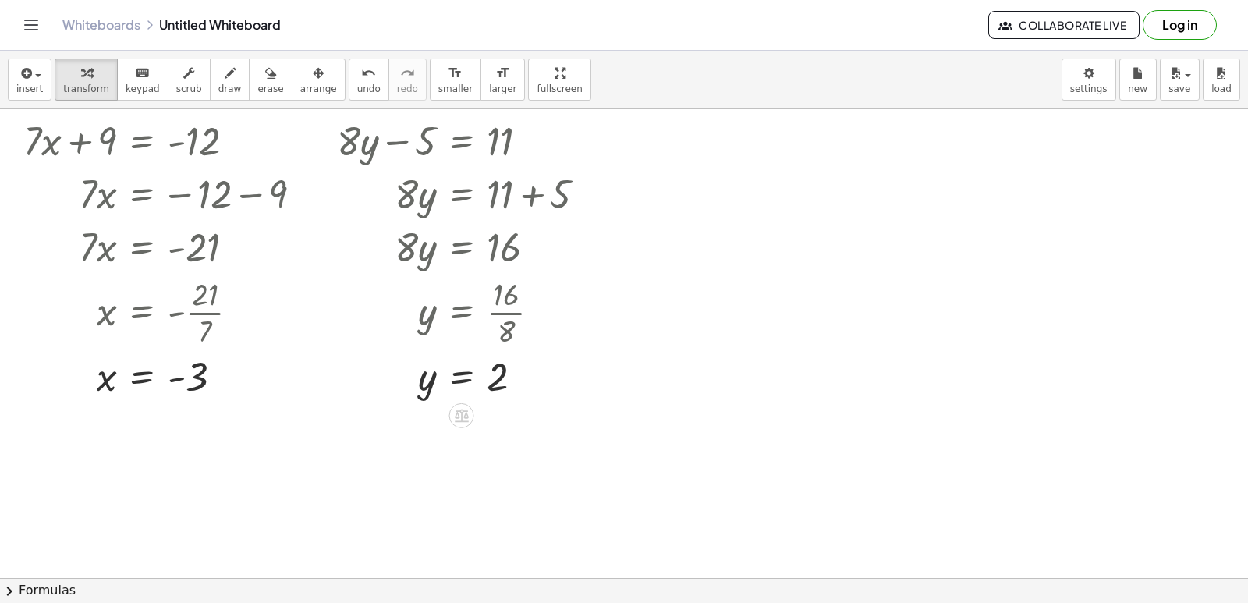
drag, startPoint x: 767, startPoint y: 371, endPoint x: 753, endPoint y: 374, distance: 14.2
click at [763, 371] on div at bounding box center [624, 577] width 1248 height 937
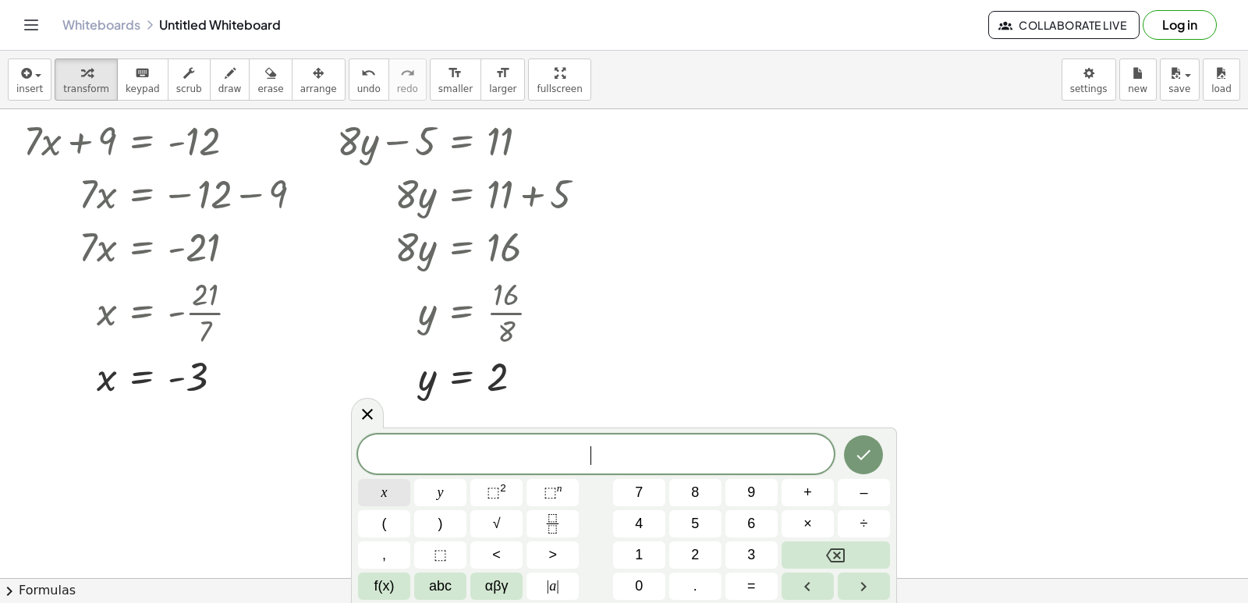
click at [388, 487] on button "x" at bounding box center [384, 492] width 52 height 27
click at [838, 562] on icon "Backspace" at bounding box center [835, 555] width 19 height 19
click at [641, 489] on button "7" at bounding box center [639, 492] width 52 height 27
click at [415, 501] on div "7 ​ x y ⬚ 2 ⬚ n 7 8 9 + – ( ) √ 4 5 6 × ÷ , ⬚ < > 1 2 3 f(x) abc αβγ | a | 0 . =" at bounding box center [624, 516] width 532 height 165
click at [858, 486] on button "–" at bounding box center [863, 492] width 52 height 27
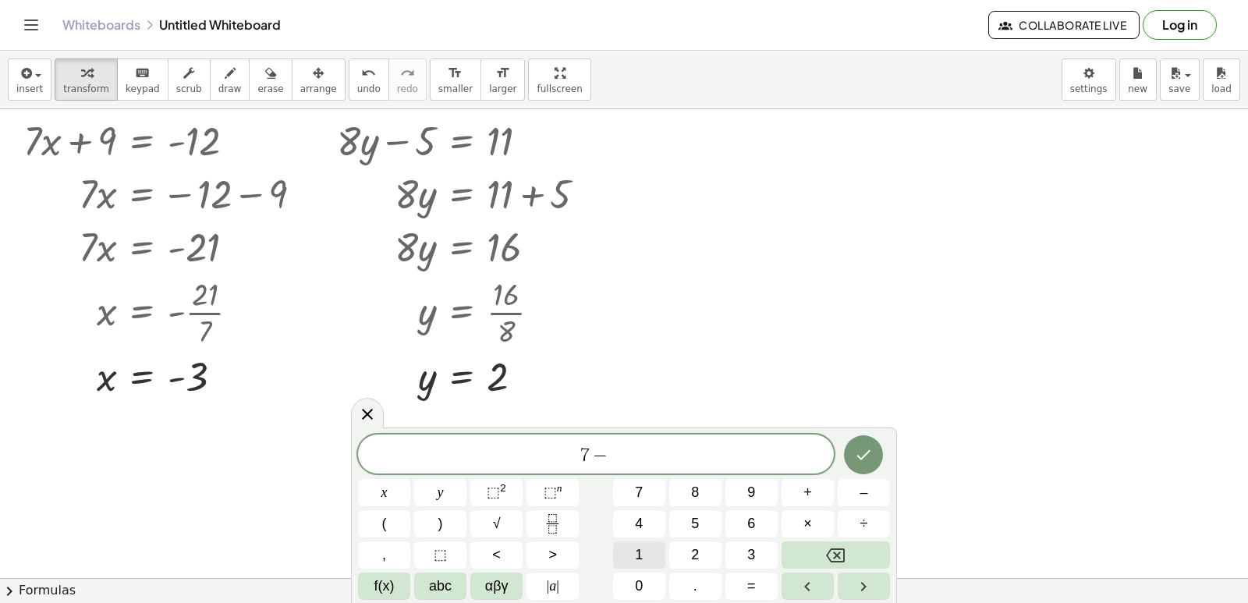
click at [639, 555] on span "1" at bounding box center [639, 554] width 8 height 21
click at [747, 587] on span "=" at bounding box center [751, 585] width 9 height 21
click at [859, 547] on button "Backspace" at bounding box center [835, 554] width 108 height 27
click at [859, 549] on button "Backspace" at bounding box center [835, 554] width 108 height 27
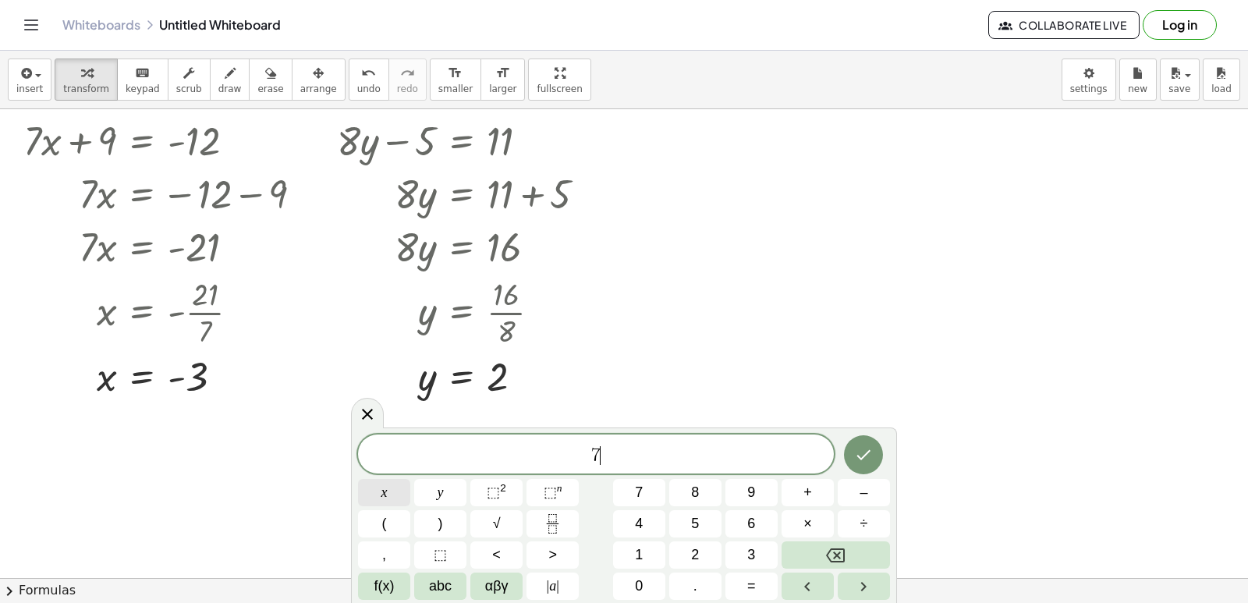
click at [385, 481] on button "x" at bounding box center [384, 492] width 52 height 27
click at [852, 494] on button "–" at bounding box center [863, 492] width 52 height 27
click at [639, 558] on button "1" at bounding box center [639, 554] width 52 height 27
click at [742, 583] on button "=" at bounding box center [751, 585] width 52 height 27
click at [638, 547] on span "1" at bounding box center [639, 554] width 8 height 21
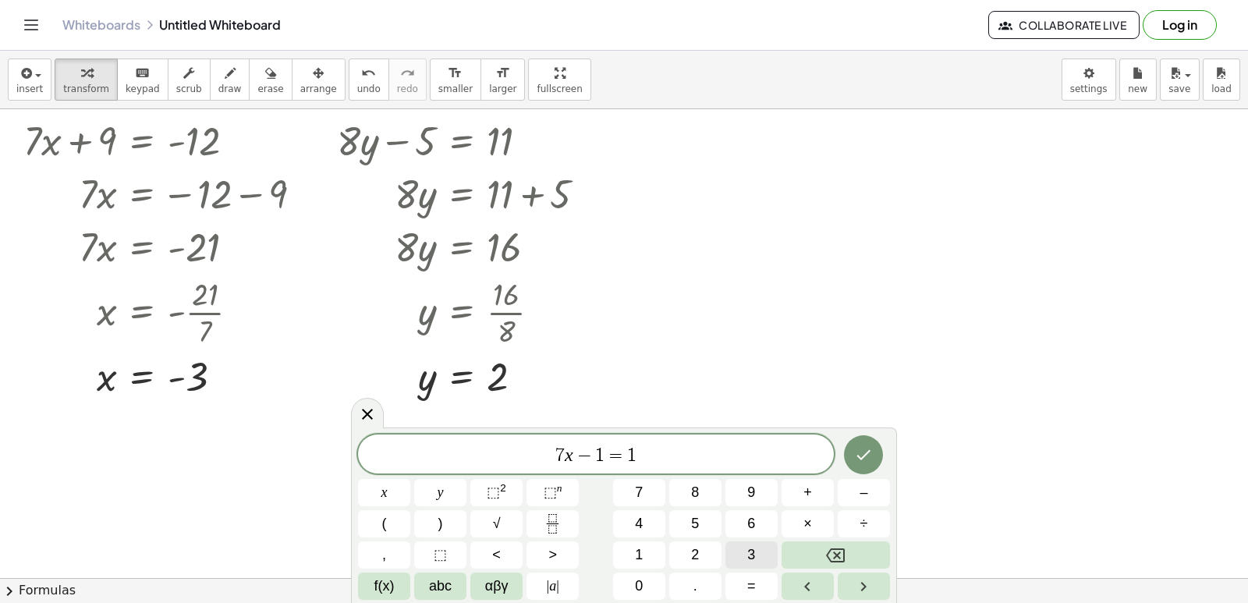
click at [758, 552] on button "3" at bounding box center [751, 554] width 52 height 27
click at [867, 459] on icon "Done" at bounding box center [863, 454] width 19 height 19
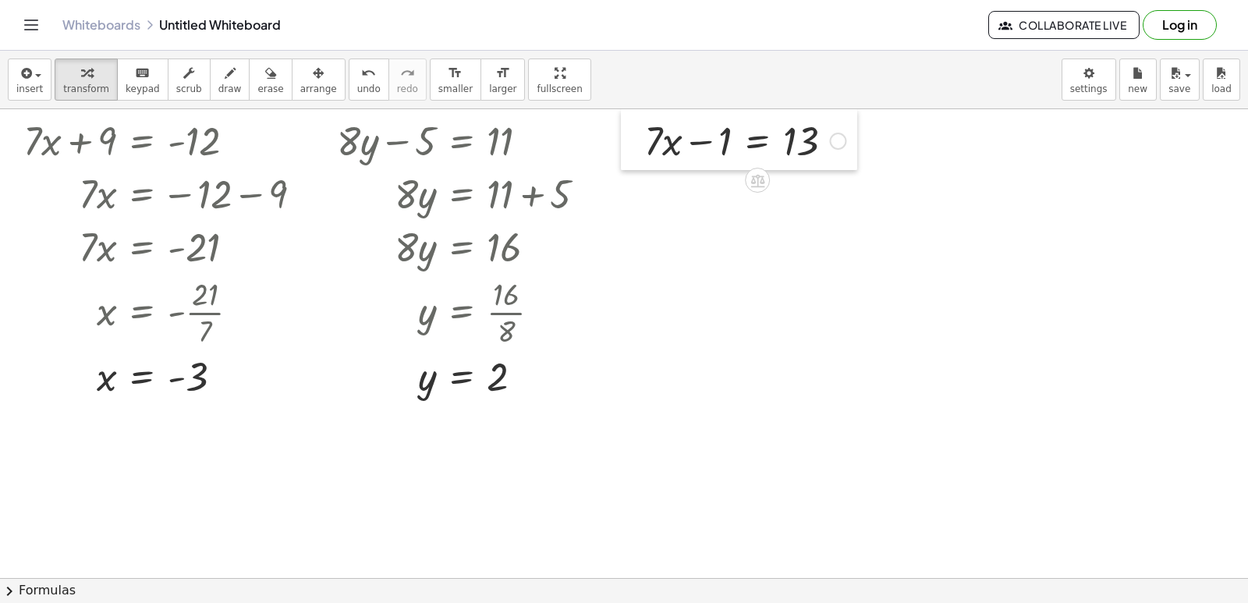
drag, startPoint x: 779, startPoint y: 405, endPoint x: 637, endPoint y: 134, distance: 305.5
click at [637, 134] on div at bounding box center [632, 139] width 23 height 61
drag, startPoint x: 697, startPoint y: 143, endPoint x: 836, endPoint y: 154, distance: 139.2
click at [836, 154] on div at bounding box center [744, 139] width 217 height 53
click at [838, 190] on div at bounding box center [769, 192] width 267 height 53
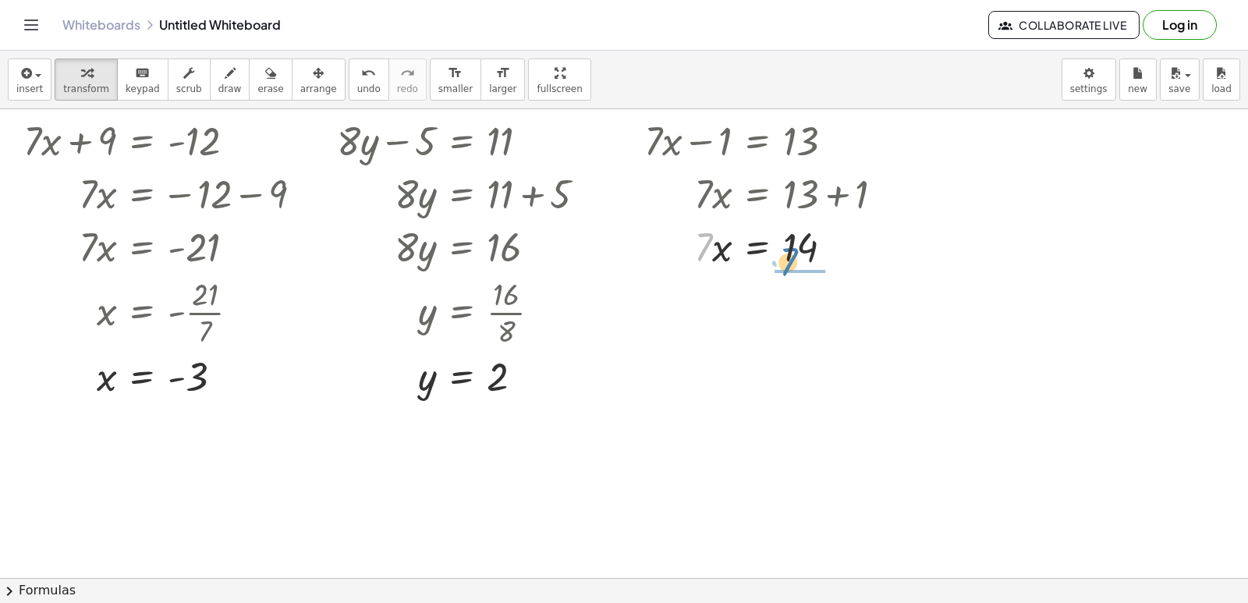
drag, startPoint x: 696, startPoint y: 253, endPoint x: 794, endPoint y: 277, distance: 100.2
click at [798, 312] on div at bounding box center [769, 311] width 267 height 78
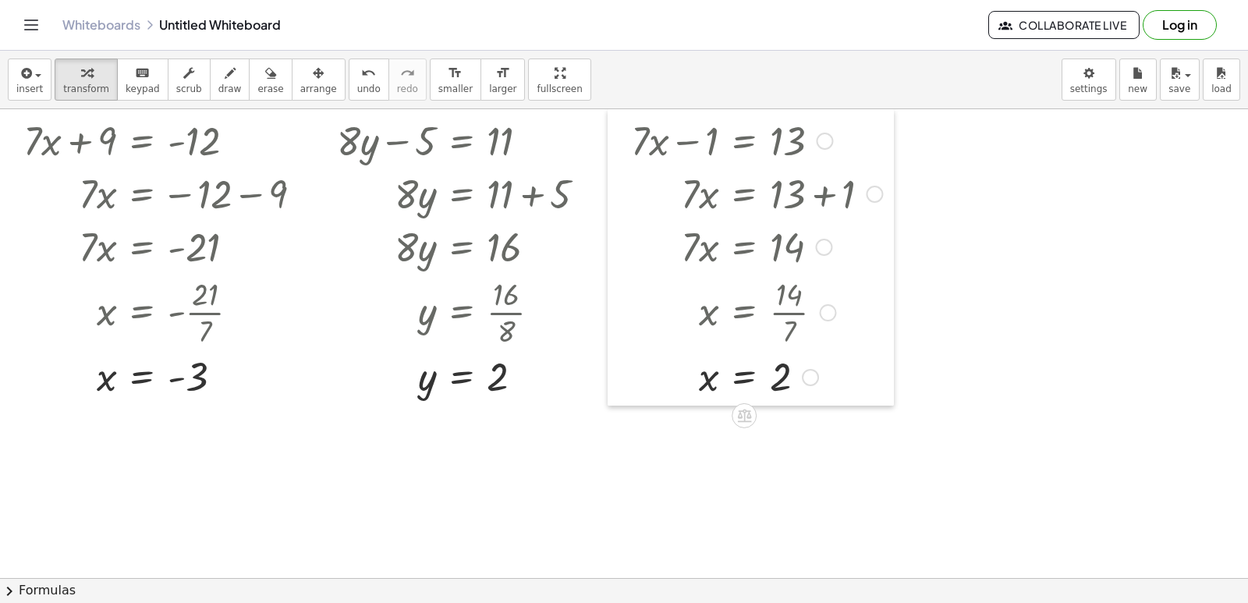
drag, startPoint x: 630, startPoint y: 154, endPoint x: 617, endPoint y: 134, distance: 23.6
click at [617, 134] on div at bounding box center [618, 257] width 23 height 296
drag, startPoint x: 952, startPoint y: 381, endPoint x: 932, endPoint y: 438, distance: 61.2
click at [953, 380] on div at bounding box center [624, 577] width 1248 height 937
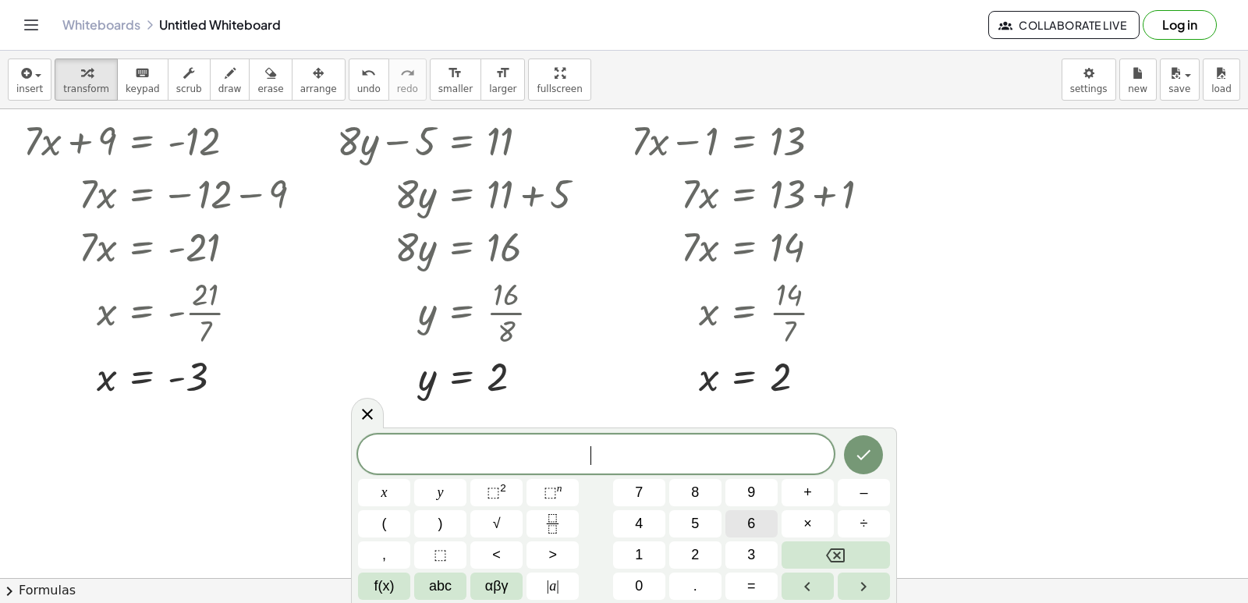
click at [745, 524] on button "6" at bounding box center [751, 523] width 52 height 27
click at [504, 493] on div "6 ​ x y ⬚ 2 ⬚ n 7 8 9 + – ( ) √ 4 5 6 × ÷ , ⬚ < > 1 2 3 f(x) abc αβγ | a | 0 . =" at bounding box center [624, 516] width 532 height 165
click at [456, 483] on button "y" at bounding box center [440, 492] width 52 height 27
click at [848, 488] on button "–" at bounding box center [863, 492] width 52 height 27
click at [642, 485] on span "7" at bounding box center [639, 492] width 8 height 21
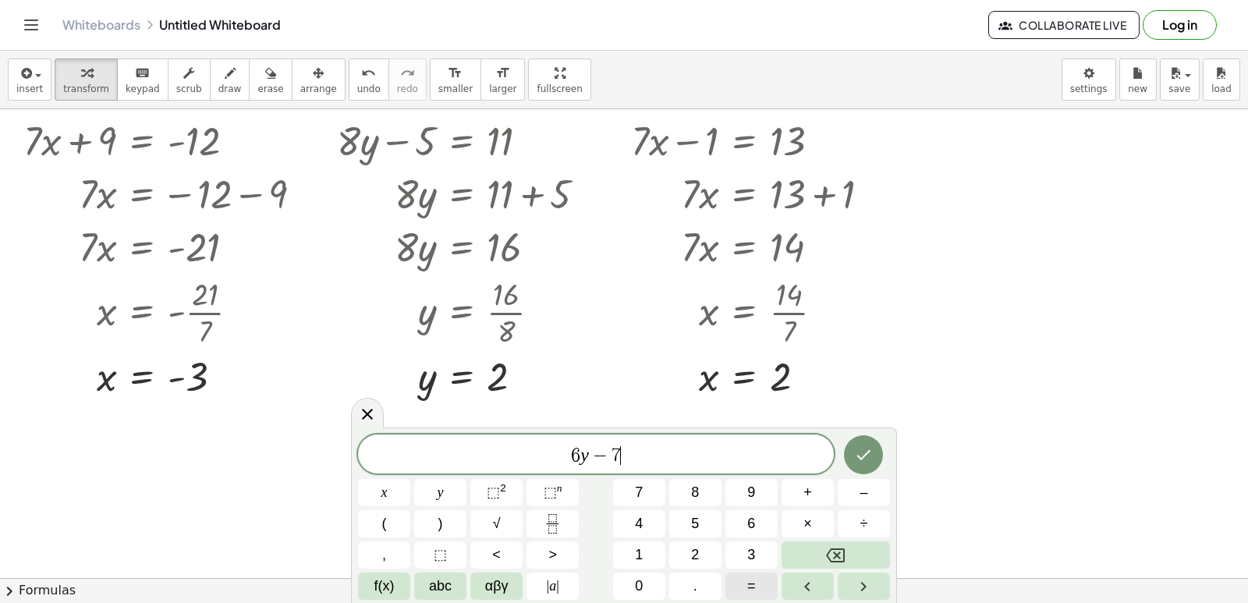
click at [751, 583] on span "=" at bounding box center [751, 585] width 9 height 21
click at [706, 548] on button "2" at bounding box center [695, 554] width 52 height 27
click at [748, 483] on span "9" at bounding box center [751, 492] width 8 height 21
click at [869, 457] on icon "Done" at bounding box center [863, 454] width 19 height 19
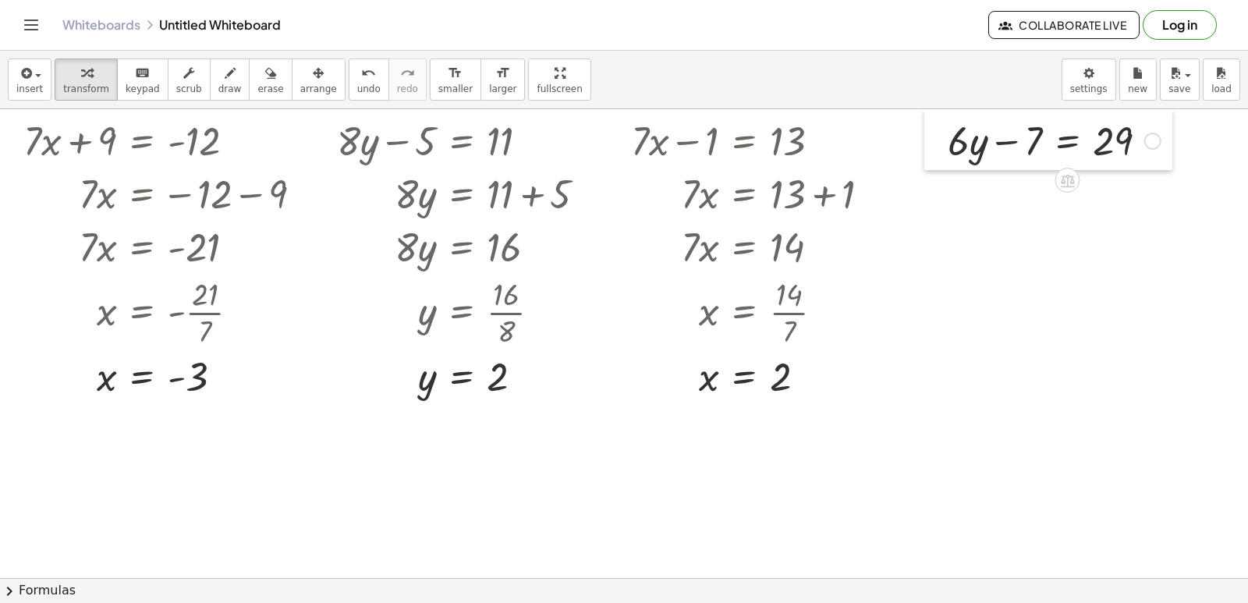
drag, startPoint x: 966, startPoint y: 425, endPoint x: 937, endPoint y: 137, distance: 289.2
click at [937, 137] on div at bounding box center [935, 139] width 23 height 61
drag, startPoint x: 1001, startPoint y: 143, endPoint x: 1145, endPoint y: 155, distance: 144.8
click at [1145, 155] on div at bounding box center [1054, 139] width 228 height 53
click at [1150, 192] on div at bounding box center [1081, 192] width 282 height 53
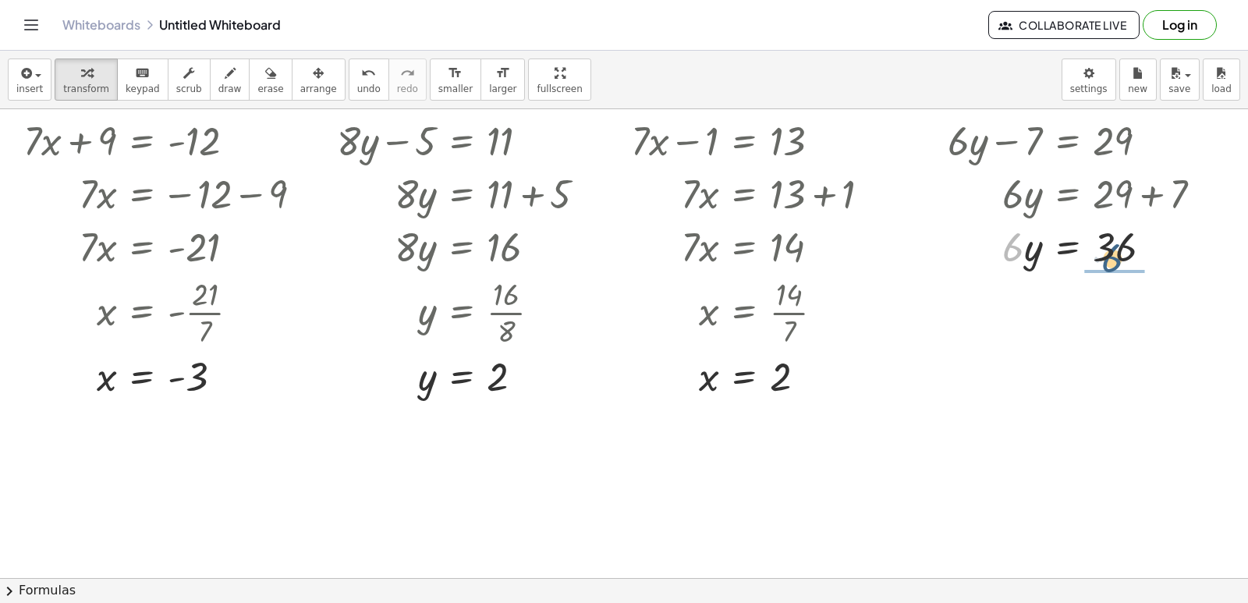
drag, startPoint x: 1018, startPoint y: 243, endPoint x: 1117, endPoint y: 267, distance: 101.0
click at [1124, 262] on div at bounding box center [1081, 245] width 282 height 53
click at [1100, 313] on div at bounding box center [1081, 311] width 282 height 78
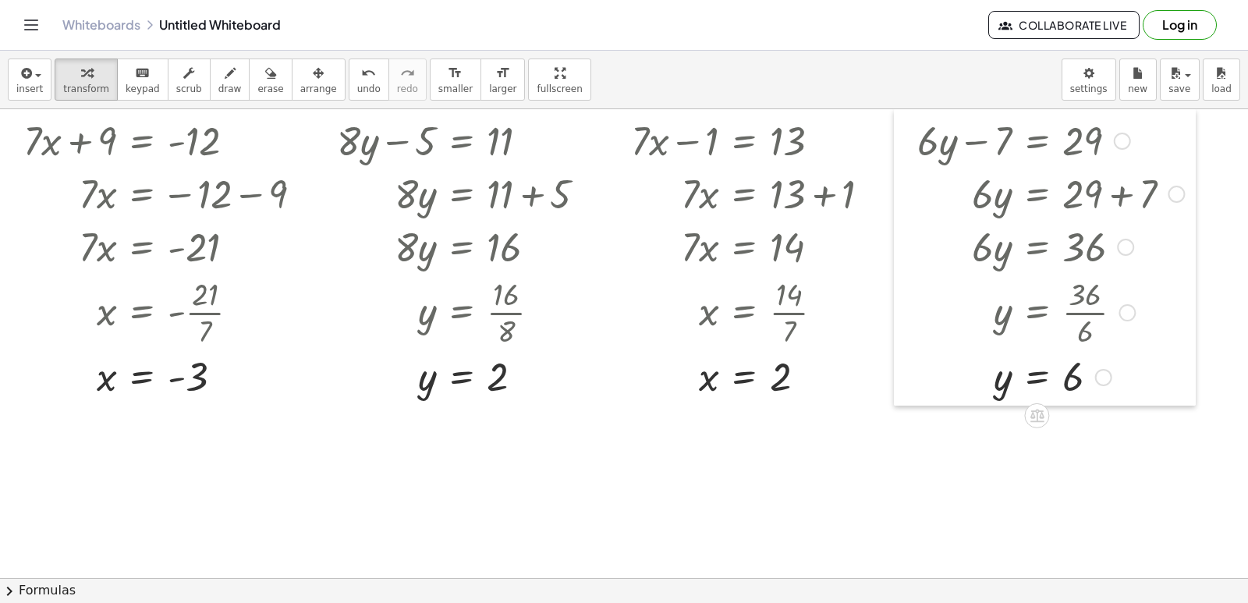
drag, startPoint x: 936, startPoint y: 175, endPoint x: 905, endPoint y: 174, distance: 30.4
click at [905, 174] on div at bounding box center [905, 257] width 23 height 296
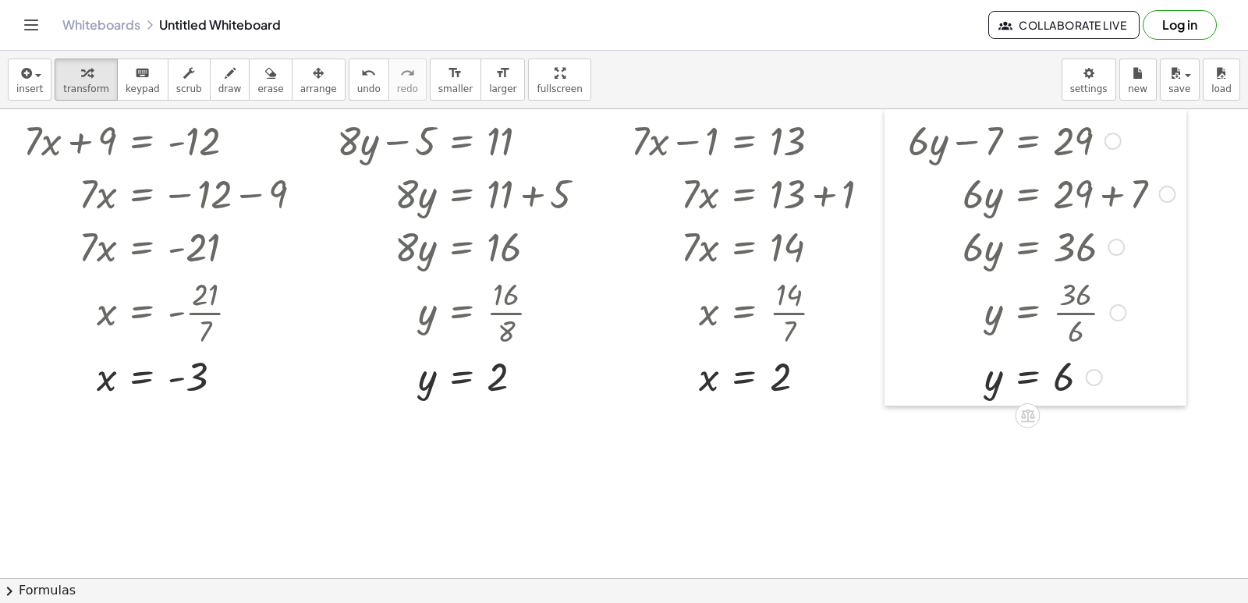
drag, startPoint x: 907, startPoint y: 175, endPoint x: 897, endPoint y: 173, distance: 9.6
click at [897, 173] on div at bounding box center [895, 257] width 23 height 296
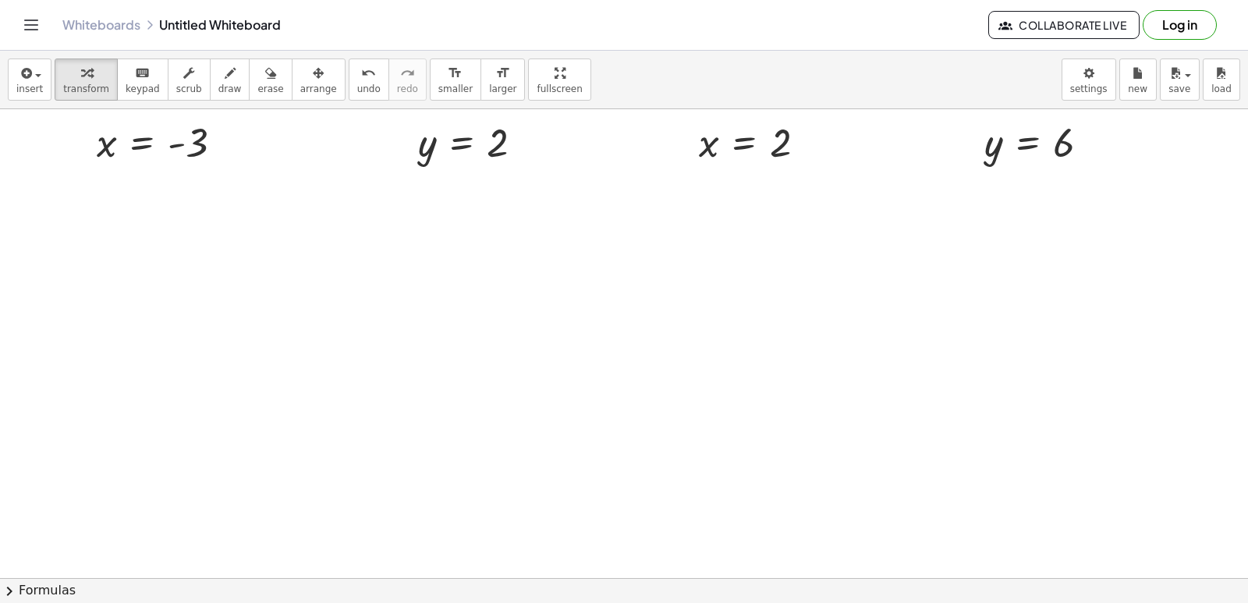
scroll to position [312, 0]
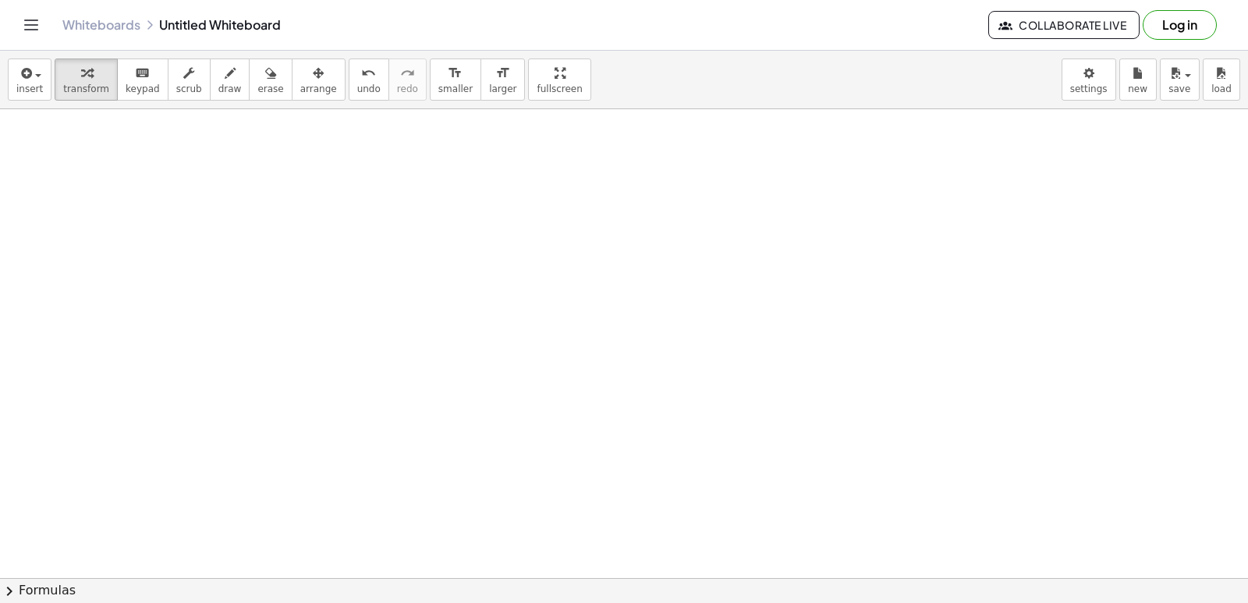
click at [589, 291] on div at bounding box center [624, 265] width 1248 height 937
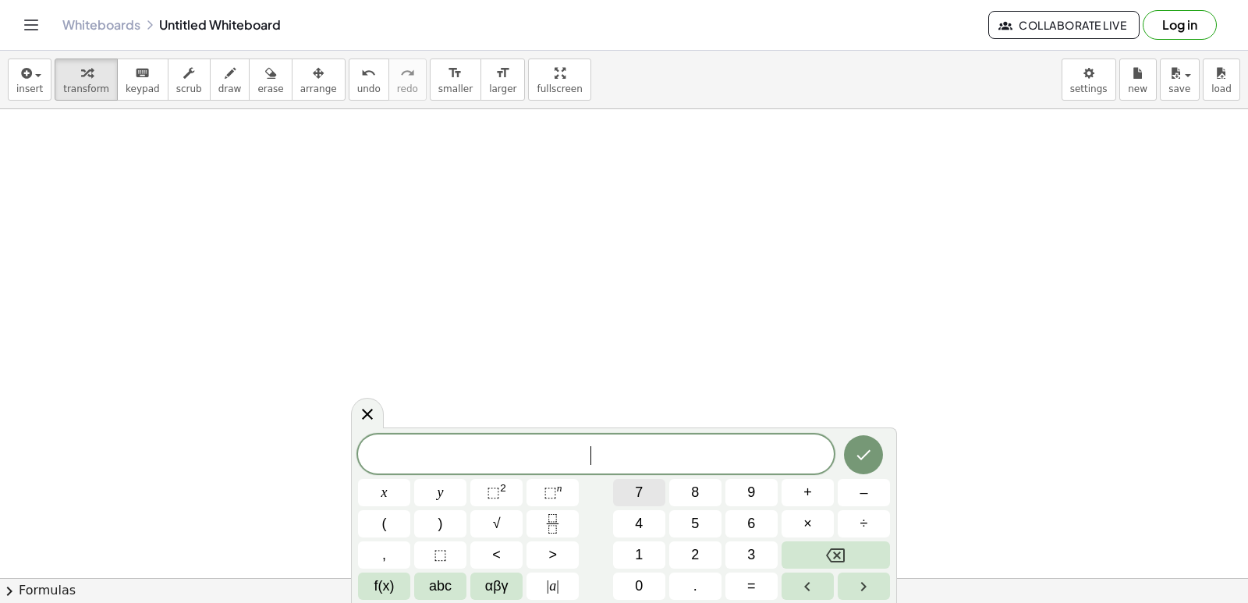
click at [650, 492] on button "7" at bounding box center [639, 492] width 52 height 27
click at [391, 490] on button "x" at bounding box center [384, 492] width 52 height 27
click at [781, 501] on button "+" at bounding box center [807, 492] width 52 height 27
click at [632, 556] on button "1" at bounding box center [639, 554] width 52 height 27
click at [657, 586] on button "0" at bounding box center [639, 585] width 52 height 27
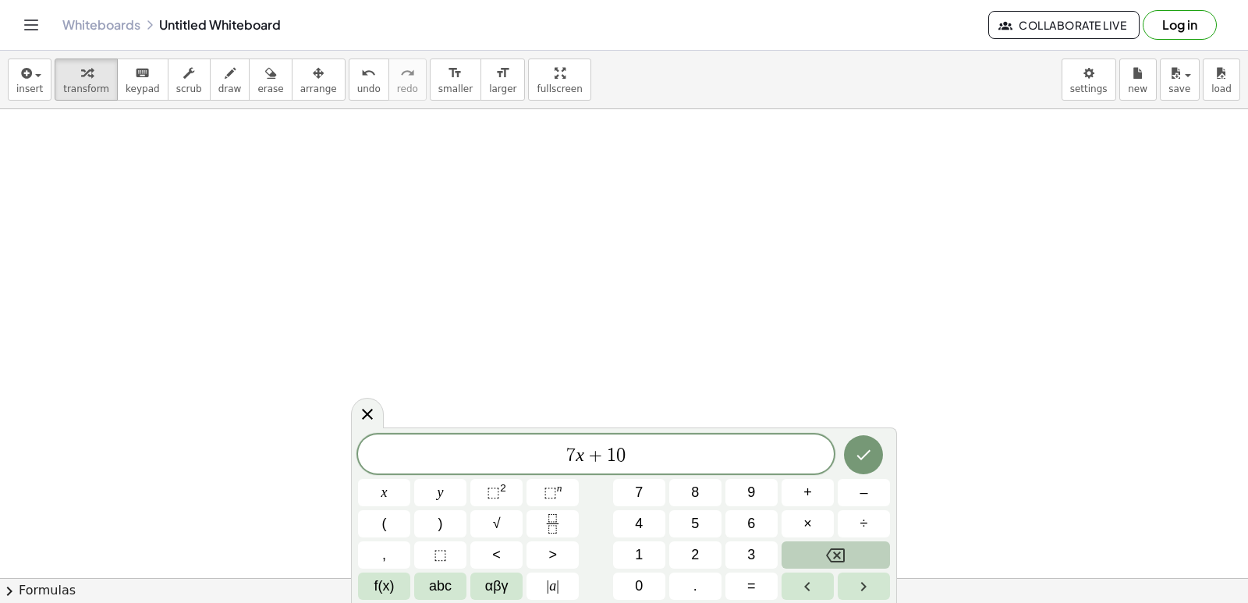
click at [844, 554] on icon "Backspace" at bounding box center [835, 555] width 19 height 14
click at [446, 490] on button "y" at bounding box center [440, 492] width 52 height 27
click at [742, 591] on button "=" at bounding box center [751, 585] width 52 height 27
click at [635, 556] on span "1" at bounding box center [639, 554] width 8 height 21
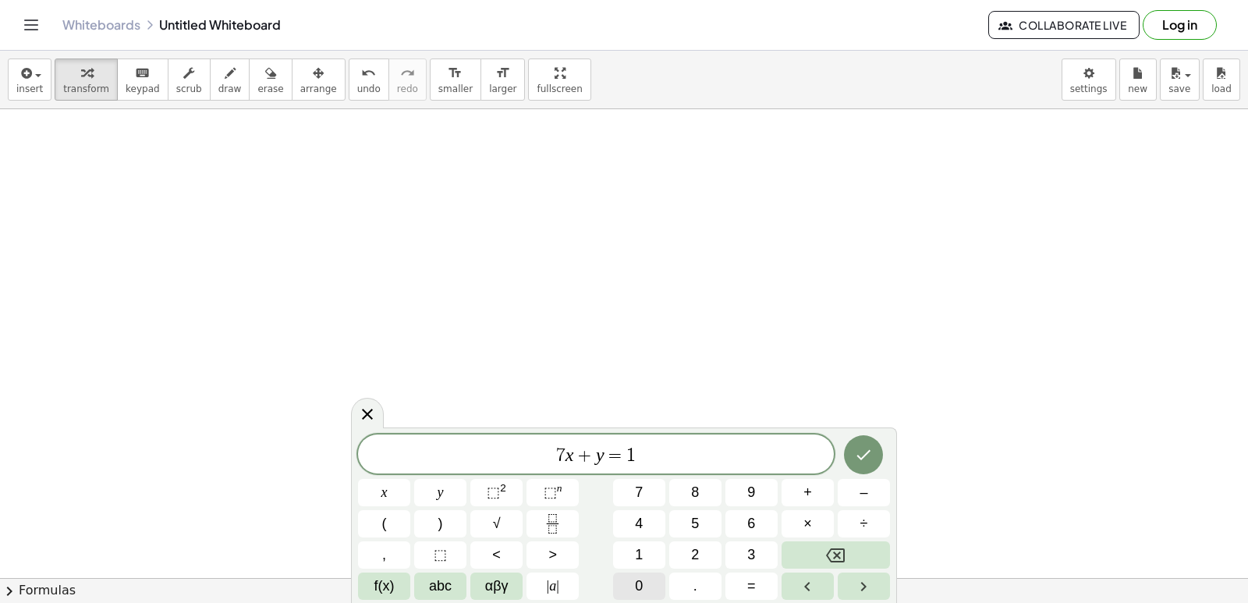
click at [646, 581] on button "0" at bounding box center [639, 585] width 52 height 27
click at [862, 451] on icon "Done" at bounding box center [863, 454] width 19 height 19
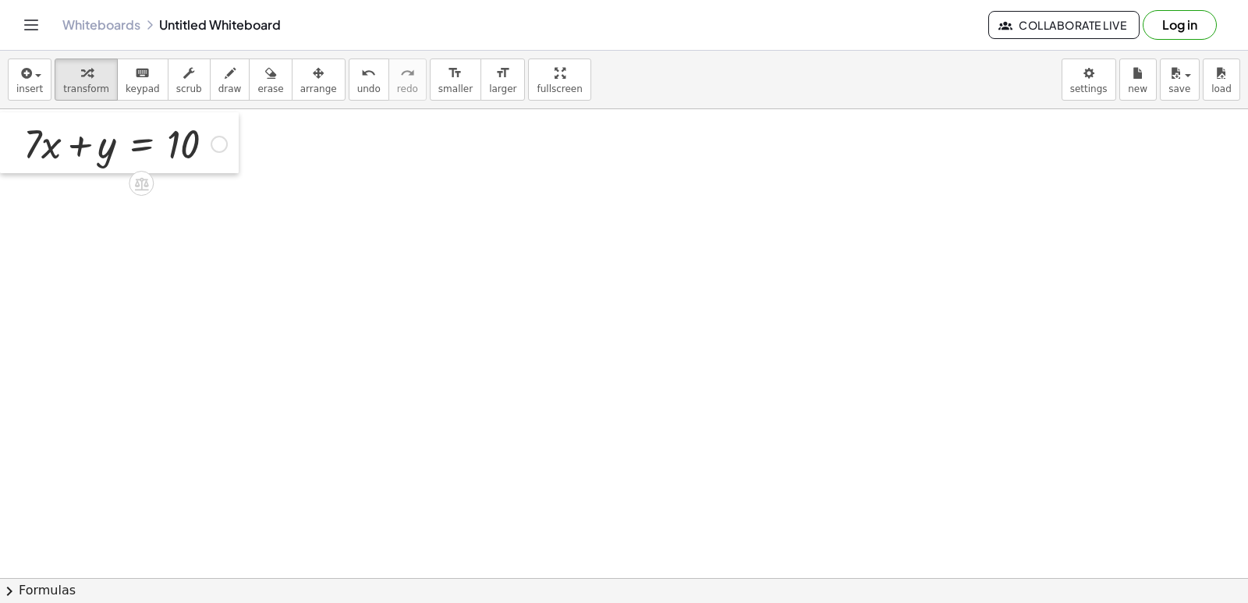
drag, startPoint x: 592, startPoint y: 331, endPoint x: 2, endPoint y: 152, distance: 616.9
click at [2, 152] on div at bounding box center [11, 142] width 23 height 61
drag, startPoint x: 32, startPoint y: 139, endPoint x: 208, endPoint y: 139, distance: 176.2
click at [208, 139] on div at bounding box center [125, 141] width 219 height 53
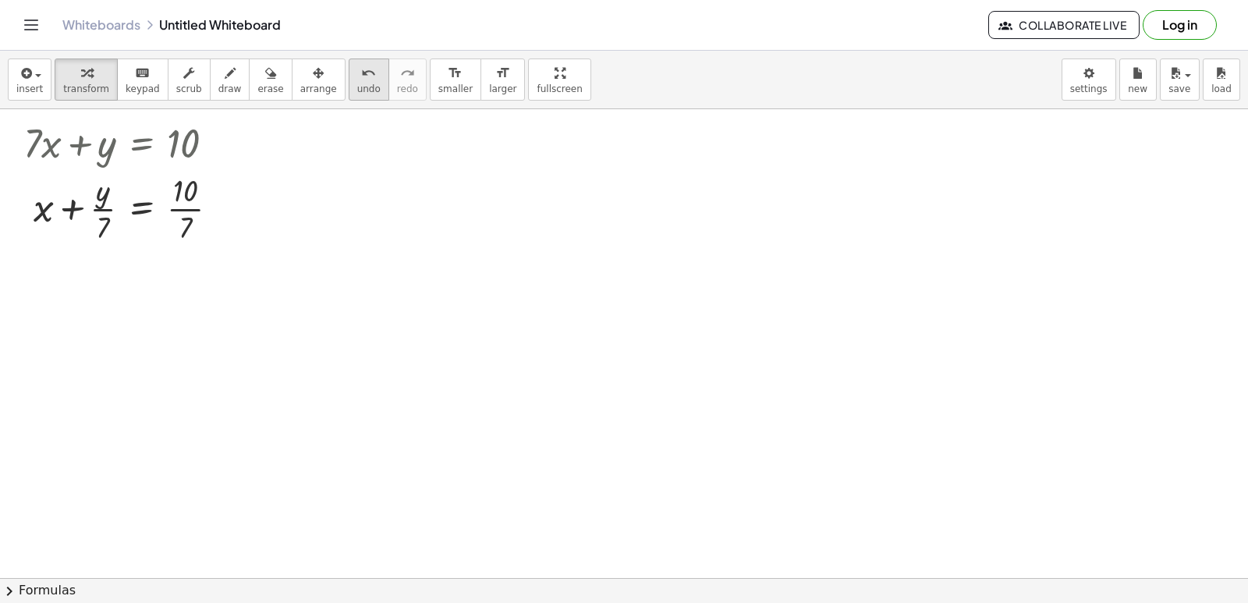
click at [357, 83] on span "undo" at bounding box center [368, 88] width 23 height 11
click at [44, 150] on div at bounding box center [125, 141] width 219 height 53
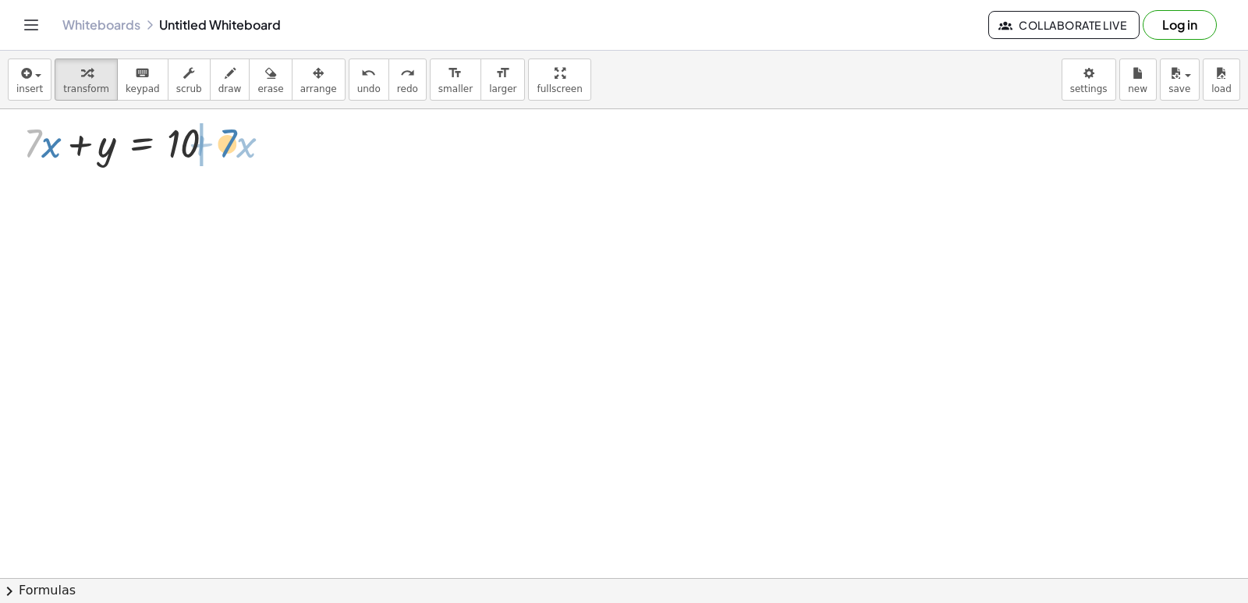
drag, startPoint x: 37, startPoint y: 146, endPoint x: 232, endPoint y: 146, distance: 194.9
click at [232, 146] on div at bounding box center [125, 141] width 219 height 53
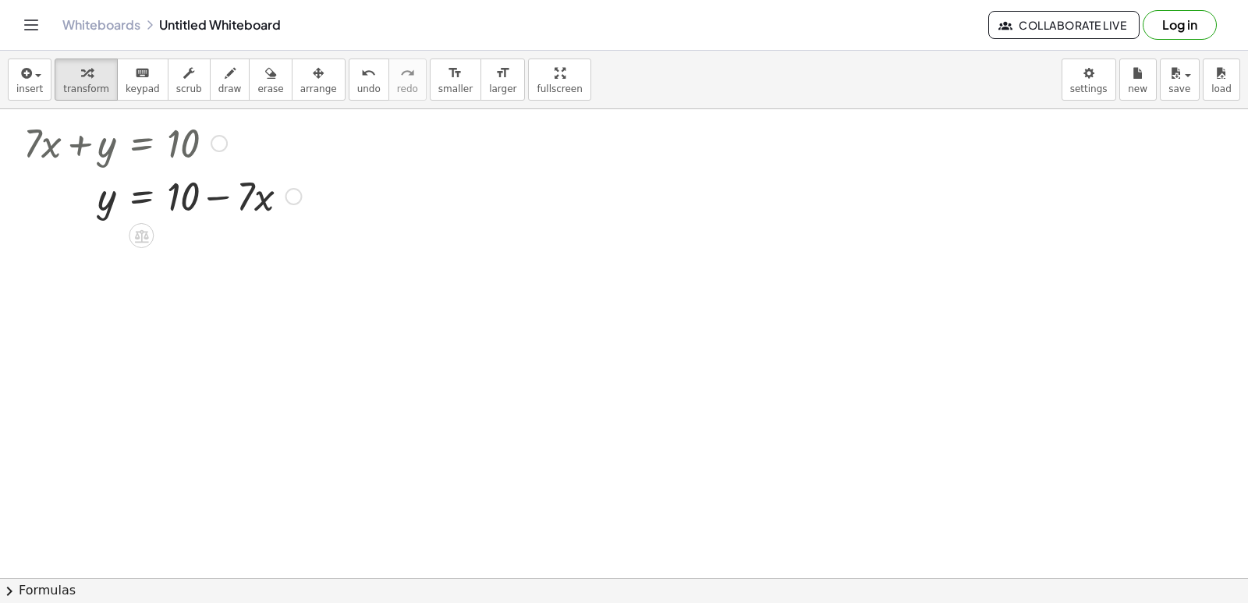
click at [221, 196] on div at bounding box center [162, 194] width 293 height 53
click at [402, 104] on div "insert select one: Math Expression Function Text Youtube Video Graphing Geometr…" at bounding box center [624, 327] width 1248 height 552
drag, startPoint x: 438, startPoint y: 269, endPoint x: 447, endPoint y: 278, distance: 12.1
click at [439, 271] on div at bounding box center [624, 265] width 1248 height 937
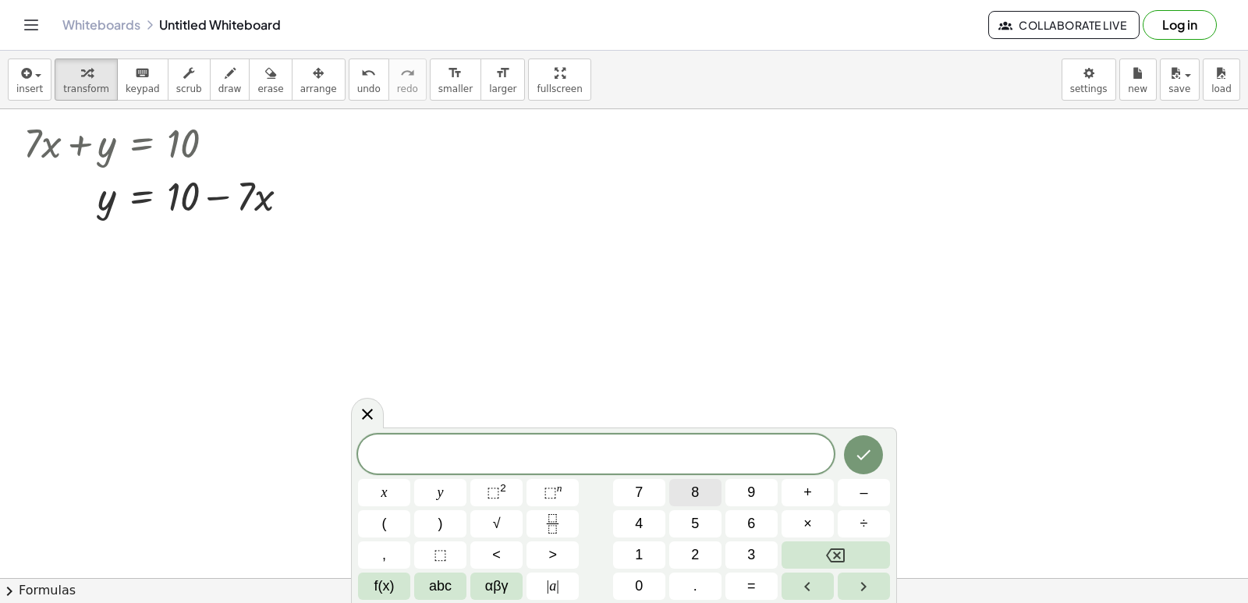
click at [706, 484] on button "8" at bounding box center [695, 492] width 52 height 27
click at [443, 493] on span "y" at bounding box center [440, 492] width 6 height 21
click at [797, 496] on button "+" at bounding box center [807, 492] width 52 height 27
click at [402, 491] on button "x" at bounding box center [384, 492] width 52 height 27
click at [739, 582] on button "=" at bounding box center [751, 585] width 52 height 27
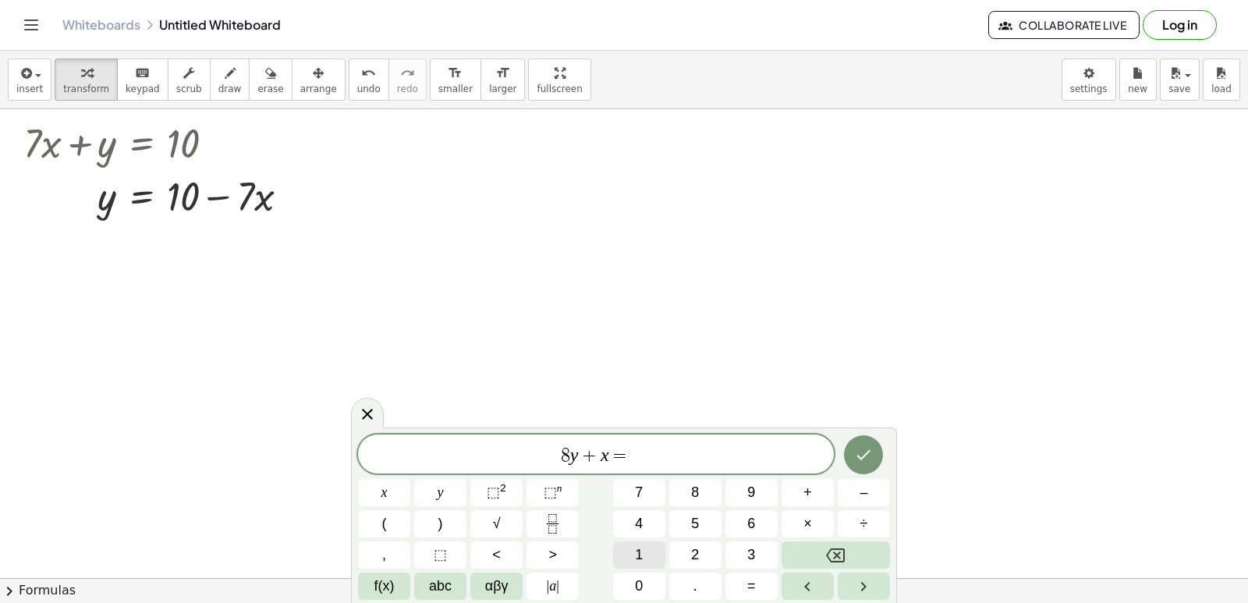
click at [644, 551] on button "1" at bounding box center [639, 554] width 52 height 27
click at [703, 521] on button "5" at bounding box center [695, 523] width 52 height 27
click at [862, 460] on icon "Done" at bounding box center [863, 454] width 19 height 19
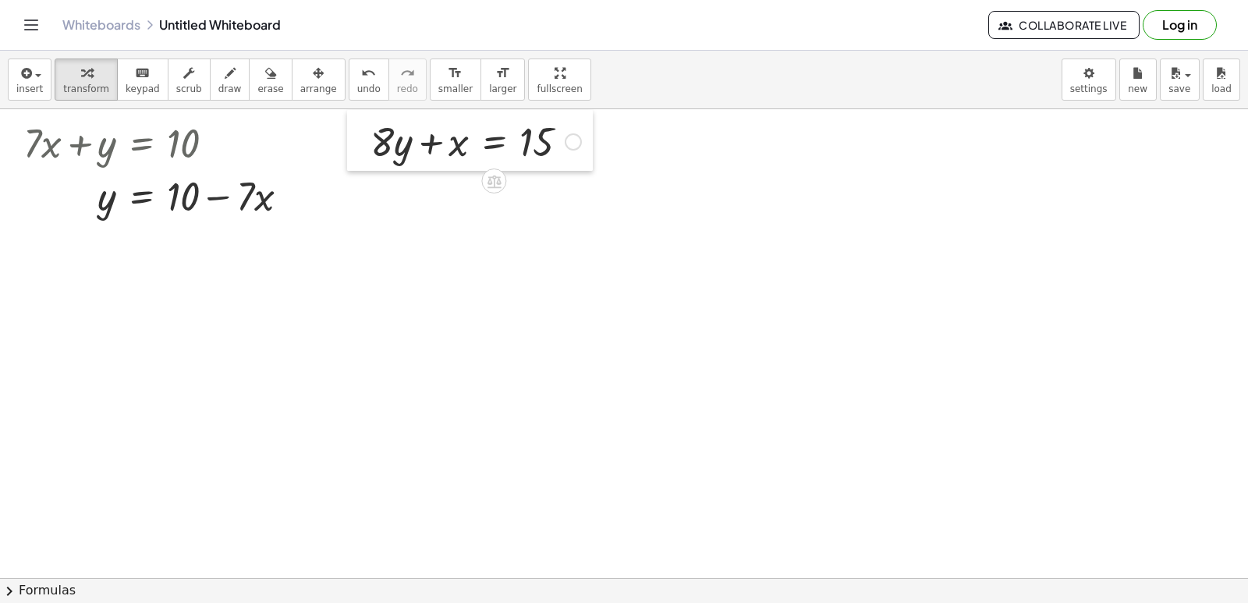
drag, startPoint x: 447, startPoint y: 325, endPoint x: 355, endPoint y: 165, distance: 185.1
click at [355, 165] on div at bounding box center [358, 140] width 23 height 61
click at [388, 147] on div at bounding box center [476, 140] width 226 height 53
drag, startPoint x: 388, startPoint y: 147, endPoint x: 597, endPoint y: 156, distance: 209.9
click at [566, 194] on div at bounding box center [515, 193] width 304 height 53
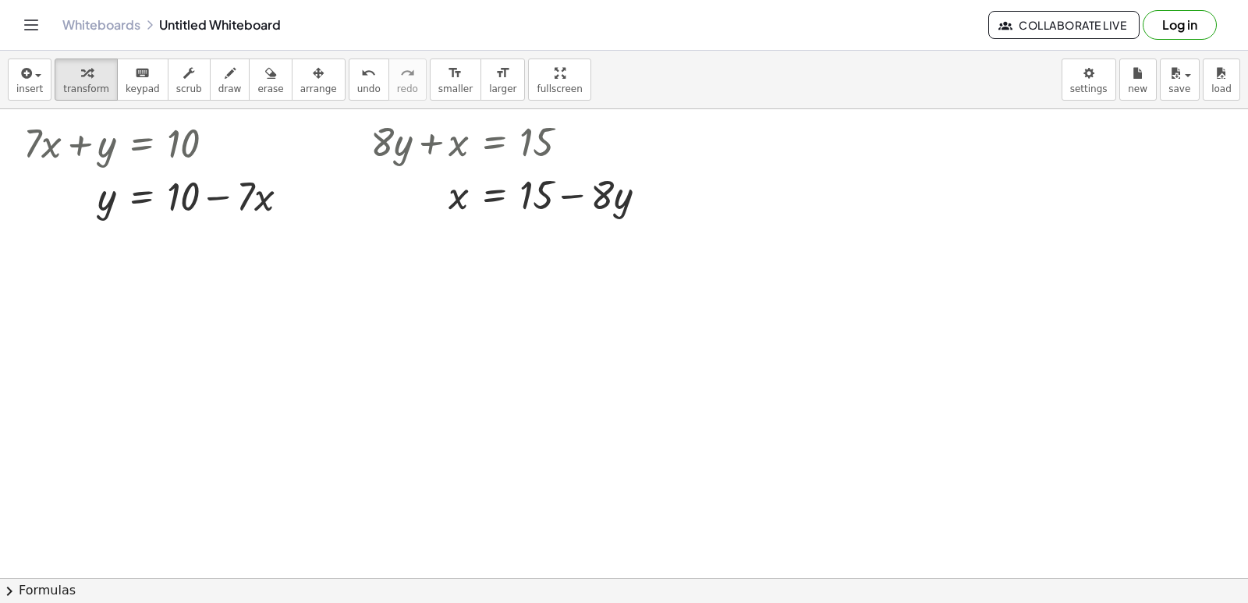
click at [651, 376] on div at bounding box center [624, 265] width 1248 height 937
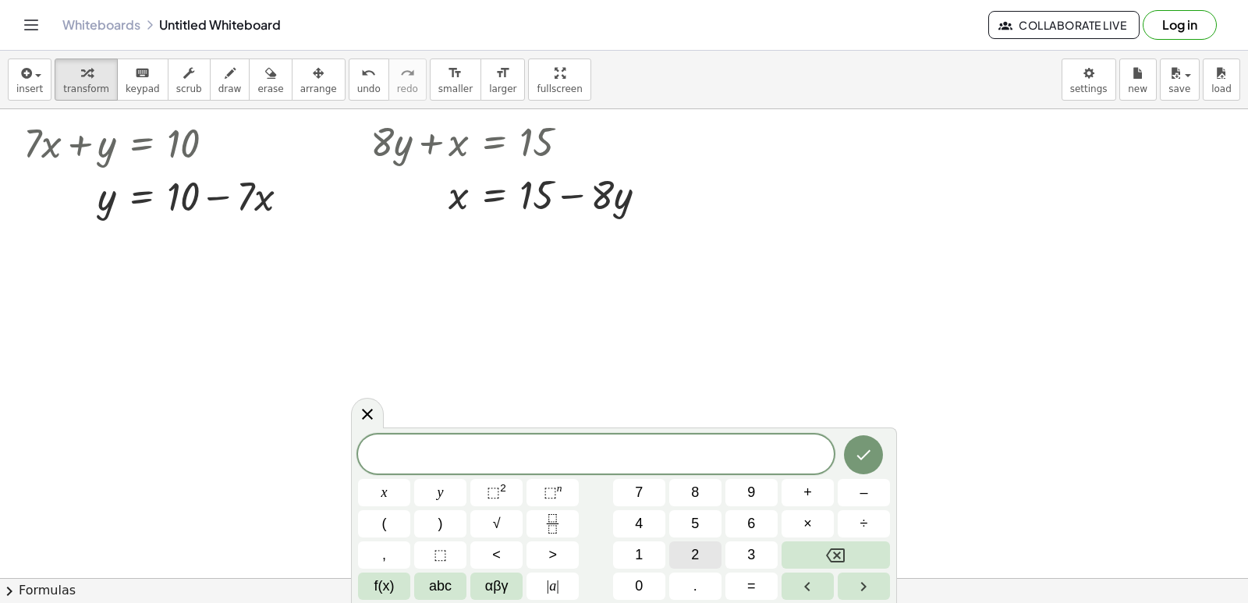
click at [691, 551] on span "2" at bounding box center [695, 554] width 8 height 21
click at [444, 484] on button "y" at bounding box center [440, 492] width 52 height 27
click at [869, 491] on button "–" at bounding box center [863, 492] width 52 height 27
click at [649, 554] on button "1" at bounding box center [639, 554] width 52 height 27
click at [641, 582] on span "0" at bounding box center [639, 585] width 8 height 21
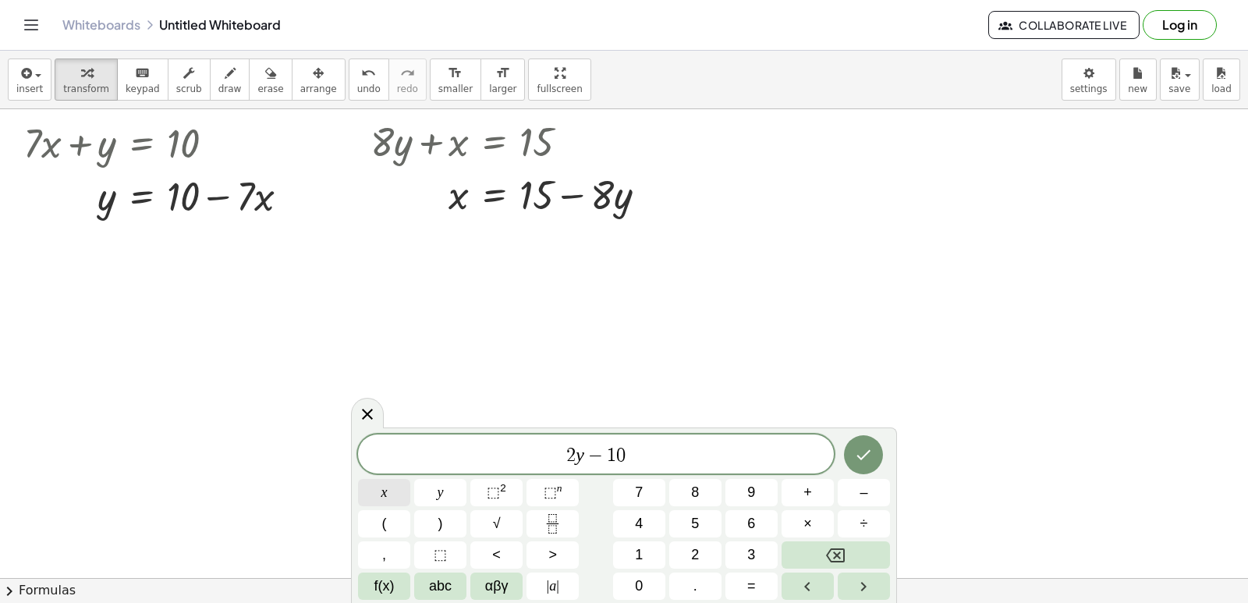
click at [381, 481] on button "x" at bounding box center [384, 492] width 52 height 27
click at [762, 590] on button "=" at bounding box center [751, 585] width 52 height 27
click at [752, 520] on span "6" at bounding box center [751, 523] width 8 height 21
click at [851, 444] on button "Done" at bounding box center [863, 454] width 39 height 39
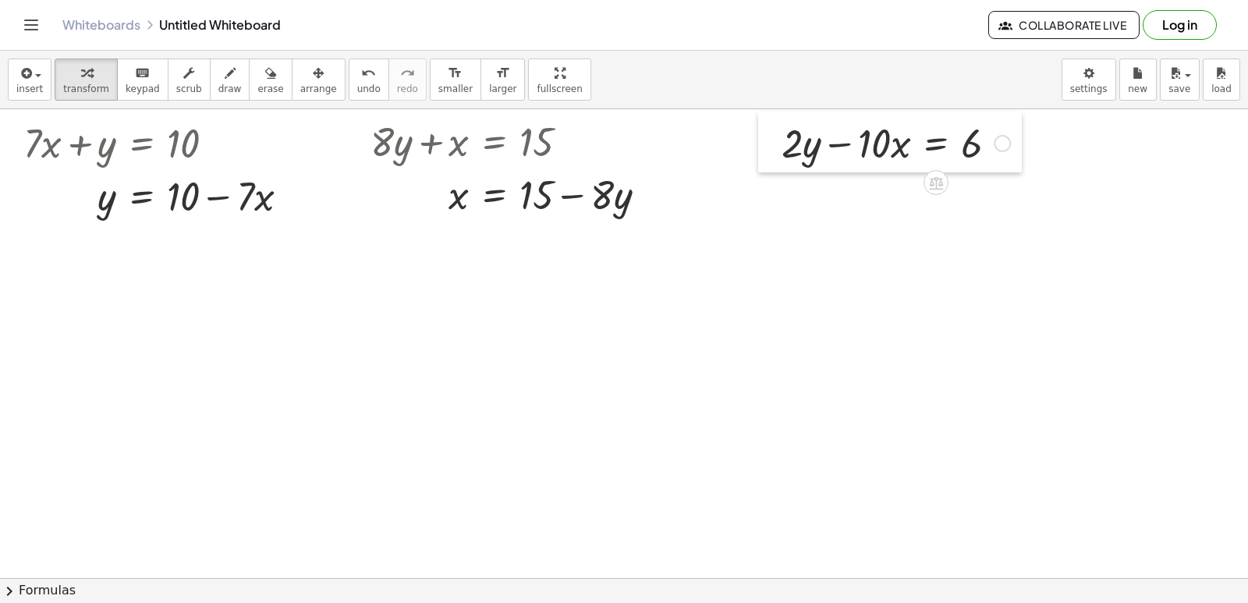
drag, startPoint x: 664, startPoint y: 425, endPoint x: 770, endPoint y: 161, distance: 284.1
click at [770, 161] on div at bounding box center [769, 142] width 23 height 61
drag, startPoint x: 876, startPoint y: 149, endPoint x: 1018, endPoint y: 158, distance: 141.4
click at [1018, 158] on div at bounding box center [896, 141] width 244 height 53
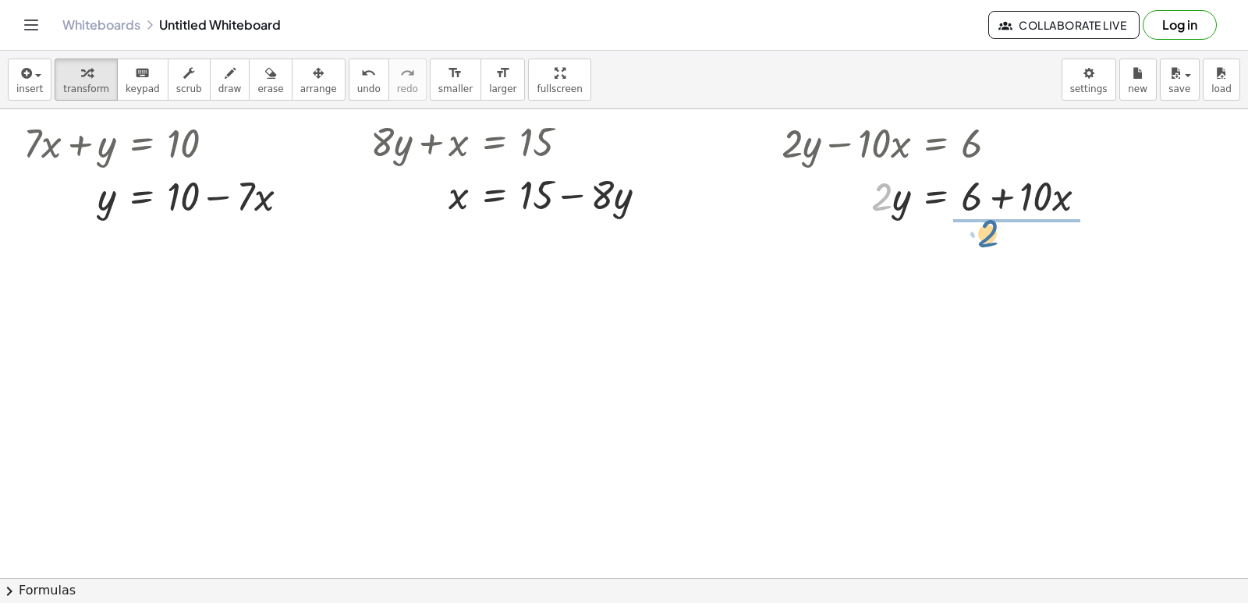
drag, startPoint x: 874, startPoint y: 199, endPoint x: 515, endPoint y: 358, distance: 392.4
drag, startPoint x: 1008, startPoint y: 287, endPoint x: 993, endPoint y: 254, distance: 35.9
click at [993, 254] on div at bounding box center [941, 260] width 334 height 78
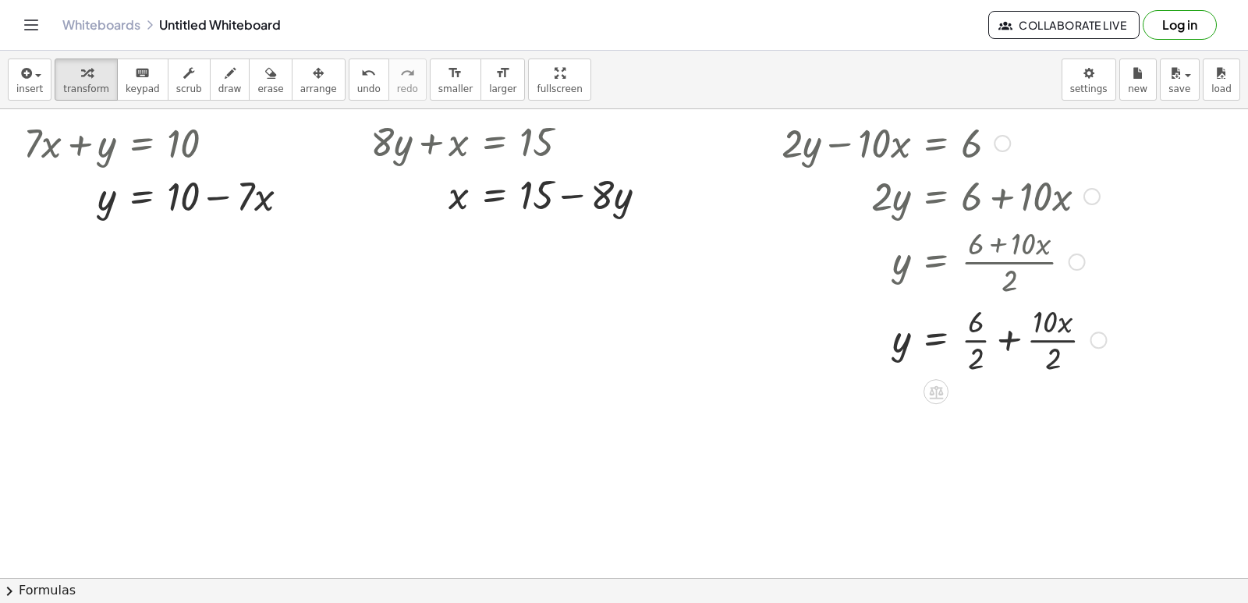
click at [1009, 341] on div at bounding box center [944, 338] width 340 height 78
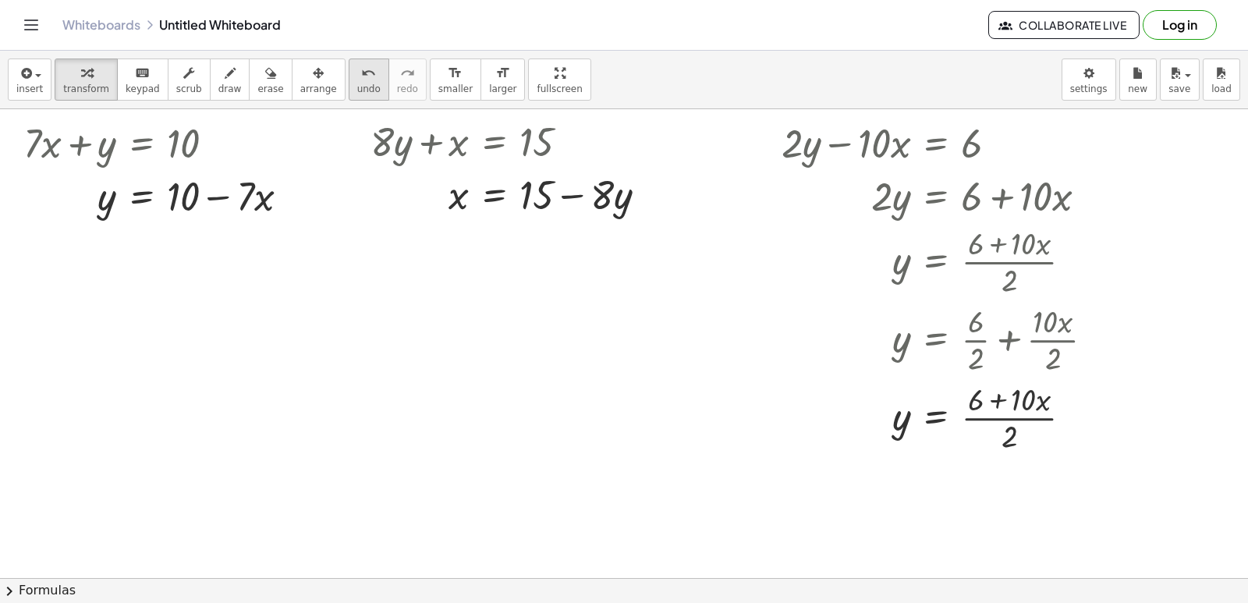
click at [361, 80] on icon "undo" at bounding box center [368, 73] width 15 height 19
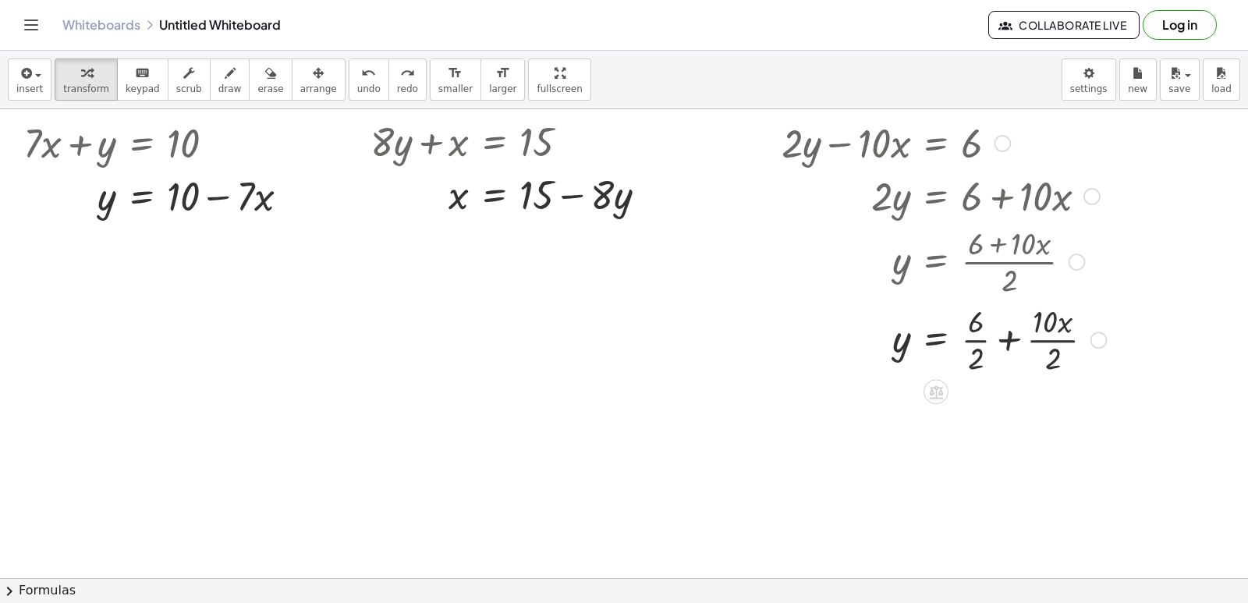
click at [974, 336] on div at bounding box center [944, 338] width 340 height 78
click at [1032, 420] on div at bounding box center [944, 416] width 340 height 78
click at [1054, 418] on div at bounding box center [944, 416] width 340 height 78
click at [1001, 421] on div at bounding box center [944, 416] width 340 height 53
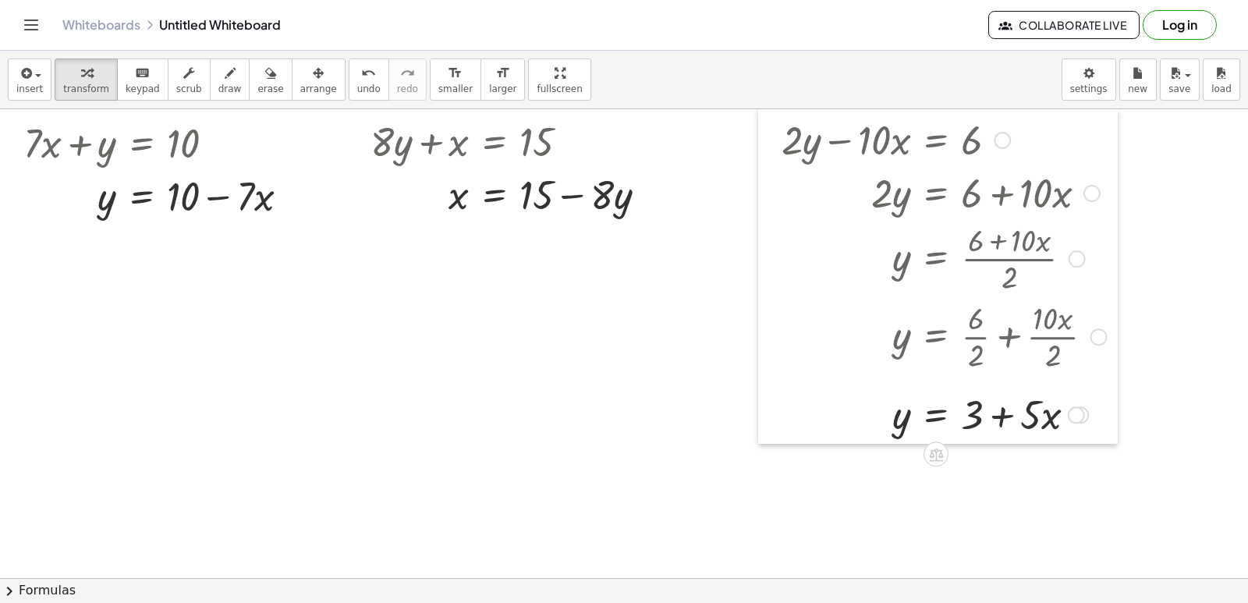
click at [770, 150] on div at bounding box center [769, 275] width 23 height 335
click at [527, 327] on div at bounding box center [624, 265] width 1248 height 937
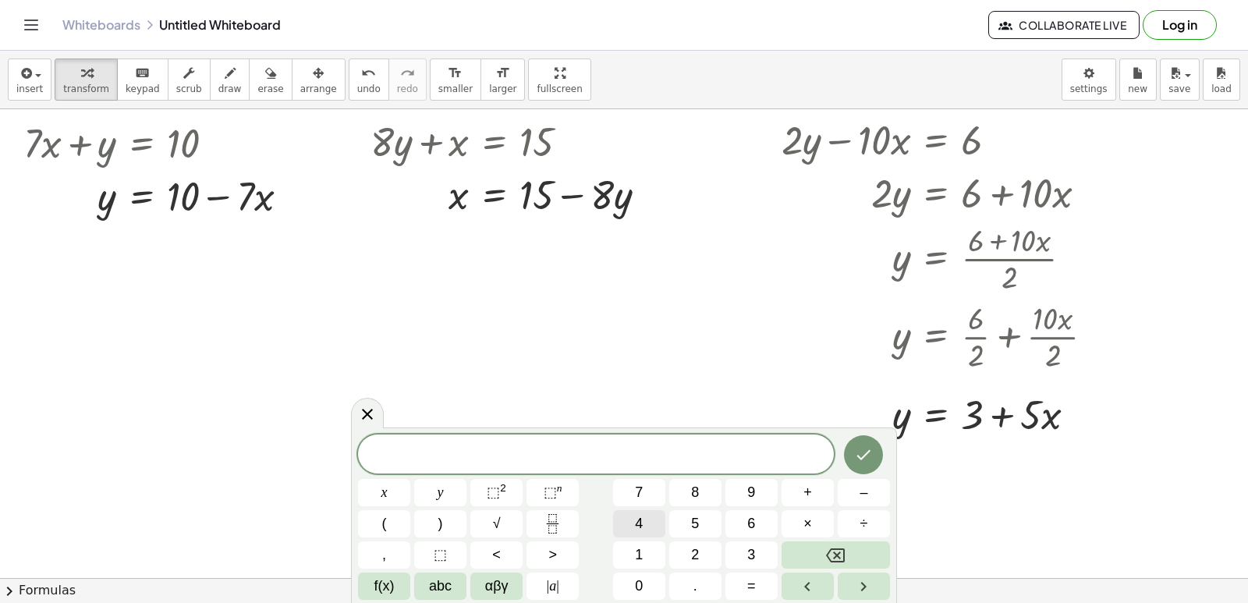
click at [632, 516] on button "4" at bounding box center [639, 523] width 52 height 27
click at [389, 489] on button "x" at bounding box center [384, 492] width 52 height 27
click at [824, 493] on button "+" at bounding box center [807, 492] width 52 height 27
click at [685, 543] on button "2" at bounding box center [695, 554] width 52 height 27
click at [643, 575] on button "0" at bounding box center [639, 585] width 52 height 27
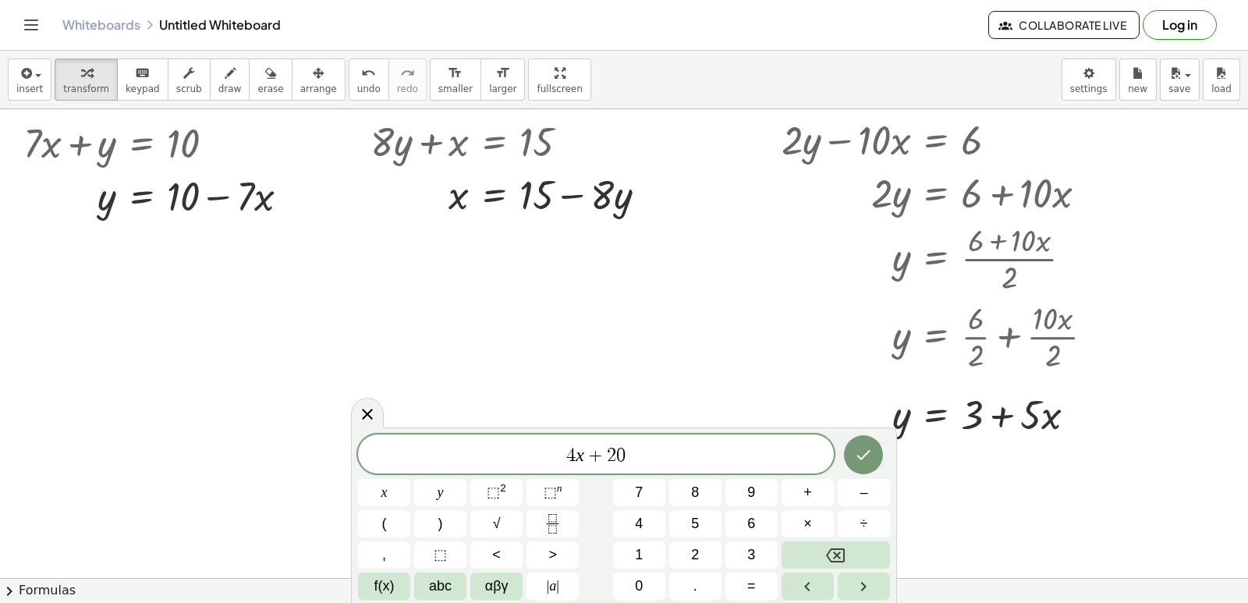
click at [448, 476] on div "4 x + 2 0 x y ⬚ 2 ⬚ n 7 8 9 + – ( ) √ 4 5 6 × ÷ , ⬚ < > 1 2 3 f(x) abc αβγ | a …" at bounding box center [624, 516] width 532 height 165
click at [452, 484] on button "y" at bounding box center [440, 492] width 52 height 27
click at [755, 582] on button "=" at bounding box center [751, 585] width 52 height 27
click at [697, 490] on span "8" at bounding box center [695, 492] width 8 height 21
click at [867, 451] on icon "Done" at bounding box center [863, 454] width 19 height 19
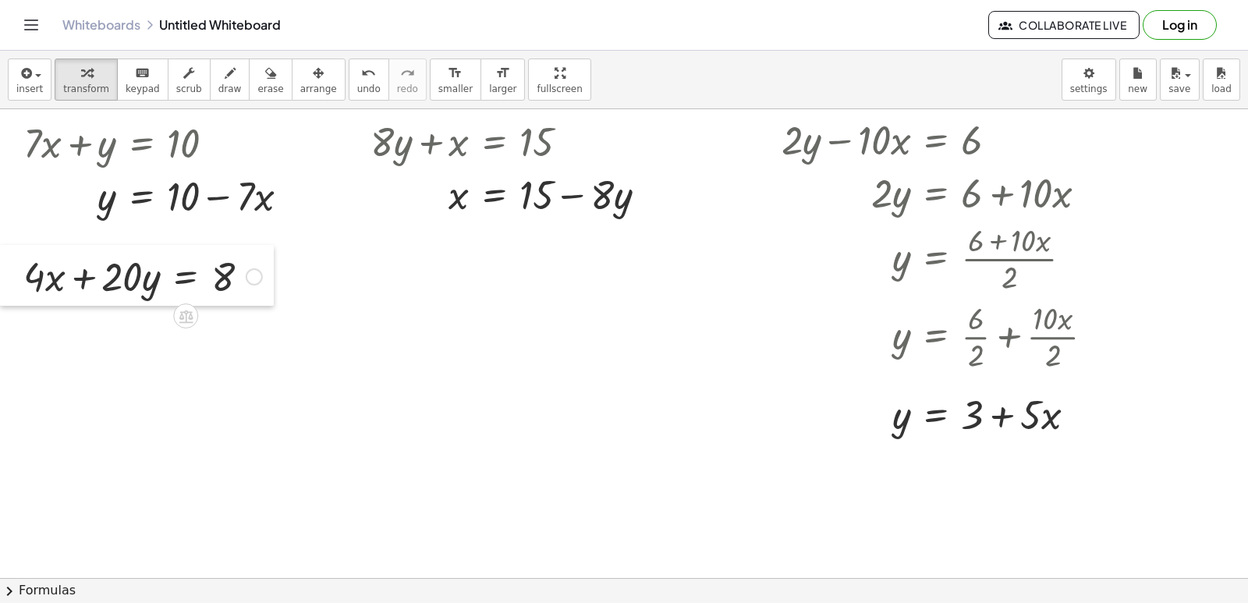
drag, startPoint x: 544, startPoint y: 367, endPoint x: 14, endPoint y: 285, distance: 536.5
click at [14, 285] on div at bounding box center [11, 275] width 23 height 61
drag, startPoint x: 115, startPoint y: 285, endPoint x: 254, endPoint y: 301, distance: 140.4
click at [257, 285] on div at bounding box center [143, 275] width 254 height 53
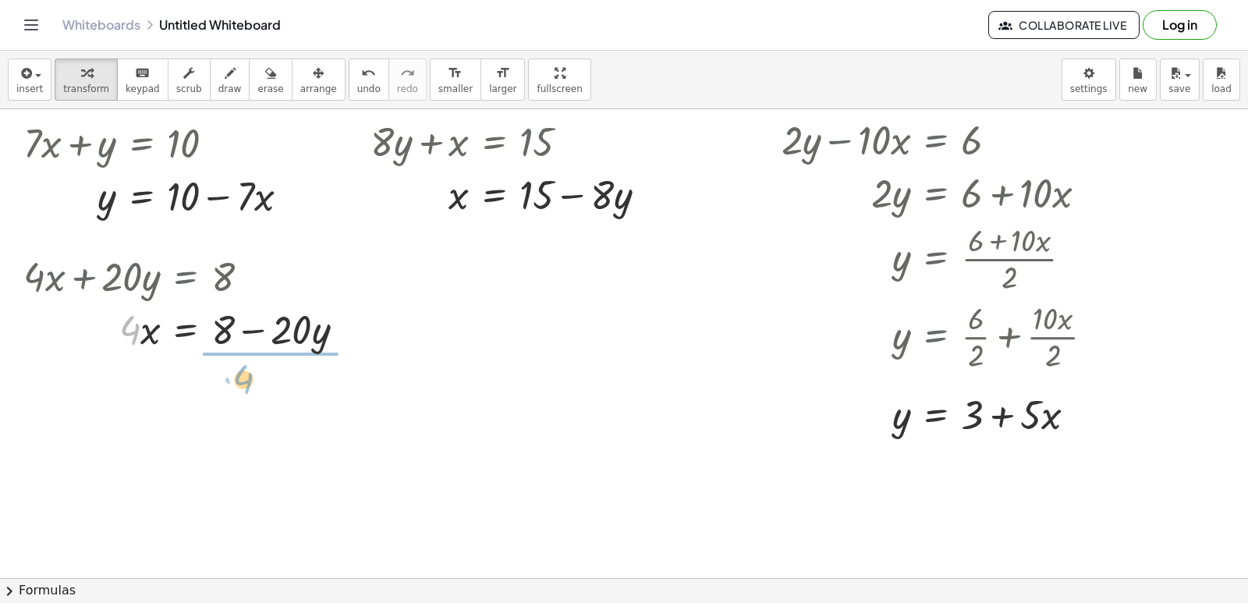
drag, startPoint x: 126, startPoint y: 336, endPoint x: 254, endPoint y: 385, distance: 137.0
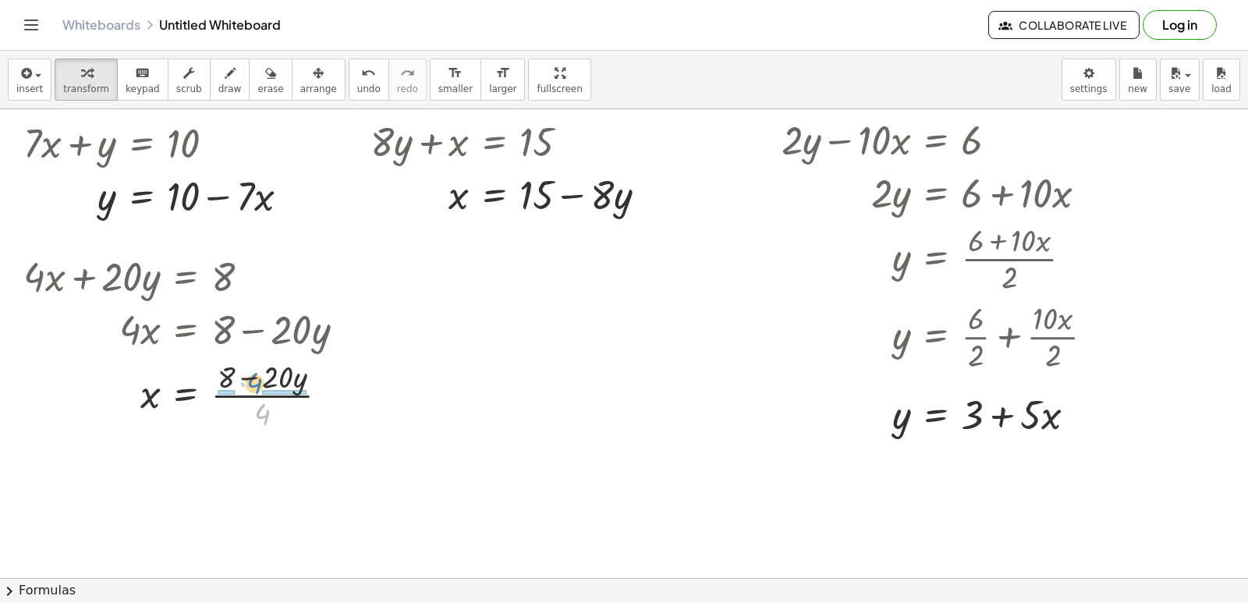
drag, startPoint x: 260, startPoint y: 415, endPoint x: 253, endPoint y: 384, distance: 32.1
click at [253, 384] on div at bounding box center [190, 394] width 349 height 78
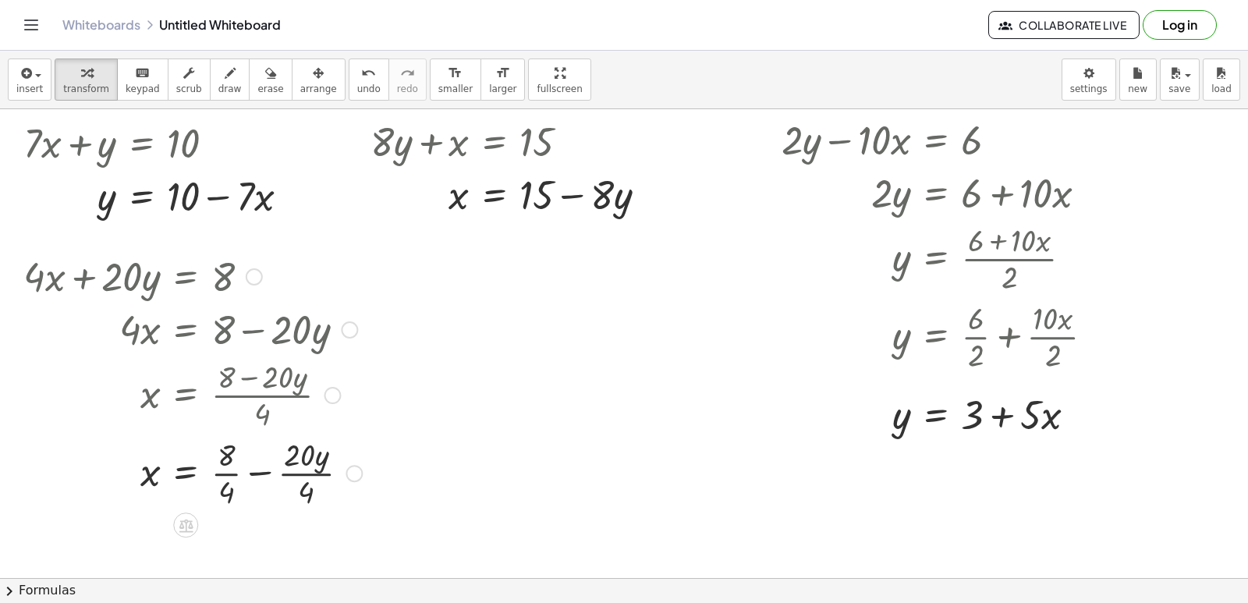
click at [229, 472] on div at bounding box center [193, 472] width 354 height 78
click at [304, 474] on div at bounding box center [190, 472] width 349 height 78
drag, startPoint x: 332, startPoint y: 475, endPoint x: 324, endPoint y: 633, distance: 158.5
click at [324, 602] on html "Graspable Math Activities Get Started Activity Bank Assigned Work Classes White…" at bounding box center [624, 301] width 1248 height 603
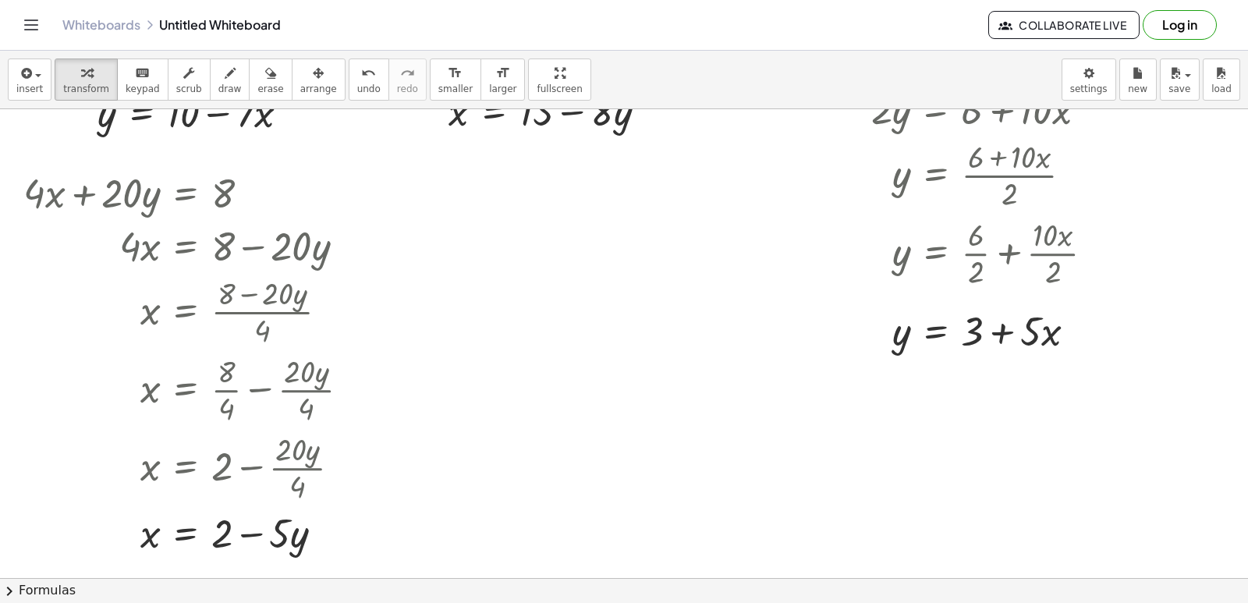
scroll to position [469, 0]
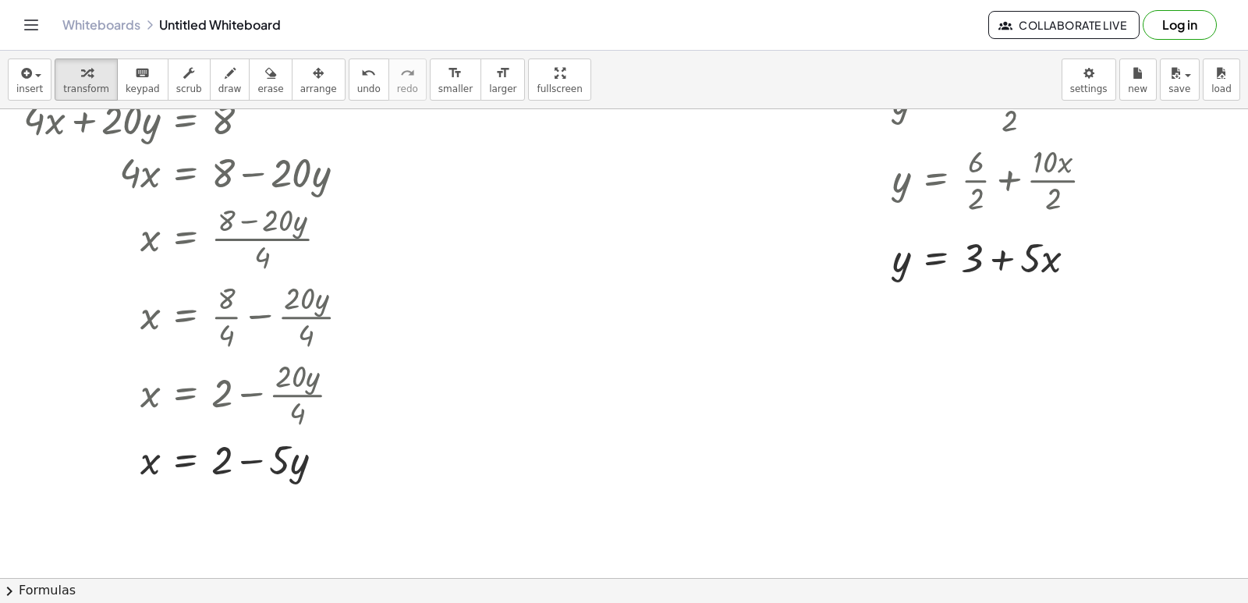
click at [482, 333] on div at bounding box center [624, 344] width 1248 height 1406
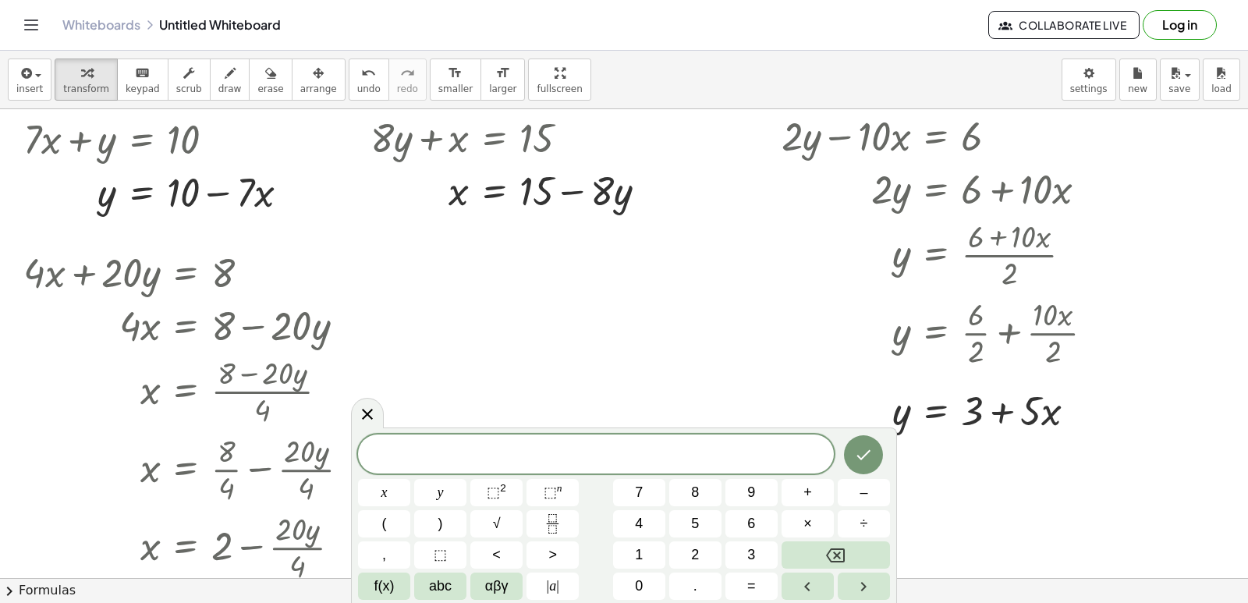
scroll to position [313, 0]
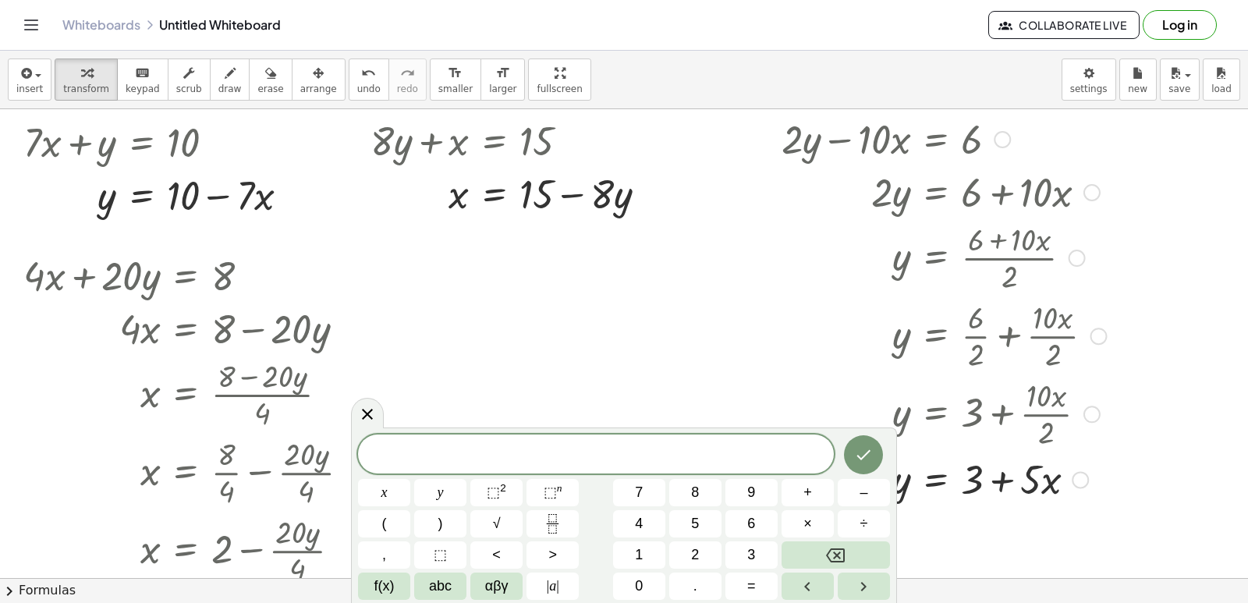
drag, startPoint x: 1083, startPoint y: 420, endPoint x: 1078, endPoint y: 580, distance: 160.7
click at [1078, 580] on div "insert select one: Math Expression Function Text Youtube Video Graphing Geometr…" at bounding box center [624, 327] width 1248 height 552
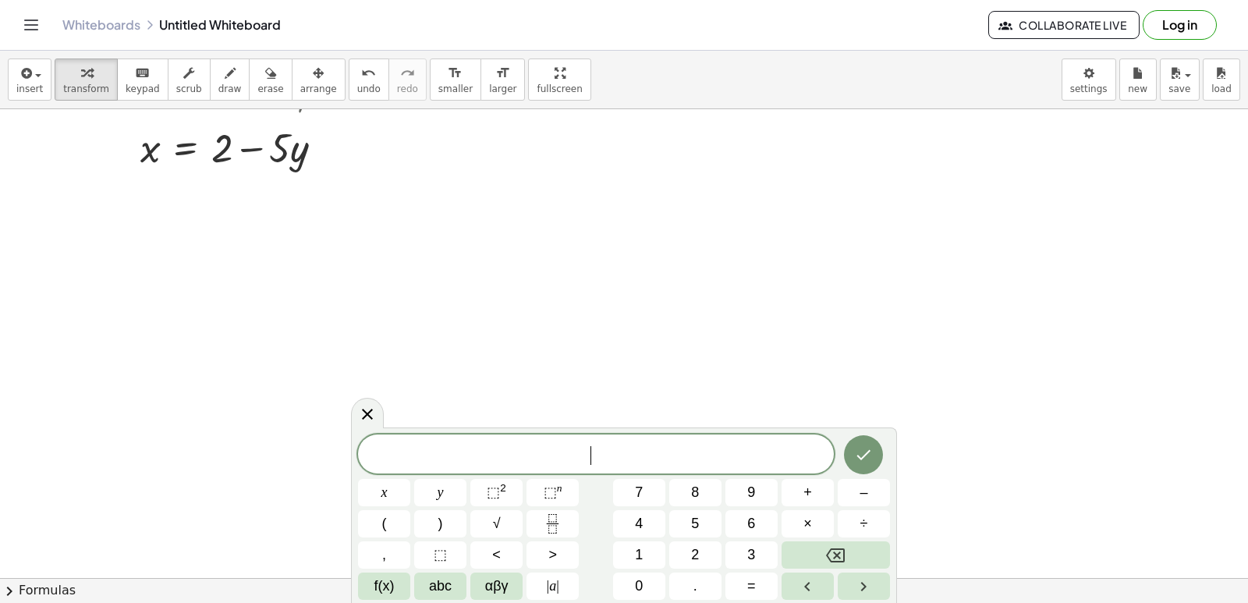
scroll to position [859, 0]
click at [643, 490] on span "7" at bounding box center [639, 492] width 8 height 21
click at [377, 496] on button "x" at bounding box center [384, 492] width 52 height 27
click at [803, 494] on span "+" at bounding box center [807, 492] width 9 height 21
click at [753, 548] on span "3" at bounding box center [751, 554] width 8 height 21
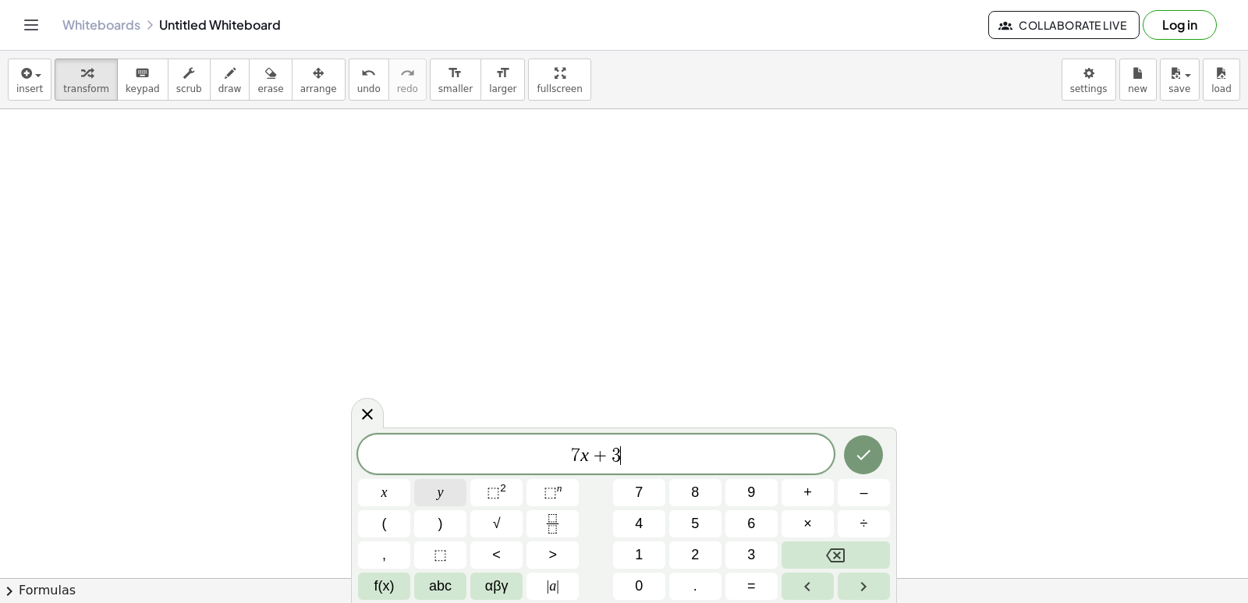
click at [440, 494] on span "y" at bounding box center [440, 492] width 6 height 21
click at [749, 586] on span "=" at bounding box center [751, 585] width 9 height 21
click at [625, 553] on button "1" at bounding box center [639, 554] width 52 height 27
click at [639, 583] on span "0" at bounding box center [639, 585] width 8 height 21
click at [855, 462] on icon "Done" at bounding box center [863, 454] width 19 height 19
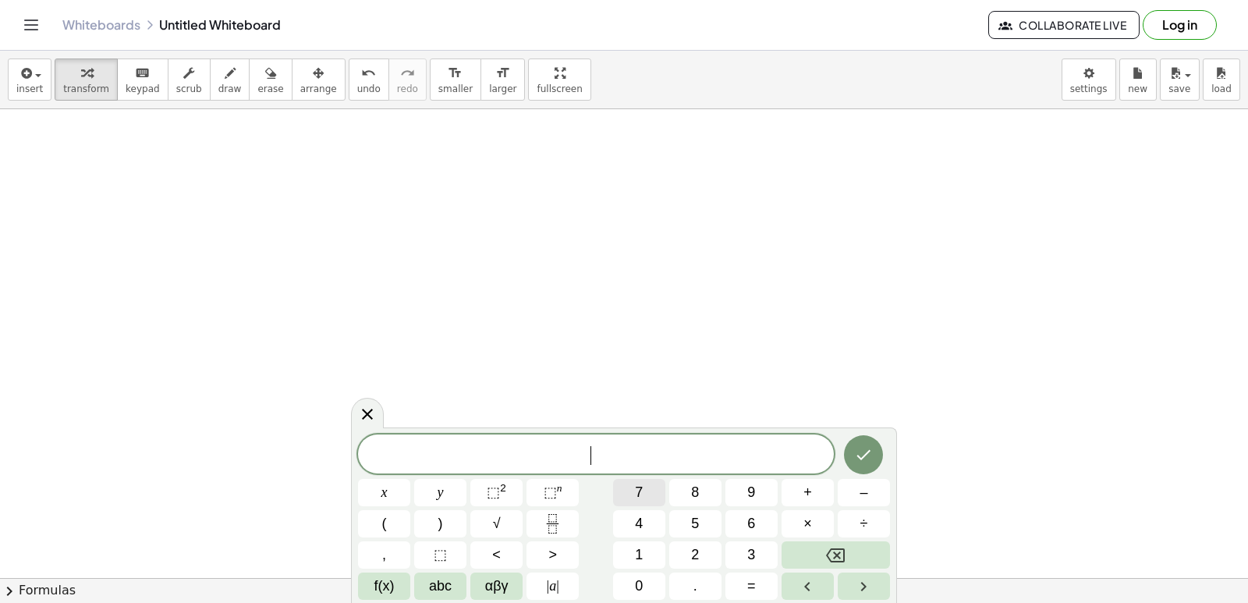
click at [635, 492] on span "7" at bounding box center [639, 492] width 8 height 21
click at [386, 494] on span "x" at bounding box center [384, 492] width 6 height 21
click at [809, 496] on span "+" at bounding box center [807, 492] width 9 height 21
click at [743, 553] on button "3" at bounding box center [751, 554] width 52 height 27
click at [442, 494] on span "y" at bounding box center [440, 492] width 6 height 21
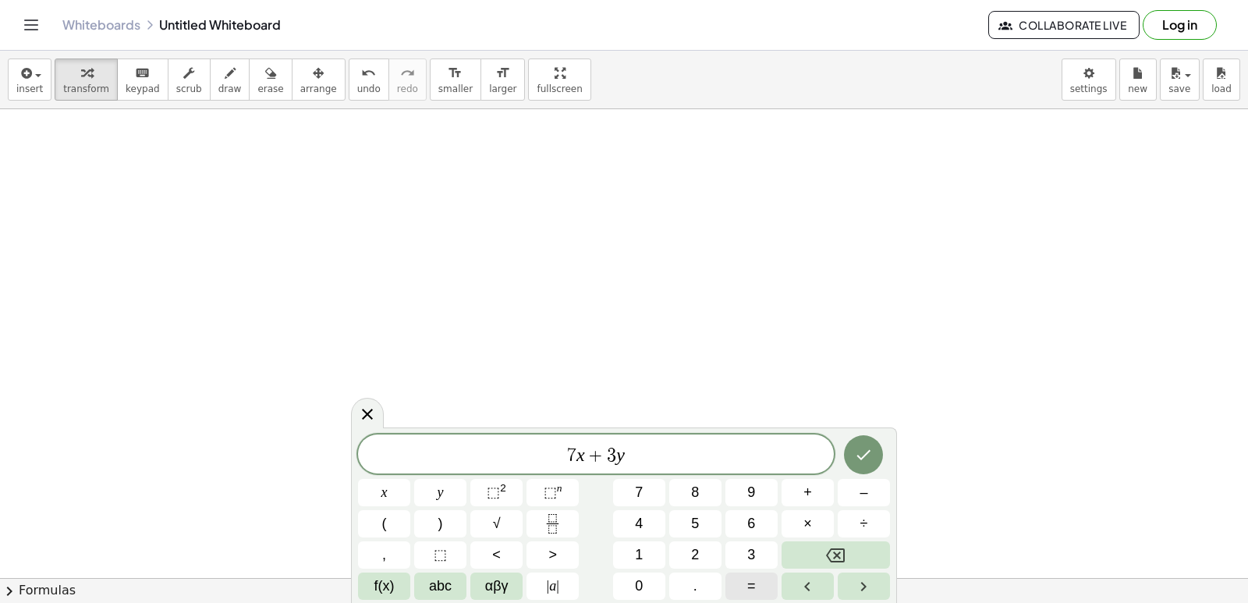
click at [750, 589] on span "=" at bounding box center [751, 585] width 9 height 21
click at [646, 583] on div "7 x + 3 y = ​ x y ⬚ 2 ⬚ n 7 8 9 + – ( ) √ 4 5 6 × ÷ , ⬚ < > 1 2 3 f(x) abc αβγ …" at bounding box center [624, 516] width 532 height 165
click at [646, 586] on button "0" at bounding box center [639, 585] width 52 height 27
click at [823, 561] on button "Backspace" at bounding box center [835, 554] width 108 height 27
click at [642, 566] on button "1" at bounding box center [639, 554] width 52 height 27
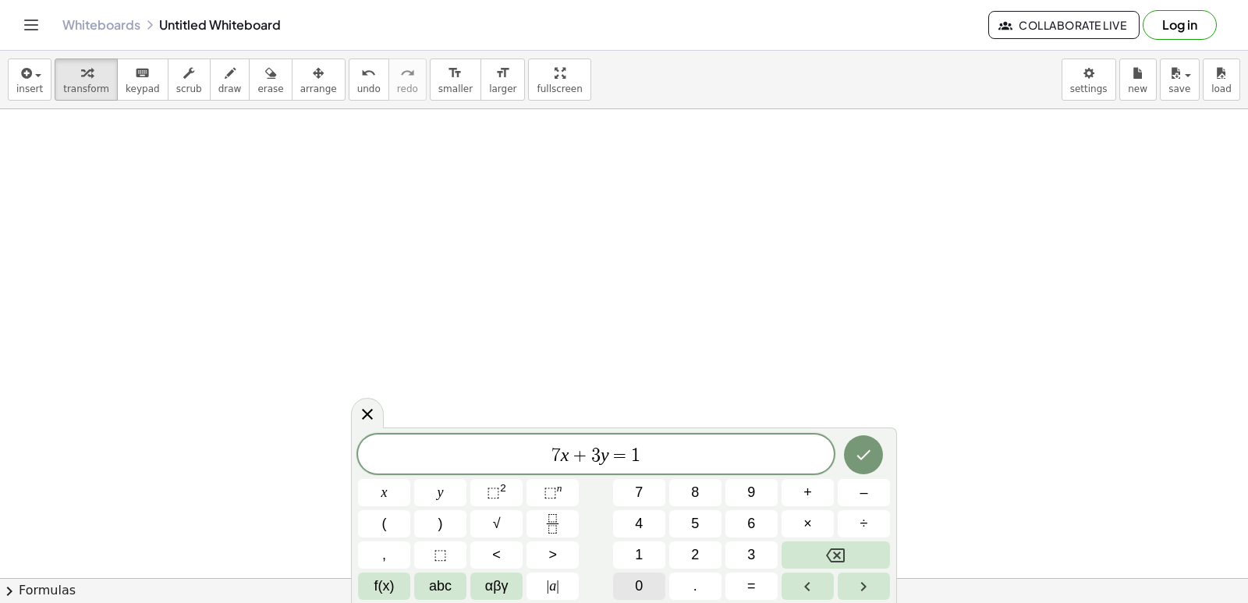
click at [646, 582] on button "0" at bounding box center [639, 585] width 52 height 27
click at [862, 454] on icon "Done" at bounding box center [863, 454] width 19 height 19
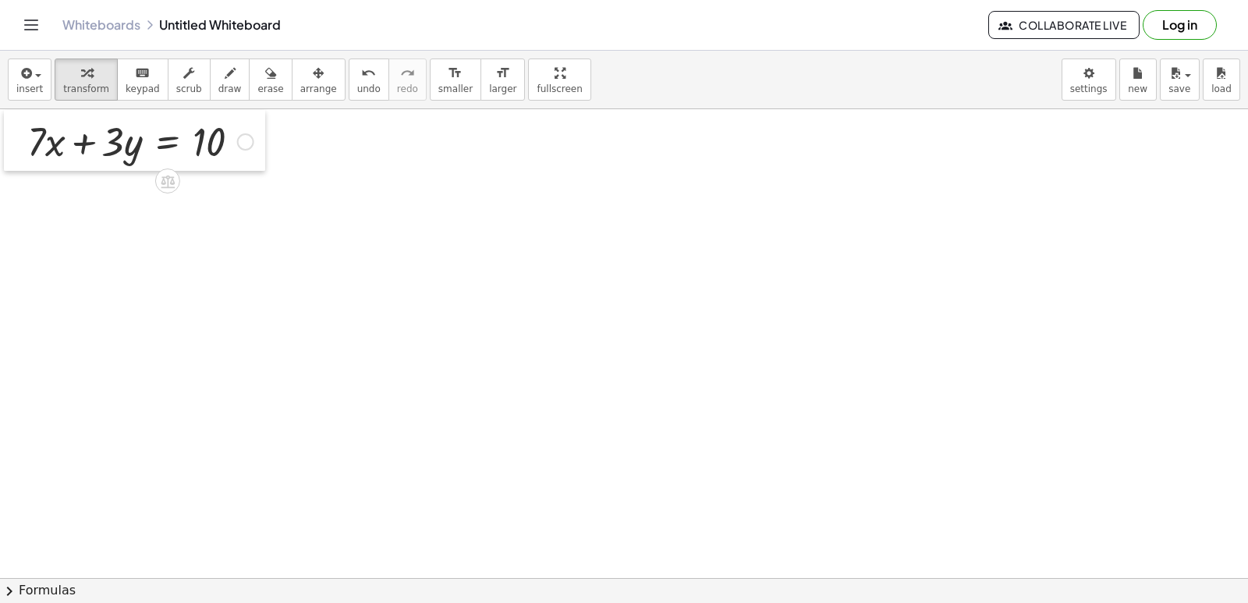
drag, startPoint x: 772, startPoint y: 490, endPoint x: 7, endPoint y: 148, distance: 838.0
click at [7, 148] on div at bounding box center [15, 140] width 23 height 61
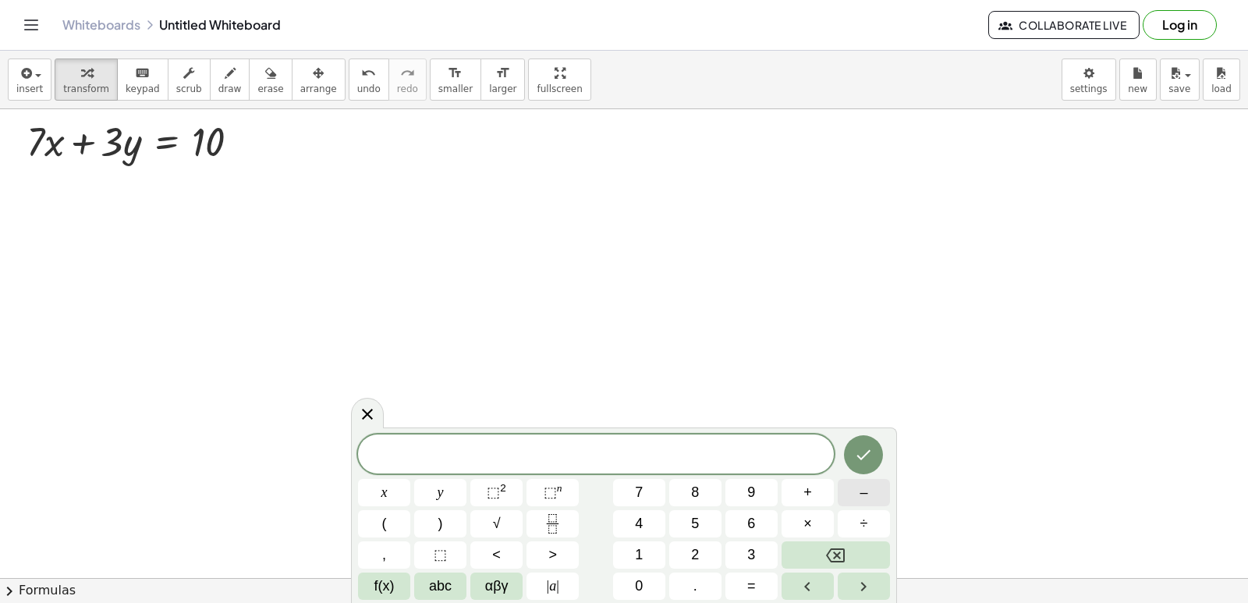
click at [852, 487] on button "–" at bounding box center [863, 492] width 52 height 27
click at [640, 497] on span "7" at bounding box center [639, 492] width 8 height 21
click at [384, 495] on span "x" at bounding box center [384, 492] width 6 height 21
click at [799, 497] on button "+" at bounding box center [807, 492] width 52 height 27
drag, startPoint x: 783, startPoint y: 508, endPoint x: 650, endPoint y: 571, distance: 147.5
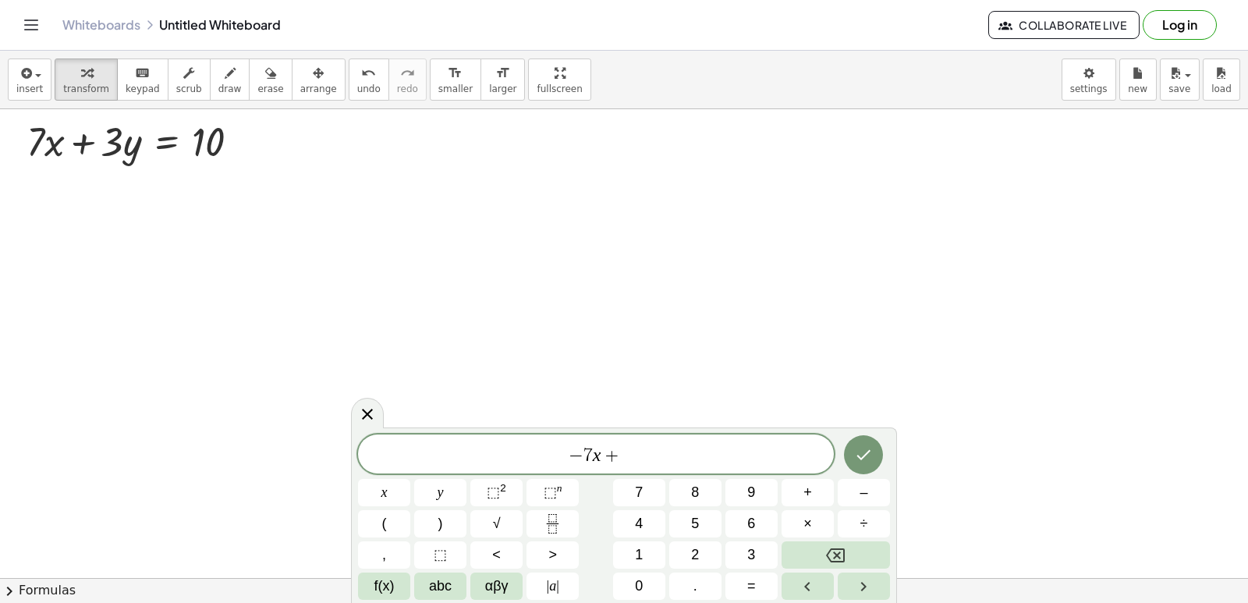
drag, startPoint x: 650, startPoint y: 571, endPoint x: 529, endPoint y: 359, distance: 243.7
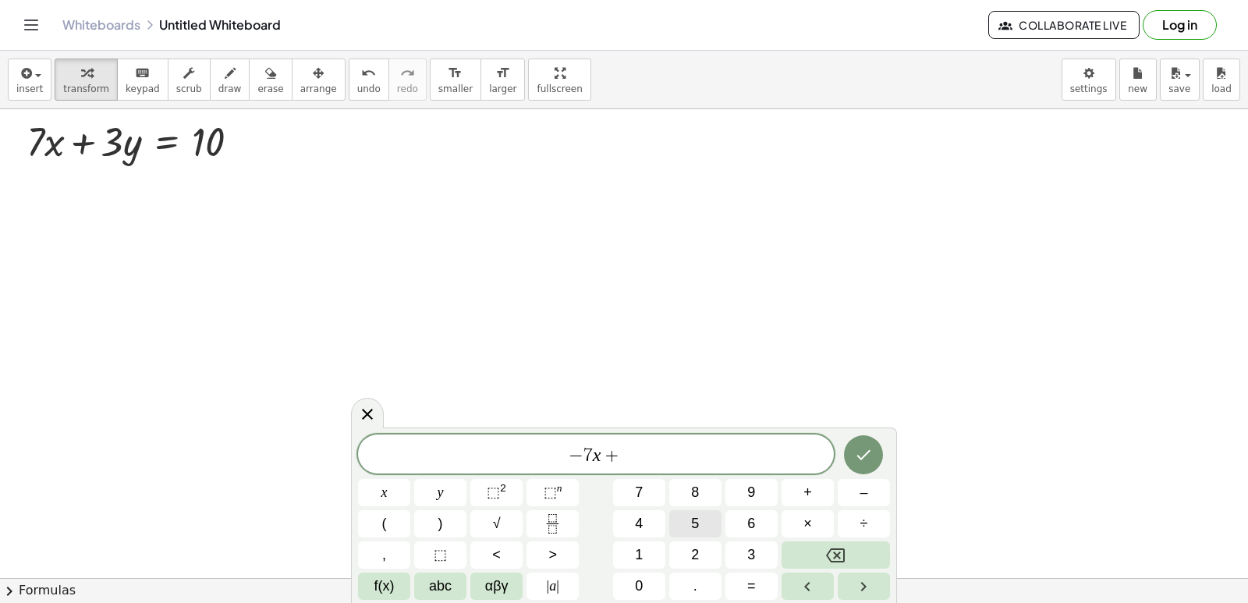
click at [706, 515] on button "5" at bounding box center [695, 523] width 52 height 27
click at [448, 488] on button "y" at bounding box center [440, 492] width 52 height 27
click at [738, 583] on button "=" at bounding box center [751, 585] width 52 height 27
click at [847, 492] on button "–" at bounding box center [863, 492] width 52 height 27
click at [696, 550] on span "2" at bounding box center [695, 554] width 8 height 21
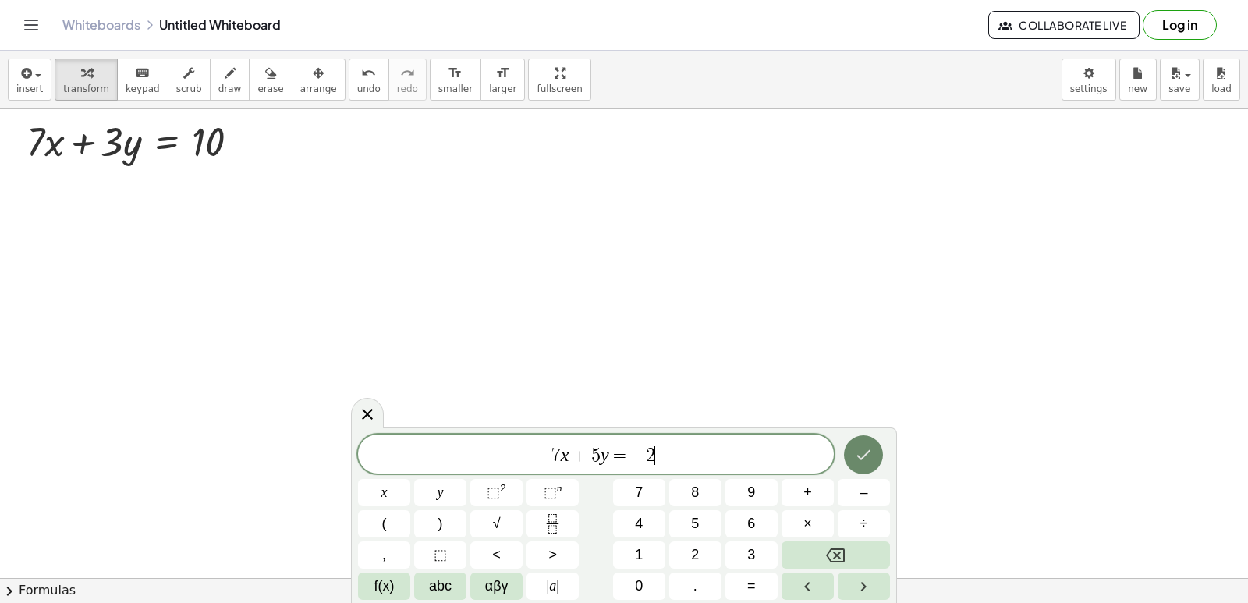
click at [858, 460] on icon "Done" at bounding box center [863, 454] width 19 height 19
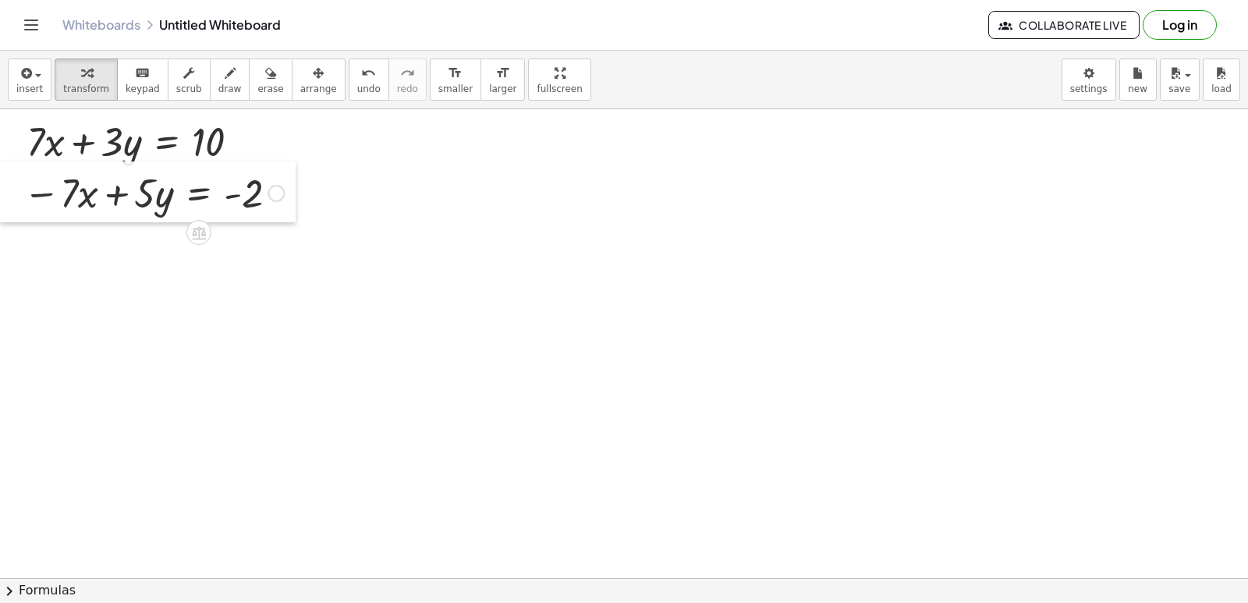
drag, startPoint x: 689, startPoint y: 493, endPoint x: 0, endPoint y: 196, distance: 749.6
click at [0, 196] on div at bounding box center [11, 191] width 23 height 61
drag, startPoint x: 65, startPoint y: 203, endPoint x: 95, endPoint y: 181, distance: 37.4
drag, startPoint x: 97, startPoint y: 181, endPoint x: 112, endPoint y: 141, distance: 42.4
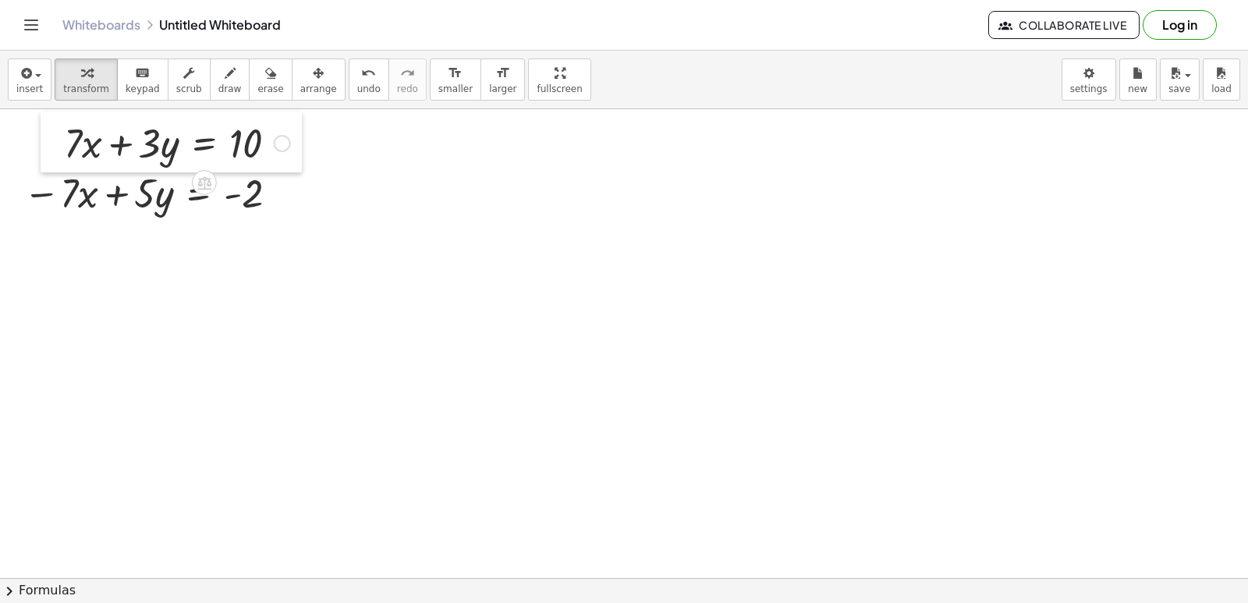
drag, startPoint x: 18, startPoint y: 140, endPoint x: 53, endPoint y: 140, distance: 35.1
click at [53, 140] on div at bounding box center [52, 142] width 23 height 61
drag, startPoint x: 197, startPoint y: 307, endPoint x: 206, endPoint y: 312, distance: 9.8
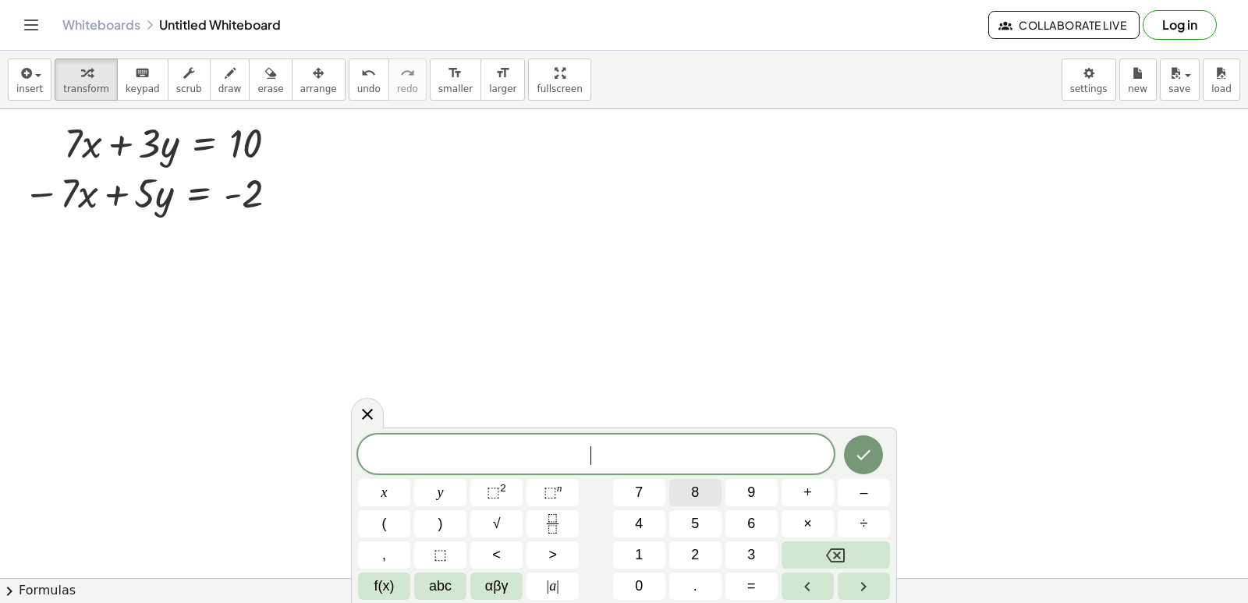
click at [696, 490] on span "8" at bounding box center [695, 492] width 8 height 21
click at [441, 499] on span "y" at bounding box center [440, 492] width 6 height 21
click at [761, 591] on button "=" at bounding box center [751, 585] width 52 height 27
click at [692, 499] on span "8" at bounding box center [695, 492] width 8 height 21
click at [867, 451] on icon "Done" at bounding box center [863, 454] width 19 height 19
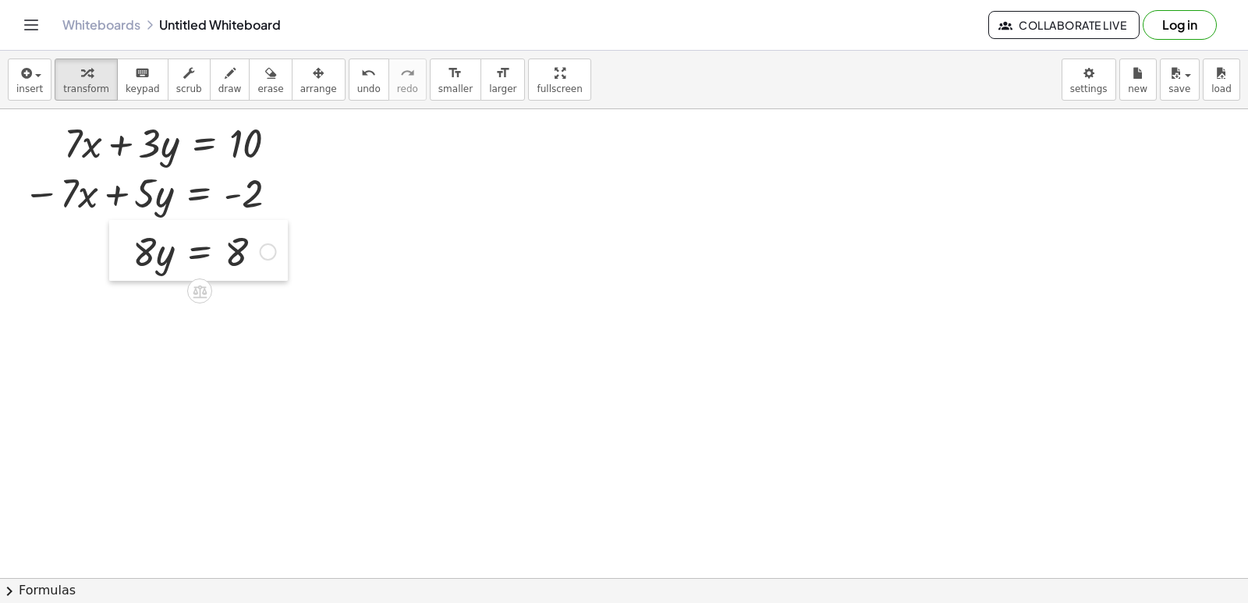
drag, startPoint x: 327, startPoint y: 449, endPoint x: 127, endPoint y: 278, distance: 263.2
click at [127, 278] on div at bounding box center [120, 250] width 23 height 61
click at [16, 185] on div at bounding box center [14, 191] width 23 height 61
drag, startPoint x: 16, startPoint y: 200, endPoint x: 18, endPoint y: 209, distance: 8.7
click at [17, 209] on div at bounding box center [13, 198] width 23 height 61
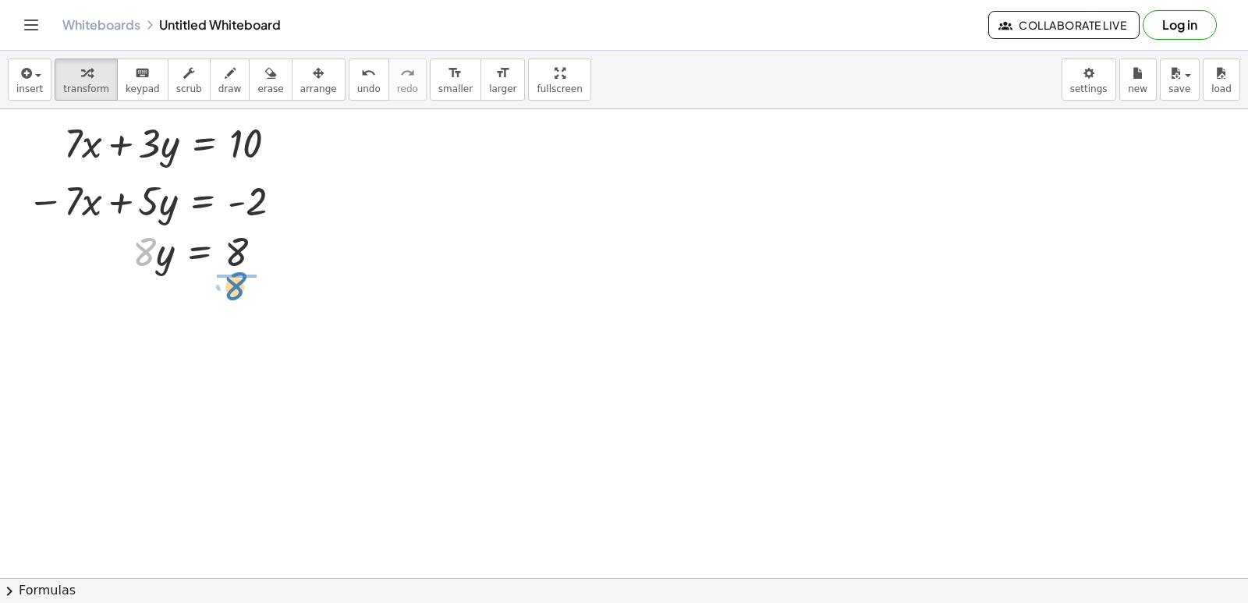
drag, startPoint x: 147, startPoint y: 258, endPoint x: 222, endPoint y: 298, distance: 85.5
click at [232, 319] on div at bounding box center [207, 316] width 165 height 78
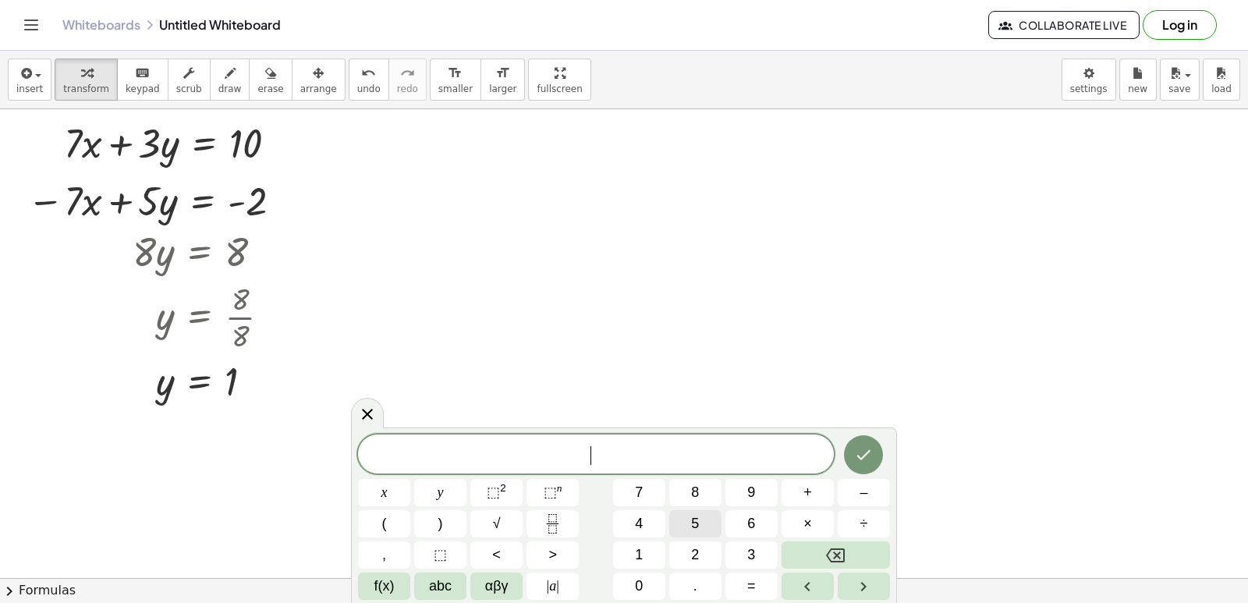
click at [692, 519] on span "5" at bounding box center [695, 523] width 8 height 21
click at [439, 494] on span "y" at bounding box center [440, 492] width 6 height 21
click at [798, 491] on button "+" at bounding box center [807, 492] width 52 height 27
click at [750, 552] on span "3" at bounding box center [751, 554] width 8 height 21
click at [397, 489] on button "x" at bounding box center [384, 492] width 52 height 27
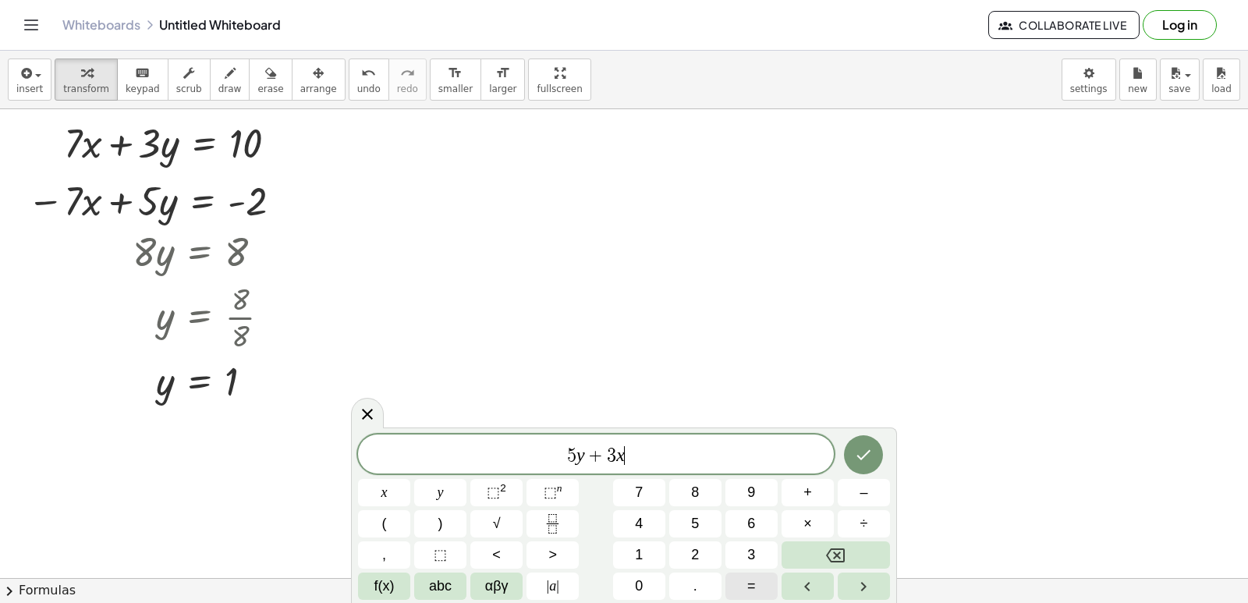
click at [756, 582] on button "=" at bounding box center [751, 585] width 52 height 27
click at [646, 558] on button "1" at bounding box center [639, 554] width 52 height 27
click at [855, 461] on icon "Done" at bounding box center [863, 454] width 19 height 19
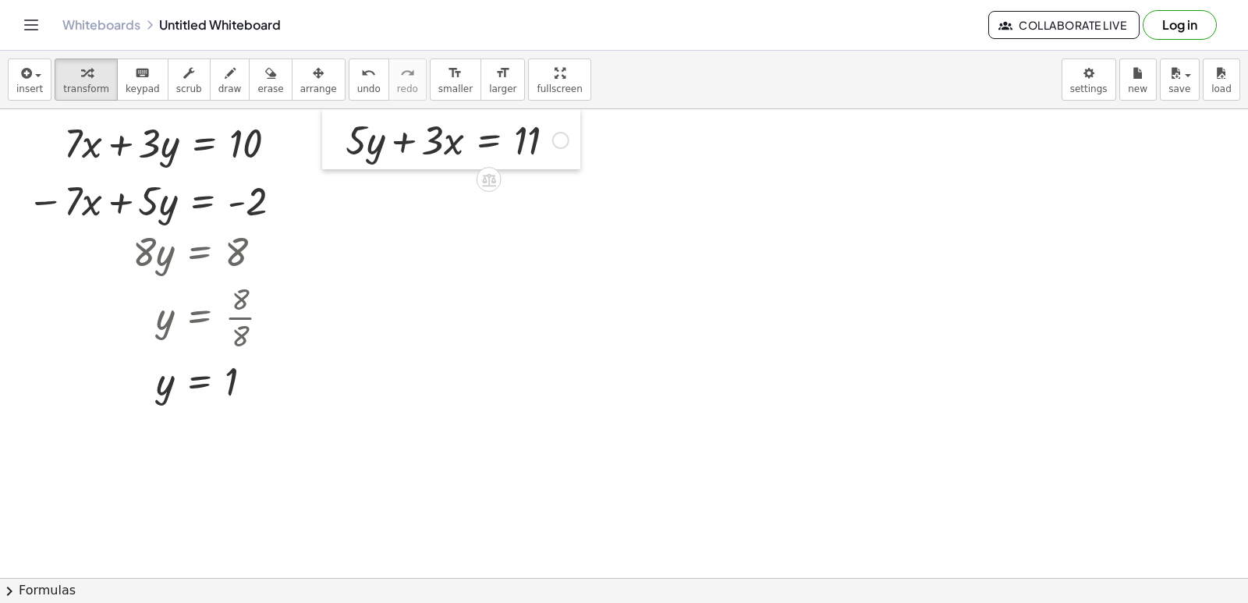
drag, startPoint x: 623, startPoint y: 461, endPoint x: 328, endPoint y: 164, distance: 418.5
click at [328, 164] on div at bounding box center [333, 138] width 23 height 61
drag, startPoint x: 568, startPoint y: 342, endPoint x: 524, endPoint y: 352, distance: 45.4
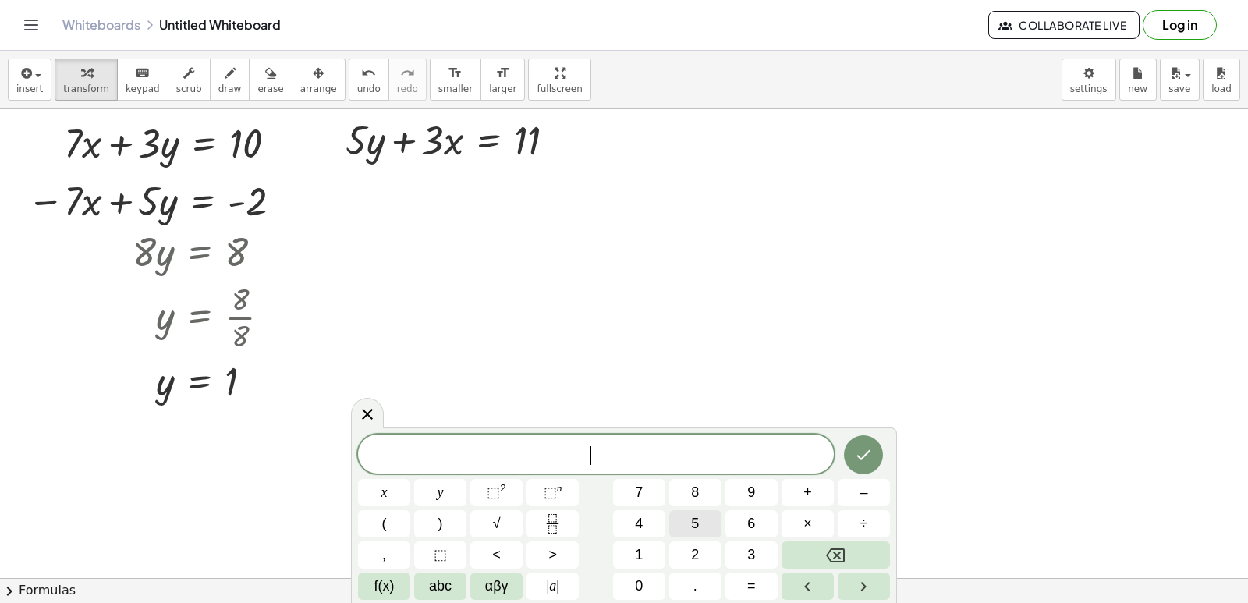
click at [690, 523] on button "5" at bounding box center [695, 523] width 52 height 27
click at [437, 490] on span "y" at bounding box center [440, 492] width 6 height 21
click at [866, 550] on button "Backspace" at bounding box center [835, 554] width 108 height 27
click at [851, 495] on button "–" at bounding box center [863, 492] width 52 height 27
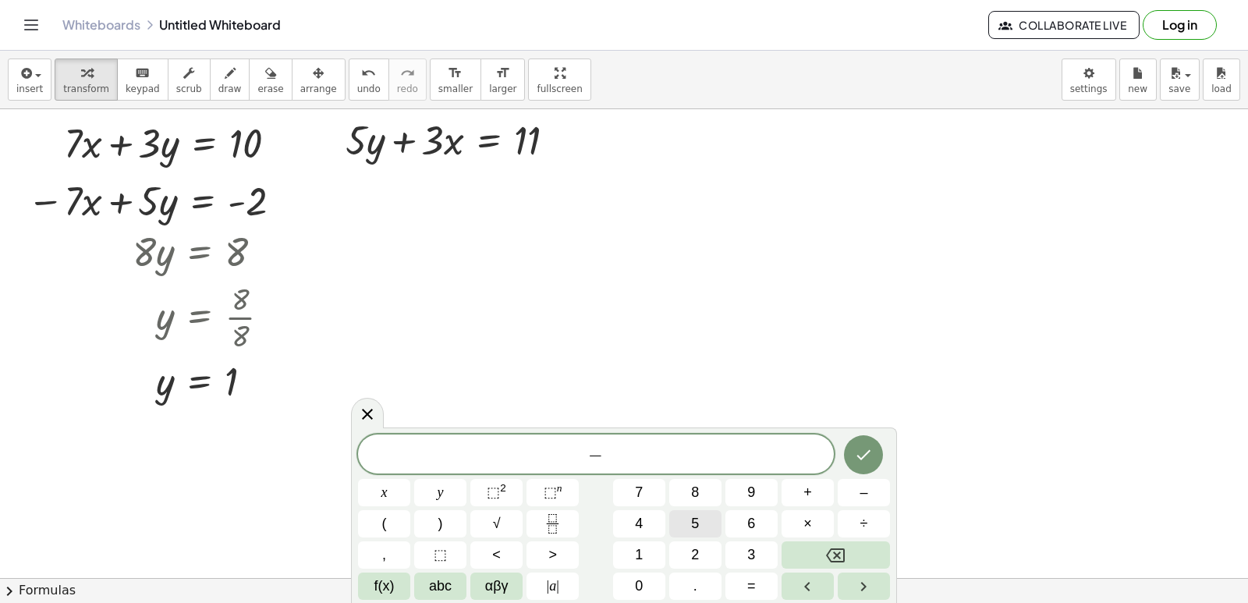
click at [654, 520] on div "− ​ x y ⬚ 2 ⬚ n 7 8 9 + – ( ) √ 4 5 6 × ÷ , ⬚ < > 1 2 3 f(x) abc αβγ | a | 0 . =" at bounding box center [624, 516] width 532 height 165
click at [444, 492] on button "y" at bounding box center [440, 492] width 52 height 27
click at [805, 550] on button "Backspace" at bounding box center [835, 554] width 108 height 27
click at [689, 521] on button "5" at bounding box center [695, 523] width 52 height 27
click at [445, 486] on button "y" at bounding box center [440, 492] width 52 height 27
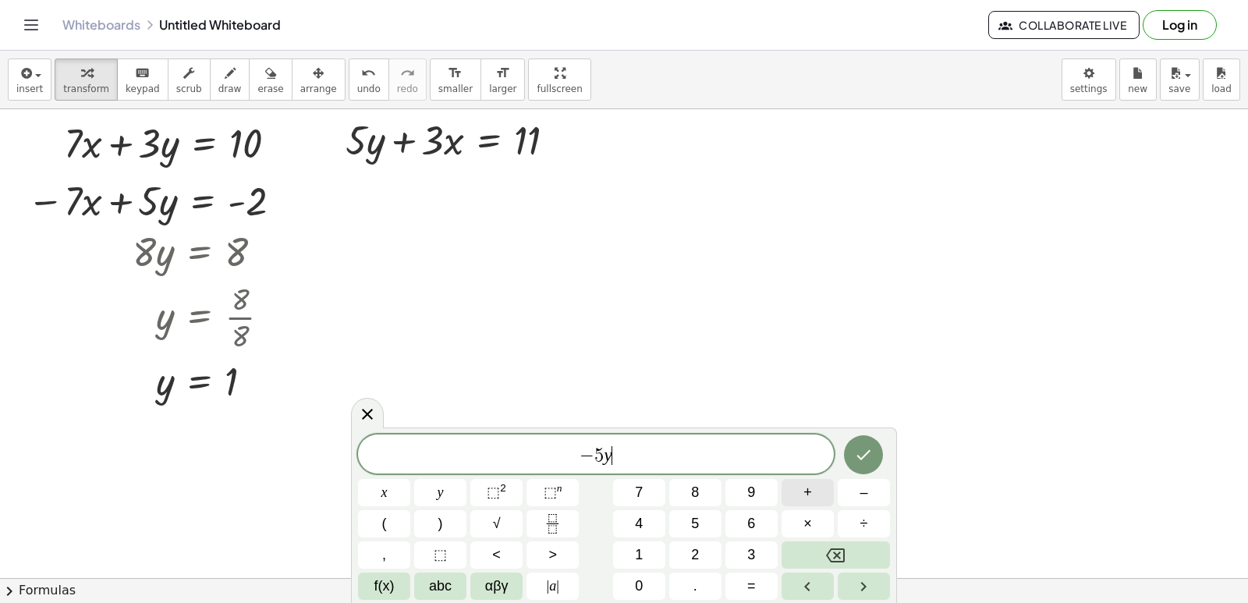
click at [817, 498] on button "+" at bounding box center [807, 492] width 52 height 27
click at [641, 496] on span "7" at bounding box center [639, 492] width 8 height 21
click at [377, 497] on button "x" at bounding box center [384, 492] width 52 height 27
click at [754, 579] on span "=" at bounding box center [751, 585] width 9 height 21
click at [744, 490] on button "9" at bounding box center [751, 492] width 52 height 27
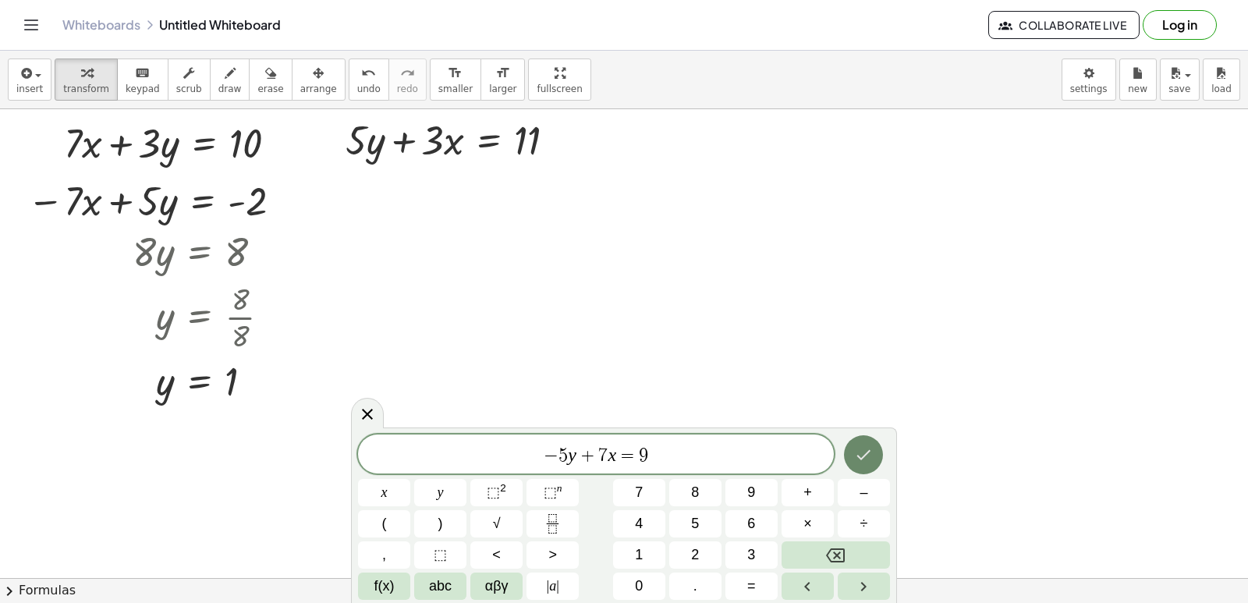
click at [859, 462] on icon "Done" at bounding box center [863, 454] width 19 height 19
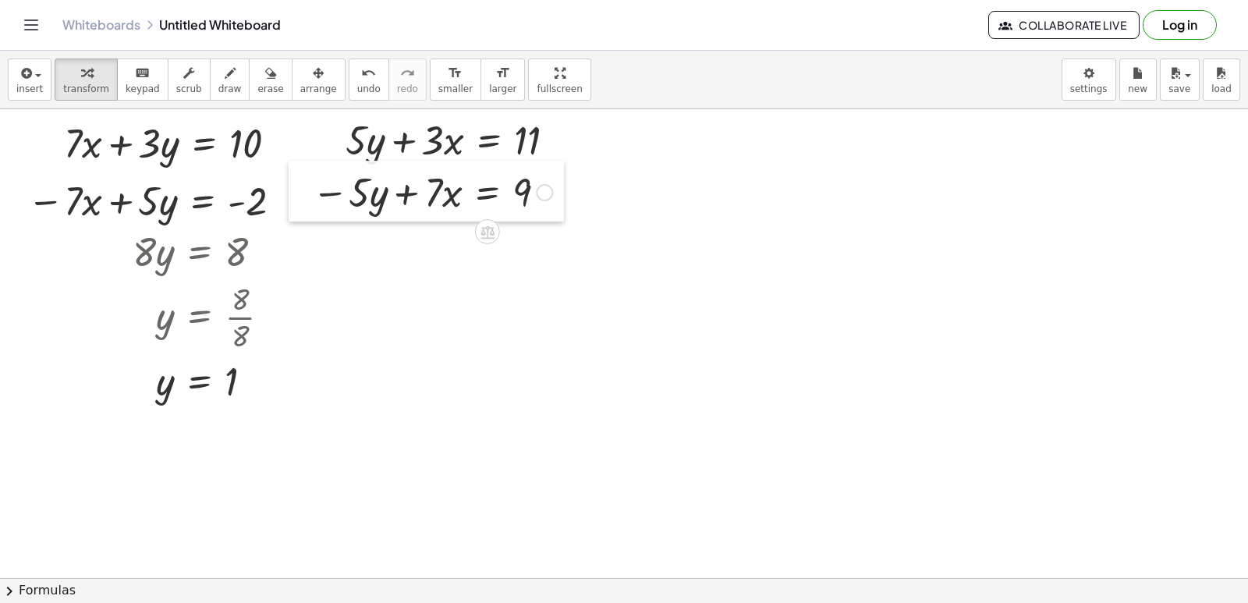
drag, startPoint x: 526, startPoint y: 360, endPoint x: 302, endPoint y: 210, distance: 269.7
click at [302, 210] on div at bounding box center [300, 191] width 23 height 61
click at [221, 105] on div "insert select one: Math Expression Function Text Youtube Video Graphing Geometr…" at bounding box center [624, 80] width 1248 height 58
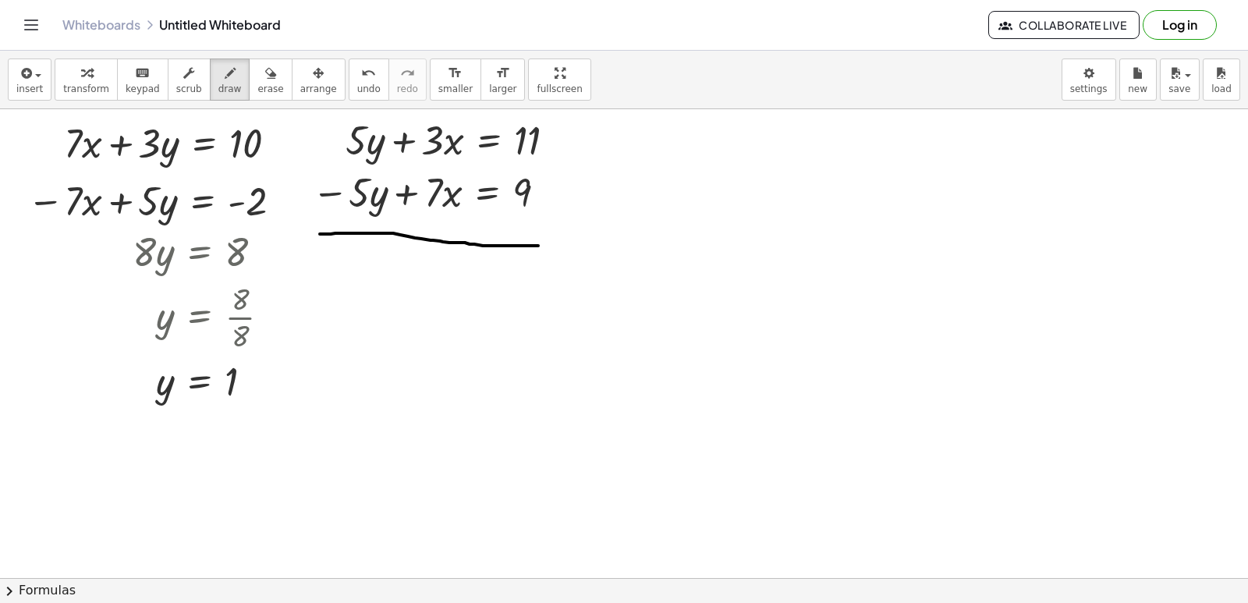
drag, startPoint x: 321, startPoint y: 234, endPoint x: 540, endPoint y: 246, distance: 219.4
click at [357, 84] on span "undo" at bounding box center [368, 88] width 23 height 11
drag, startPoint x: 322, startPoint y: 228, endPoint x: 572, endPoint y: 235, distance: 250.4
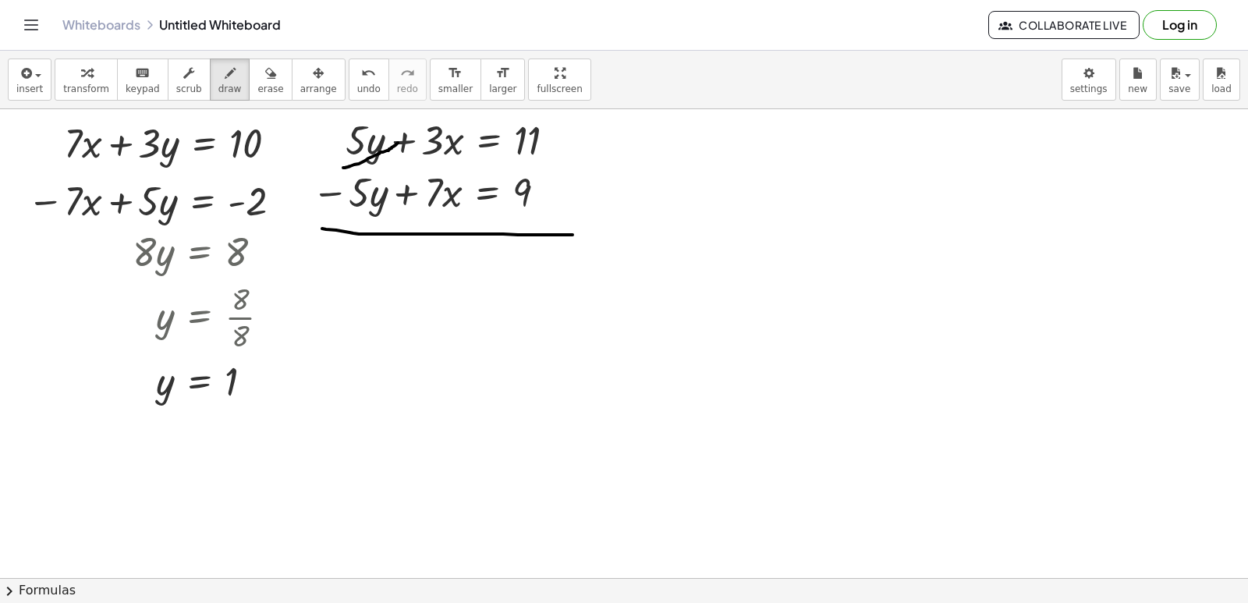
drag, startPoint x: 343, startPoint y: 168, endPoint x: 398, endPoint y: 143, distance: 60.0
drag, startPoint x: 349, startPoint y: 211, endPoint x: 397, endPoint y: 182, distance: 55.6
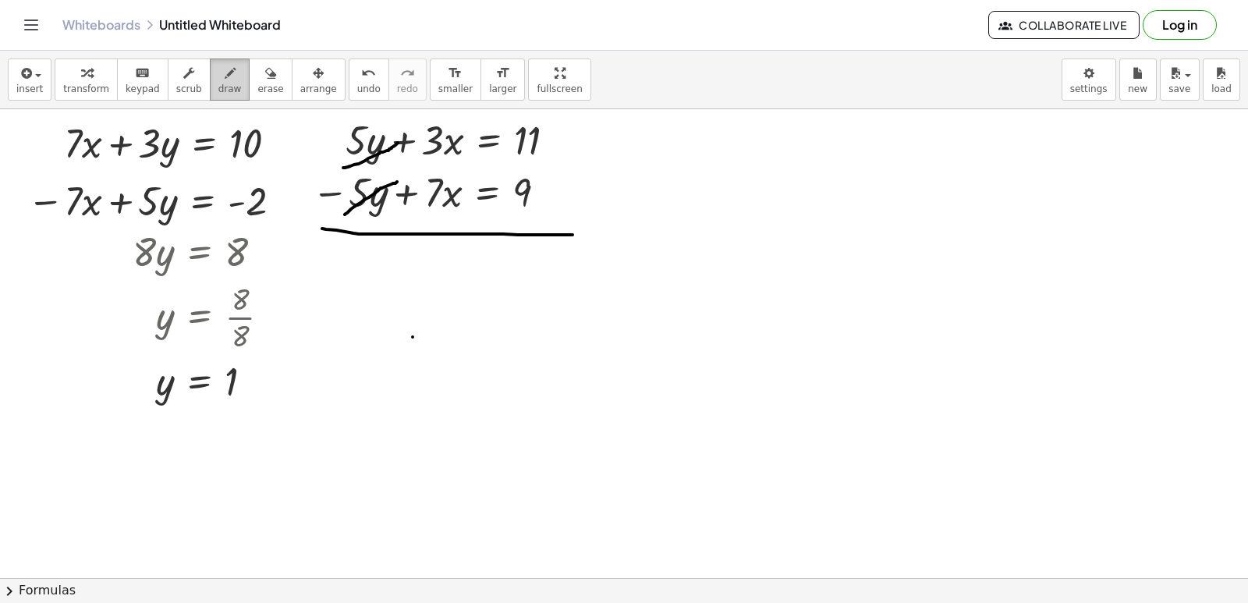
click at [225, 80] on icon "button" at bounding box center [230, 73] width 11 height 19
click at [81, 73] on icon "button" at bounding box center [86, 73] width 11 height 19
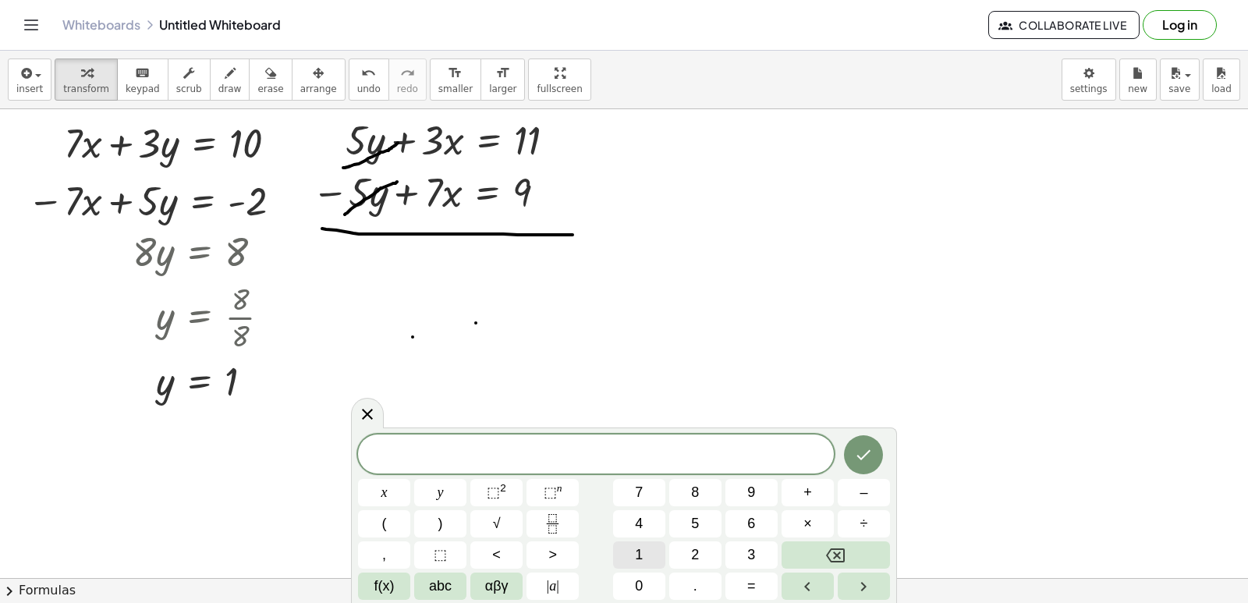
click at [647, 557] on button "1" at bounding box center [639, 554] width 52 height 27
click at [635, 595] on button "0" at bounding box center [639, 585] width 52 height 27
click at [367, 494] on button "x" at bounding box center [384, 492] width 52 height 27
click at [763, 576] on button "=" at bounding box center [751, 585] width 52 height 27
click at [694, 550] on span "2" at bounding box center [695, 554] width 8 height 21
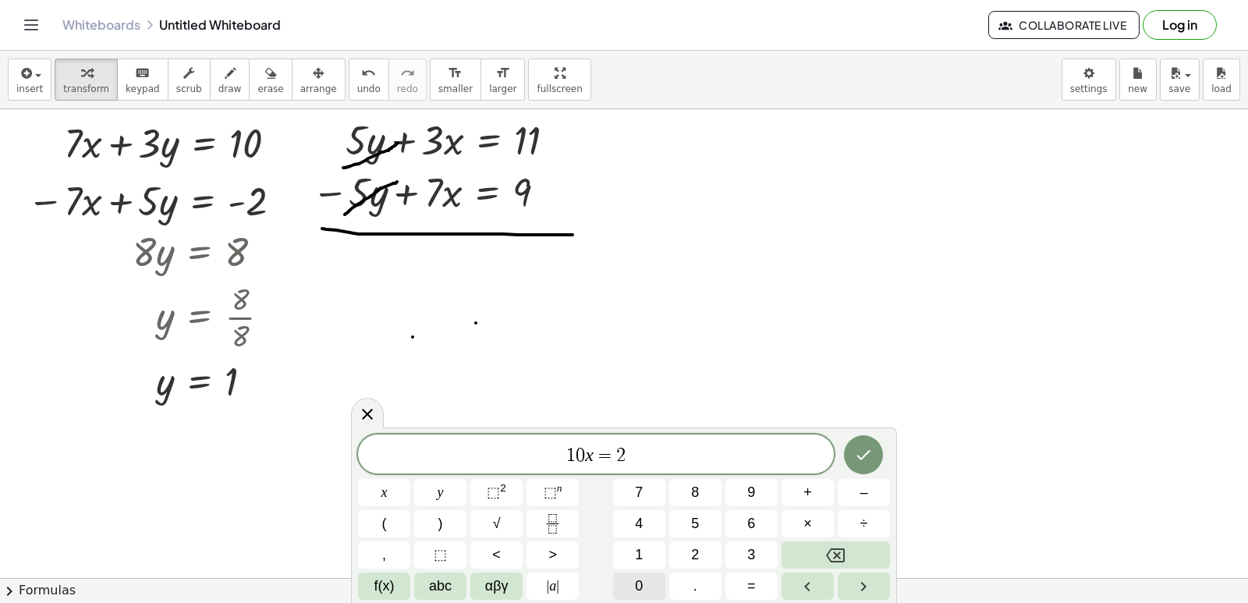
click at [644, 583] on button "0" at bounding box center [639, 585] width 52 height 27
click at [867, 462] on icon "Done" at bounding box center [863, 454] width 19 height 19
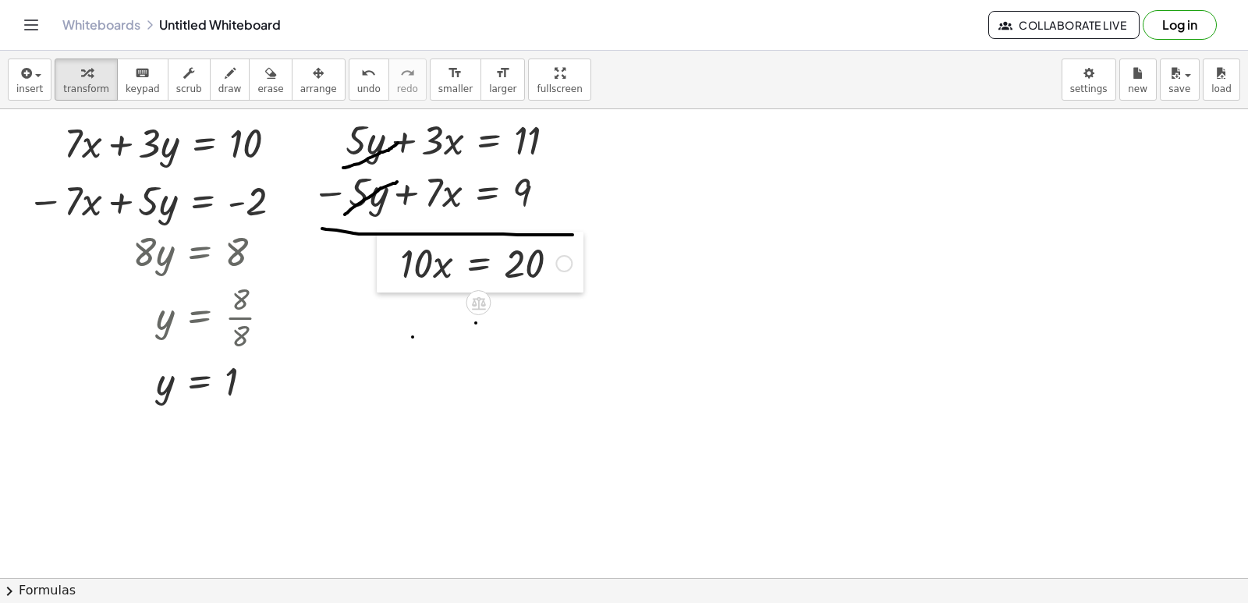
drag, startPoint x: 370, startPoint y: 327, endPoint x: 389, endPoint y: 268, distance: 62.1
click at [389, 268] on div at bounding box center [388, 262] width 23 height 61
drag, startPoint x: 421, startPoint y: 267, endPoint x: 529, endPoint y: 313, distance: 117.4
click at [520, 327] on div at bounding box center [486, 328] width 189 height 78
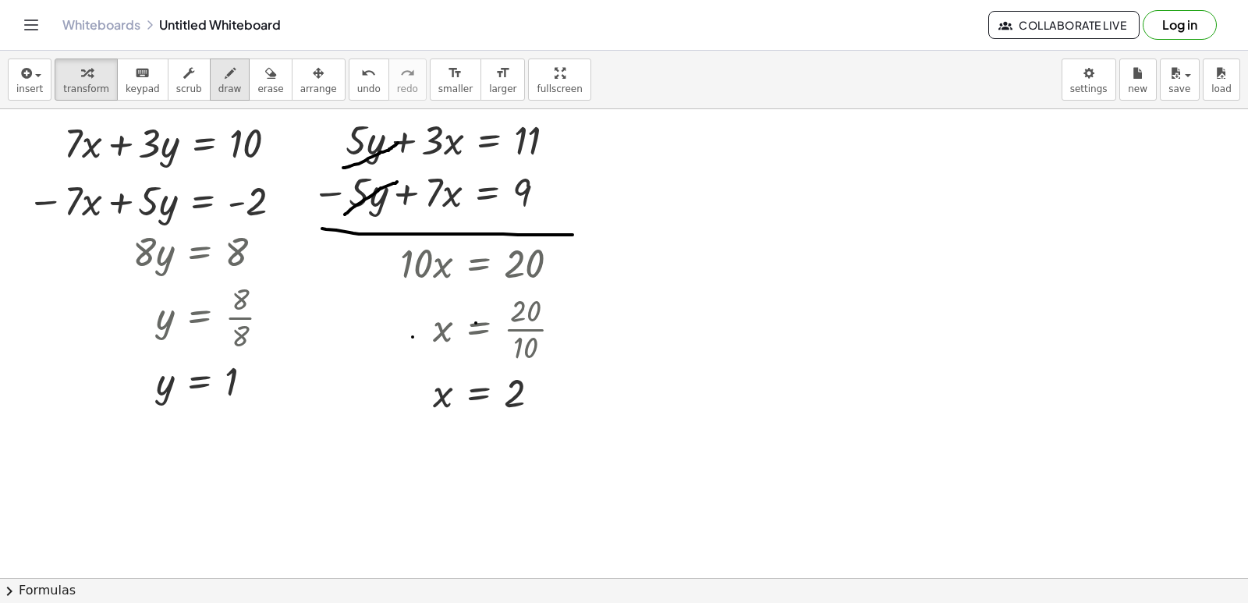
click at [218, 80] on div "button" at bounding box center [229, 72] width 23 height 19
drag, startPoint x: 53, startPoint y: 228, endPoint x: 285, endPoint y: 239, distance: 231.8
drag, startPoint x: 73, startPoint y: 207, endPoint x: 124, endPoint y: 193, distance: 52.6
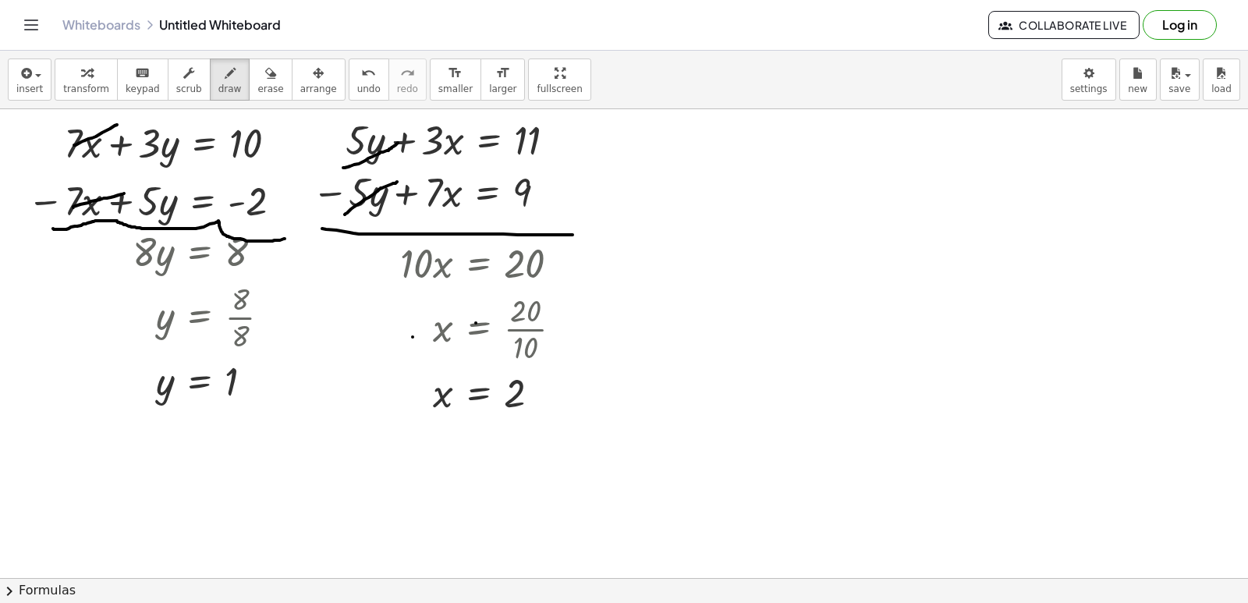
drag, startPoint x: 117, startPoint y: 125, endPoint x: 65, endPoint y: 150, distance: 57.5
click at [357, 83] on span "undo" at bounding box center [368, 88] width 23 height 11
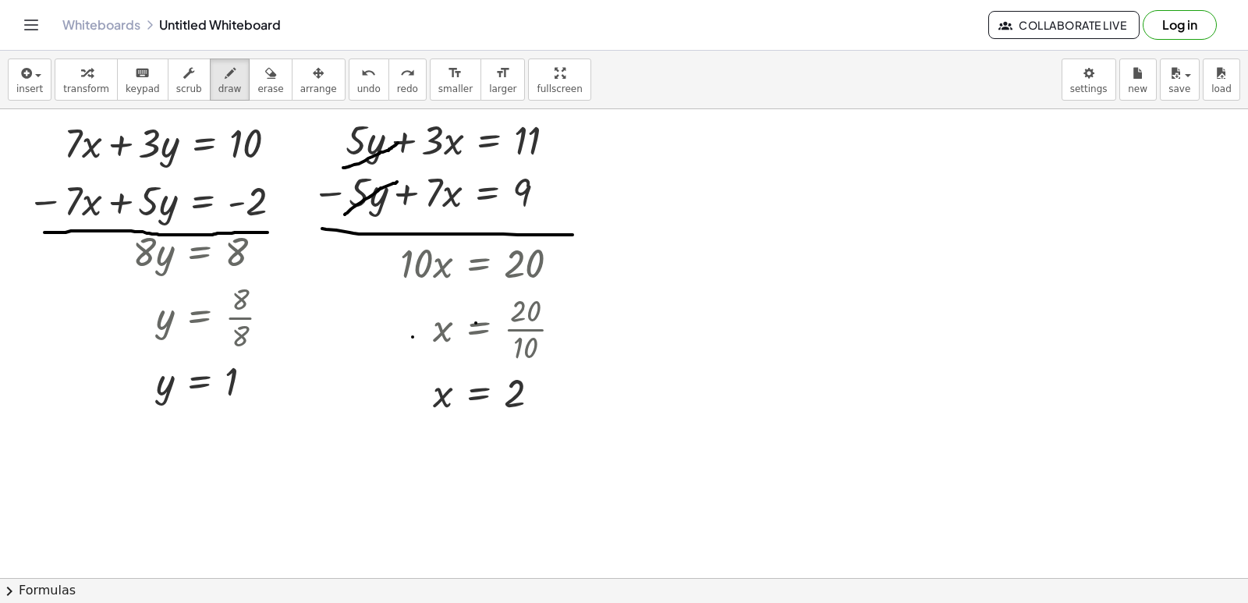
drag, startPoint x: 44, startPoint y: 232, endPoint x: 267, endPoint y: 232, distance: 223.0
drag, startPoint x: 73, startPoint y: 225, endPoint x: 124, endPoint y: 181, distance: 66.9
drag, startPoint x: 65, startPoint y: 168, endPoint x: 114, endPoint y: 134, distance: 59.9
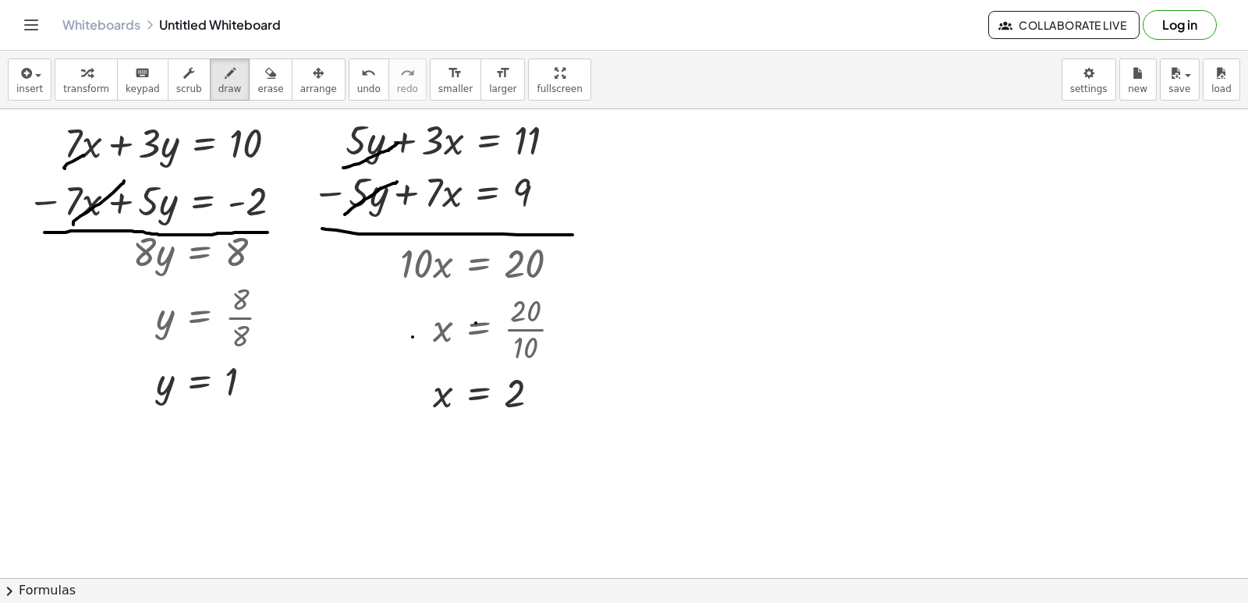
click at [101, 90] on button "transform" at bounding box center [86, 79] width 63 height 42
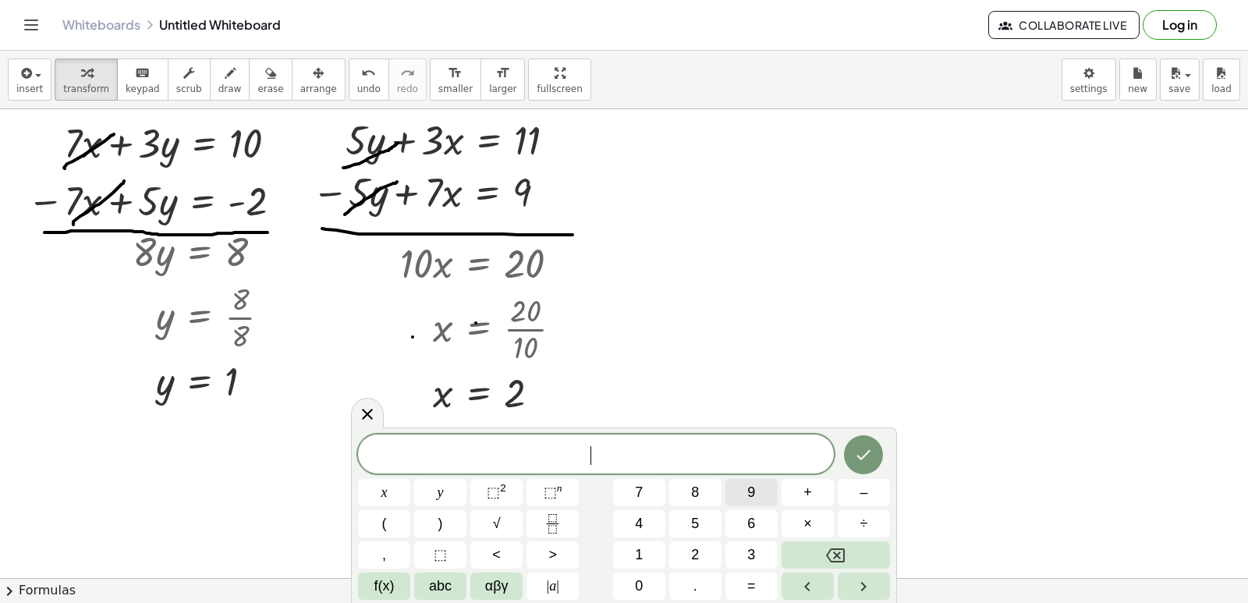
click at [757, 498] on button "9" at bounding box center [751, 492] width 52 height 27
click at [379, 481] on button "x" at bounding box center [384, 492] width 52 height 27
click at [841, 493] on button "–" at bounding box center [863, 492] width 52 height 27
click at [691, 516] on span "5" at bounding box center [695, 523] width 8 height 21
click at [430, 491] on button "y" at bounding box center [440, 492] width 52 height 27
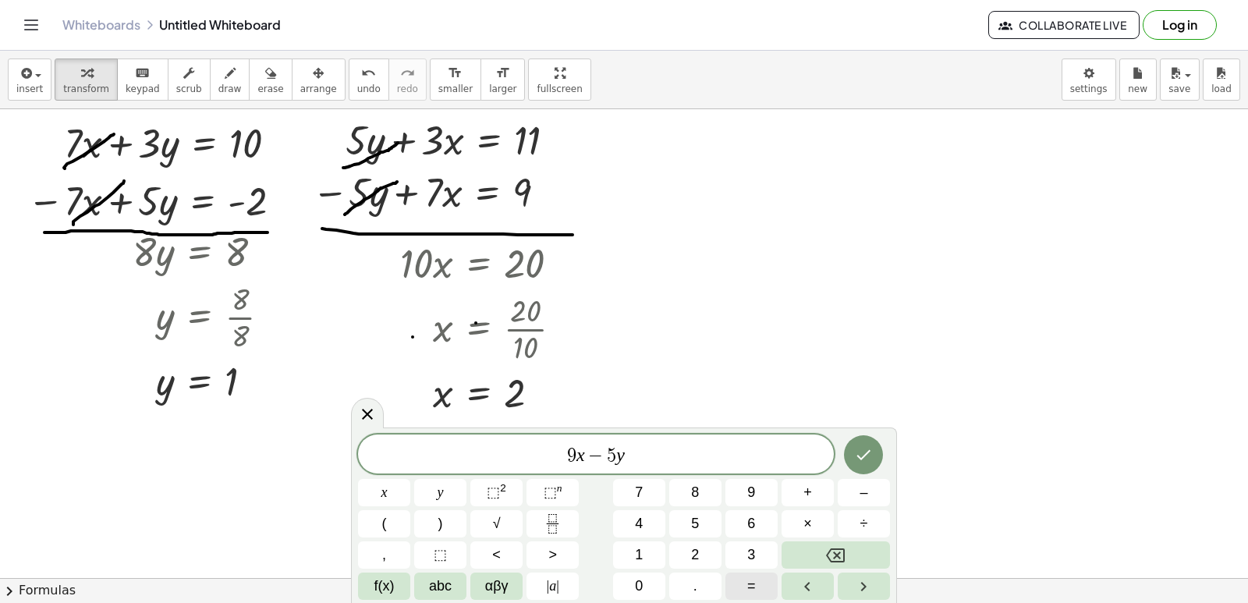
click at [735, 589] on button "=" at bounding box center [751, 585] width 52 height 27
click at [698, 494] on span "8" at bounding box center [695, 492] width 8 height 21
click at [875, 462] on button "Done" at bounding box center [863, 454] width 39 height 39
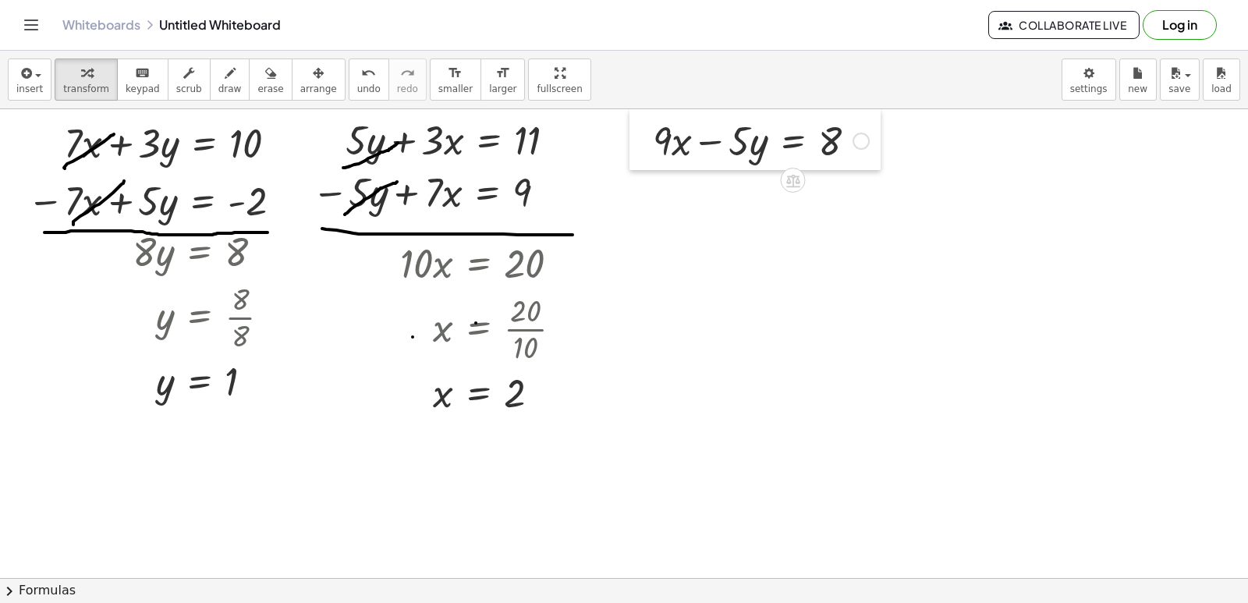
drag, startPoint x: 650, startPoint y: 362, endPoint x: 645, endPoint y: 155, distance: 206.7
click at [645, 155] on div at bounding box center [640, 139] width 23 height 61
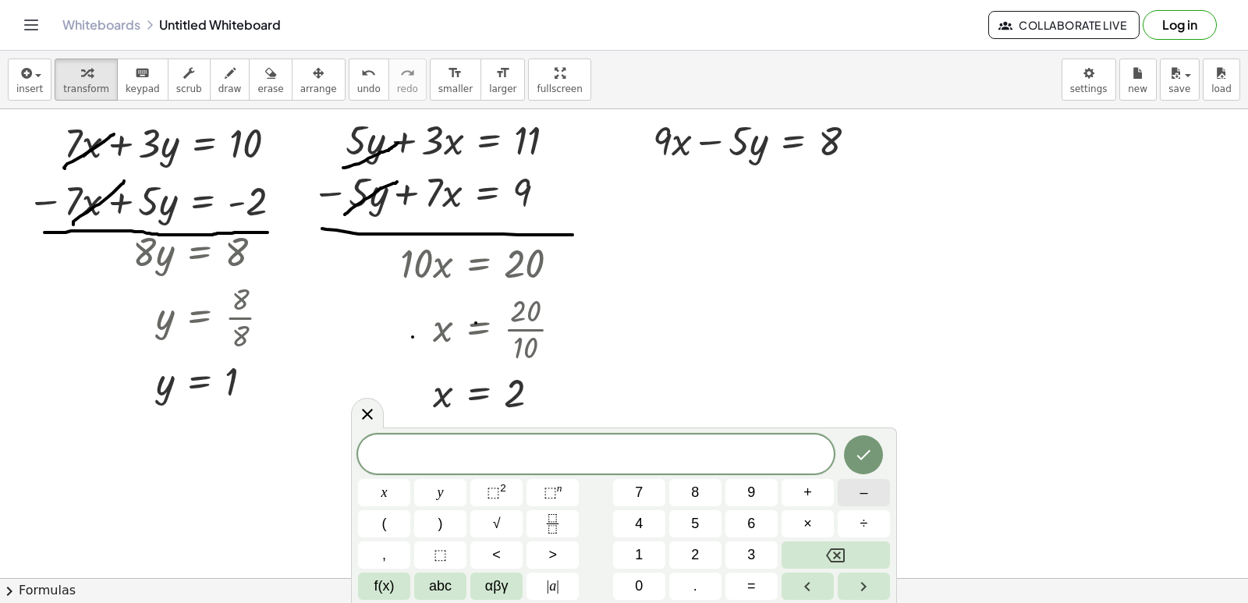
click at [861, 490] on button "–" at bounding box center [863, 492] width 52 height 27
click at [758, 493] on button "9" at bounding box center [751, 492] width 52 height 27
click at [386, 489] on span "x" at bounding box center [384, 492] width 6 height 21
click at [844, 557] on icon "Backspace" at bounding box center [835, 555] width 19 height 14
click at [843, 552] on icon "Backspace" at bounding box center [835, 555] width 19 height 19
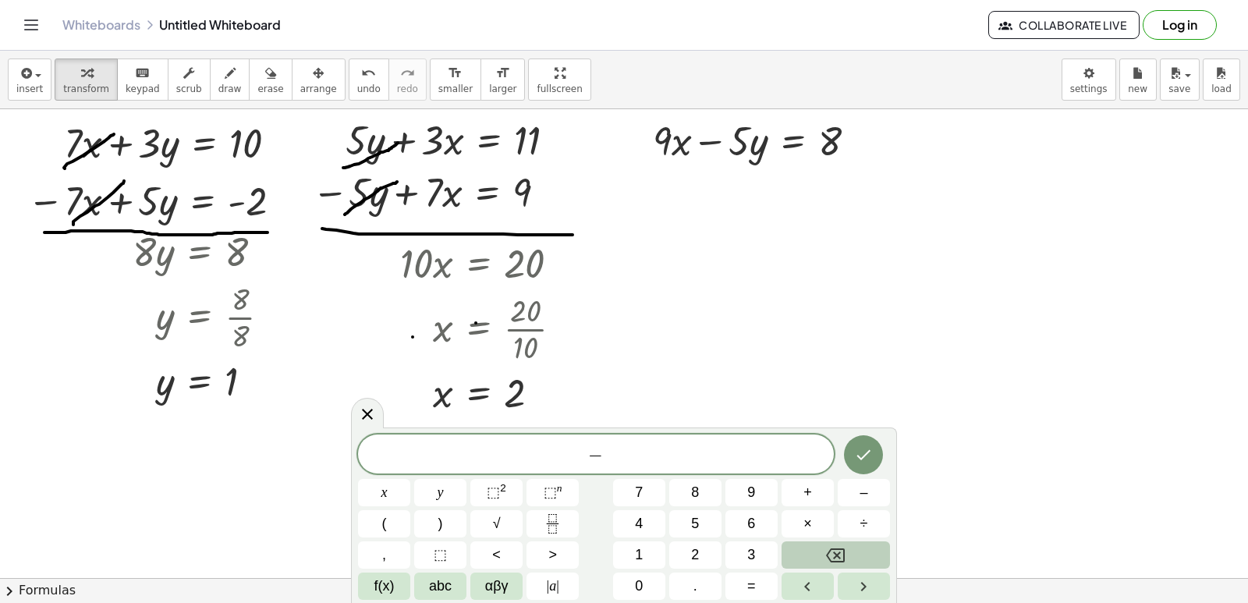
click at [830, 557] on icon "Backspace" at bounding box center [835, 555] width 19 height 19
click at [628, 482] on button "7" at bounding box center [639, 492] width 52 height 27
click at [374, 492] on button "x" at bounding box center [384, 492] width 52 height 27
click at [795, 489] on button "+" at bounding box center [807, 492] width 52 height 27
click at [707, 521] on button "5" at bounding box center [695, 523] width 52 height 27
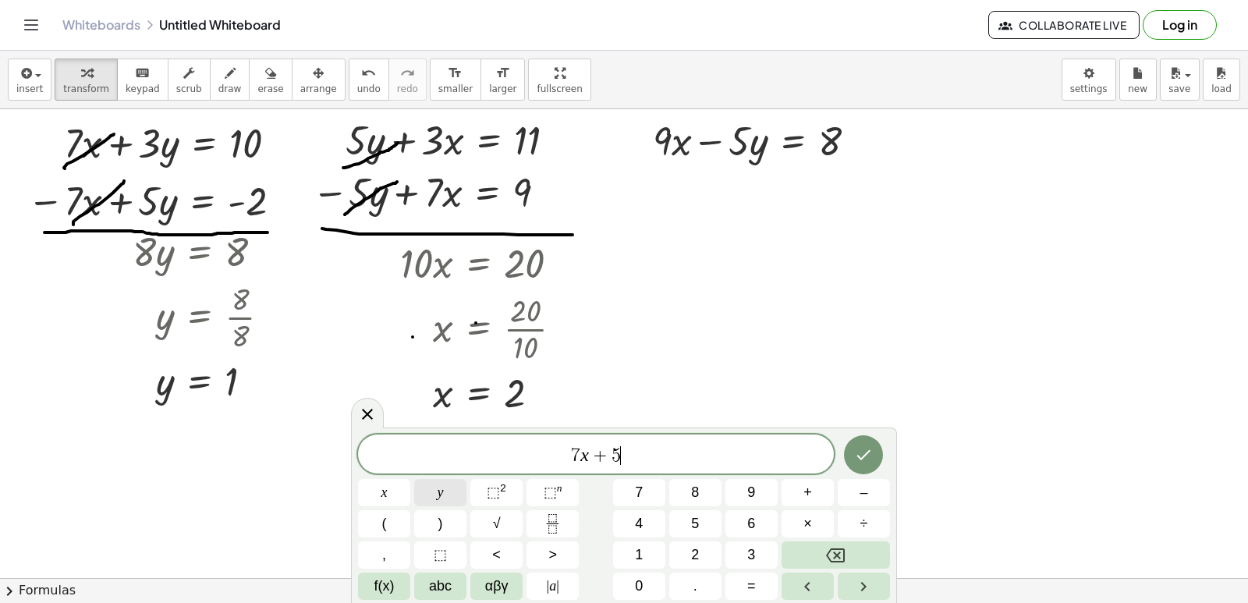
click at [434, 487] on button "y" at bounding box center [440, 492] width 52 height 27
click at [759, 585] on button "=" at bounding box center [751, 585] width 52 height 27
click at [649, 519] on button "4" at bounding box center [639, 523] width 52 height 27
click at [845, 543] on button "Backspace" at bounding box center [835, 554] width 108 height 27
click at [694, 551] on span "2" at bounding box center [695, 554] width 8 height 21
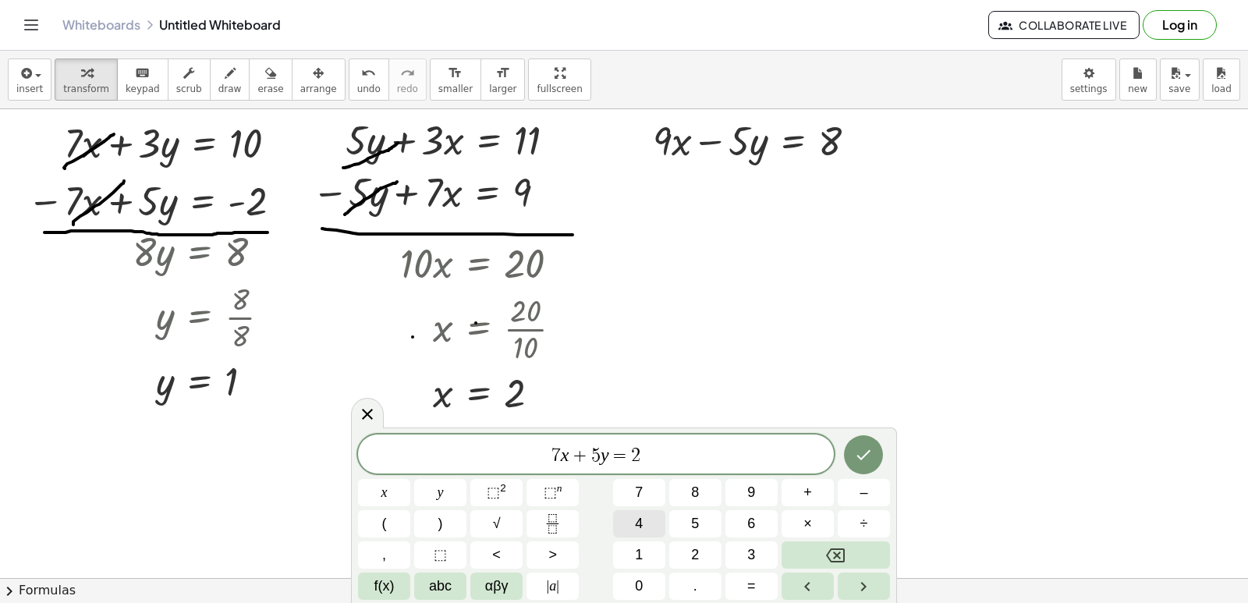
click at [640, 519] on span "4" at bounding box center [639, 523] width 8 height 21
click at [854, 449] on icon "Done" at bounding box center [863, 454] width 19 height 19
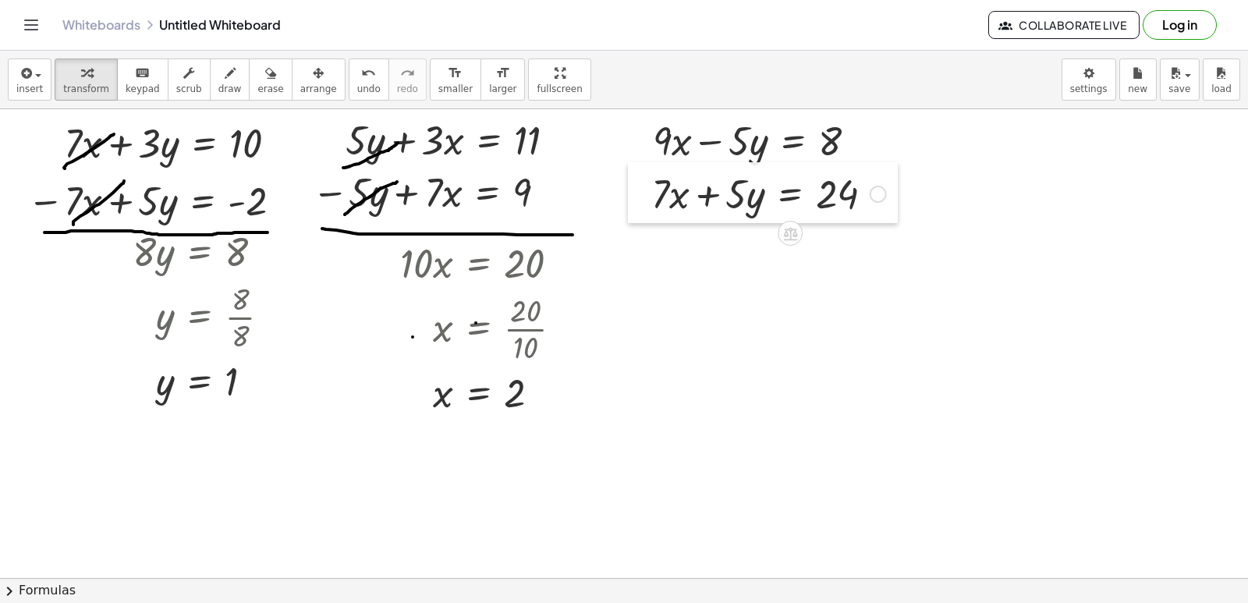
drag, startPoint x: 803, startPoint y: 304, endPoint x: 638, endPoint y: 196, distance: 197.2
click at [638, 196] on div at bounding box center [639, 192] width 23 height 61
click at [225, 75] on icon "button" at bounding box center [230, 73] width 11 height 19
drag, startPoint x: 640, startPoint y: 231, endPoint x: 880, endPoint y: 226, distance: 239.4
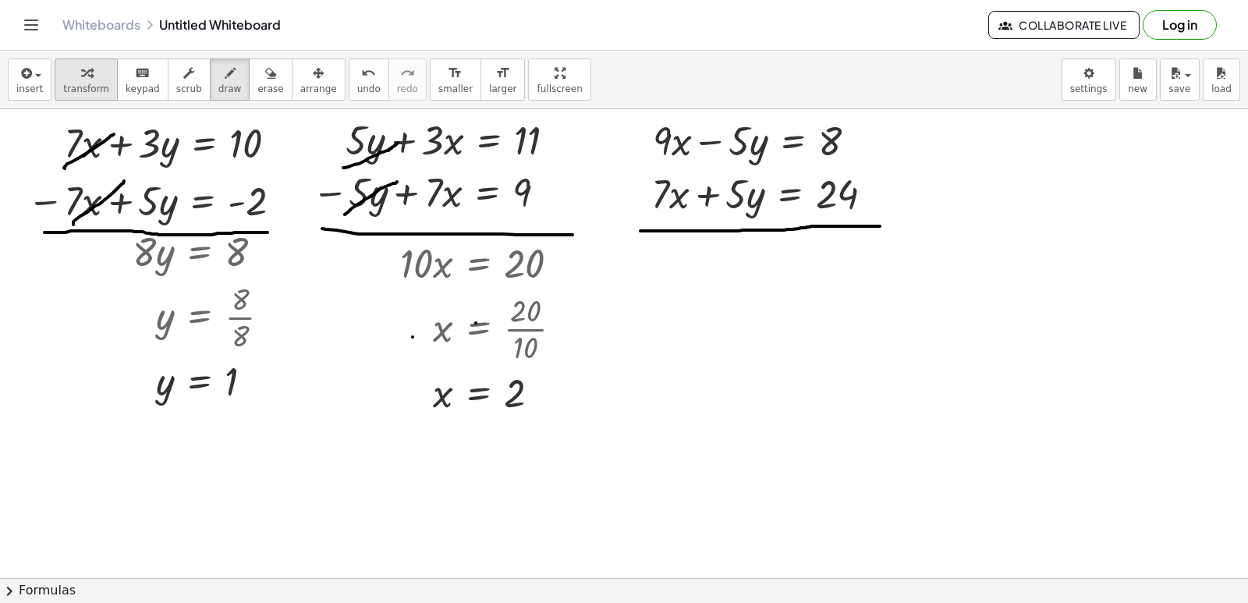
click at [97, 82] on button "transform" at bounding box center [86, 79] width 63 height 42
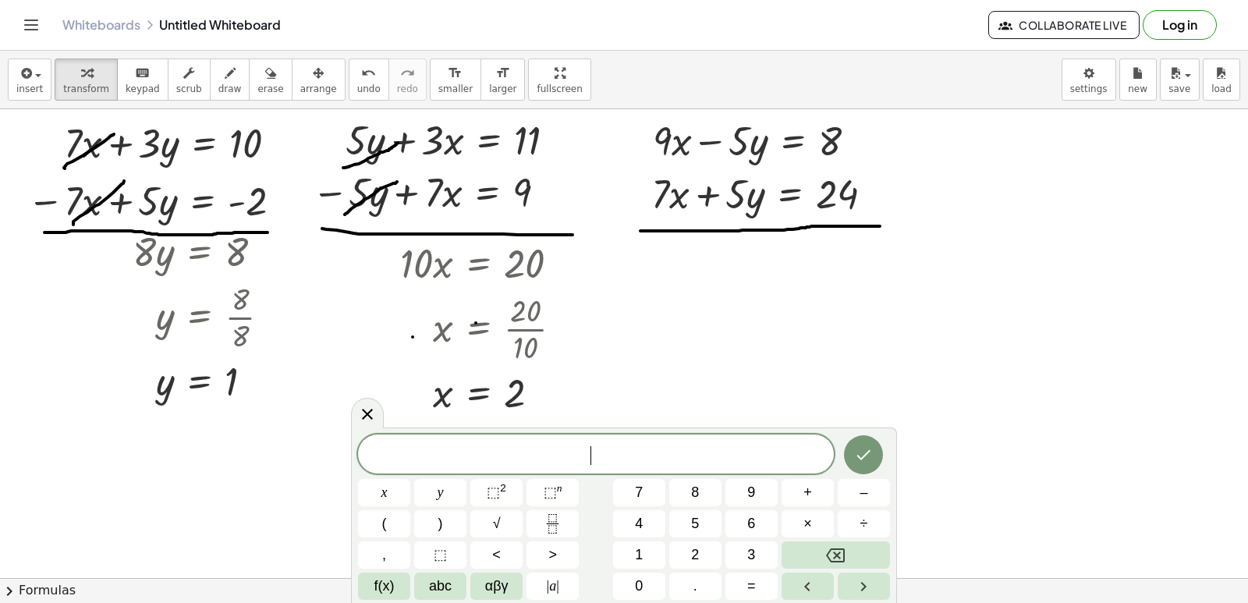
click at [218, 76] on div "button" at bounding box center [229, 72] width 23 height 19
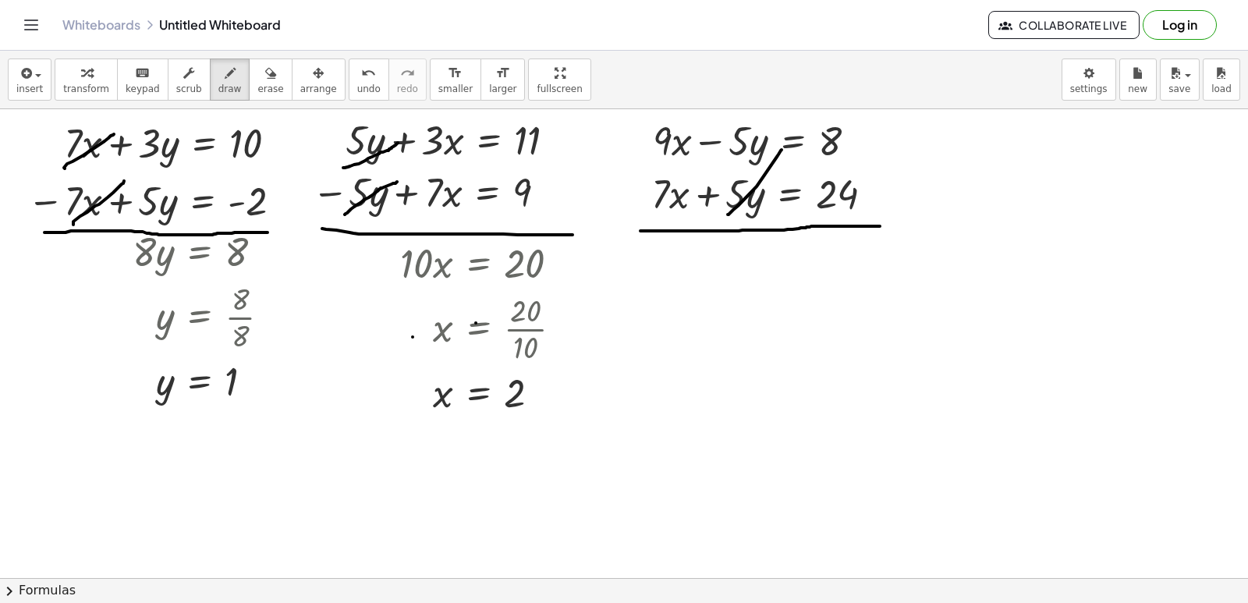
drag, startPoint x: 728, startPoint y: 214, endPoint x: 737, endPoint y: 157, distance: 58.5
drag, startPoint x: 735, startPoint y: 162, endPoint x: 791, endPoint y: 112, distance: 75.1
click at [93, 79] on div "button" at bounding box center [86, 72] width 46 height 19
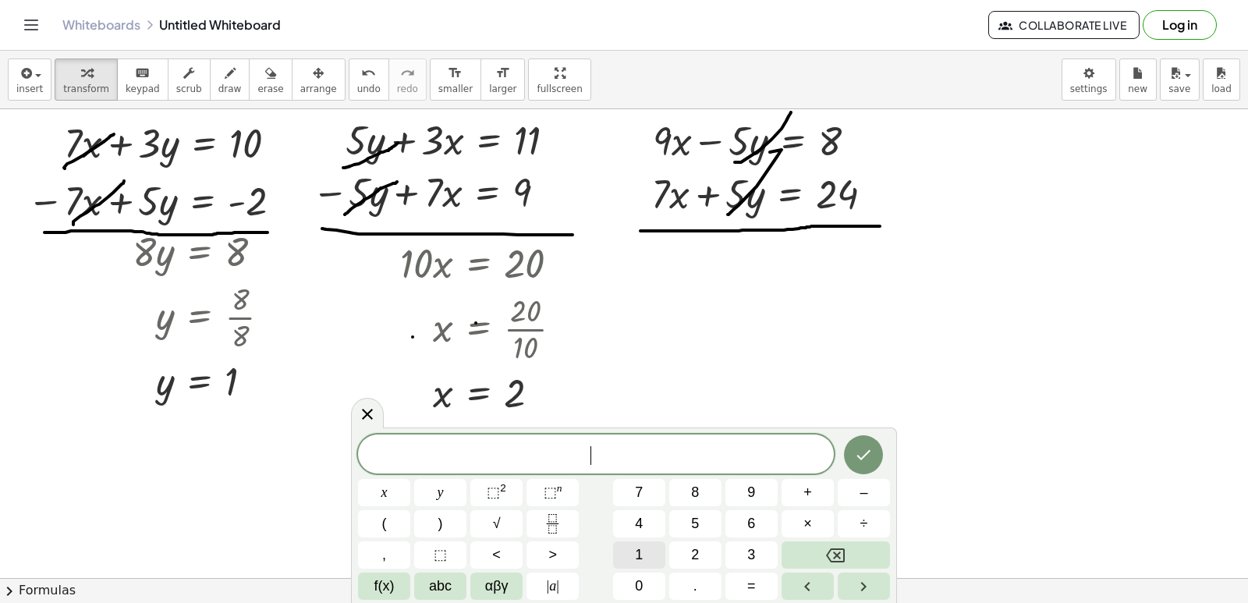
click at [654, 554] on button "1" at bounding box center [639, 554] width 52 height 27
click at [756, 515] on button "6" at bounding box center [751, 523] width 52 height 27
click at [389, 491] on button "x" at bounding box center [384, 492] width 52 height 27
click at [750, 589] on span "=" at bounding box center [751, 585] width 9 height 21
click at [737, 545] on button "3" at bounding box center [751, 554] width 52 height 27
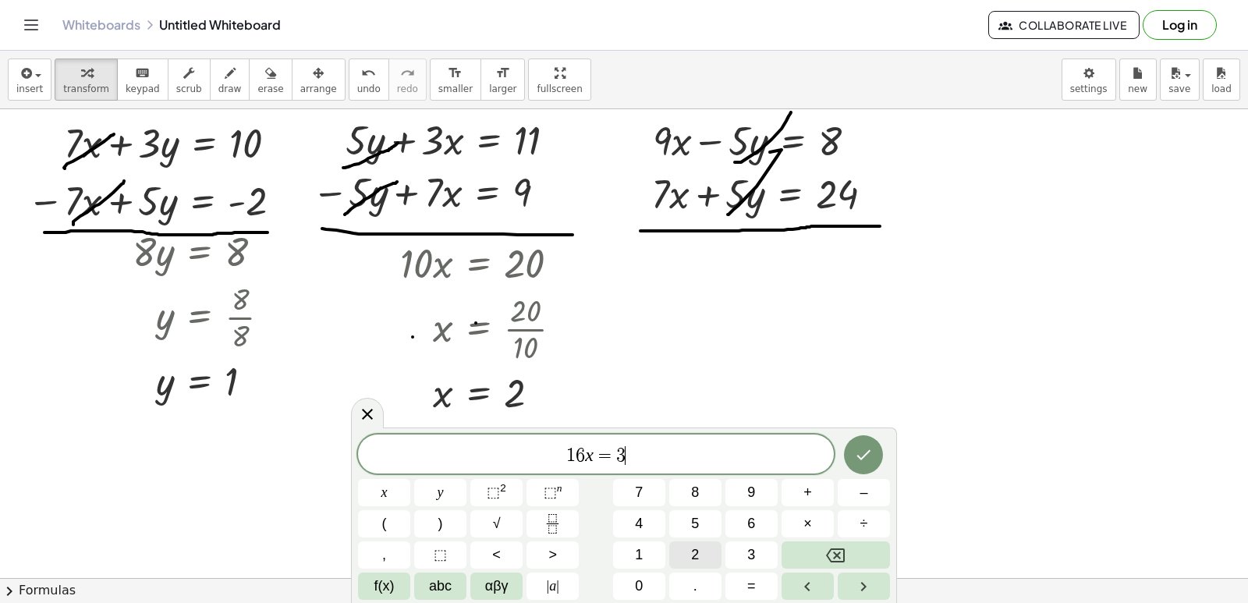
click at [703, 553] on button "2" at bounding box center [695, 554] width 52 height 27
click at [865, 451] on icon "Done" at bounding box center [863, 454] width 19 height 19
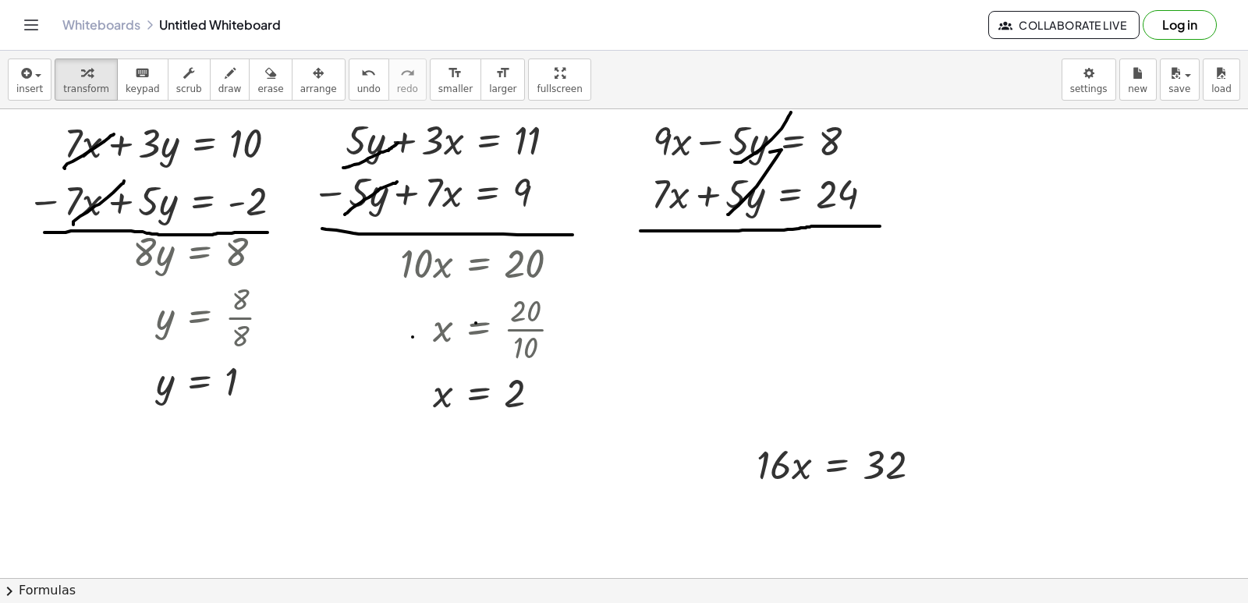
drag, startPoint x: 731, startPoint y: 469, endPoint x: 738, endPoint y: 422, distance: 47.4
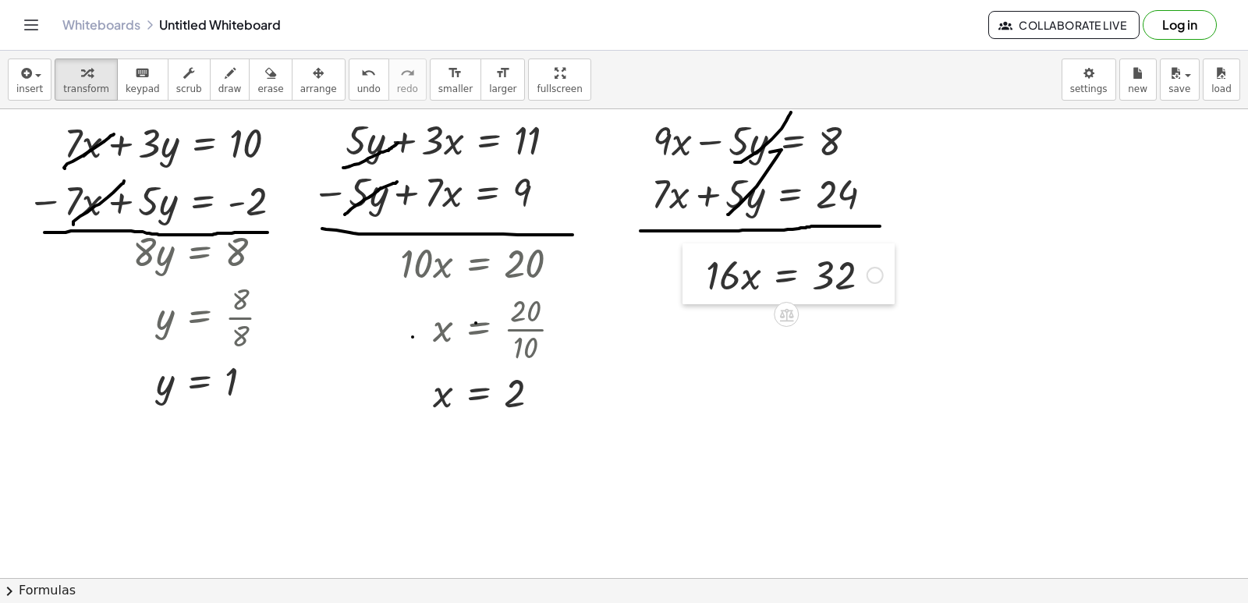
drag, startPoint x: 747, startPoint y: 475, endPoint x: 696, endPoint y: 285, distance: 196.1
click at [696, 285] on div at bounding box center [693, 273] width 23 height 61
drag, startPoint x: 721, startPoint y: 281, endPoint x: 827, endPoint y: 317, distance: 111.0
click at [828, 343] on div at bounding box center [795, 339] width 194 height 78
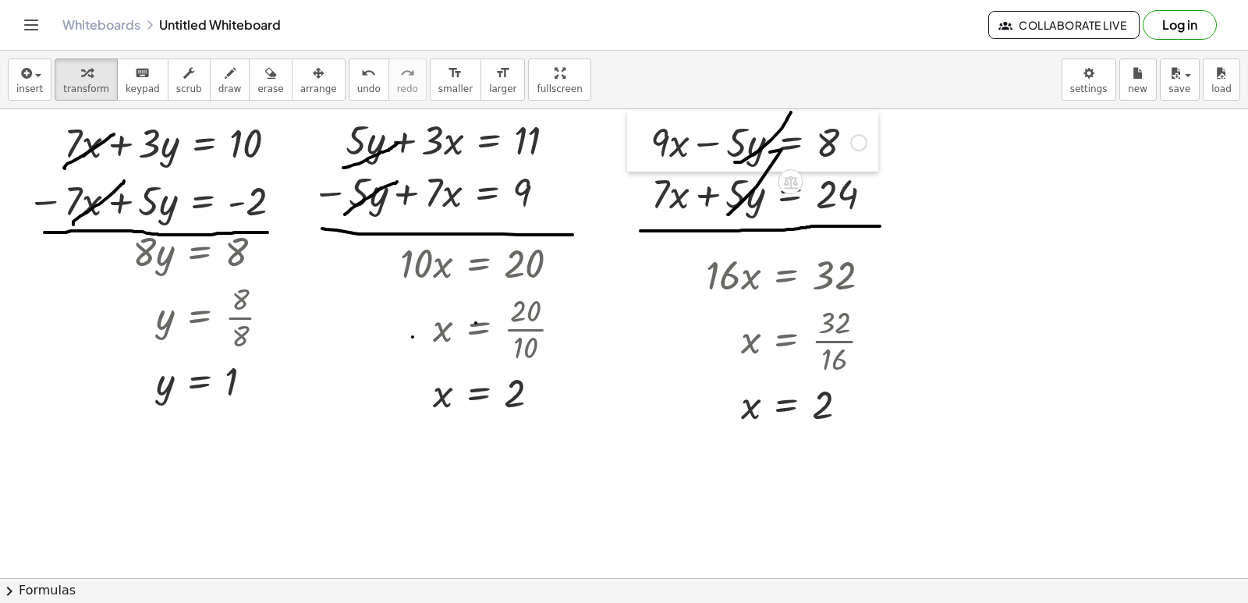
click at [635, 136] on div at bounding box center [638, 141] width 23 height 61
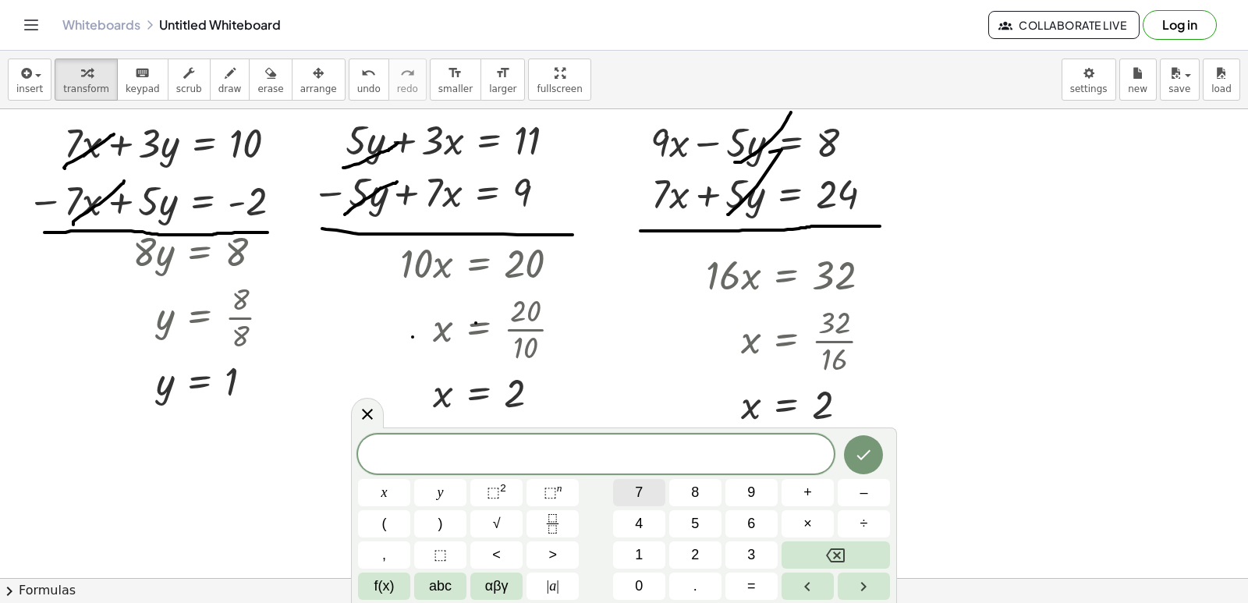
click at [633, 493] on button "7" at bounding box center [639, 492] width 52 height 27
click at [369, 492] on button "x" at bounding box center [384, 492] width 52 height 27
click at [820, 490] on button "+" at bounding box center [807, 492] width 52 height 27
click at [690, 523] on button "5" at bounding box center [695, 523] width 52 height 27
click at [457, 494] on button "y" at bounding box center [440, 492] width 52 height 27
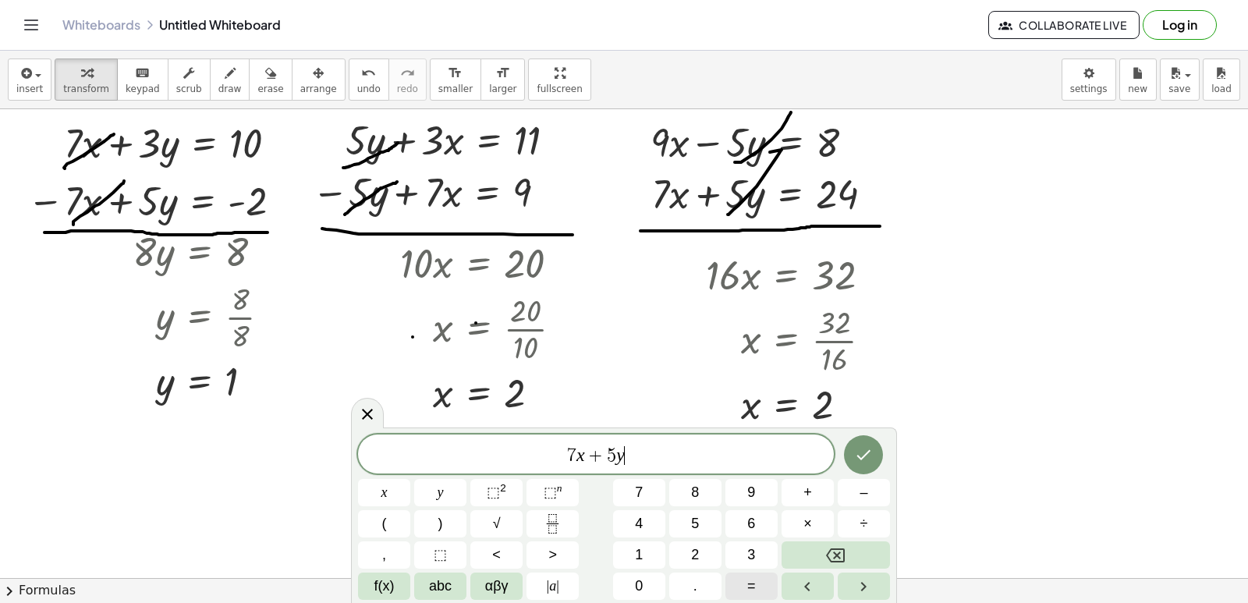
click at [749, 576] on span "=" at bounding box center [751, 585] width 9 height 21
click at [757, 559] on button "3" at bounding box center [751, 554] width 52 height 27
click at [757, 528] on button "6" at bounding box center [751, 523] width 52 height 27
click at [873, 448] on button "Done" at bounding box center [863, 454] width 39 height 39
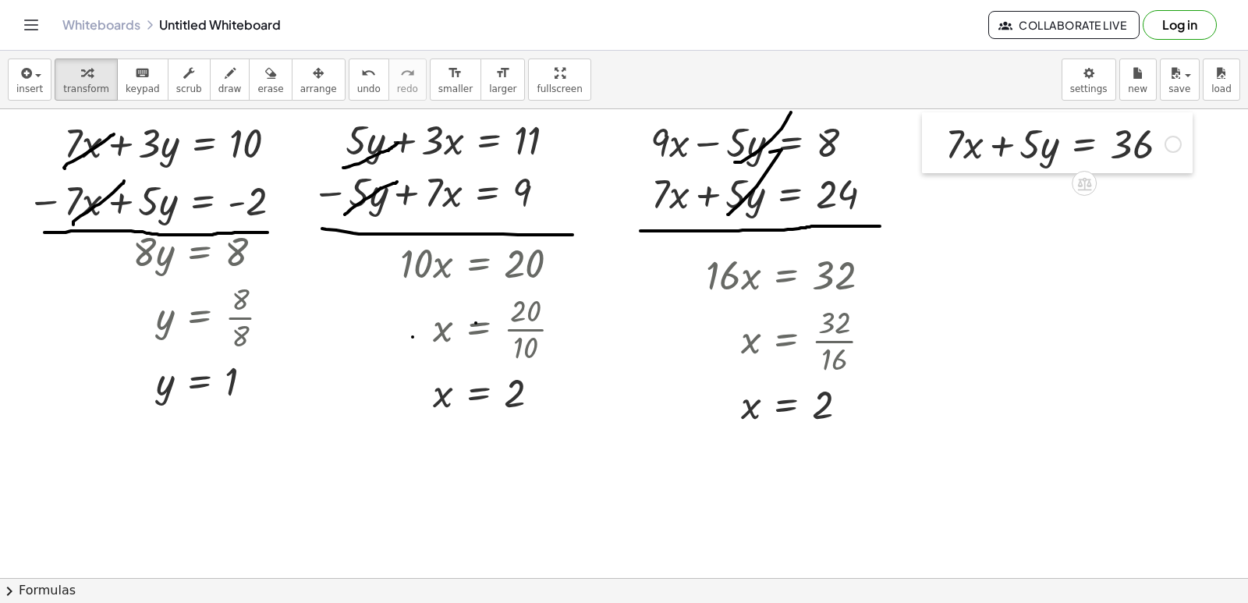
drag, startPoint x: 1028, startPoint y: 363, endPoint x: 924, endPoint y: 144, distance: 242.7
click at [924, 144] on div at bounding box center [933, 142] width 23 height 61
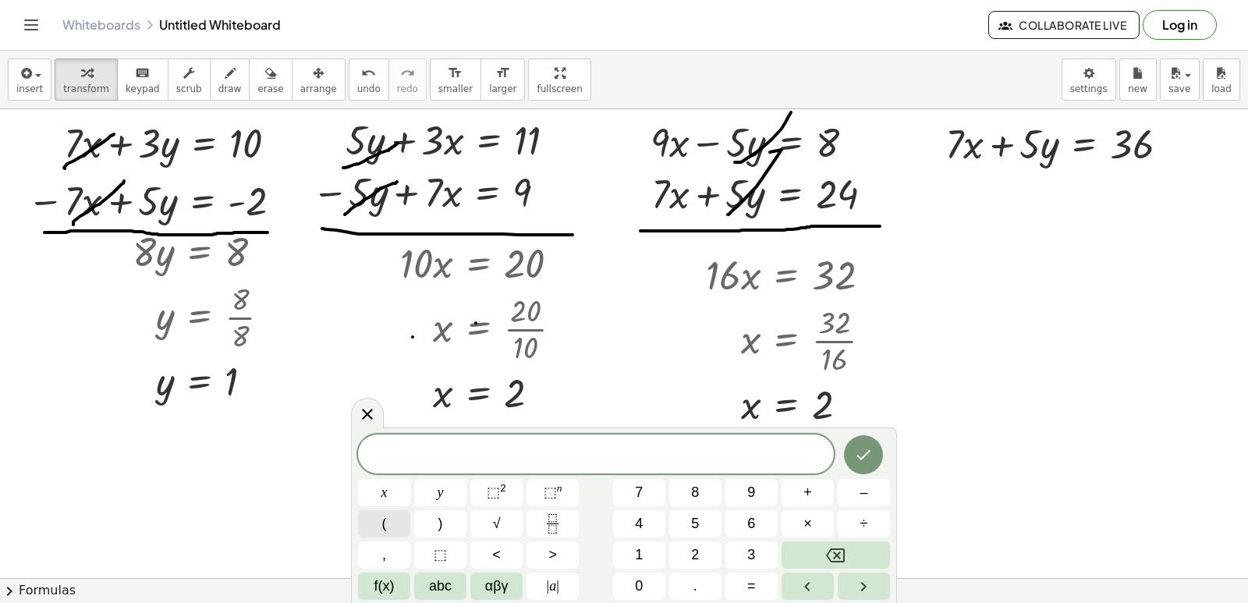
click at [391, 496] on button "x" at bounding box center [384, 492] width 52 height 27
click at [380, 478] on div "x ​ x y ⬚ 2 ⬚ n 7 8 9 + – ( ) √ 4 5 6 × ÷ , ⬚ < > 1 2 3 f(x) abc αβγ | a | 0 . =" at bounding box center [624, 516] width 532 height 165
click at [763, 586] on button "=" at bounding box center [751, 585] width 52 height 27
click at [751, 549] on span "3" at bounding box center [751, 554] width 8 height 21
click at [876, 445] on button "Done" at bounding box center [863, 454] width 39 height 39
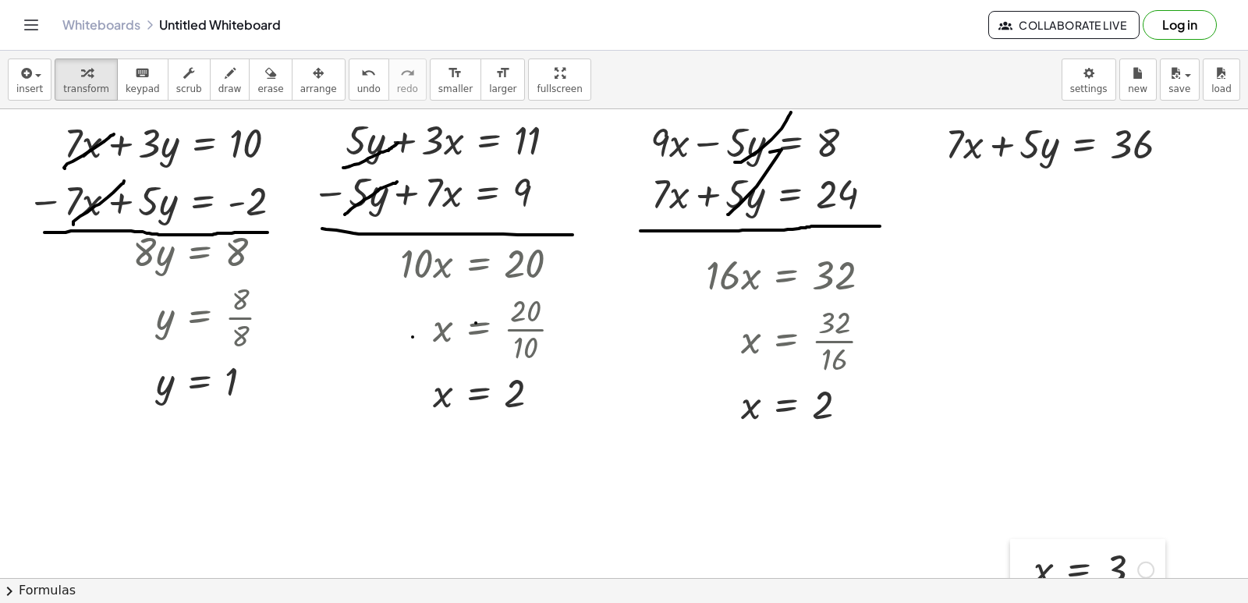
drag, startPoint x: 1023, startPoint y: 458, endPoint x: 1009, endPoint y: 417, distance: 42.9
click at [1017, 581] on div "insert select one: Math Expression Function Text Youtube Video Graphing Geometr…" at bounding box center [624, 327] width 1248 height 552
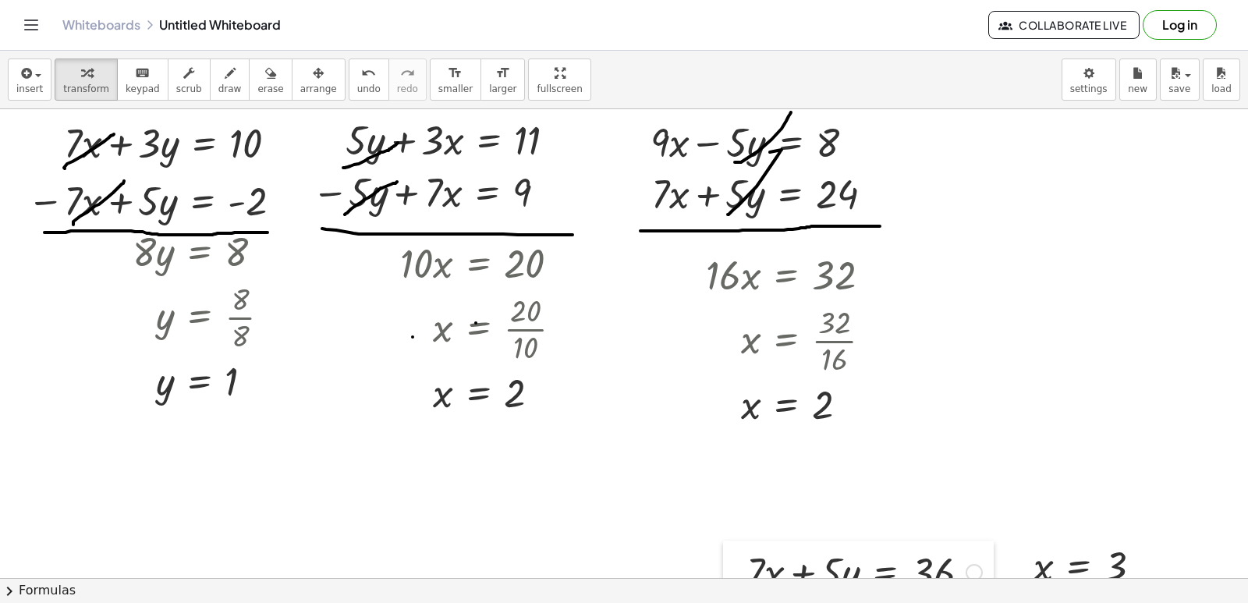
drag, startPoint x: 926, startPoint y: 145, endPoint x: 712, endPoint y: 539, distance: 448.0
click at [723, 569] on div "+ · 7 · x + 9 = - 12 · 7 · x = − 12 − 9 · 7 · x = - 21 x = - · 21 · 7 x = - 3 +…" at bounding box center [624, 343] width 1248 height 469
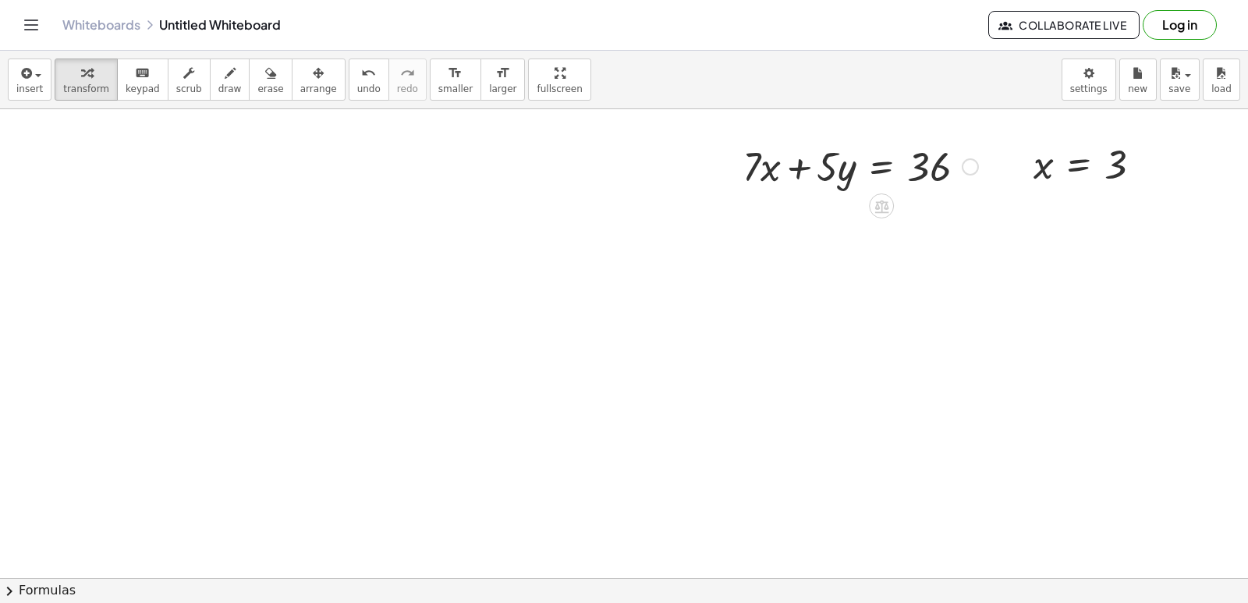
scroll to position [1261, 0]
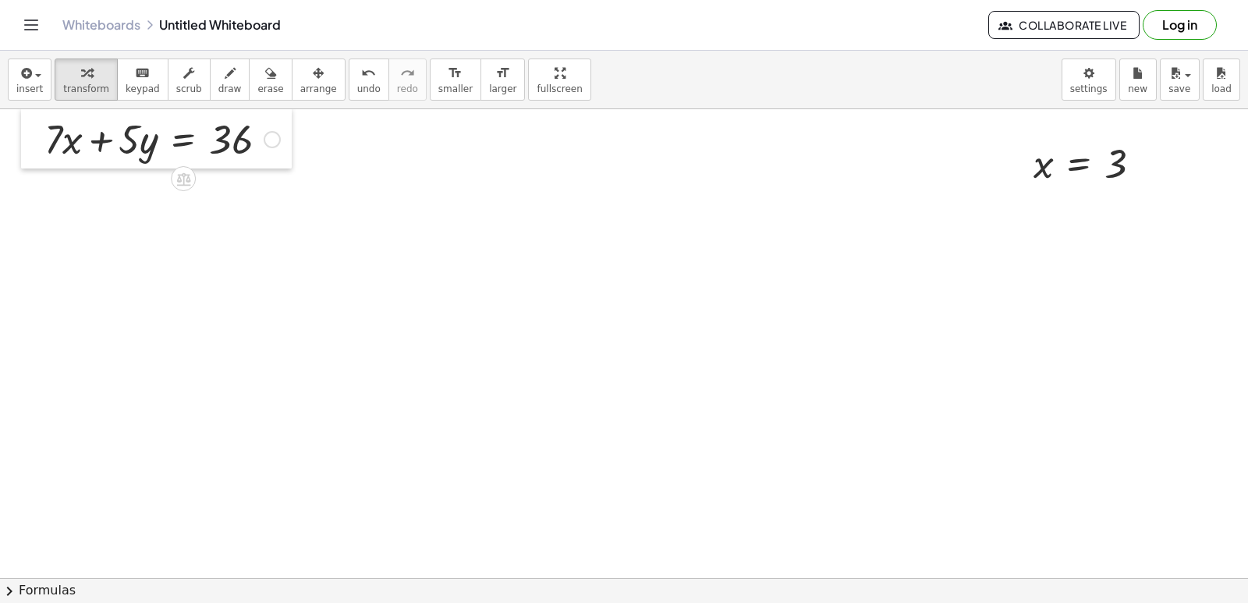
drag, startPoint x: 726, startPoint y: 163, endPoint x: 28, endPoint y: 136, distance: 698.4
click at [28, 136] on div at bounding box center [32, 138] width 23 height 61
drag, startPoint x: 1019, startPoint y: 182, endPoint x: 471, endPoint y: 157, distance: 548.8
click at [471, 157] on div at bounding box center [473, 137] width 23 height 59
drag, startPoint x: 86, startPoint y: 164, endPoint x: 90, endPoint y: 198, distance: 34.5
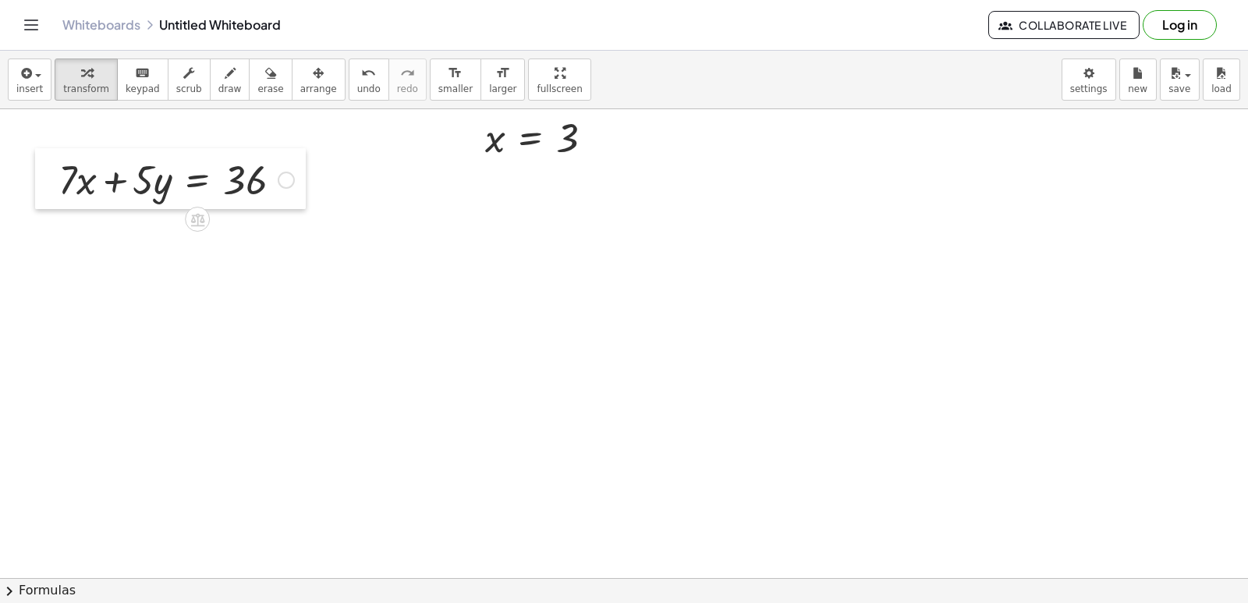
drag, startPoint x: 34, startPoint y: 139, endPoint x: 48, endPoint y: 179, distance: 42.9
click at [48, 179] on div at bounding box center [46, 178] width 23 height 61
drag, startPoint x: 495, startPoint y: 143, endPoint x: 90, endPoint y: 197, distance: 408.3
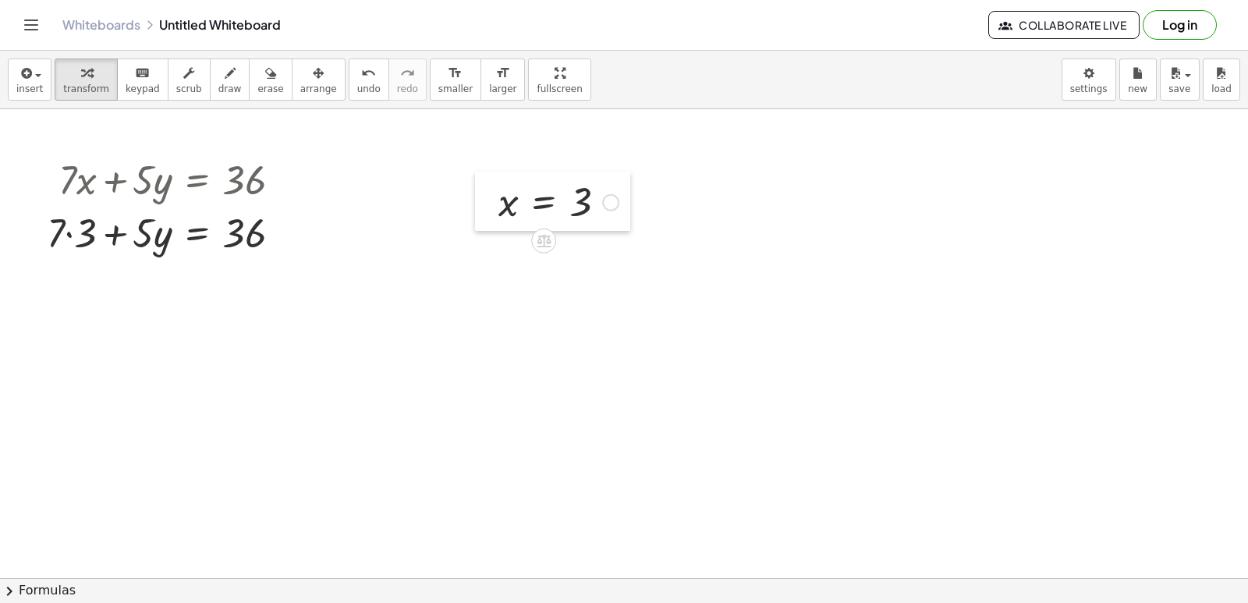
drag, startPoint x: 472, startPoint y: 143, endPoint x: 485, endPoint y: 208, distance: 66.8
click at [485, 208] on div at bounding box center [486, 201] width 23 height 59
click at [69, 235] on div at bounding box center [170, 231] width 263 height 53
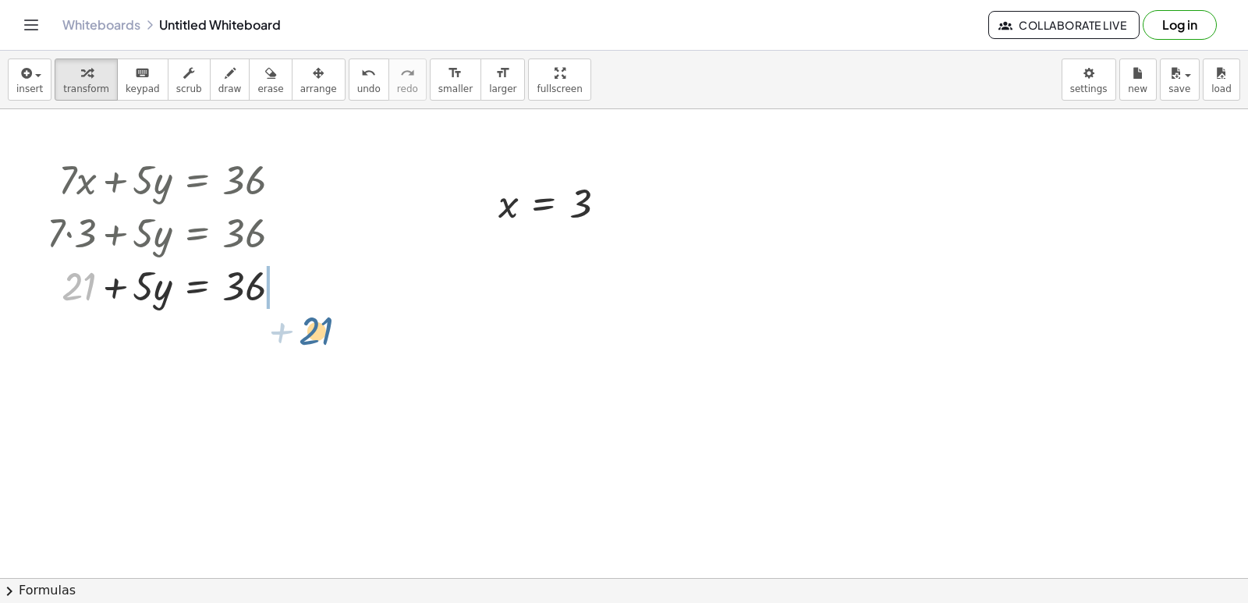
drag, startPoint x: 234, startPoint y: 310, endPoint x: 310, endPoint y: 254, distance: 94.4
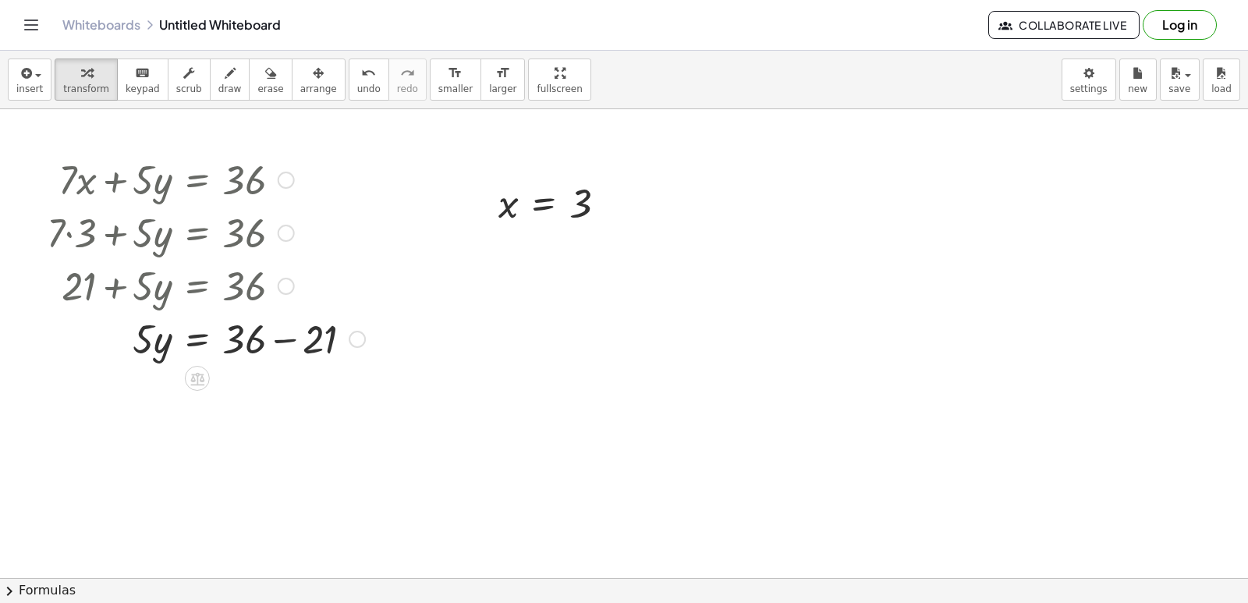
click at [289, 338] on div at bounding box center [206, 337] width 334 height 53
drag, startPoint x: 144, startPoint y: 394, endPoint x: 235, endPoint y: 448, distance: 105.6
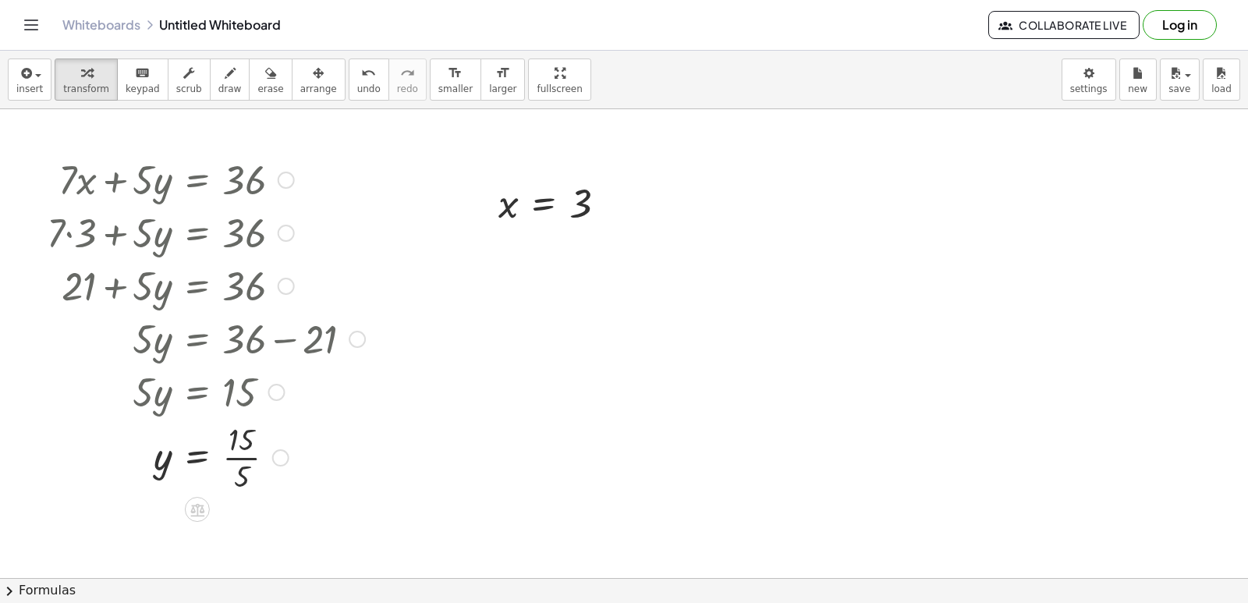
click at [232, 457] on div at bounding box center [206, 456] width 334 height 78
drag, startPoint x: 490, startPoint y: 204, endPoint x: 546, endPoint y: 348, distance: 154.1
click at [546, 348] on div at bounding box center [544, 346] width 23 height 59
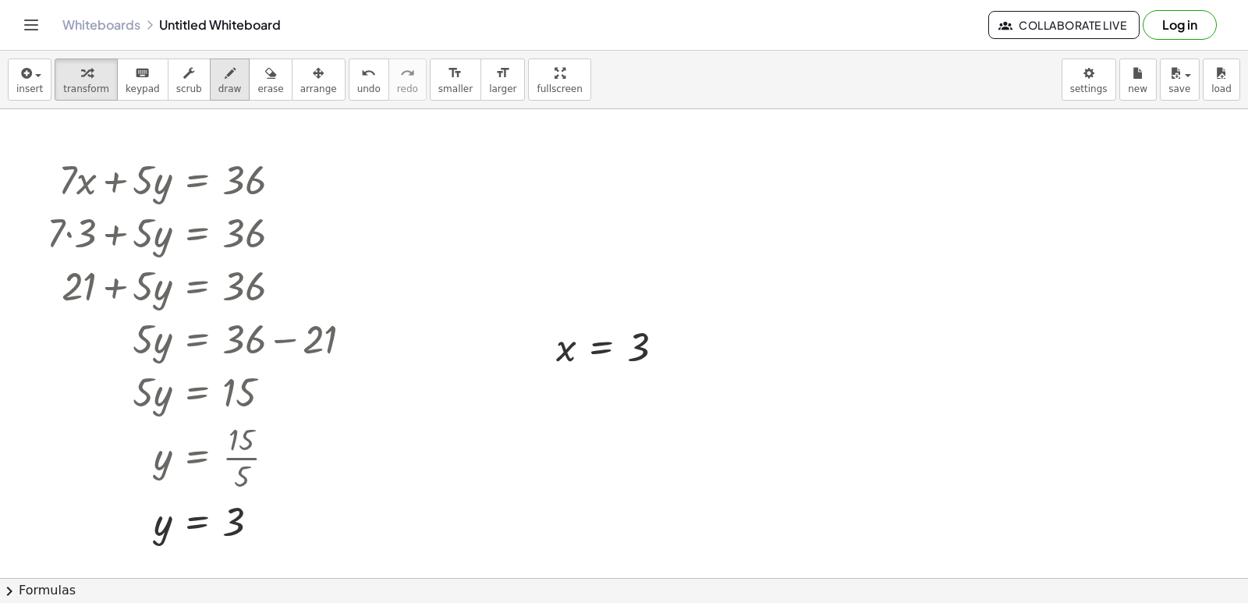
click at [218, 87] on span "draw" at bounding box center [229, 88] width 23 height 11
drag, startPoint x: 541, startPoint y: 353, endPoint x: 348, endPoint y: 188, distance: 254.4
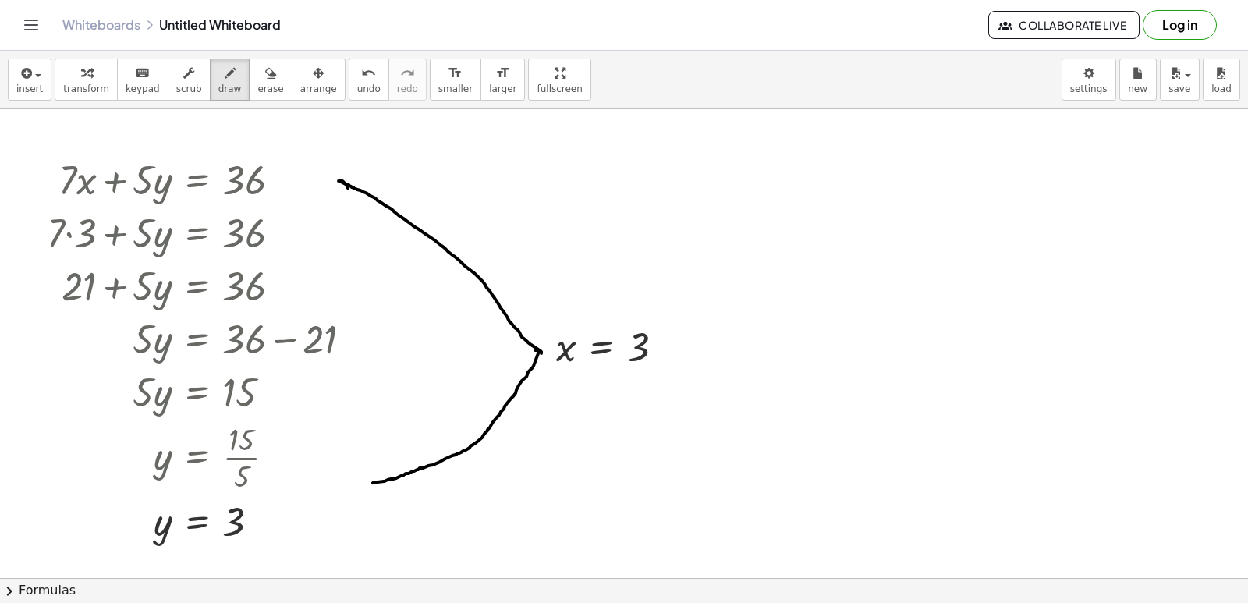
drag, startPoint x: 535, startPoint y: 350, endPoint x: 422, endPoint y: 460, distance: 157.7
